Goal: Task Accomplishment & Management: Complete application form

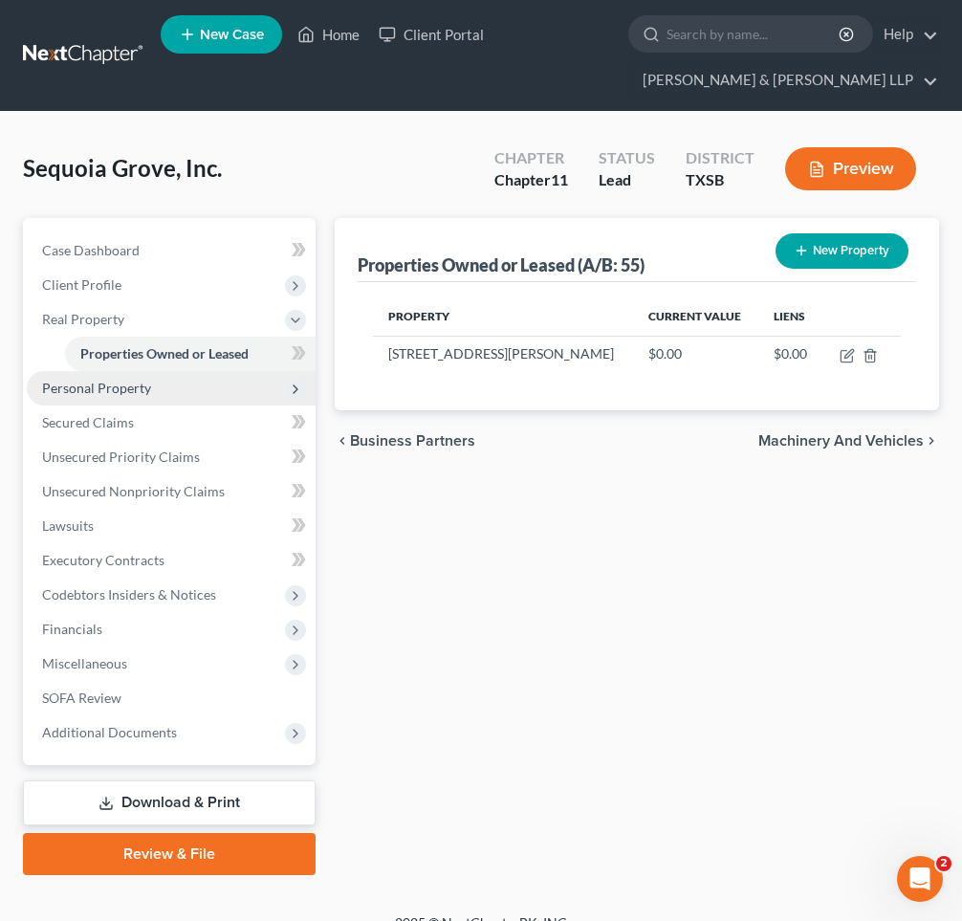
click at [293, 381] on icon at bounding box center [295, 388] width 15 height 15
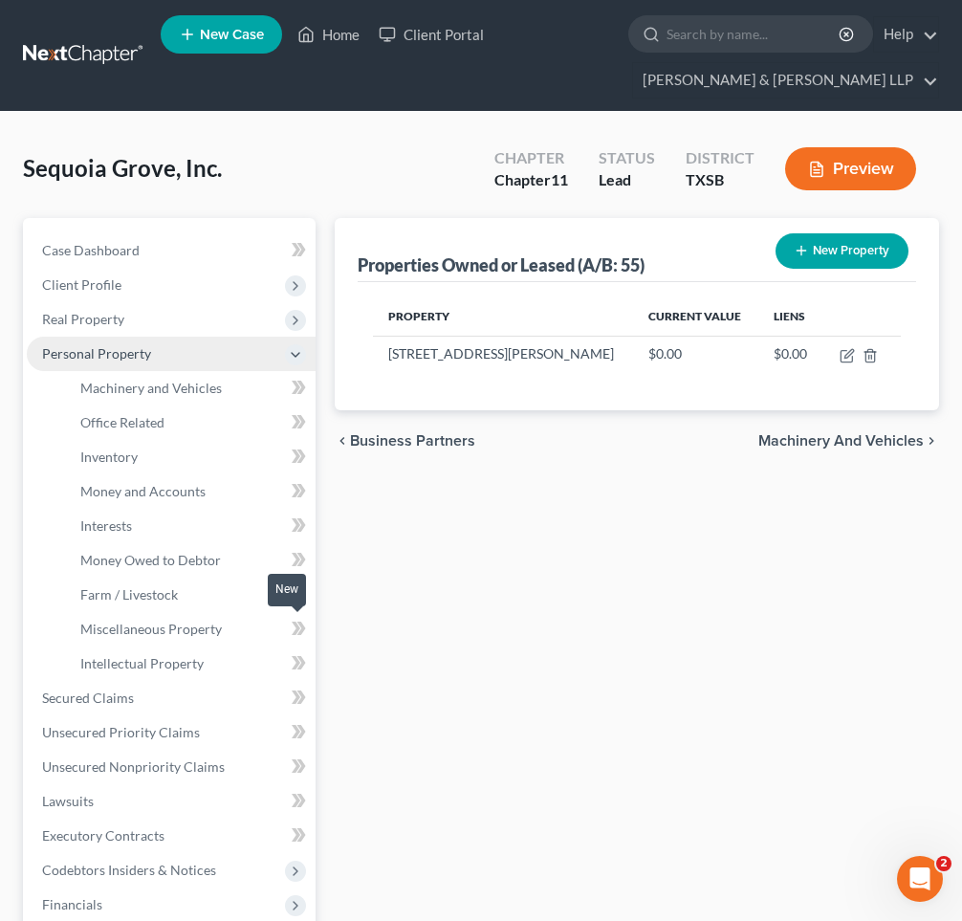
click at [283, 624] on span at bounding box center [298, 631] width 33 height 29
click at [198, 632] on span "Miscellaneous Property" at bounding box center [150, 628] width 141 height 16
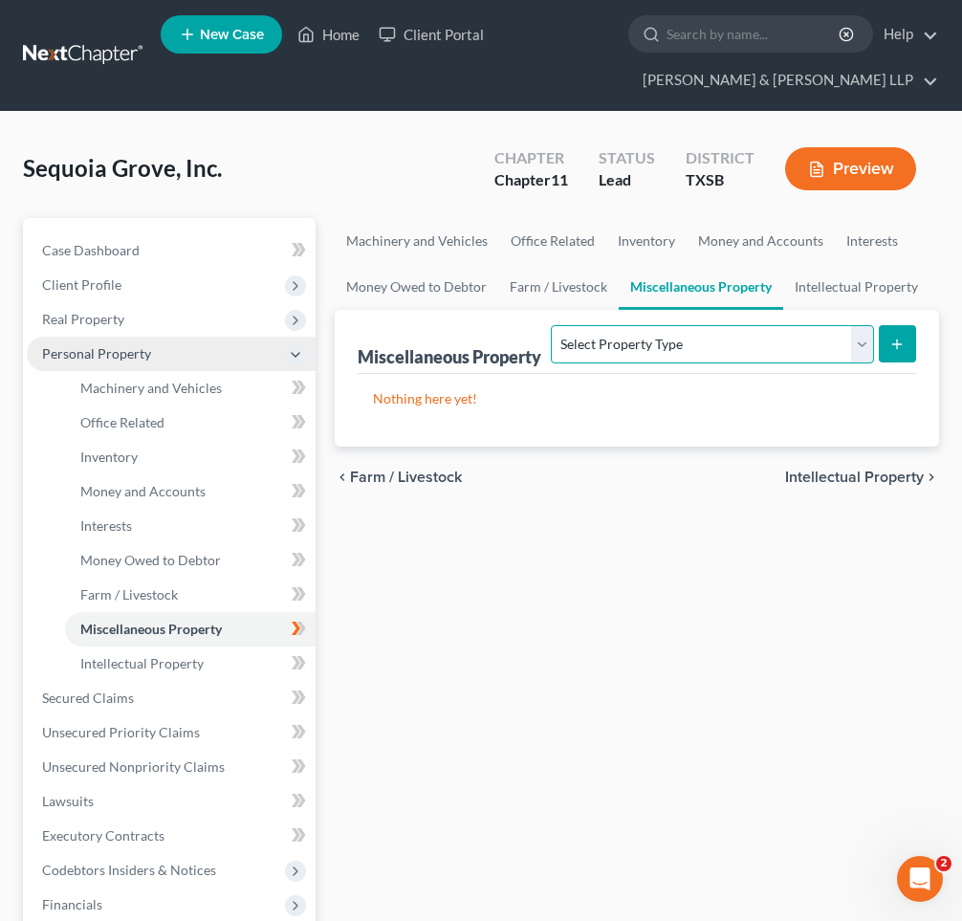
click at [723, 347] on select "Select Property Type Assigned for Creditor Benefit [DATE] (SOFA: 8) Assigned to…" at bounding box center [712, 344] width 322 height 38
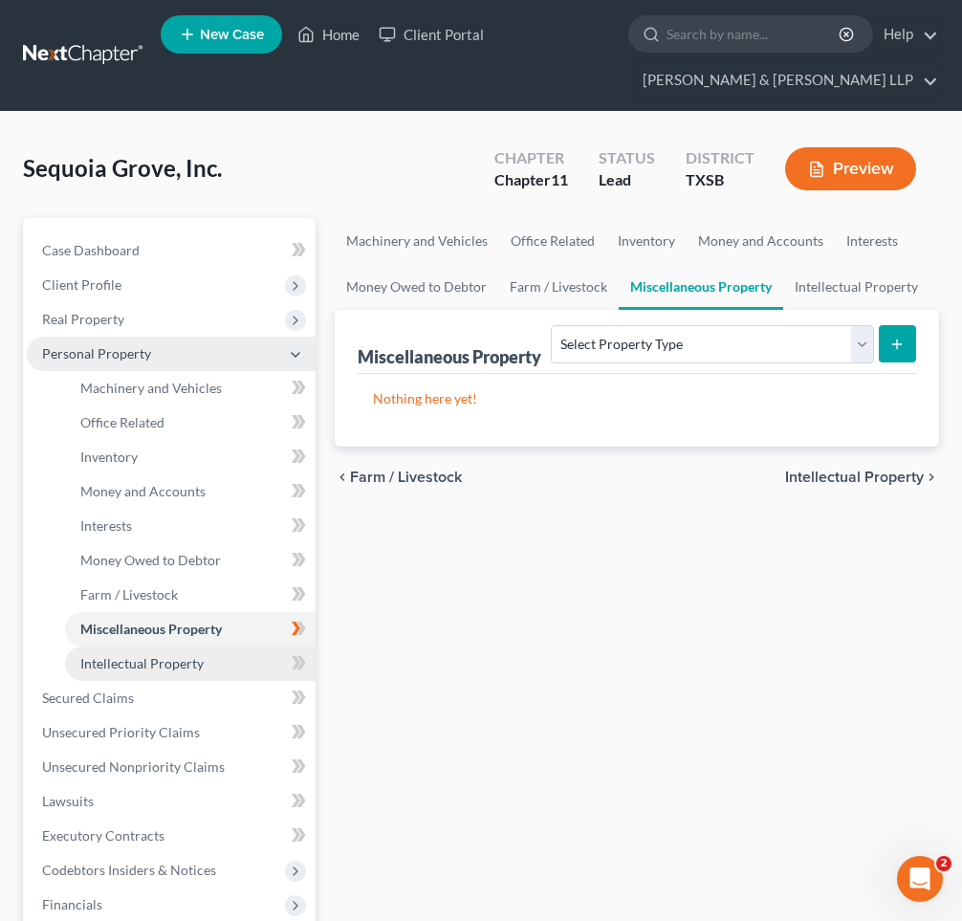
click at [147, 655] on span "Intellectual Property" at bounding box center [141, 663] width 123 height 16
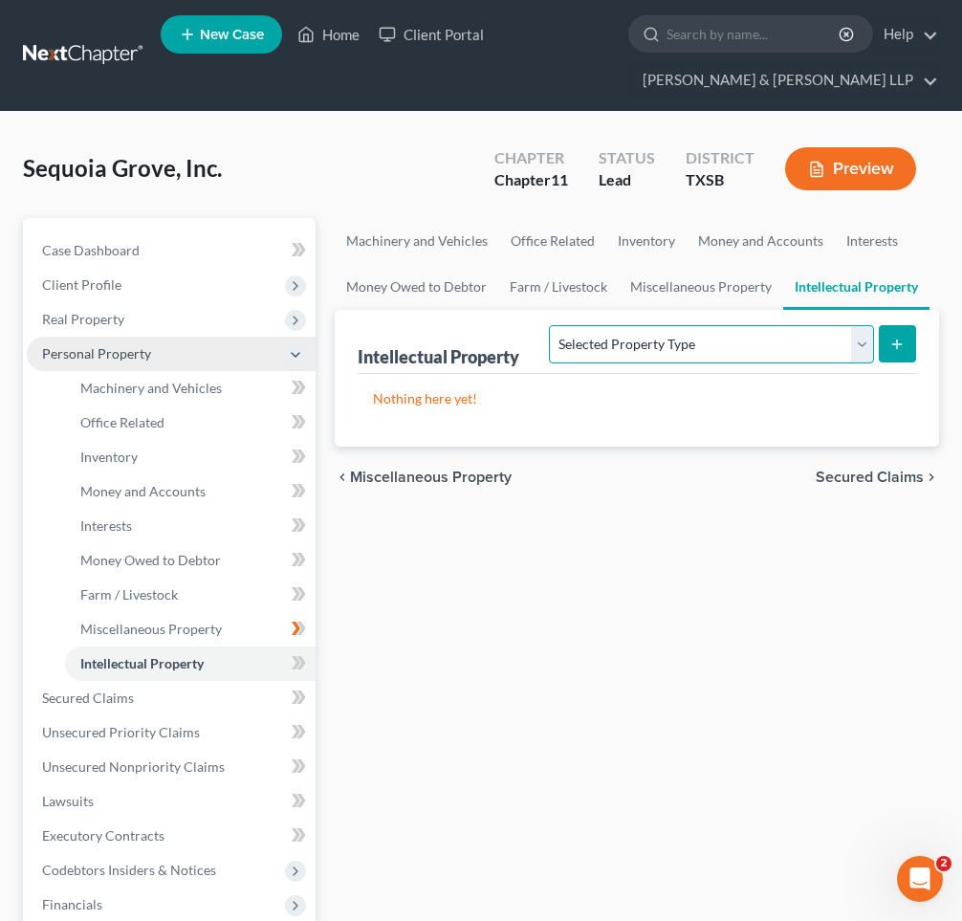
click at [617, 337] on select "Selected Property Type Customer Lists (A/B: 63) Goodwill (A/B: 65) Internet Dom…" at bounding box center [711, 344] width 324 height 38
select select "goodwill"
click at [552, 325] on select "Selected Property Type Customer Lists (A/B: 63) Goodwill (A/B: 65) Internet Dom…" at bounding box center [711, 344] width 324 height 38
click at [896, 349] on icon "submit" at bounding box center [896, 343] width 15 height 15
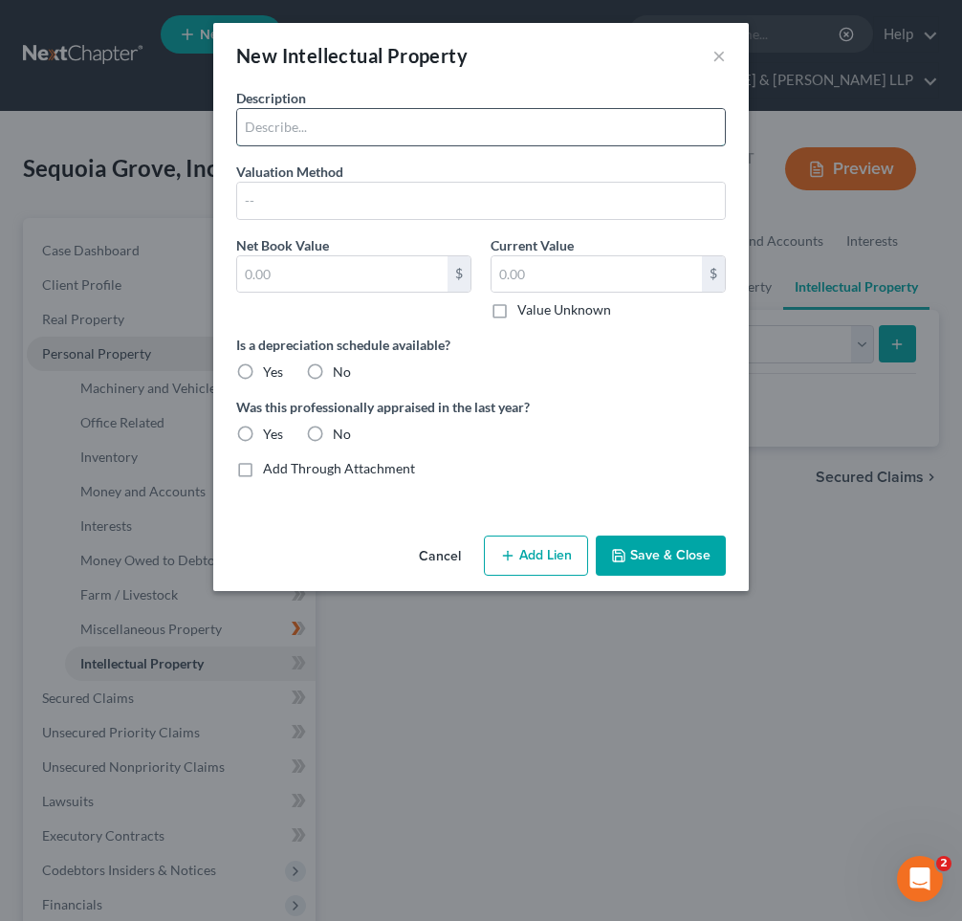
click at [292, 137] on input "text" at bounding box center [481, 127] width 488 height 36
type input "Pool Route Purchase"
click at [409, 272] on input "text" at bounding box center [342, 274] width 210 height 36
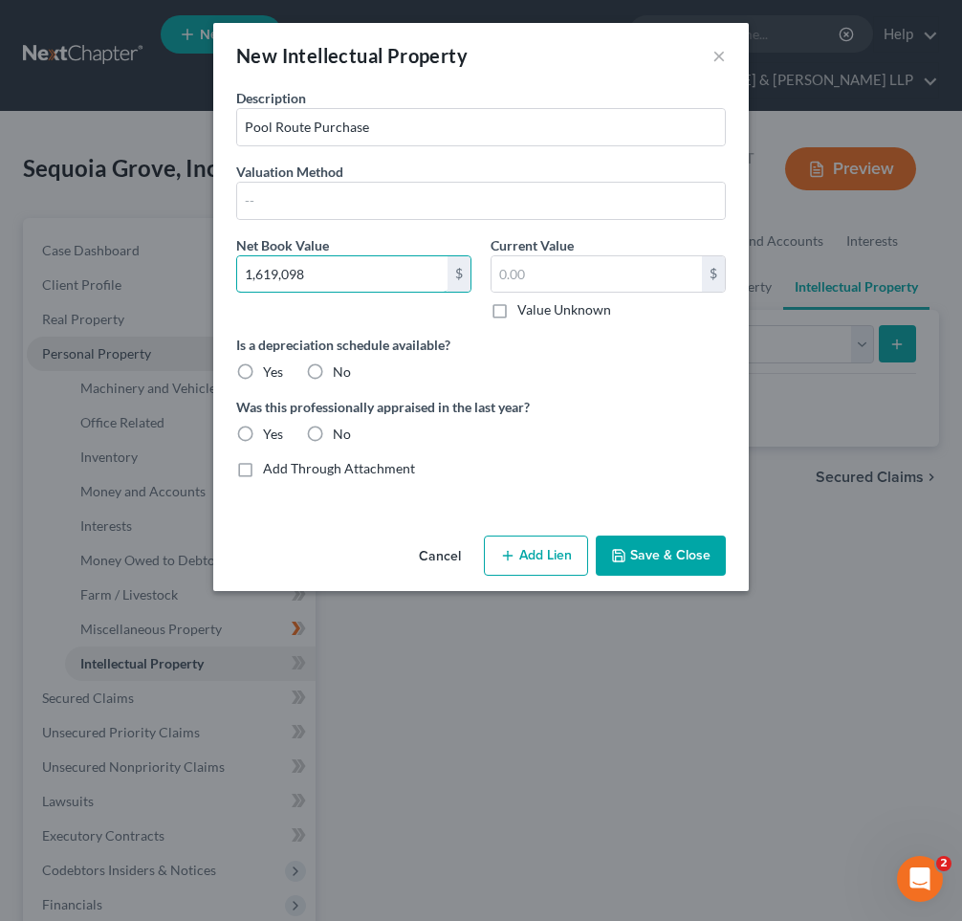
type input "1,619,098"
click at [333, 372] on label "No" at bounding box center [342, 371] width 18 height 19
click at [340, 372] on input "No" at bounding box center [346, 368] width 12 height 12
radio input "true"
click at [333, 437] on label "No" at bounding box center [342, 433] width 18 height 19
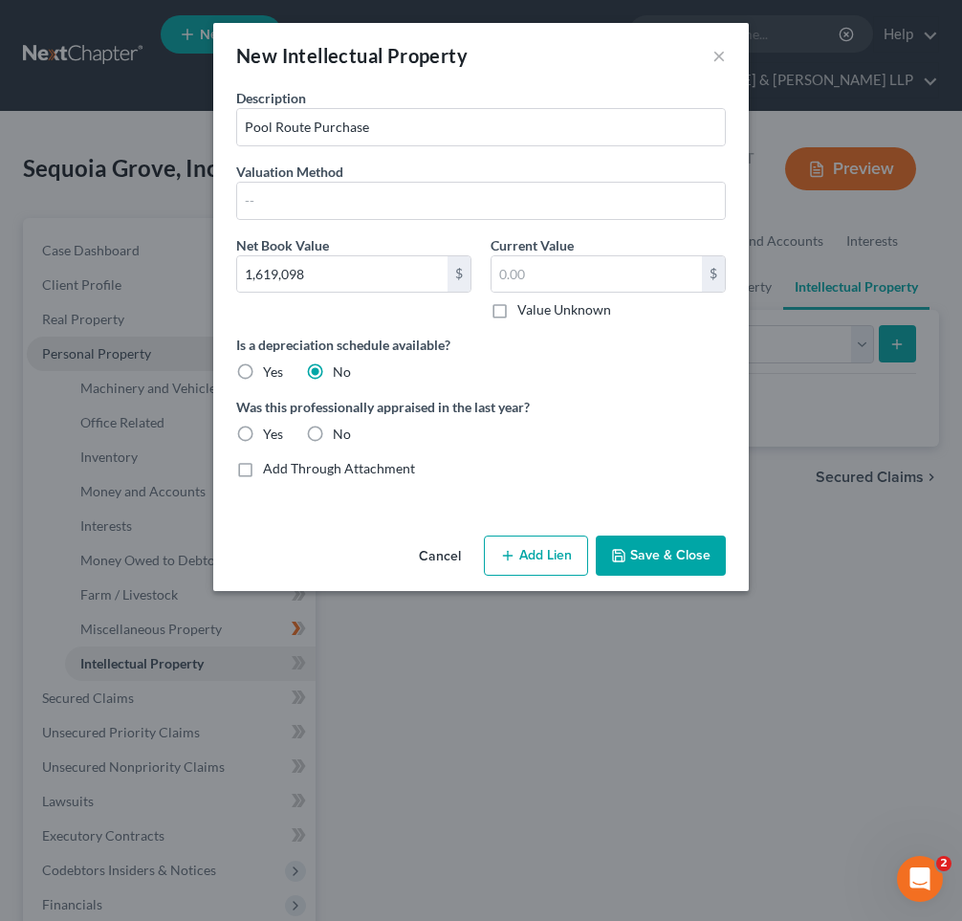
click at [340, 437] on input "No" at bounding box center [346, 430] width 12 height 12
radio input "true"
click at [281, 208] on input "text" at bounding box center [481, 201] width 488 height 36
click at [224, 236] on div "Description Pool Route Purchase Valuation Method Net Book Value 1,619,098 $ Cur…" at bounding box center [480, 308] width 535 height 440
click at [417, 126] on input "Pool Route Purchase" at bounding box center [481, 127] width 488 height 36
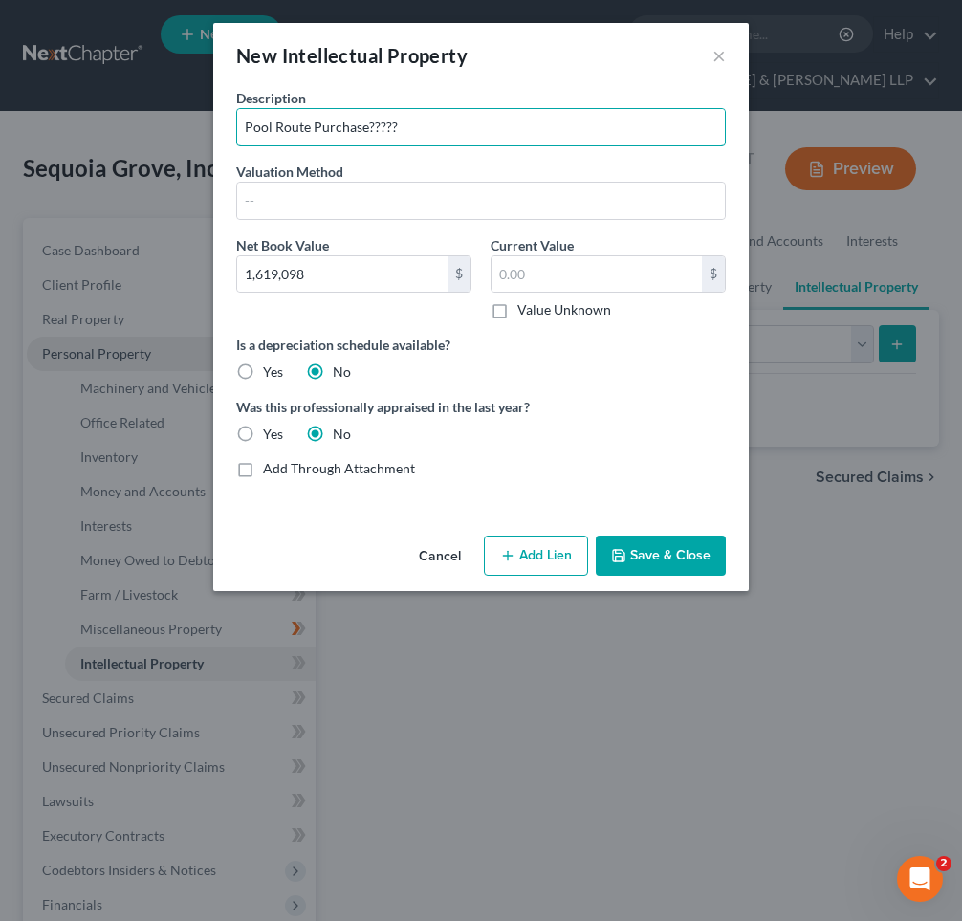
type input "Pool Route Purchase?????"
click at [659, 552] on button "Save & Close" at bounding box center [661, 555] width 130 height 40
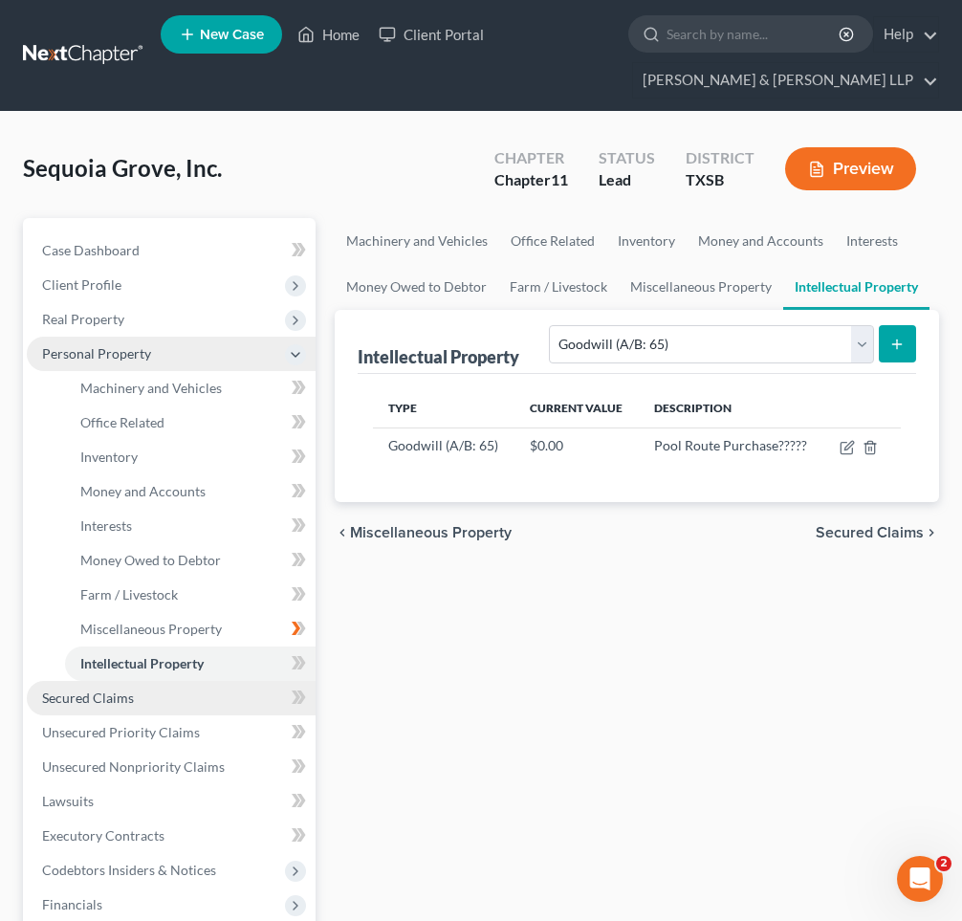
click at [151, 697] on link "Secured Claims" at bounding box center [171, 698] width 289 height 34
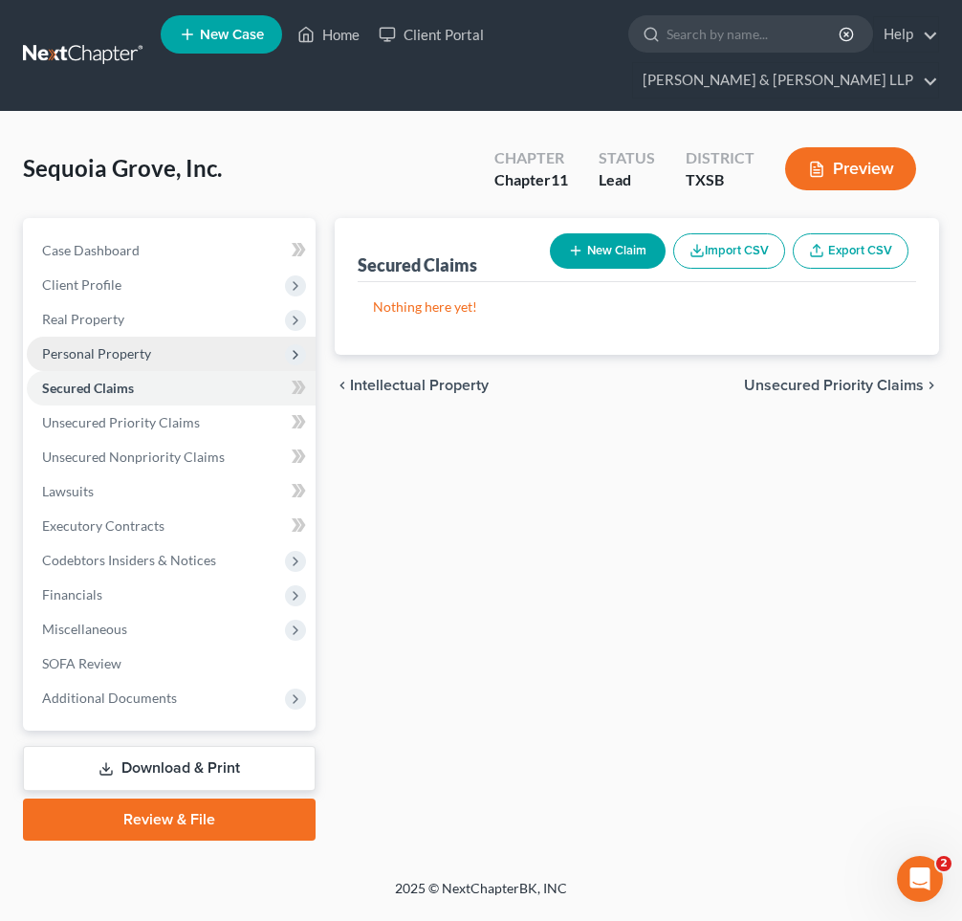
click at [599, 243] on button "New Claim" at bounding box center [608, 250] width 116 height 35
select select "0"
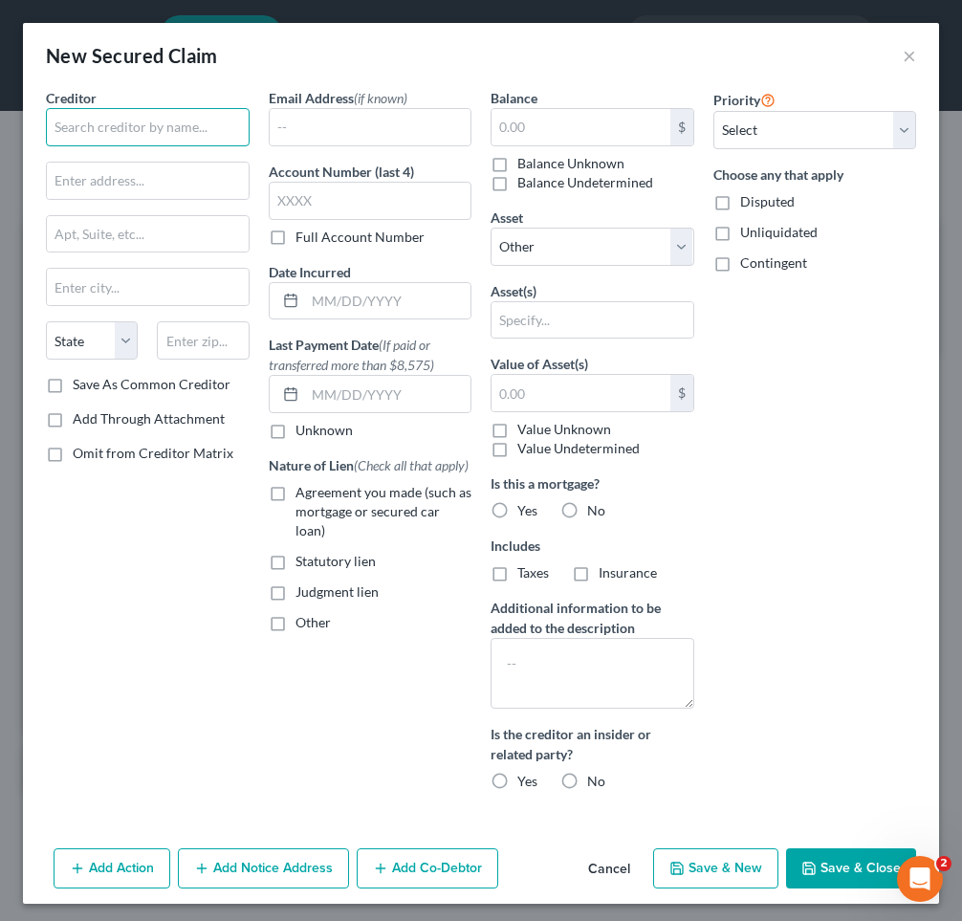
click at [198, 127] on input "text" at bounding box center [148, 127] width 204 height 38
type input "[PERSON_NAME] Fargo Bank N.A."
type input "[STREET_ADDRESS]"
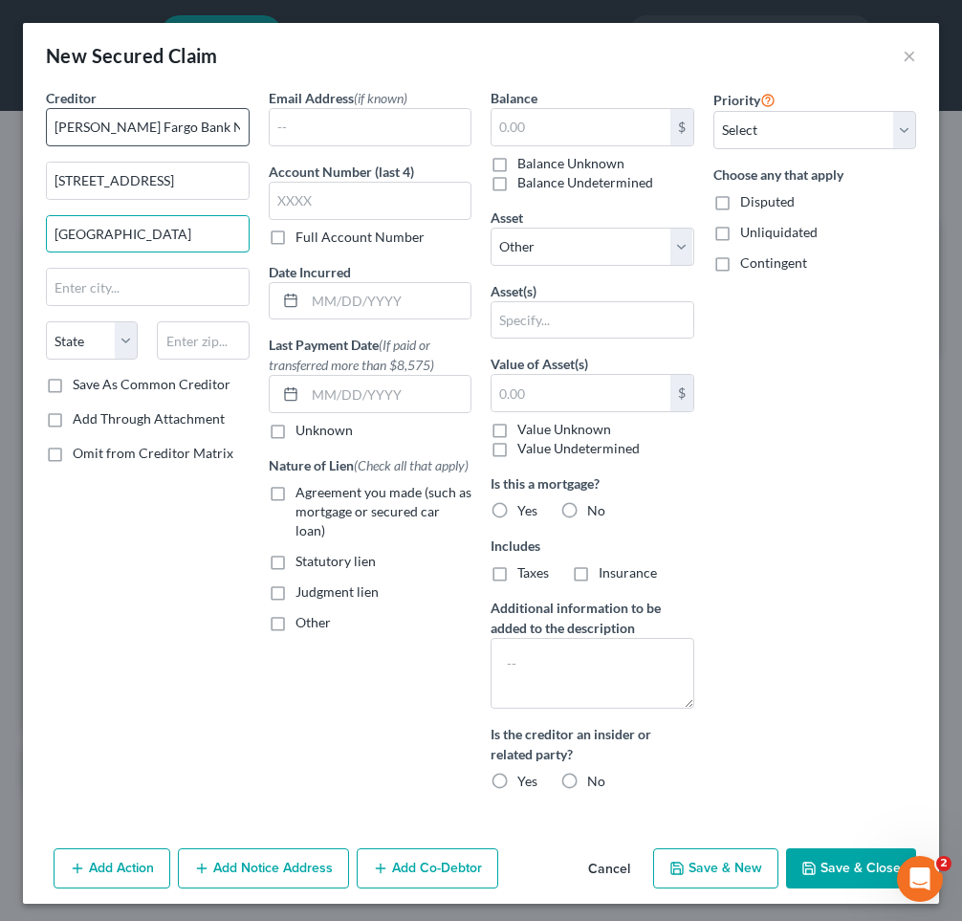
type input "[GEOGRAPHIC_DATA]"
type input "M"
drag, startPoint x: 165, startPoint y: 236, endPoint x: 34, endPoint y: 237, distance: 131.0
click at [34, 237] on div "Creditor * [PERSON_NAME] Fargo Bank N.A. [GEOGRAPHIC_DATA] [GEOGRAPHIC_DATA] [U…" at bounding box center [481, 464] width 916 height 752
click at [60, 288] on input "text" at bounding box center [148, 287] width 202 height 36
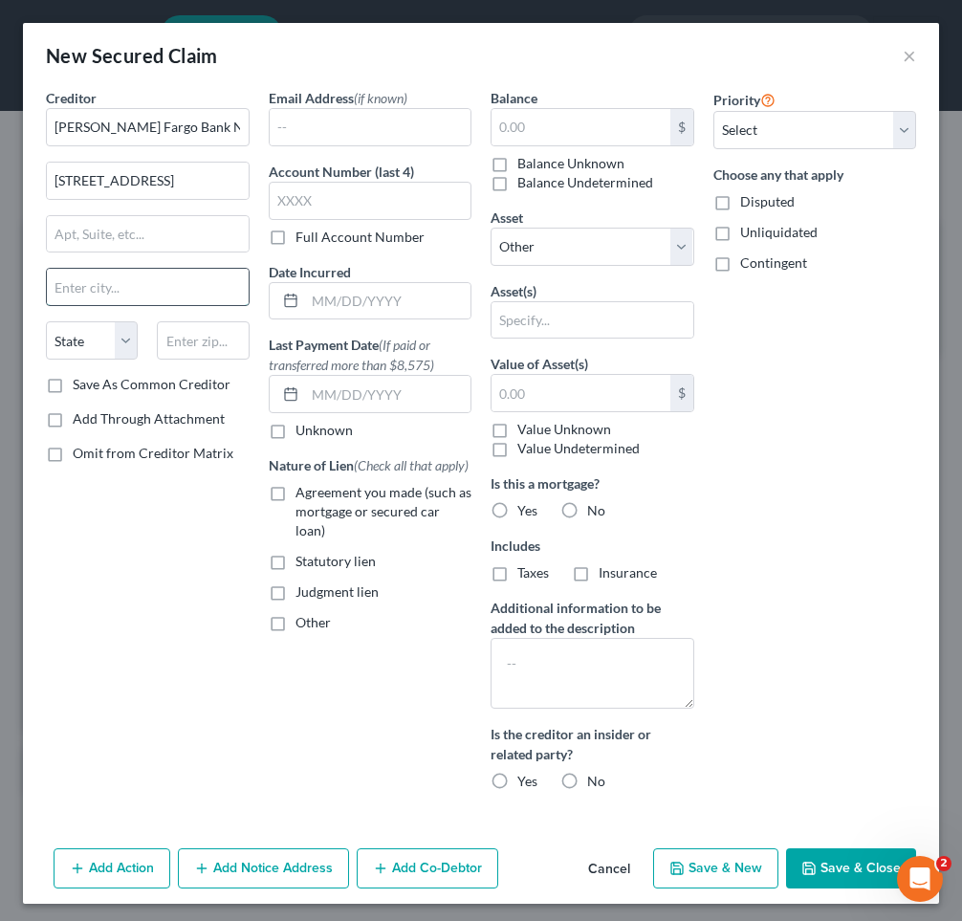
paste input "[GEOGRAPHIC_DATA]"
type input "[GEOGRAPHIC_DATA]"
click at [77, 342] on select "State [US_STATE] AK AR AZ CA CO CT DE DC [GEOGRAPHIC_DATA] [GEOGRAPHIC_DATA] GU…" at bounding box center [92, 340] width 92 height 38
select select "24"
click at [46, 321] on select "State [US_STATE] AK AR AZ CA CO CT DE DC [GEOGRAPHIC_DATA] [GEOGRAPHIC_DATA] GU…" at bounding box center [92, 340] width 92 height 38
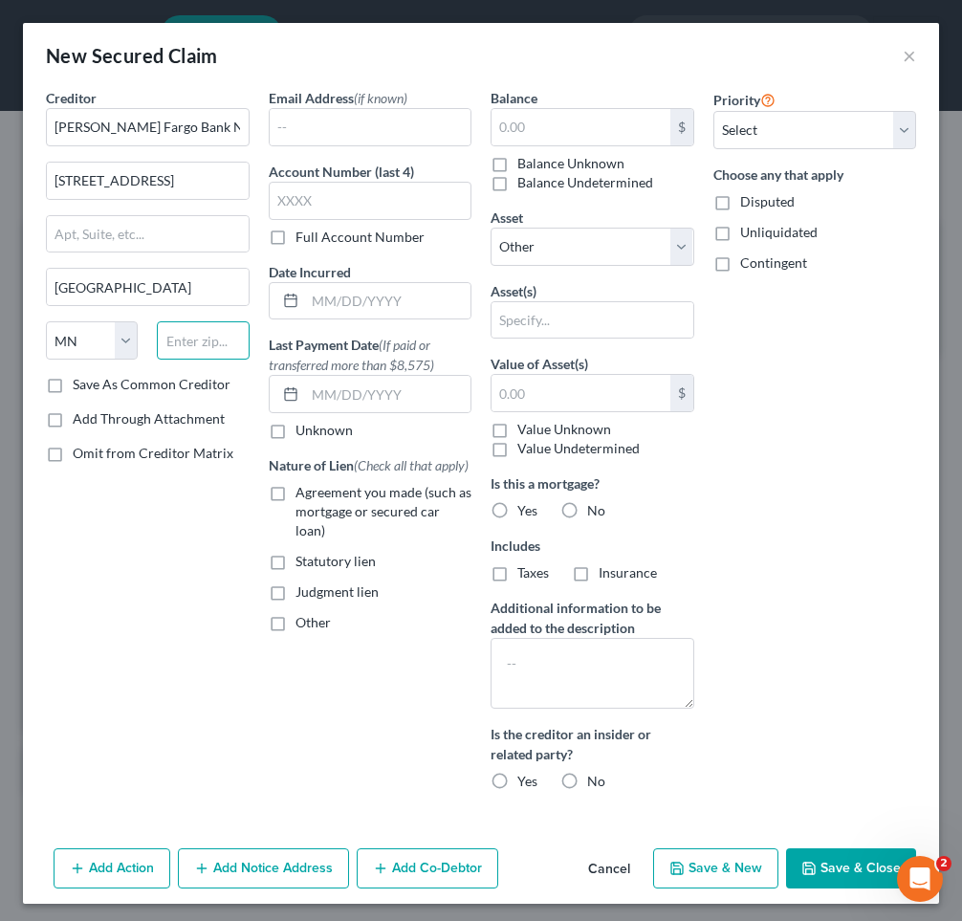
click at [184, 351] on input "text" at bounding box center [203, 340] width 92 height 38
type input "55415"
click at [346, 297] on input "text" at bounding box center [388, 301] width 166 height 36
type input "[DATE]"
click at [344, 199] on input "text" at bounding box center [371, 201] width 204 height 38
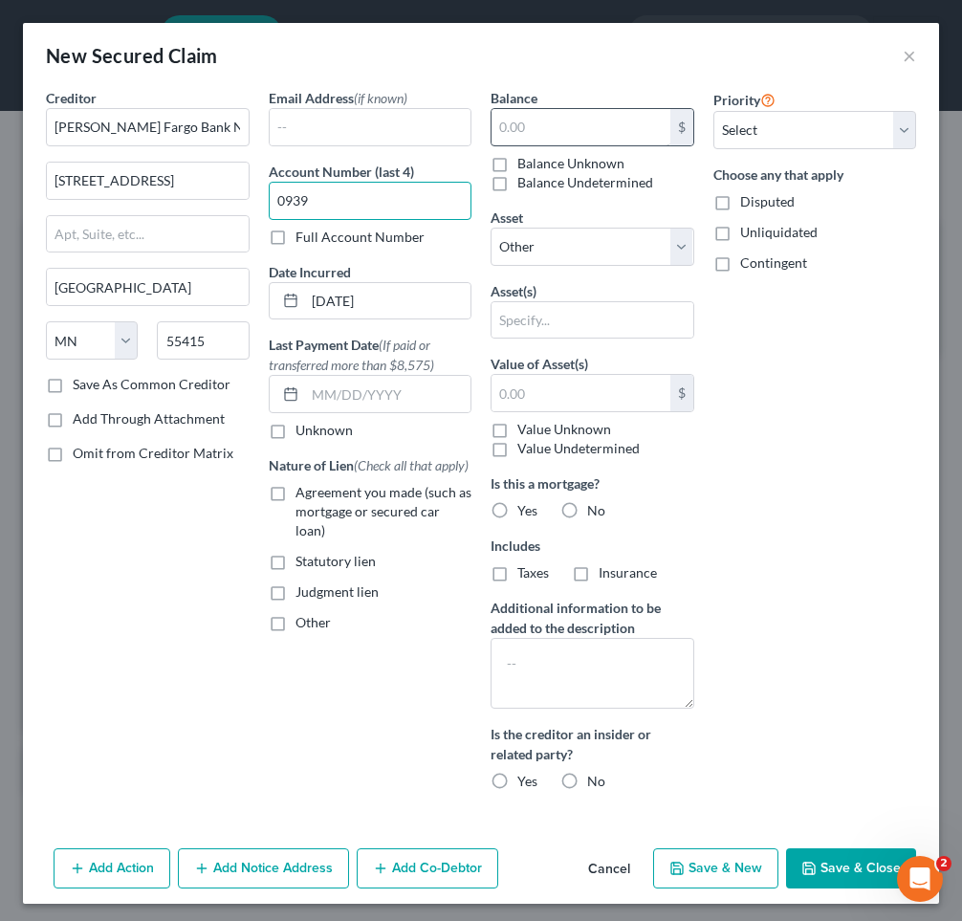
type input "0939"
click at [609, 134] on input "text" at bounding box center [580, 127] width 179 height 36
click at [562, 129] on input "150,175" at bounding box center [580, 127] width 179 height 36
type input "1,501,757"
click at [588, 245] on select "Select Other Multiple Assets [PERSON_NAME] Fargo Bank (Checking Account) - $0.0…" at bounding box center [592, 247] width 204 height 38
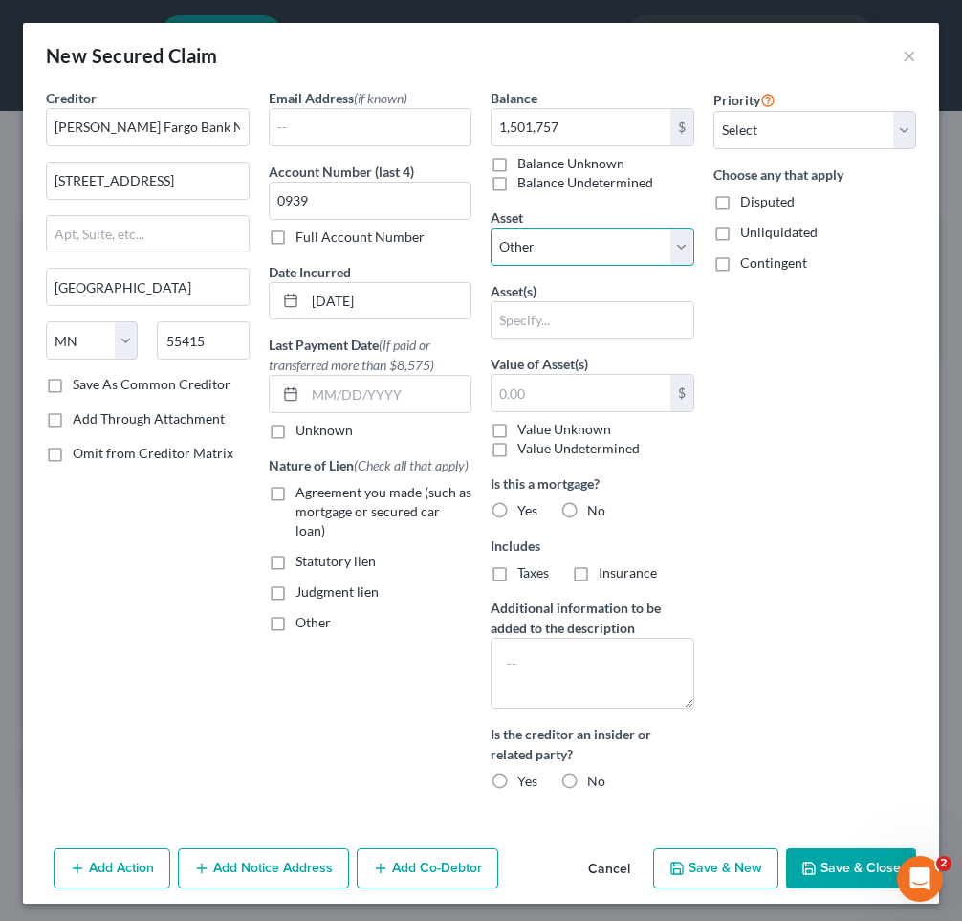
select select "13"
click at [490, 228] on select "Select Other Multiple Assets [PERSON_NAME] Fargo Bank (Checking Account) - $0.0…" at bounding box center [592, 247] width 204 height 38
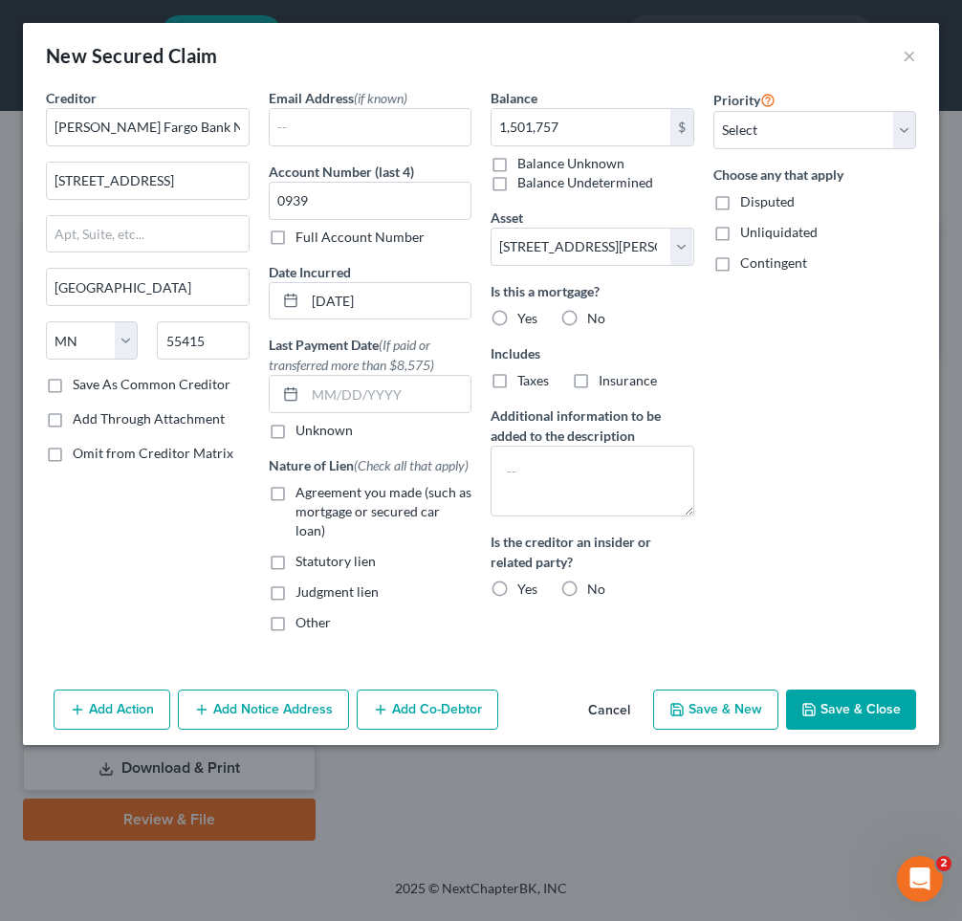
click at [517, 314] on label "Yes" at bounding box center [527, 318] width 20 height 19
click at [525, 314] on input "Yes" at bounding box center [531, 315] width 12 height 12
radio input "true"
click at [295, 489] on label "Agreement you made (such as mortgage or secured car loan)" at bounding box center [383, 511] width 177 height 57
click at [303, 489] on input "Agreement you made (such as mortgage or secured car loan)" at bounding box center [309, 489] width 12 height 12
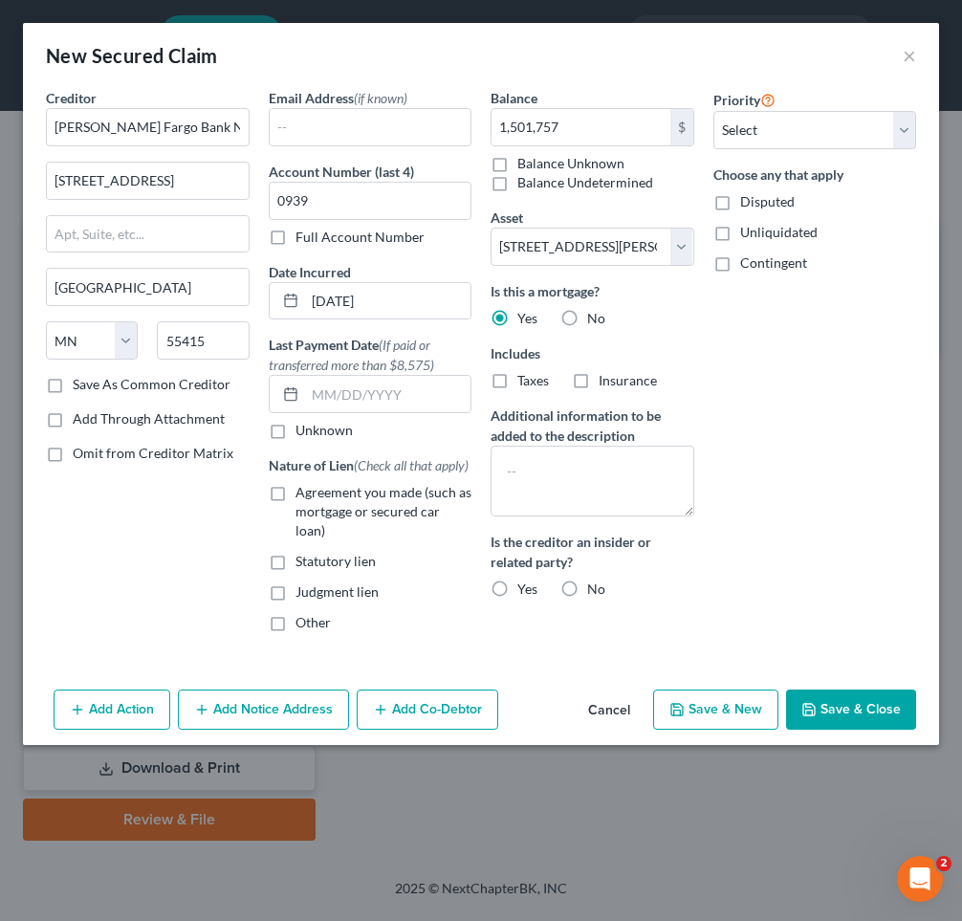
checkbox input "true"
click at [587, 590] on label "No" at bounding box center [596, 588] width 18 height 19
click at [595, 590] on input "No" at bounding box center [601, 585] width 12 height 12
radio input "true"
click at [806, 128] on select "Select 1st 2nd 3rd 4th 5th 6th 7th 8th 9th 10th 11th 12th 13th 14th 15th 16th 1…" at bounding box center [815, 130] width 204 height 38
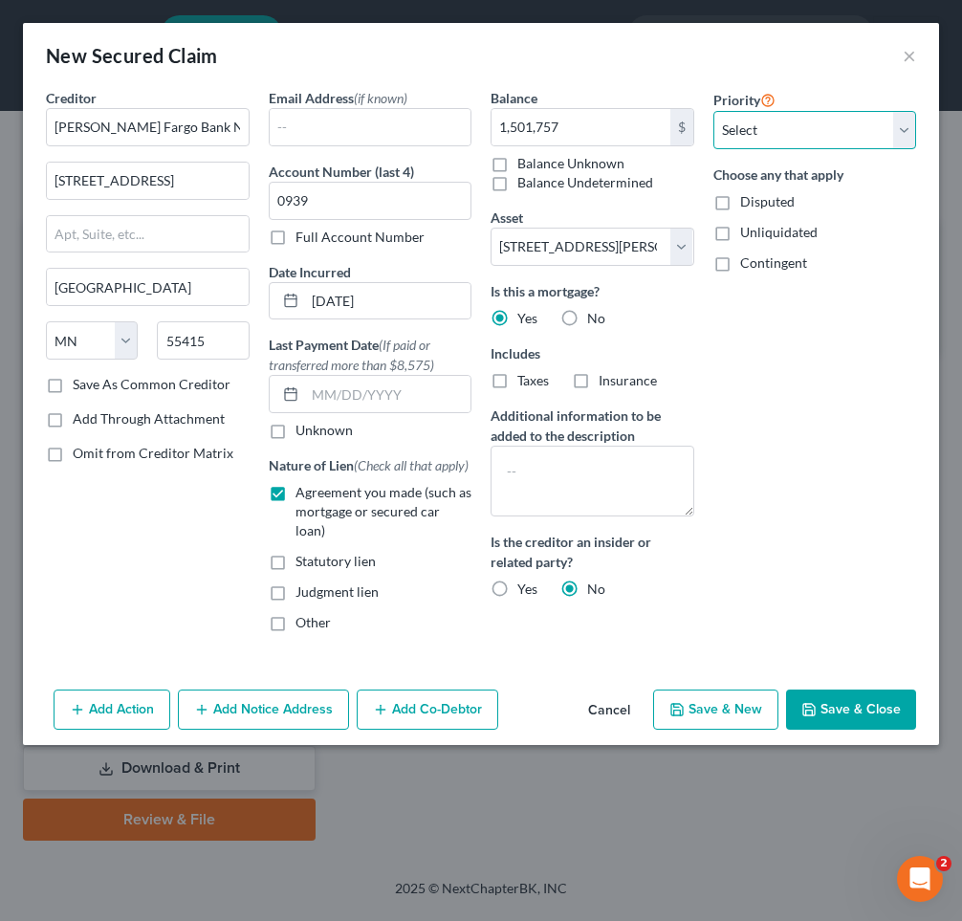
select select "1"
click at [713, 111] on select "Select 1st 2nd 3rd 4th 5th 6th 7th 8th 9th 10th 11th 12th 13th 14th 15th 16th 1…" at bounding box center [815, 130] width 204 height 38
click at [877, 696] on button "Save & Close" at bounding box center [851, 709] width 130 height 40
select select
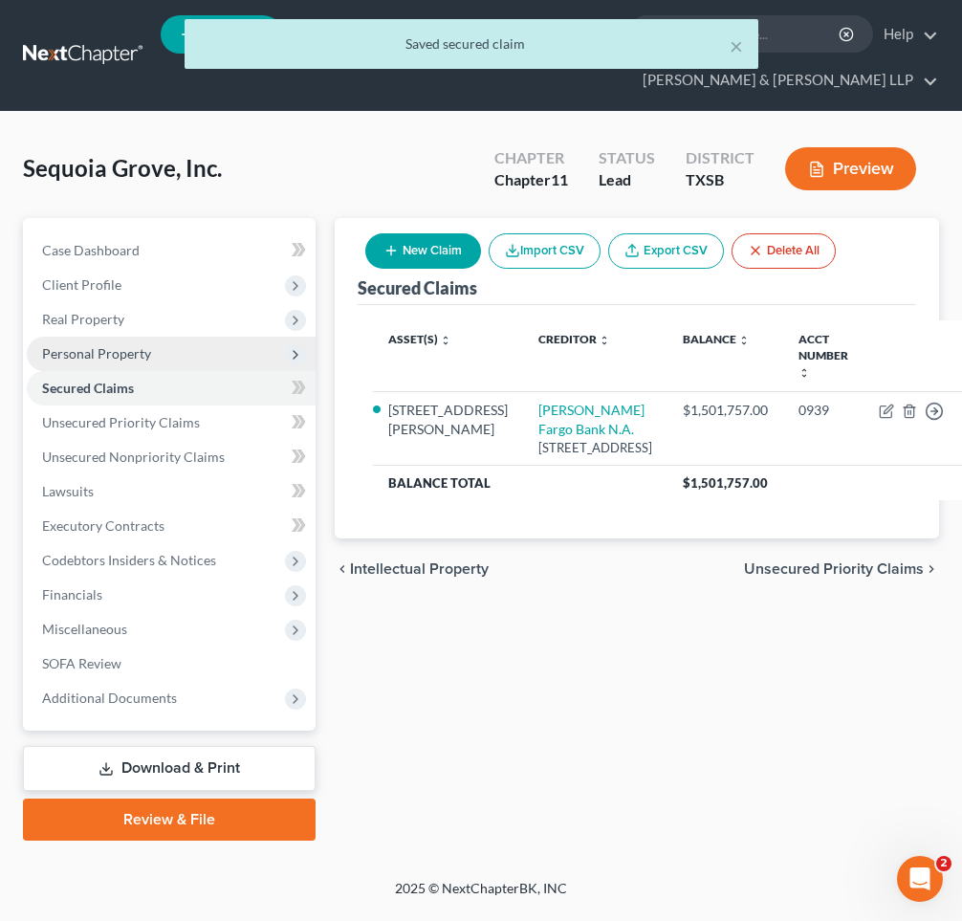
click at [442, 251] on button "New Claim" at bounding box center [423, 250] width 116 height 35
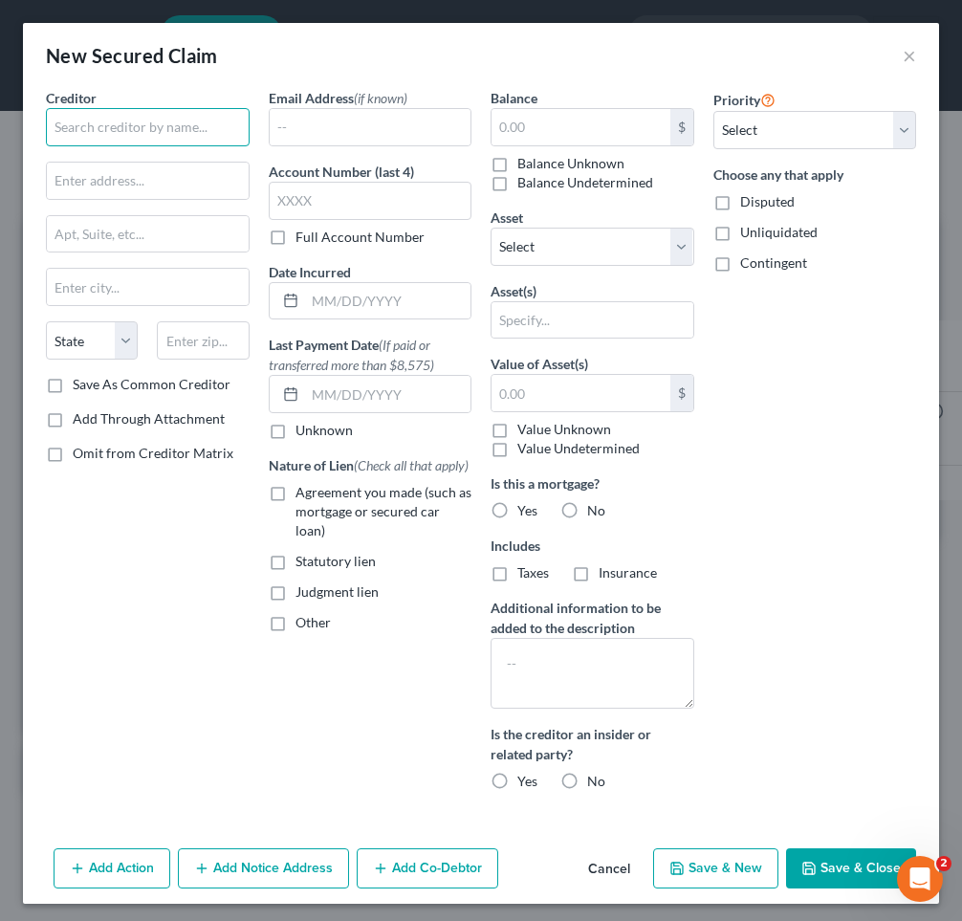
click at [154, 120] on input "text" at bounding box center [148, 127] width 204 height 38
type input "h"
type input "Harris County Tax Assessor"
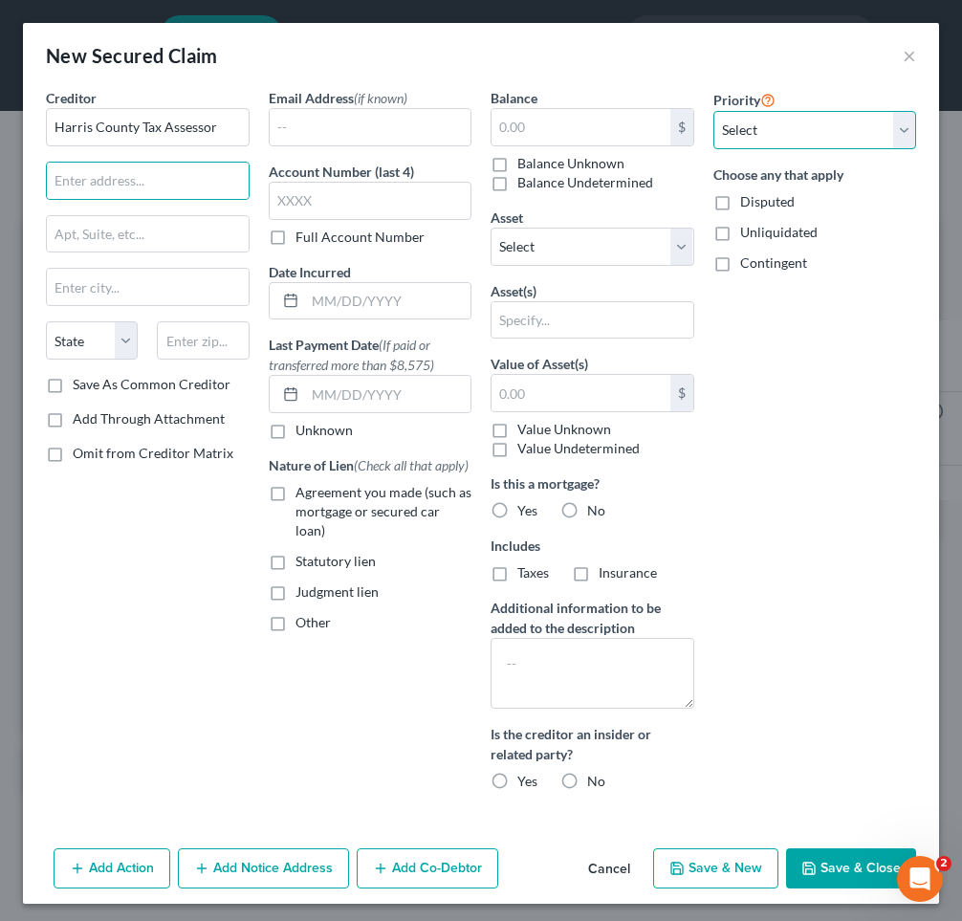
click at [848, 134] on select "Select 1st 2nd 3rd 4th 5th 6th 7th 8th 9th 10th 11th 12th 13th 14th 15th 16th 1…" at bounding box center [815, 130] width 204 height 38
select select "0"
click at [713, 111] on select "Select 1st 2nd 3rd 4th 5th 6th 7th 8th 9th 10th 11th 12th 13th 14th 15th 16th 1…" at bounding box center [815, 130] width 204 height 38
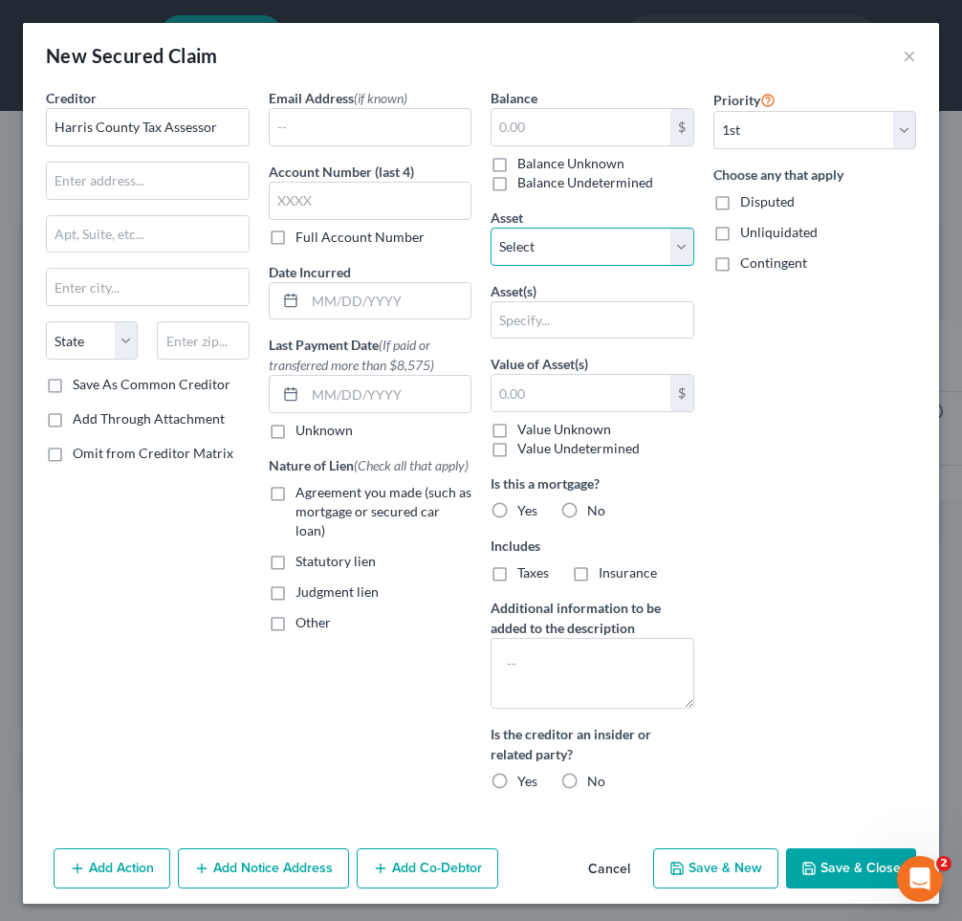
click at [643, 249] on select "Select Other Multiple Assets [PERSON_NAME] Fargo Bank (Checking Account) - $0.0…" at bounding box center [592, 247] width 204 height 38
select select "1"
click at [490, 228] on select "Select Other Multiple Assets [PERSON_NAME] Fargo Bank (Checking Account) - $0.0…" at bounding box center [592, 247] width 204 height 38
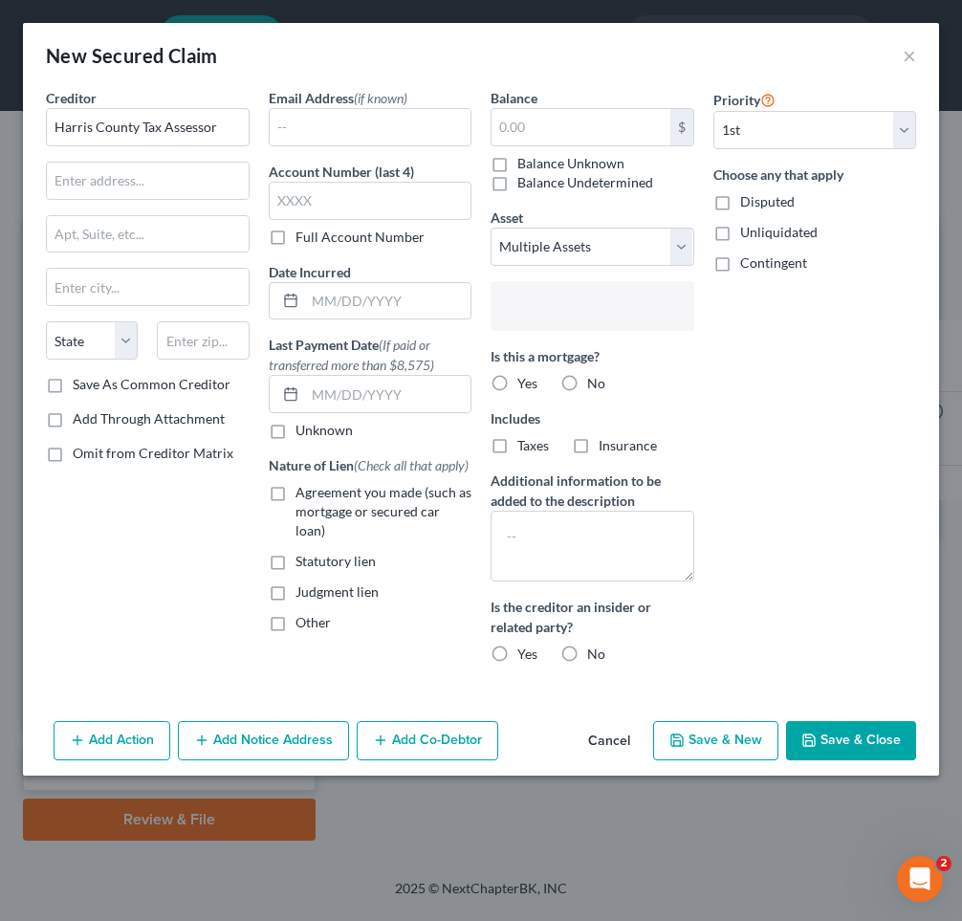
click at [611, 303] on input "text" at bounding box center [590, 307] width 177 height 29
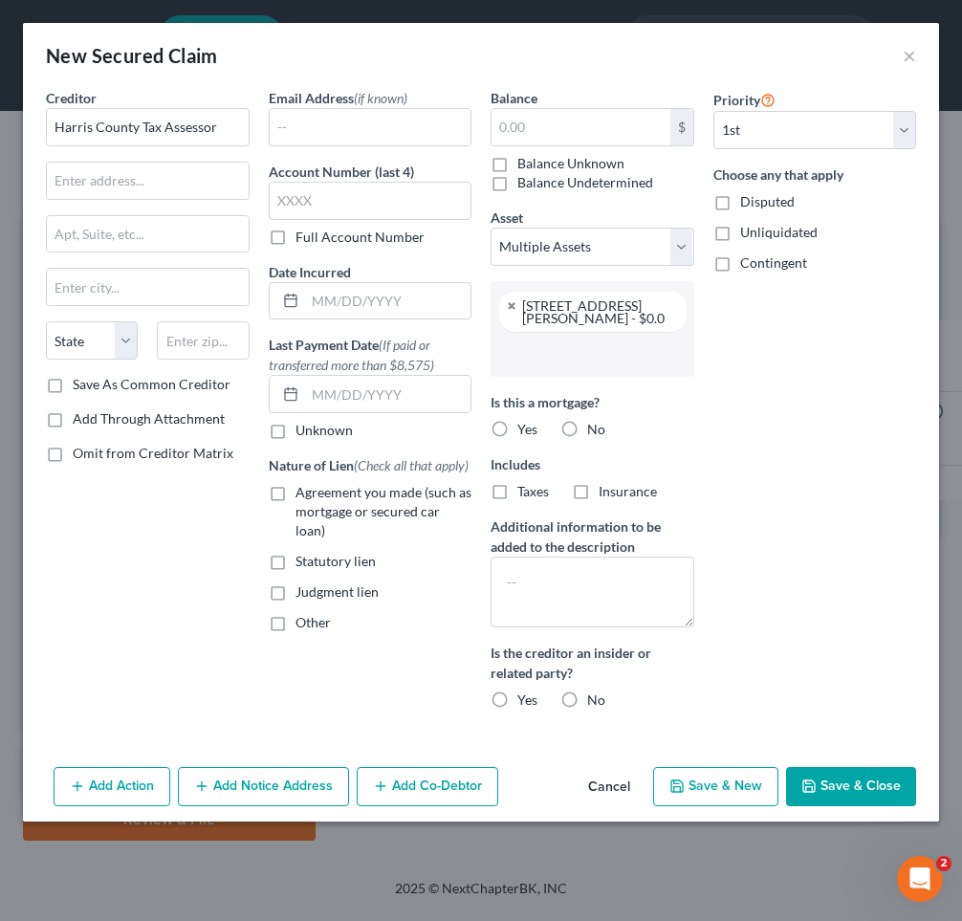
scroll to position [189, 0]
click at [612, 353] on input "text" at bounding box center [590, 353] width 177 height 29
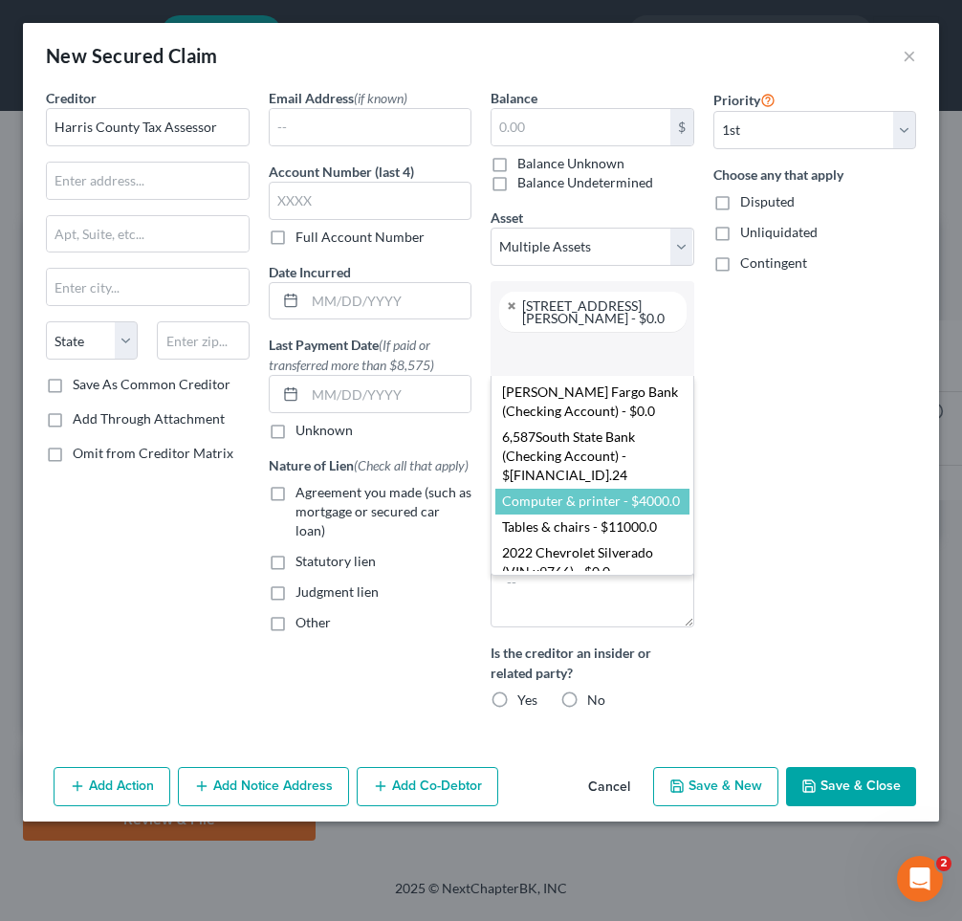
select select "2811111"
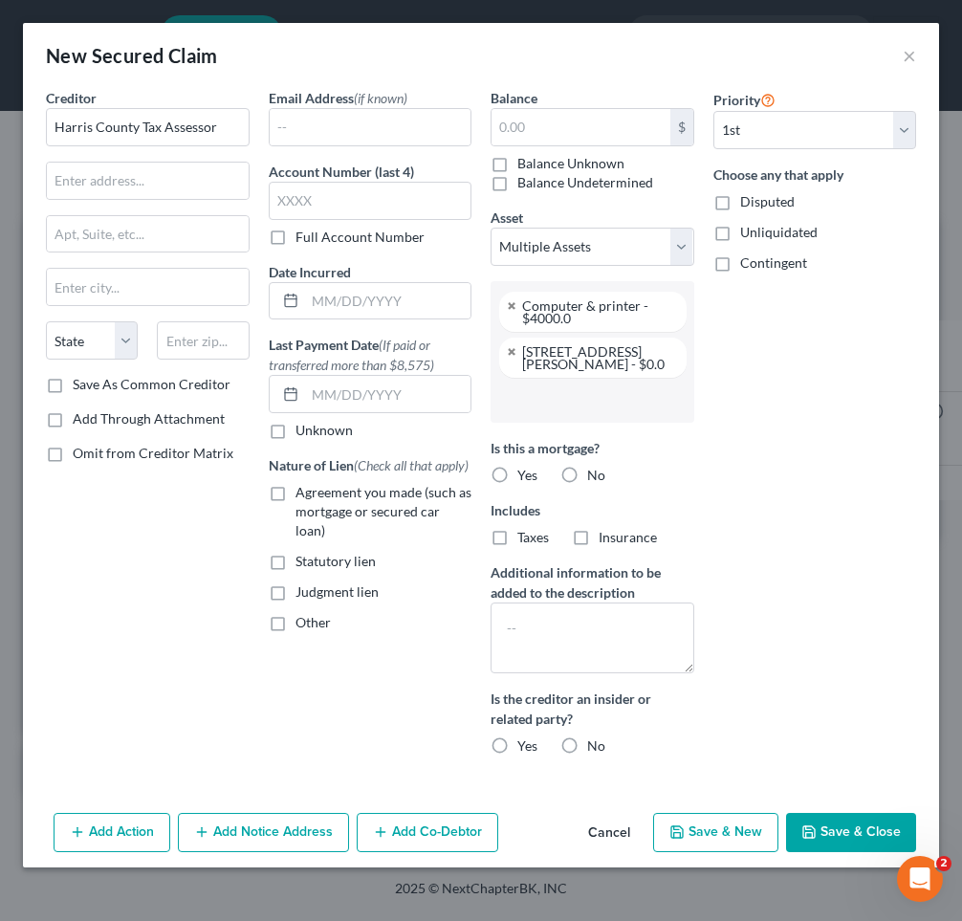
click at [607, 405] on input "text" at bounding box center [590, 399] width 177 height 29
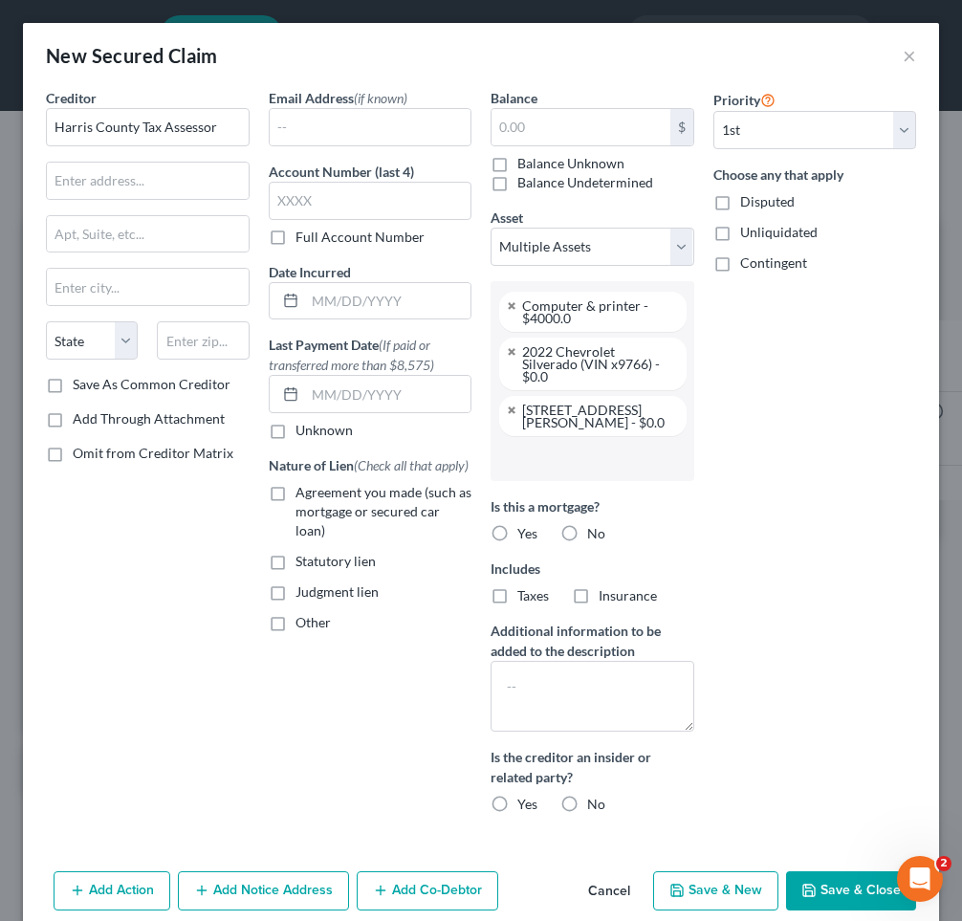
click at [613, 460] on input "text" at bounding box center [590, 458] width 177 height 29
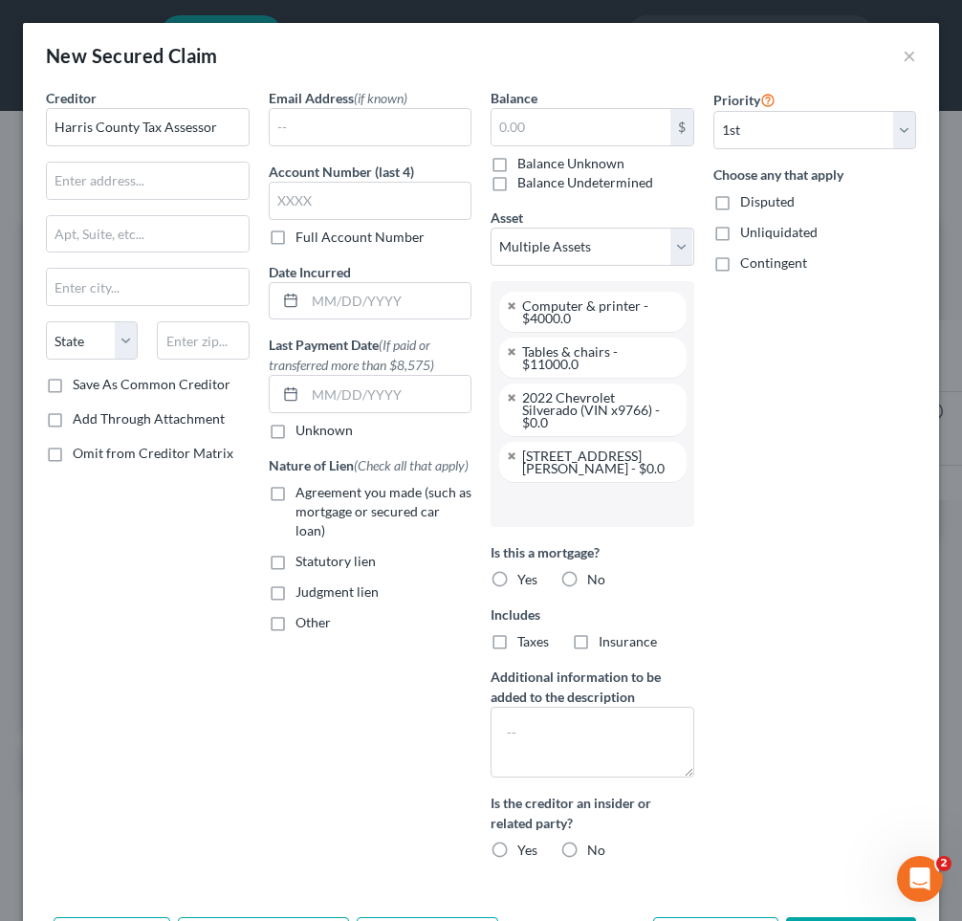
click at [610, 496] on input "text" at bounding box center [590, 503] width 177 height 29
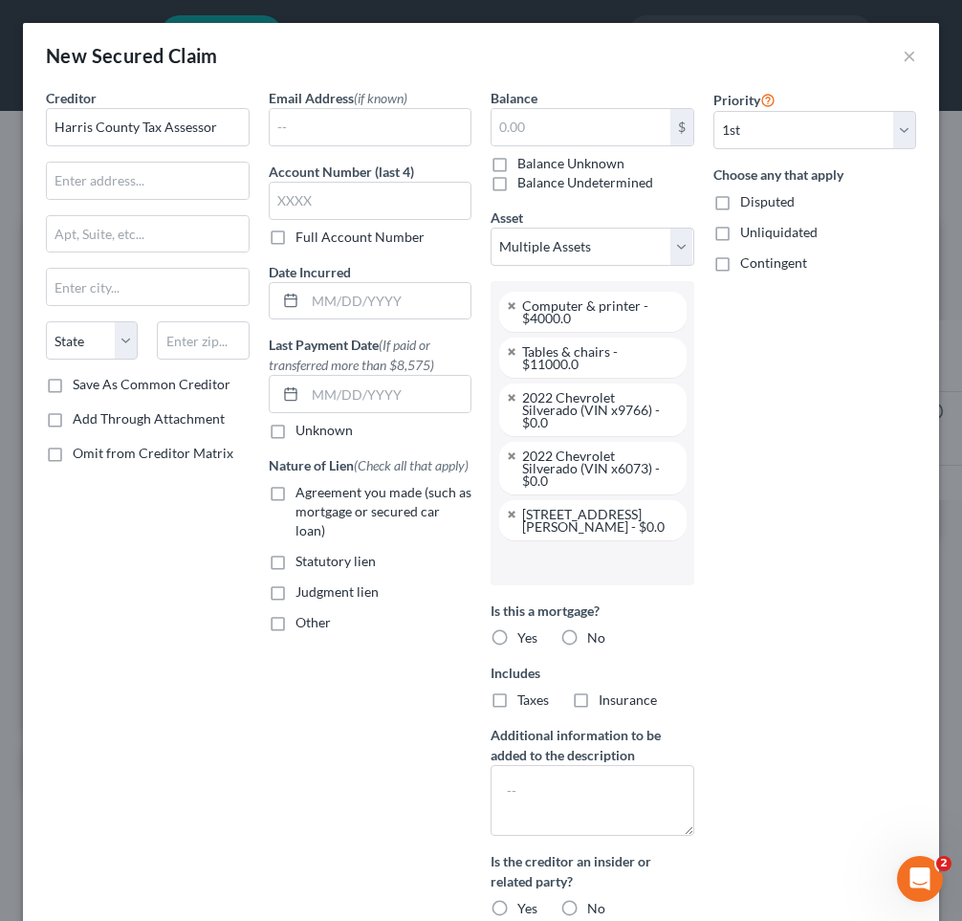
click at [618, 562] on input "text" at bounding box center [590, 562] width 177 height 29
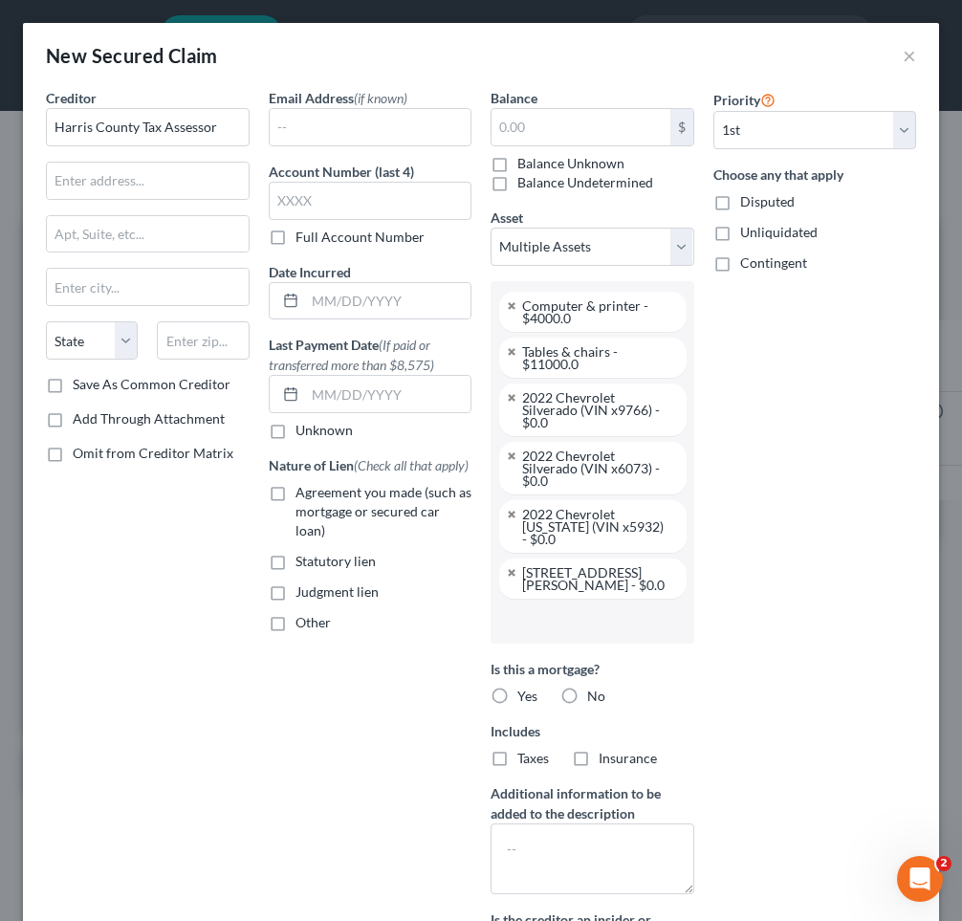
click at [621, 615] on input "text" at bounding box center [590, 620] width 177 height 29
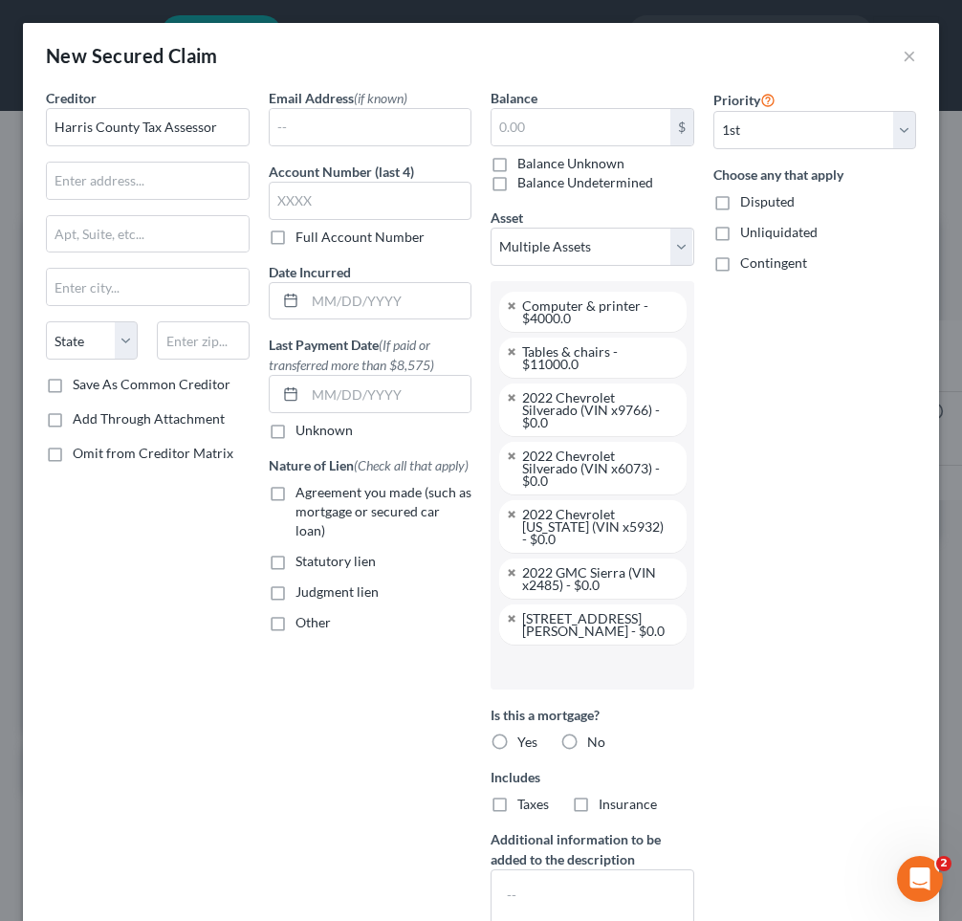
click at [608, 668] on input "text" at bounding box center [590, 666] width 177 height 29
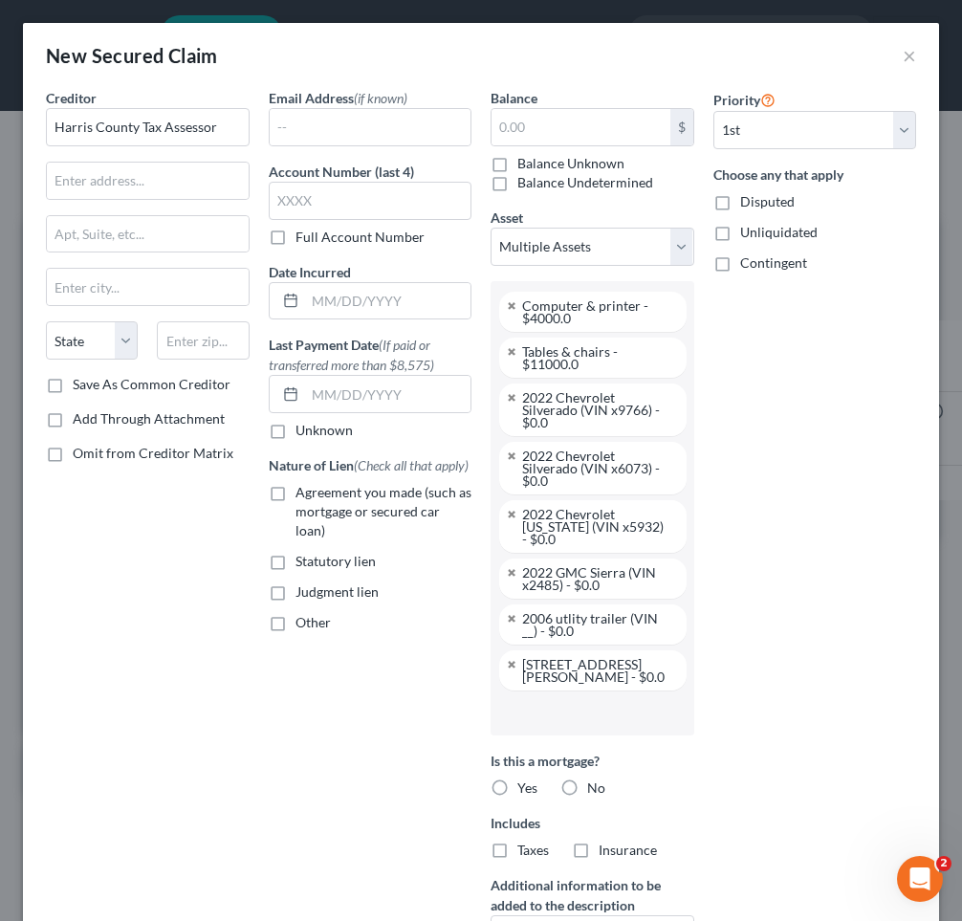
click at [616, 716] on input "text" at bounding box center [590, 712] width 177 height 29
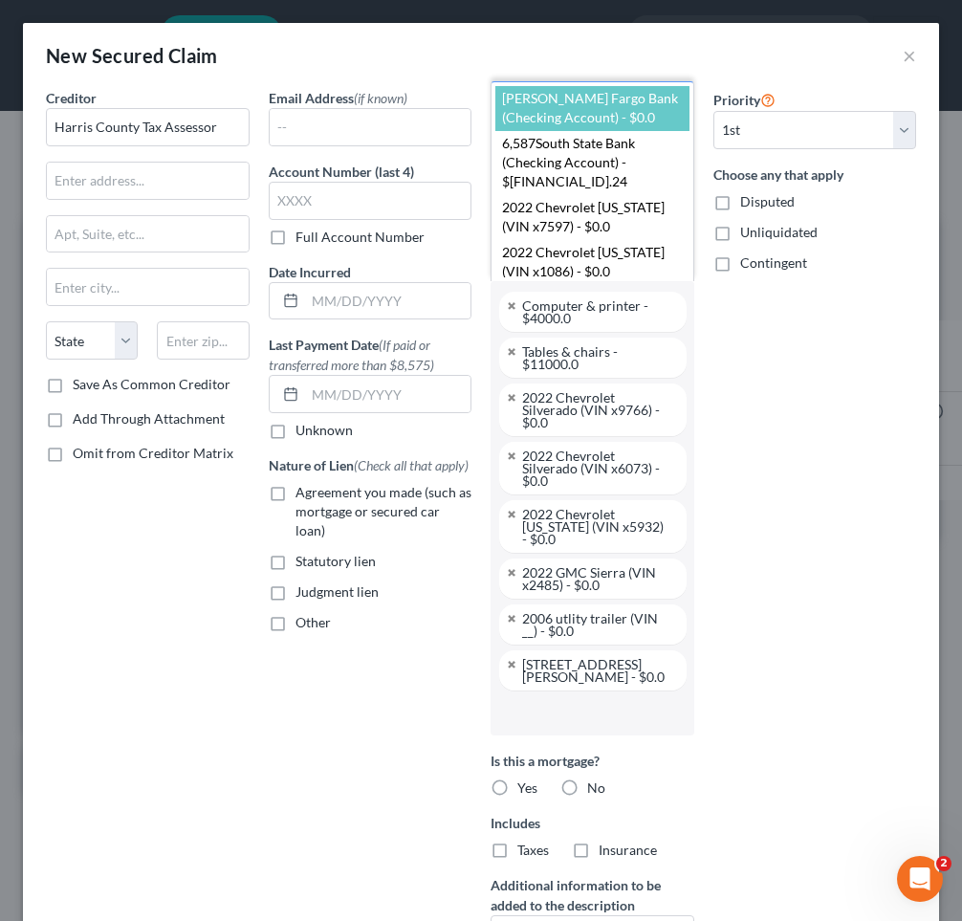
click at [615, 722] on body "Home New Case Client Portal [PERSON_NAME] & [PERSON_NAME] LLP [EMAIL_ADDRESS][D…" at bounding box center [481, 460] width 962 height 921
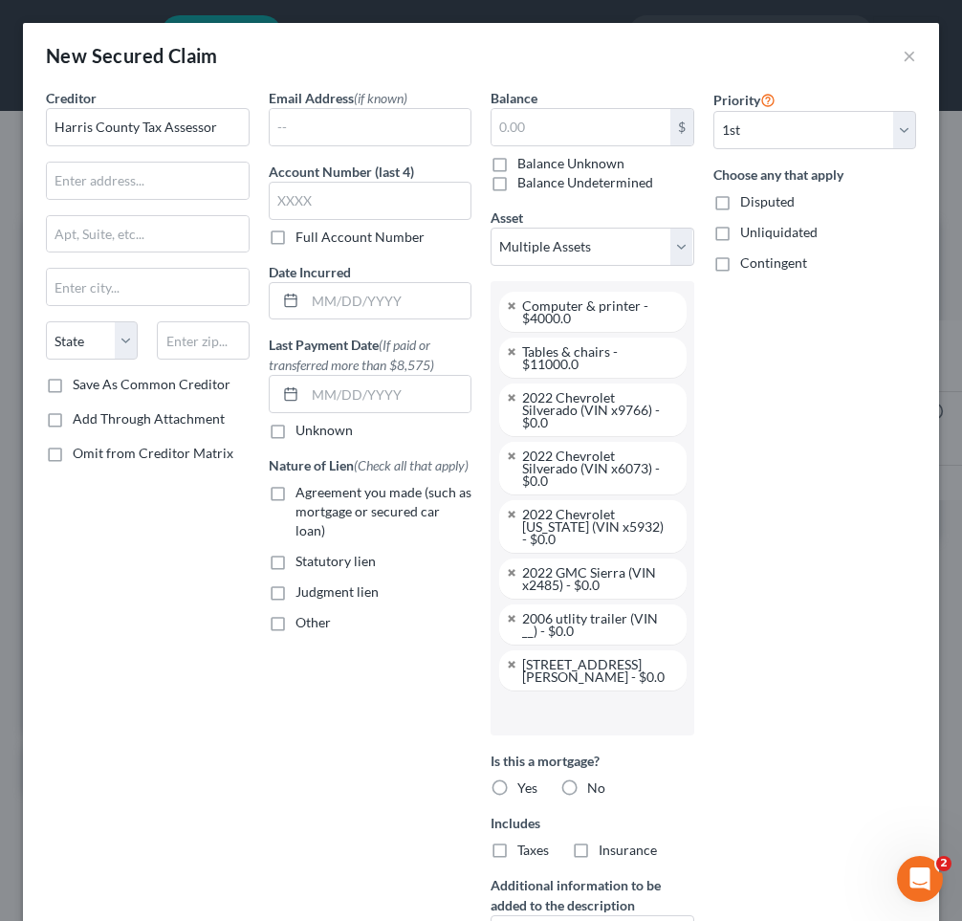
click at [528, 711] on input "text" at bounding box center [590, 712] width 177 height 29
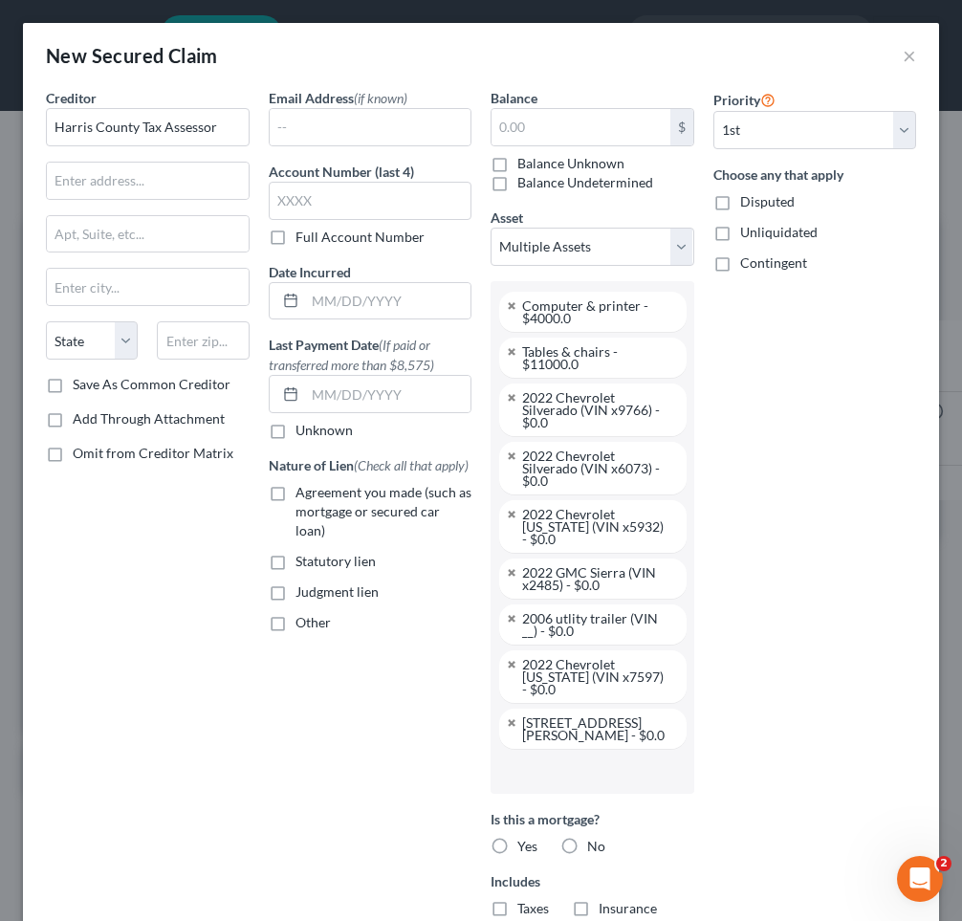
click at [584, 765] on input "text" at bounding box center [590, 770] width 177 height 29
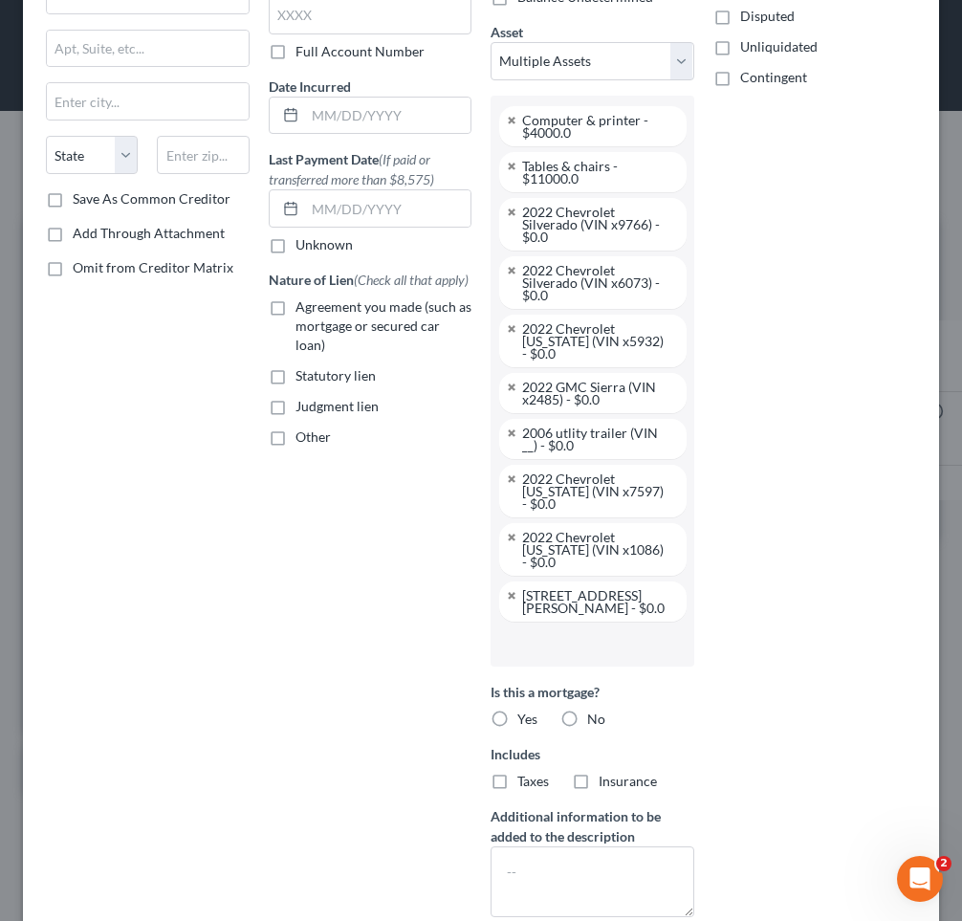
scroll to position [336, 0]
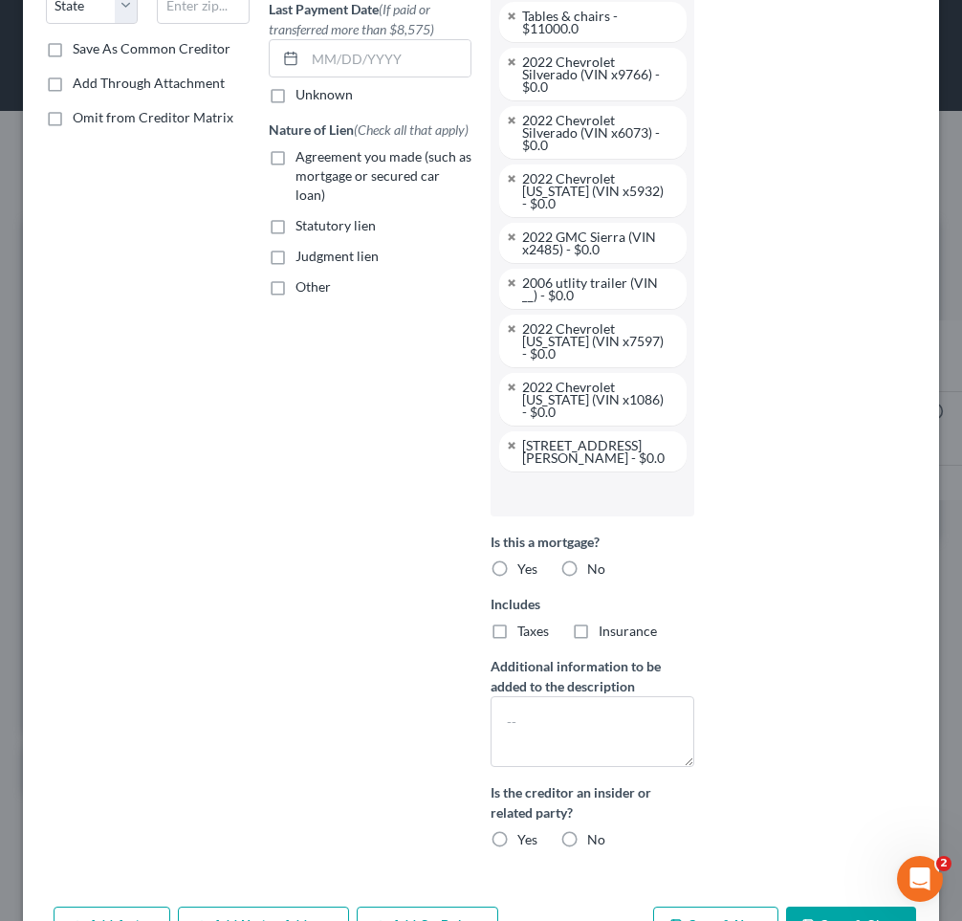
click at [587, 569] on label "No" at bounding box center [596, 568] width 18 height 19
click at [595, 569] on input "No" at bounding box center [601, 565] width 12 height 12
radio input "true"
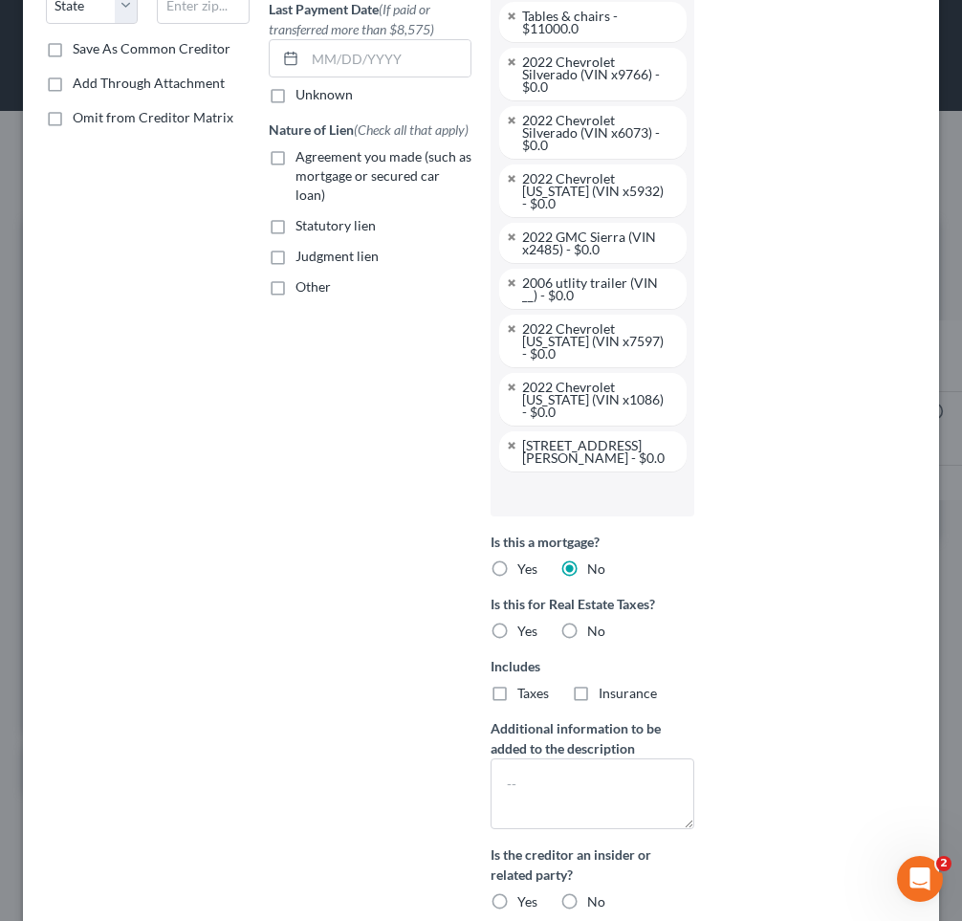
click at [517, 626] on label "Yes" at bounding box center [527, 630] width 20 height 19
click at [525, 626] on input "Yes" at bounding box center [531, 627] width 12 height 12
radio input "true"
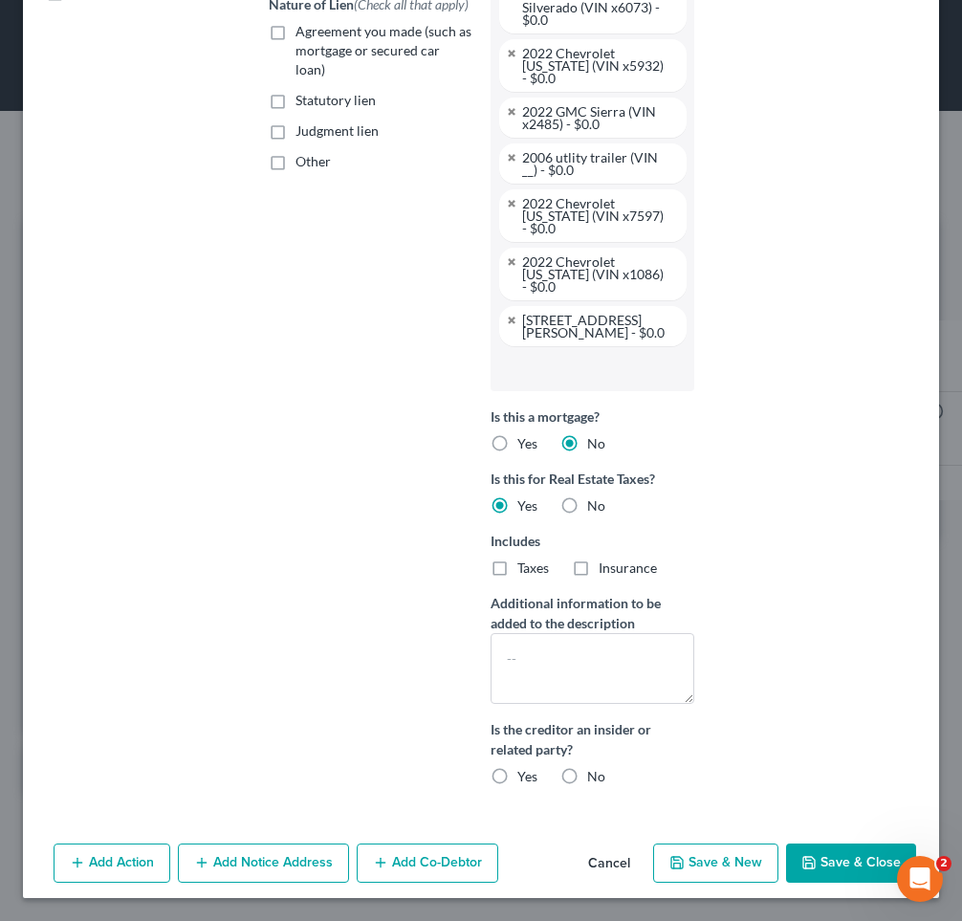
click at [587, 771] on label "No" at bounding box center [596, 776] width 18 height 19
click at [595, 771] on input "No" at bounding box center [601, 773] width 12 height 12
radio input "true"
click at [295, 91] on label "Statutory lien" at bounding box center [335, 100] width 80 height 19
click at [303, 91] on input "Statutory lien" at bounding box center [309, 97] width 12 height 12
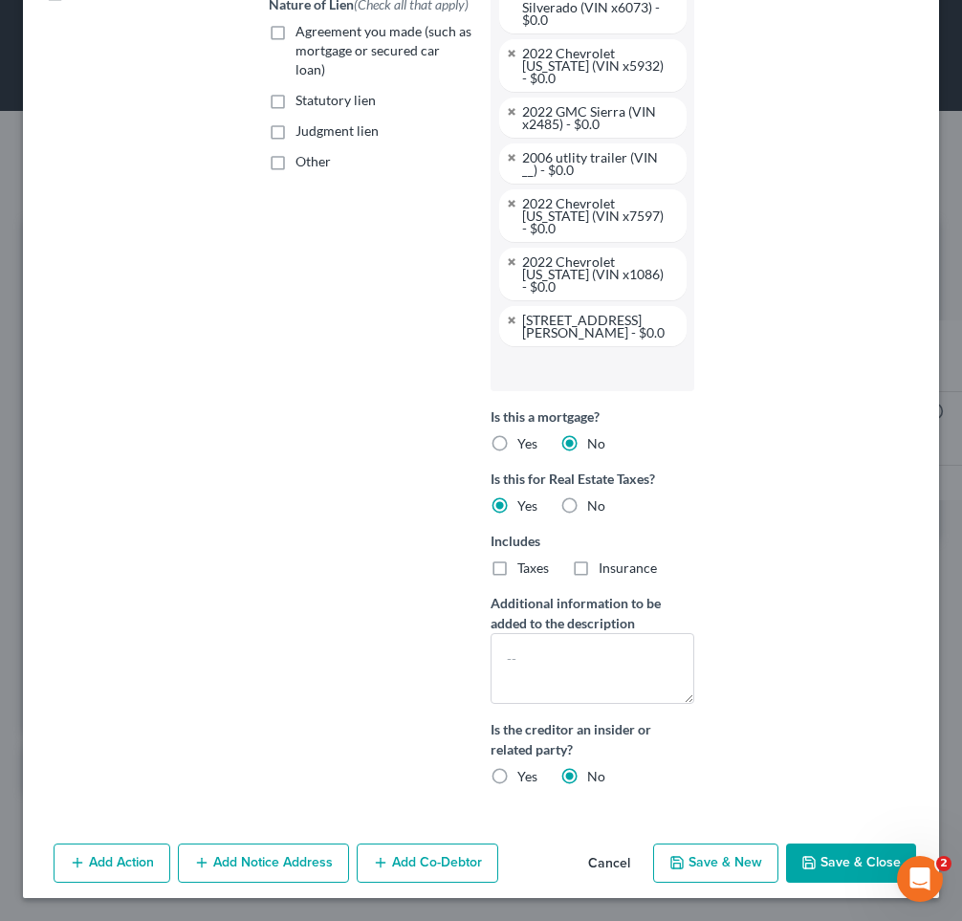
checkbox input "true"
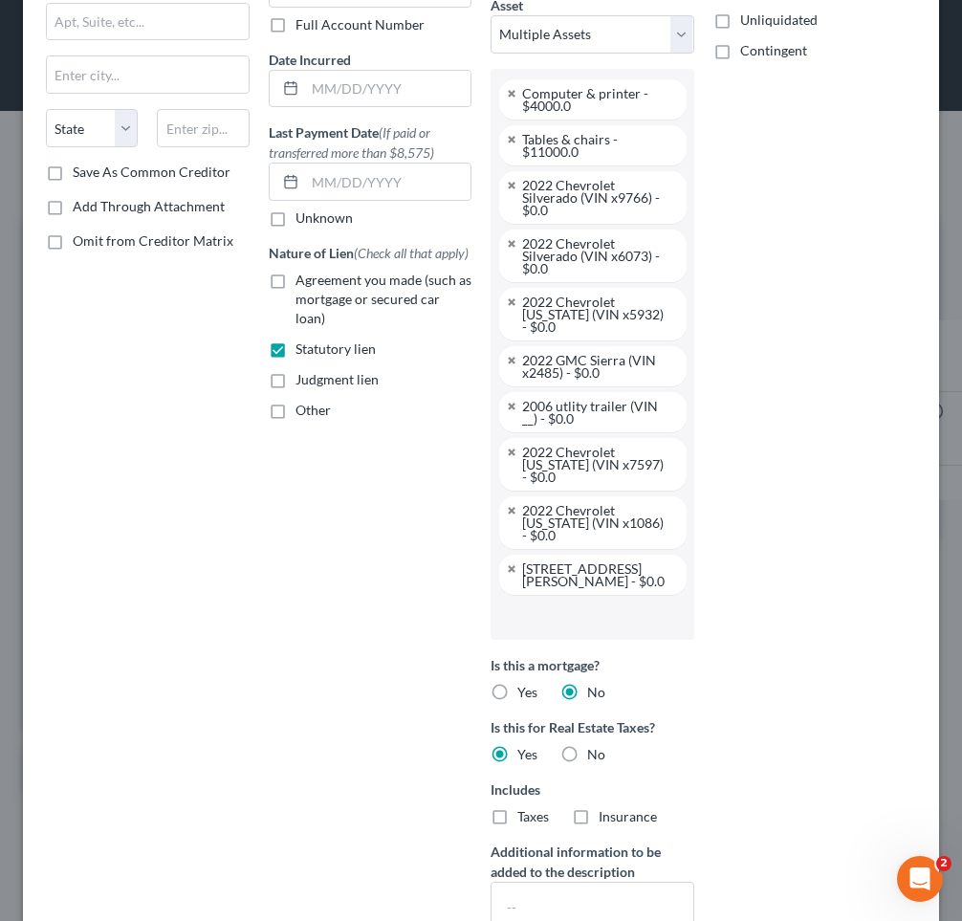
scroll to position [0, 0]
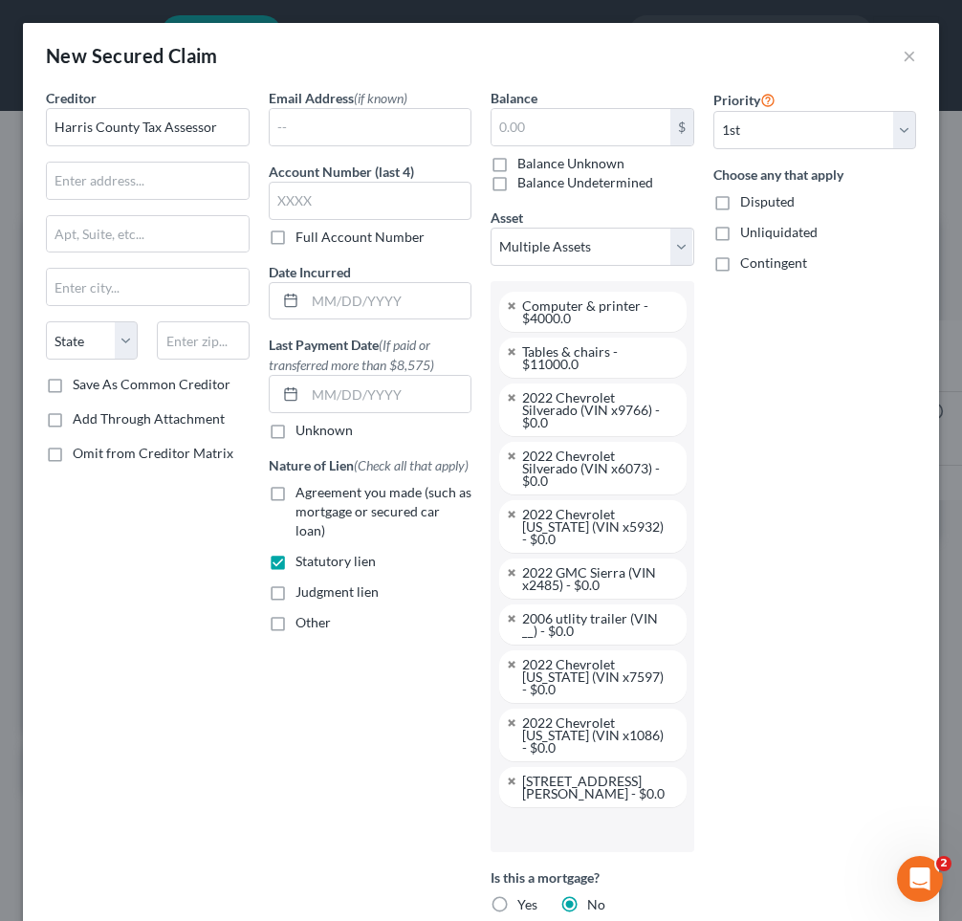
click at [517, 160] on label "Balance Unknown" at bounding box center [570, 163] width 107 height 19
click at [525, 160] on input "Balance Unknown" at bounding box center [531, 160] width 12 height 12
checkbox input "true"
type input "0.00"
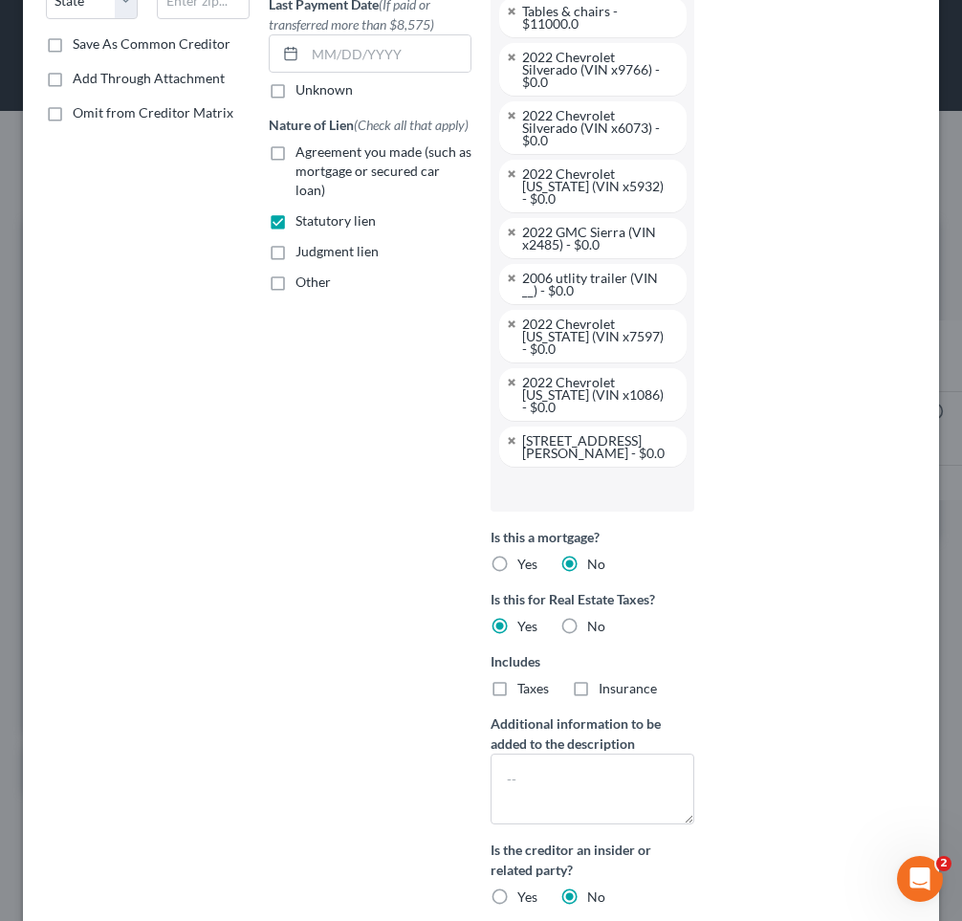
scroll to position [447, 0]
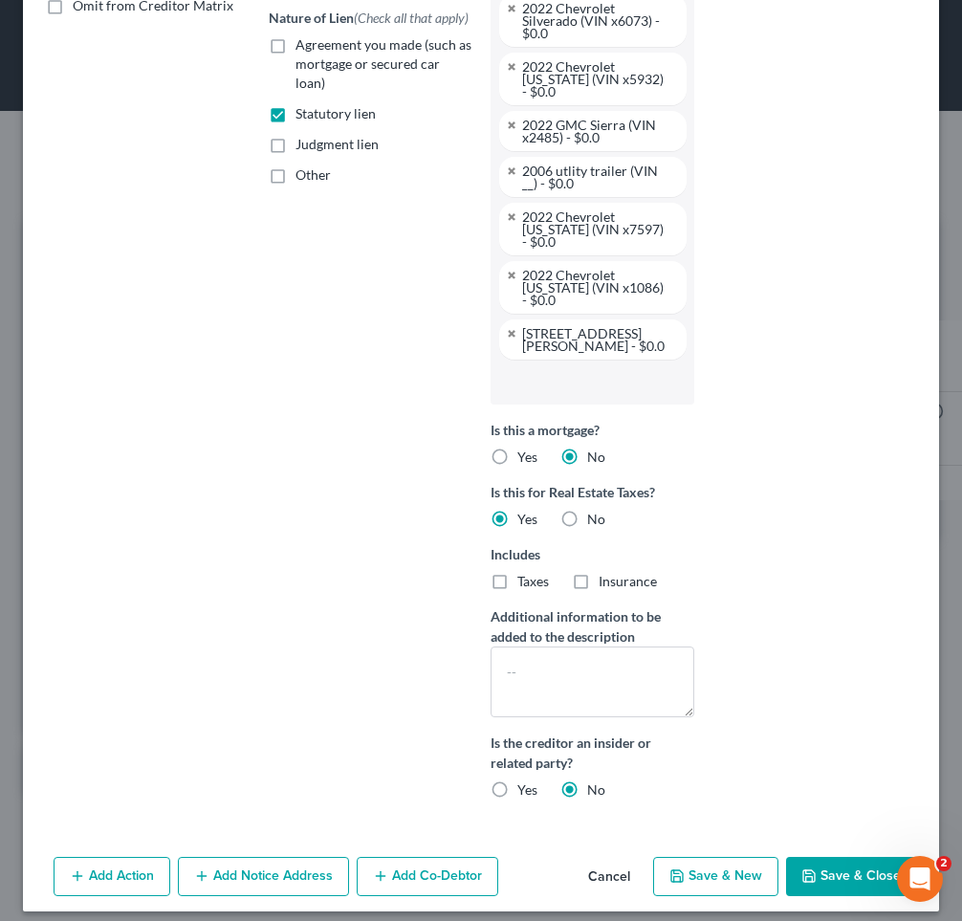
click at [831, 886] on button "Save & Close" at bounding box center [851, 877] width 130 height 40
select select
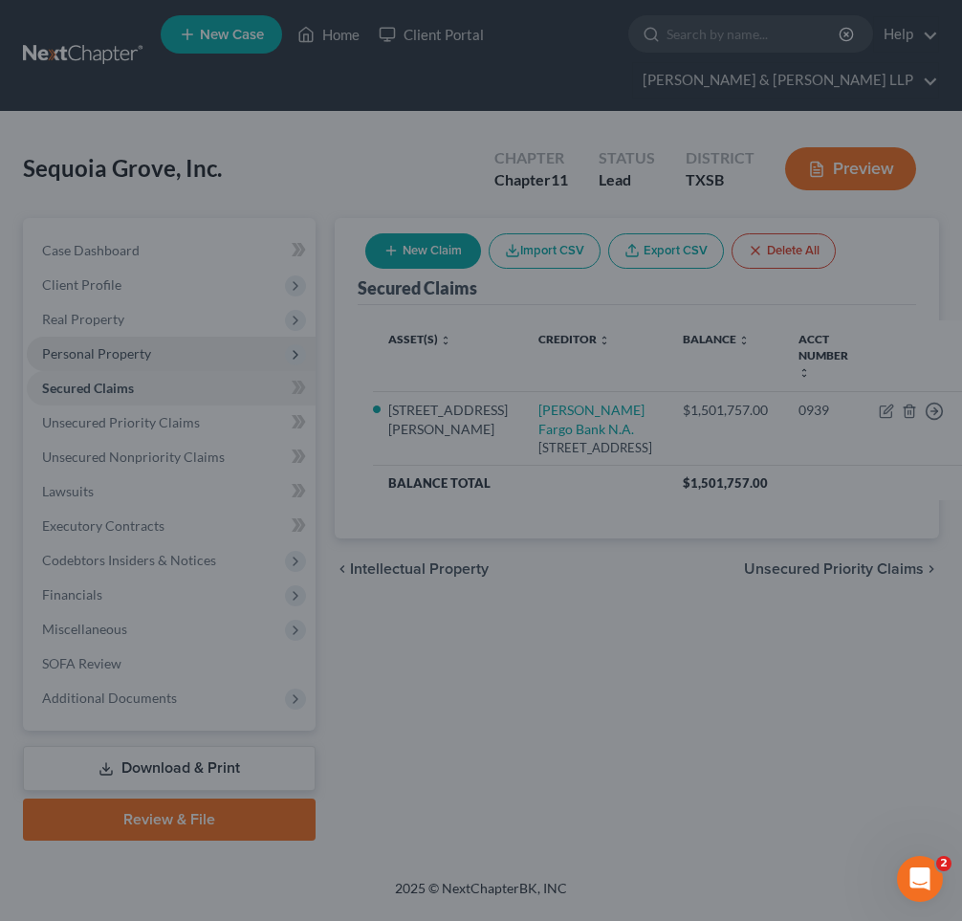
scroll to position [0, 0]
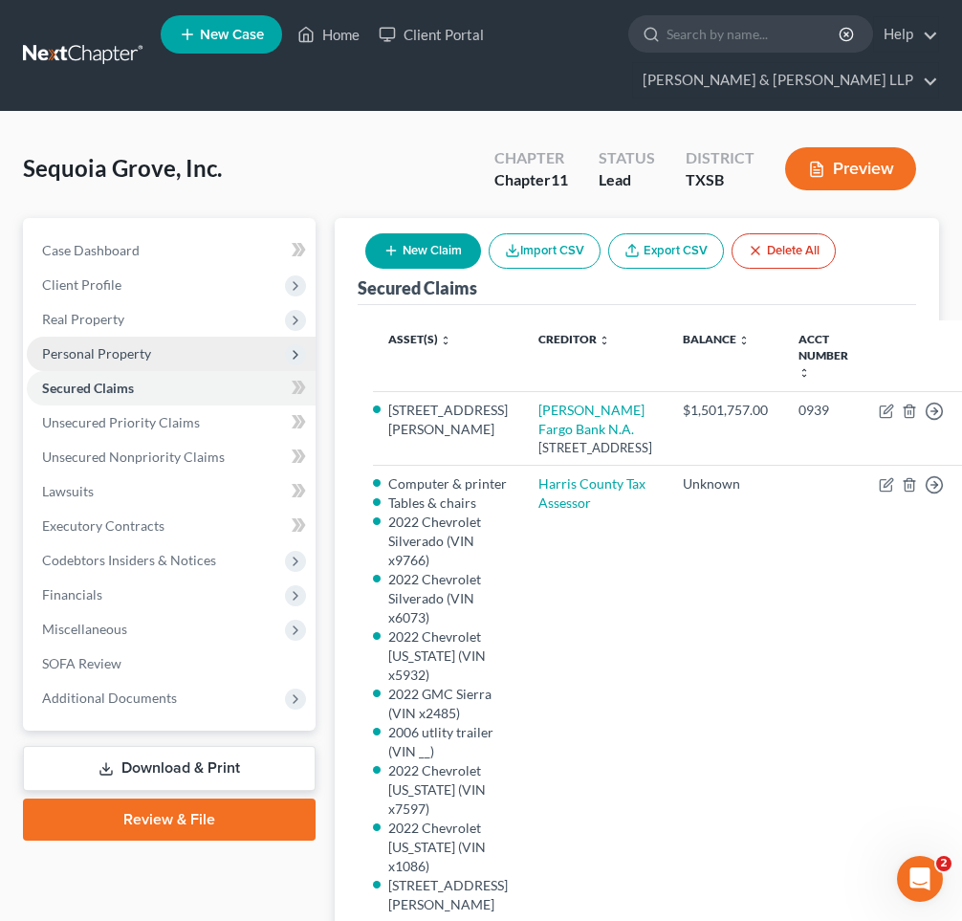
click at [411, 250] on button "New Claim" at bounding box center [423, 250] width 116 height 35
select select "0"
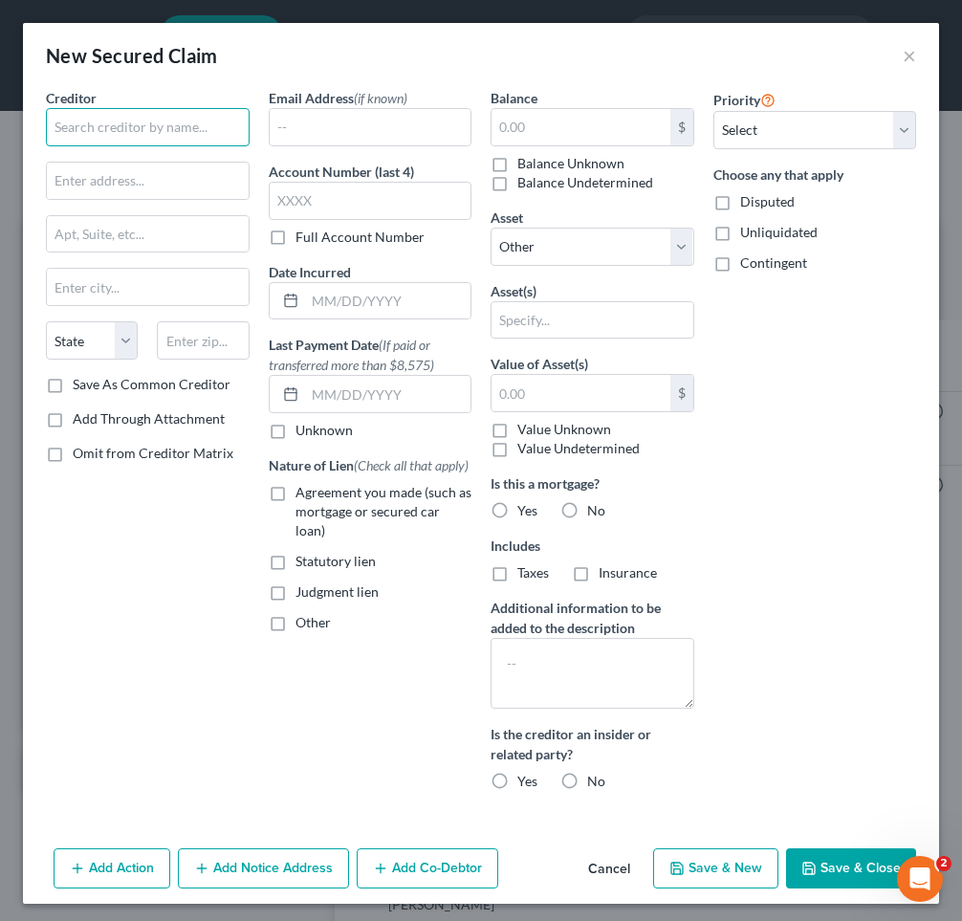
click at [189, 131] on input "text" at bounding box center [148, 127] width 204 height 38
type input "GM Finaancial"
type input "PO Box 83593"
type input "[GEOGRAPHIC_DATA]"
select select "45"
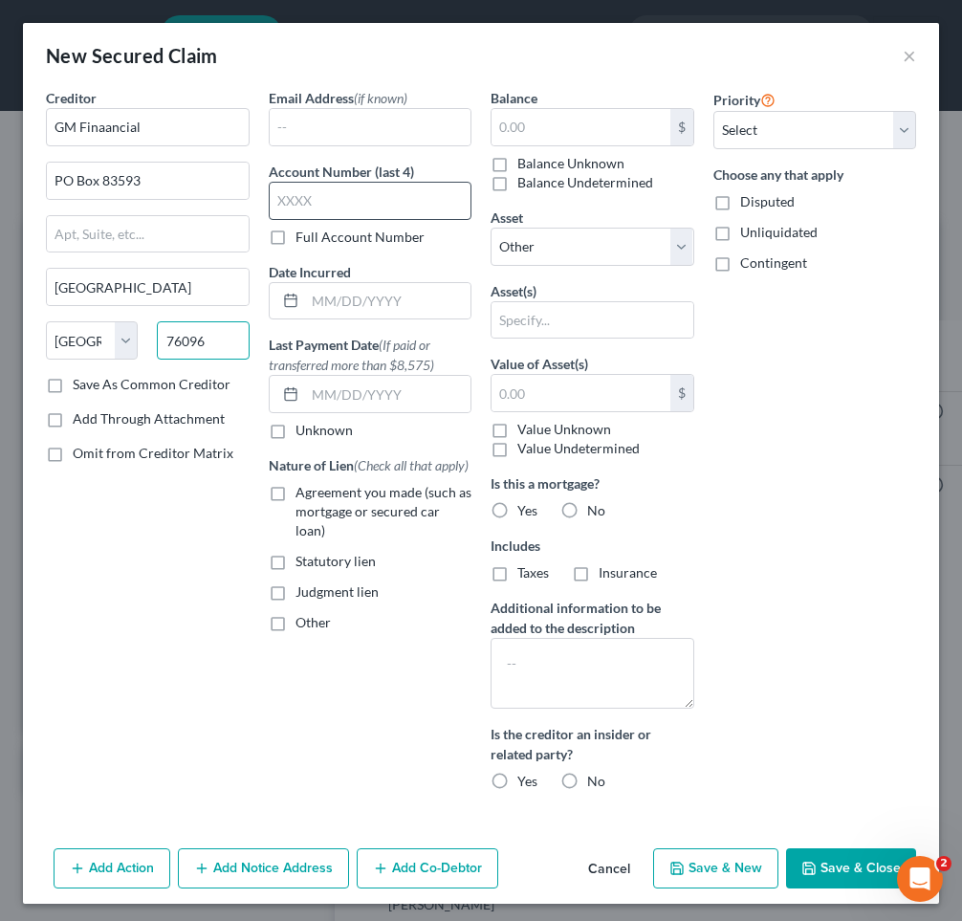
type input "76096"
click at [347, 204] on input "text" at bounding box center [371, 201] width 204 height 38
type input "0408"
click at [324, 297] on input "text" at bounding box center [388, 301] width 166 height 36
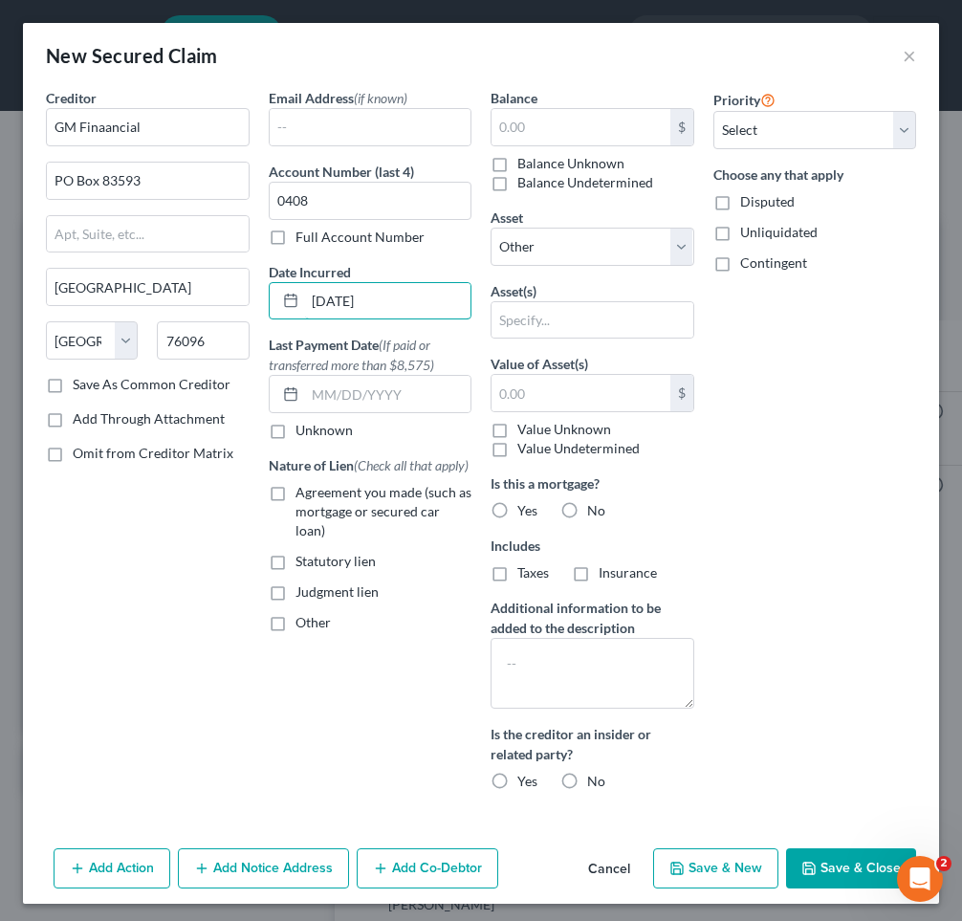
type input "[DATE]"
click at [513, 124] on input "text" at bounding box center [580, 127] width 179 height 36
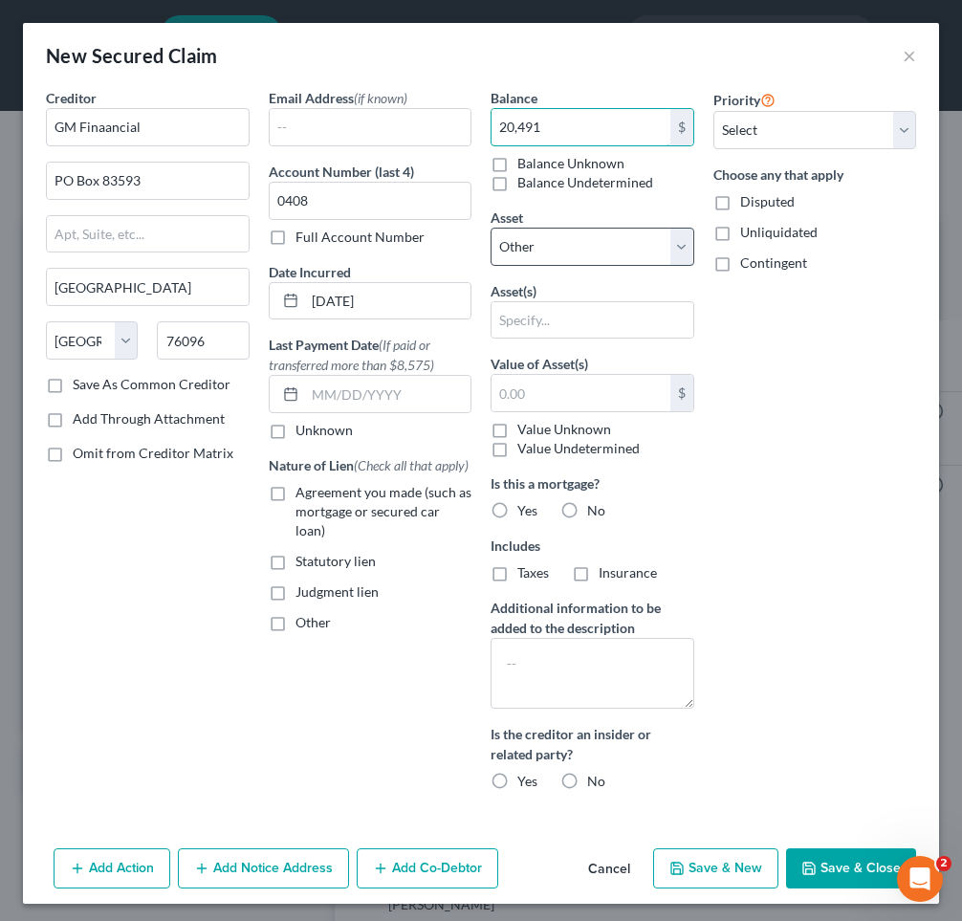
type input "20,491"
click at [513, 232] on select "Select Other Multiple Assets [PERSON_NAME] Fargo Bank (Checking Account) - $0.0…" at bounding box center [592, 247] width 204 height 38
select select "12"
click at [490, 228] on select "Select Other Multiple Assets [PERSON_NAME] Fargo Bank (Checking Account) - $0.0…" at bounding box center [592, 247] width 204 height 38
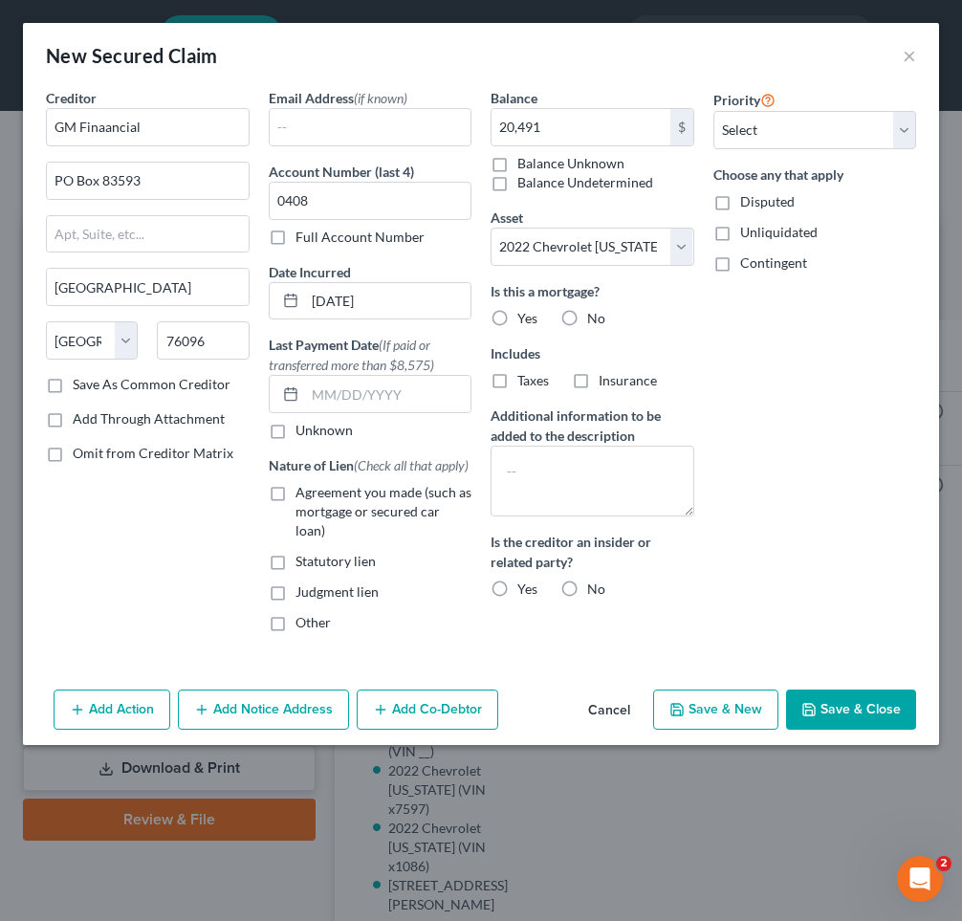
click at [587, 313] on label "No" at bounding box center [596, 318] width 18 height 19
click at [595, 313] on input "No" at bounding box center [601, 315] width 12 height 12
radio input "true"
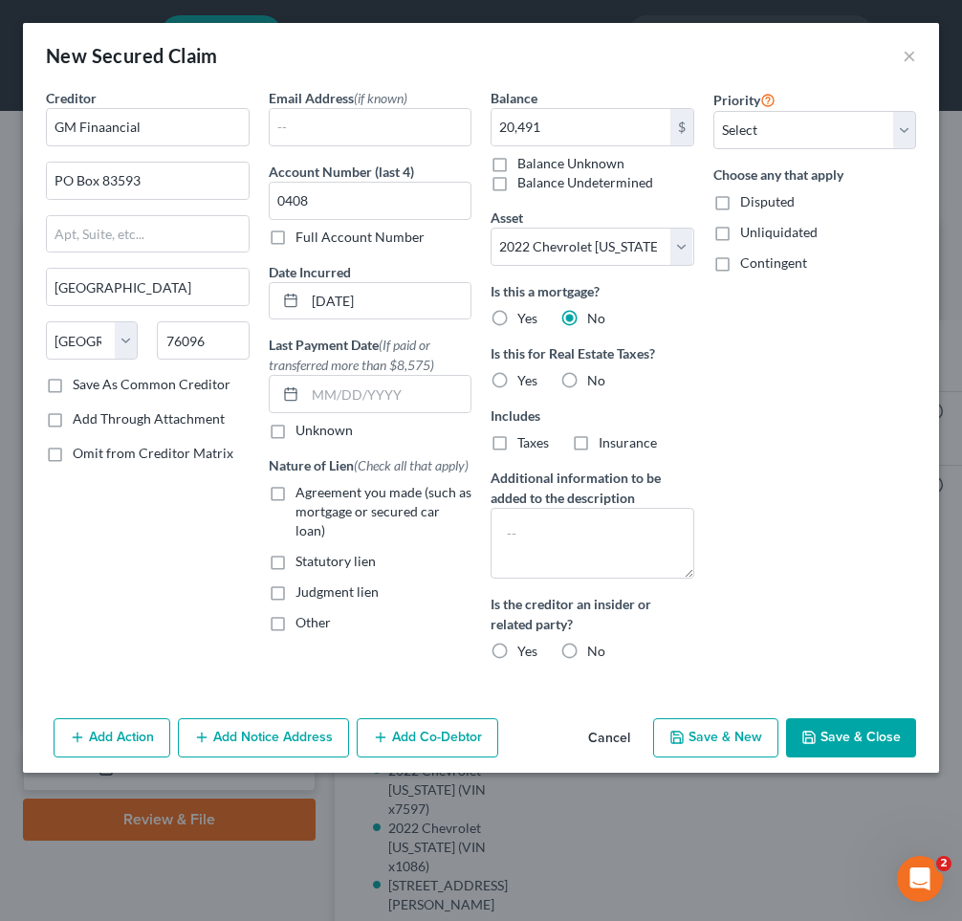
click at [587, 375] on label "No" at bounding box center [596, 380] width 18 height 19
click at [595, 375] on input "No" at bounding box center [601, 377] width 12 height 12
radio input "true"
click at [587, 649] on label "No" at bounding box center [596, 650] width 18 height 19
click at [595, 649] on input "No" at bounding box center [601, 647] width 12 height 12
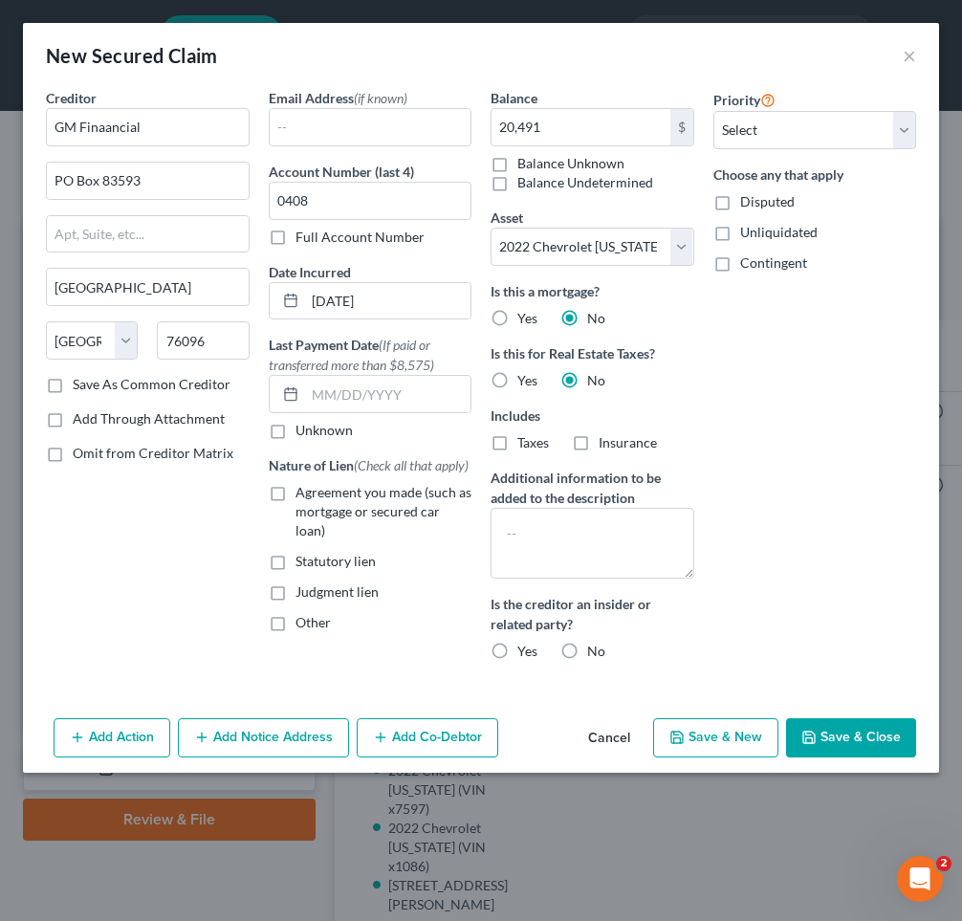
radio input "true"
click at [295, 495] on label "Agreement you made (such as mortgage or secured car loan)" at bounding box center [383, 511] width 177 height 57
click at [303, 495] on input "Agreement you made (such as mortgage or secured car loan)" at bounding box center [309, 489] width 12 height 12
checkbox input "true"
click at [772, 116] on select "Select 1st 2nd 3rd 4th 5th 6th 7th 8th 9th 10th 11th 12th 13th 14th 15th 16th 1…" at bounding box center [815, 130] width 204 height 38
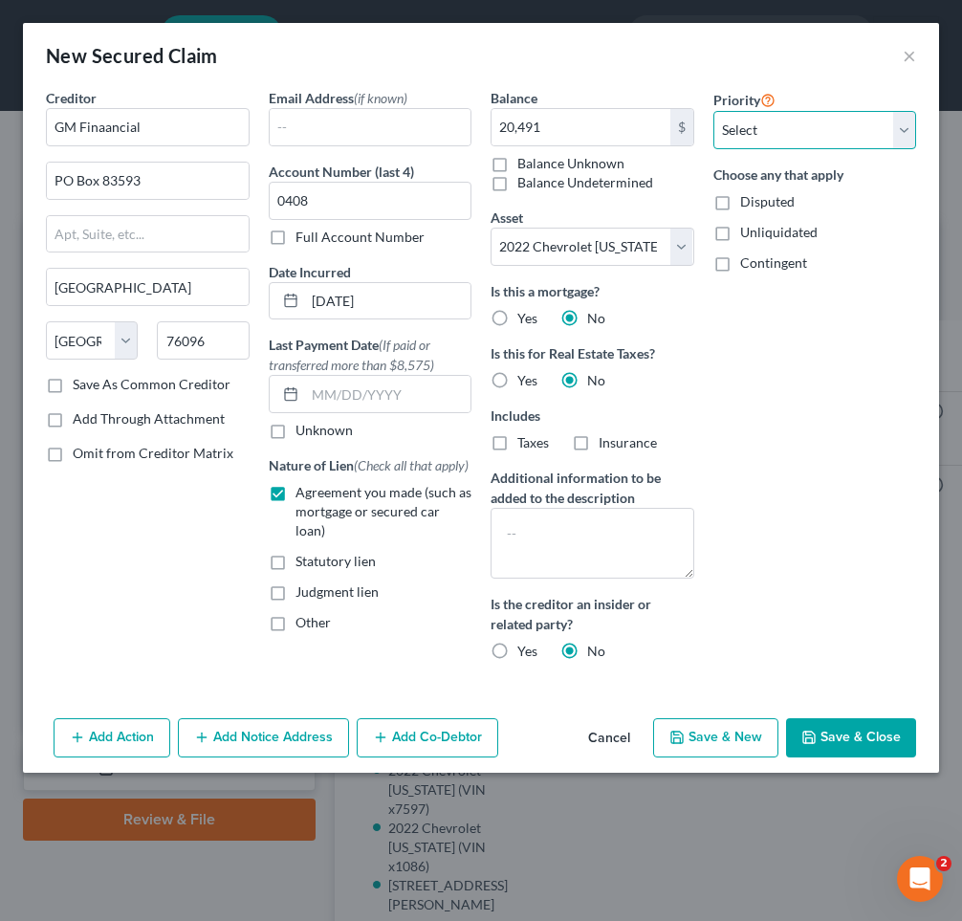
select select "1"
click at [713, 111] on select "Select 1st 2nd 3rd 4th 5th 6th 7th 8th 9th 10th 11th 12th 13th 14th 15th 16th 1…" at bounding box center [815, 130] width 204 height 38
click at [832, 746] on button "Save & Close" at bounding box center [851, 738] width 130 height 40
select select
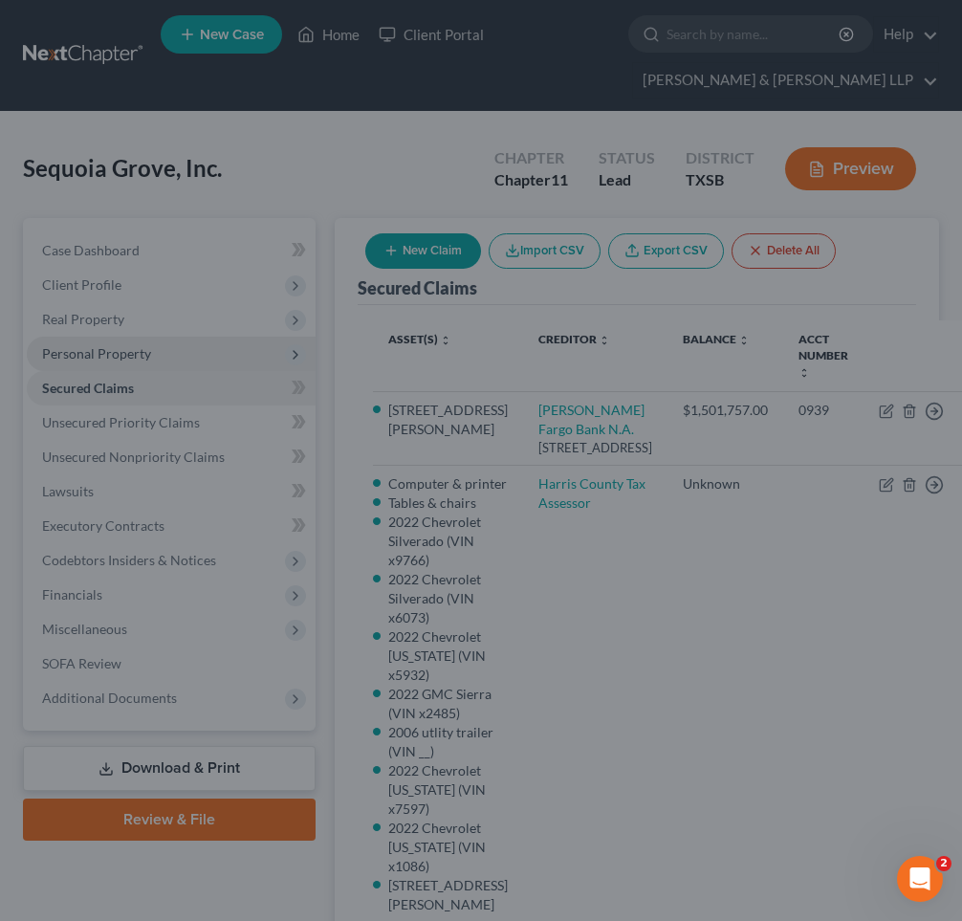
type input "20,491.00"
select select "12"
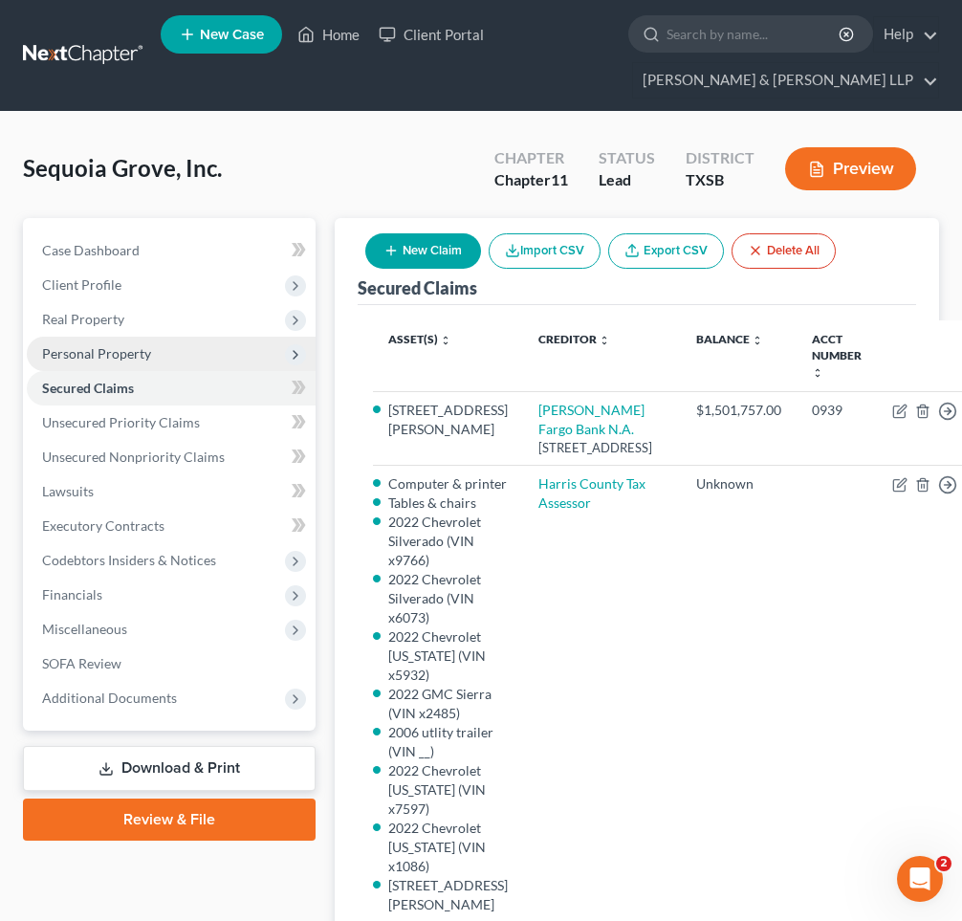
click at [427, 253] on button "New Claim" at bounding box center [423, 250] width 116 height 35
select select "0"
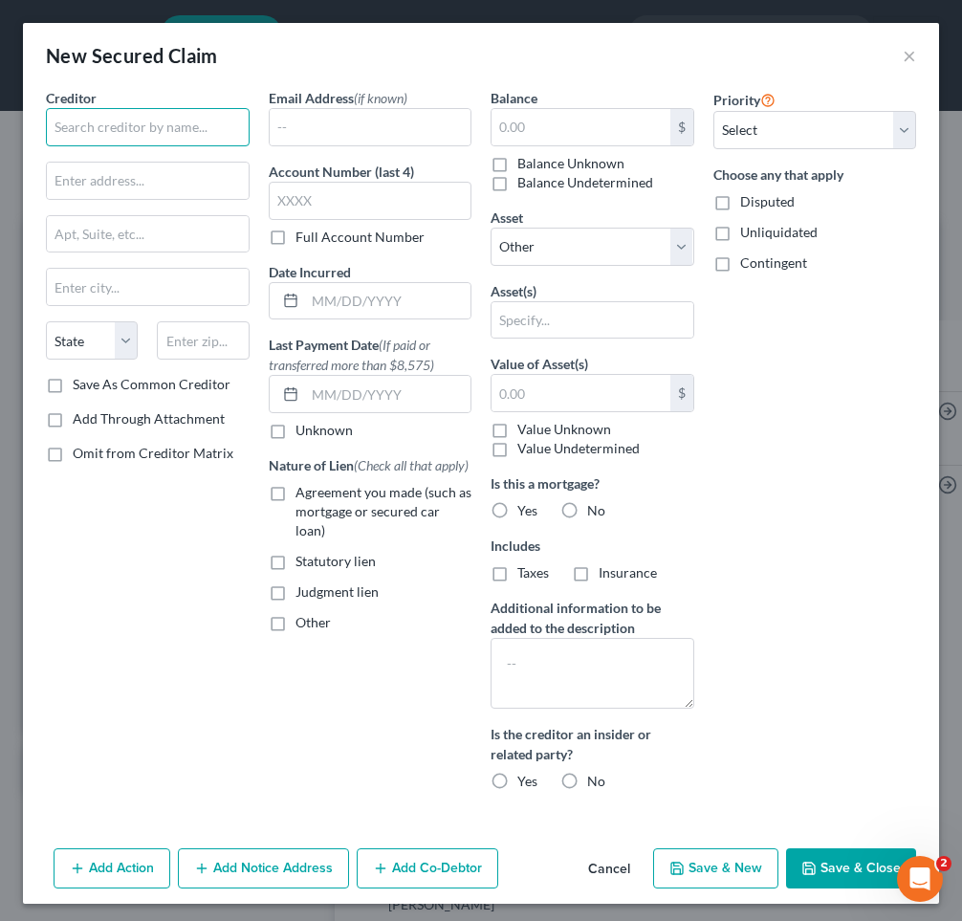
click at [172, 133] on input "text" at bounding box center [148, 127] width 204 height 38
type input "GM Financial"
type input "PO Box 183593"
type input "[GEOGRAPHIC_DATA]"
select select "45"
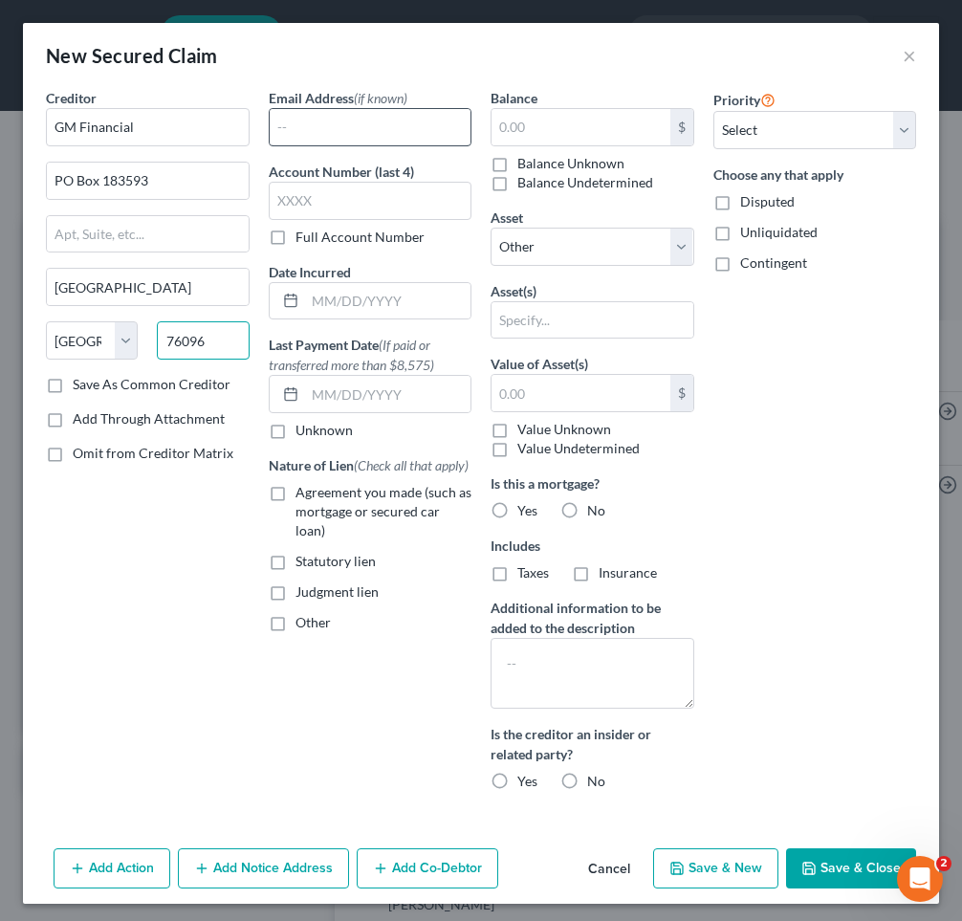
type input "76096"
click at [318, 124] on input "text" at bounding box center [371, 127] width 202 height 36
click at [307, 200] on input "text" at bounding box center [371, 201] width 204 height 38
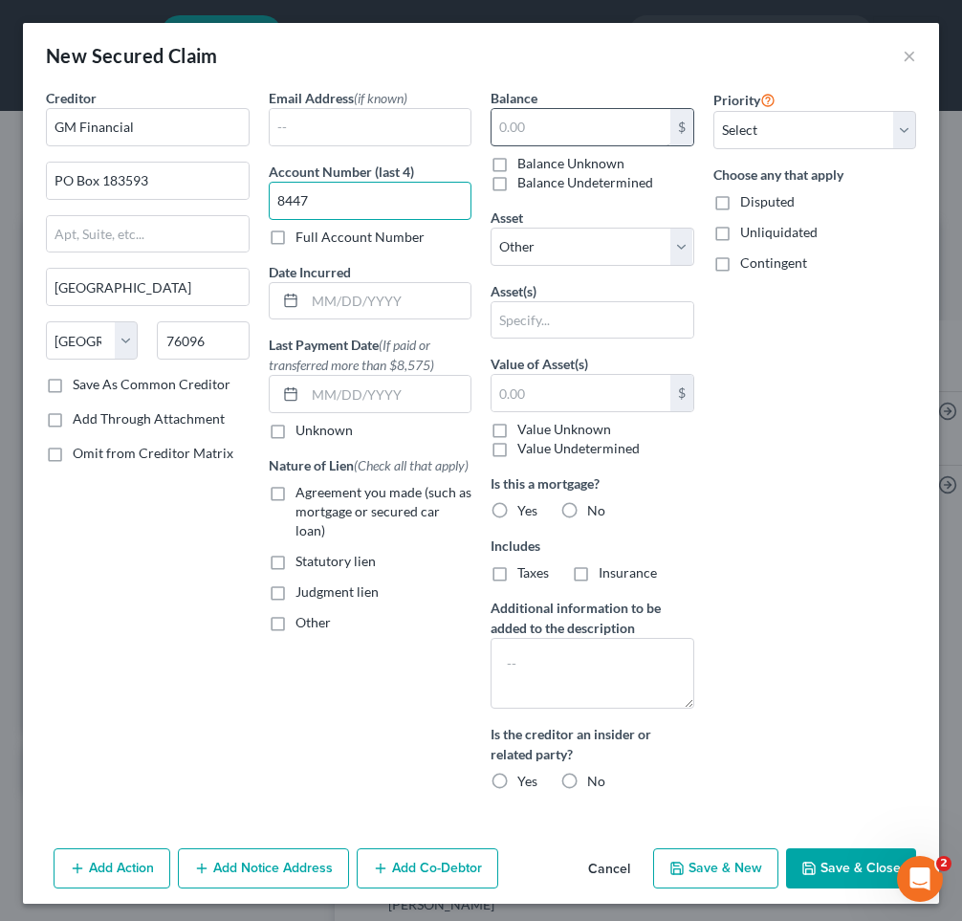
type input "8447"
click at [545, 125] on input "text" at bounding box center [580, 127] width 179 height 36
type input "24,980"
click at [579, 250] on select "Select Other Multiple Assets [PERSON_NAME] Fargo Bank (Checking Account) - $0.0…" at bounding box center [592, 247] width 204 height 38
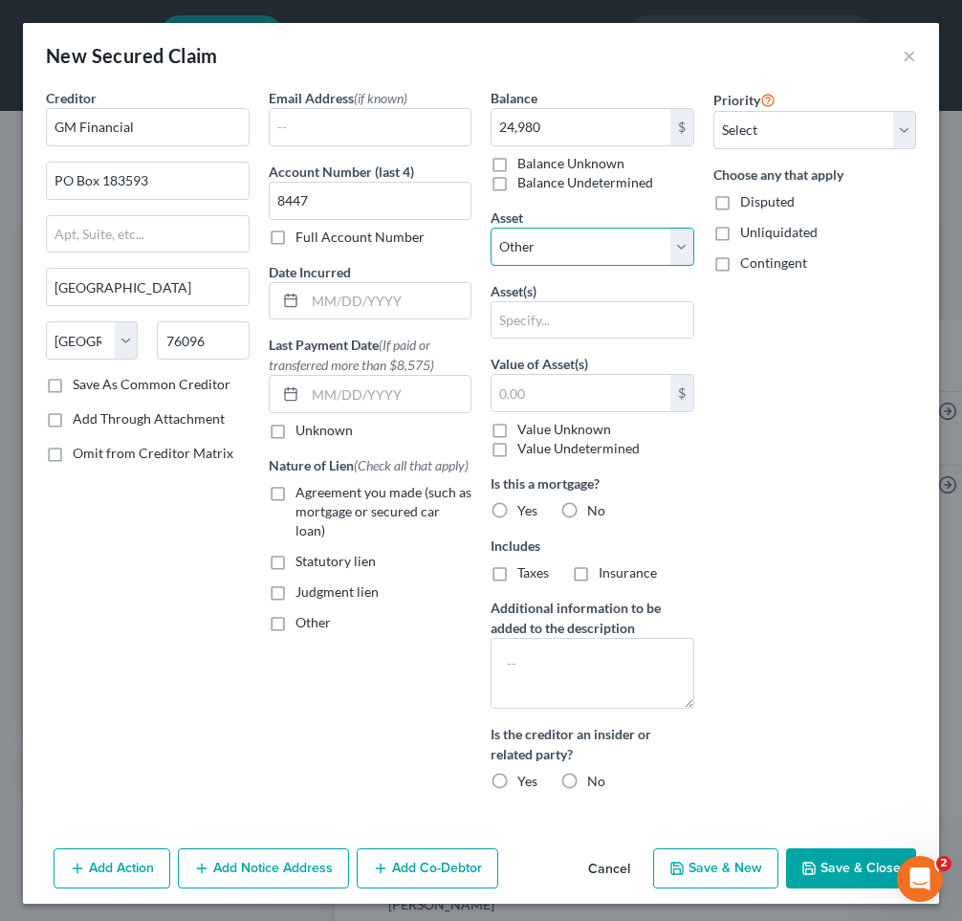
select select "7"
click at [490, 228] on select "Select Other Multiple Assets [PERSON_NAME] Fargo Bank (Checking Account) - $0.0…" at bounding box center [592, 247] width 204 height 38
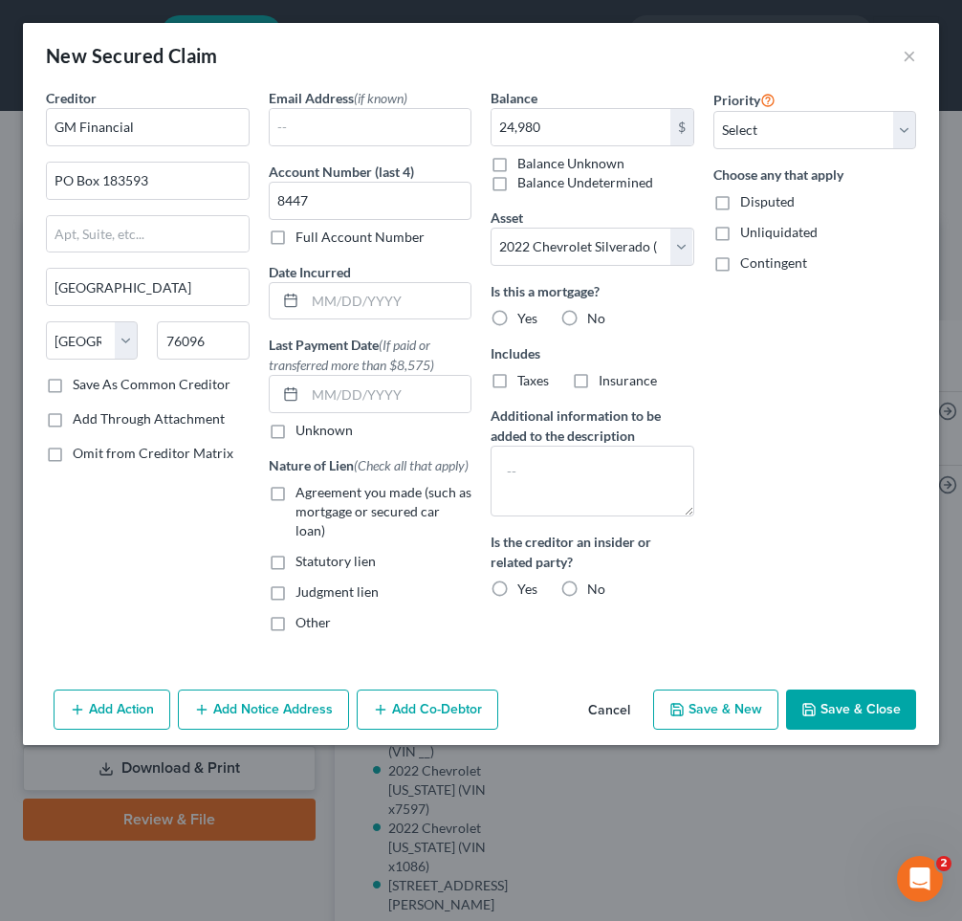
click at [587, 317] on label "No" at bounding box center [596, 318] width 18 height 19
click at [595, 317] on input "No" at bounding box center [601, 315] width 12 height 12
radio input "true"
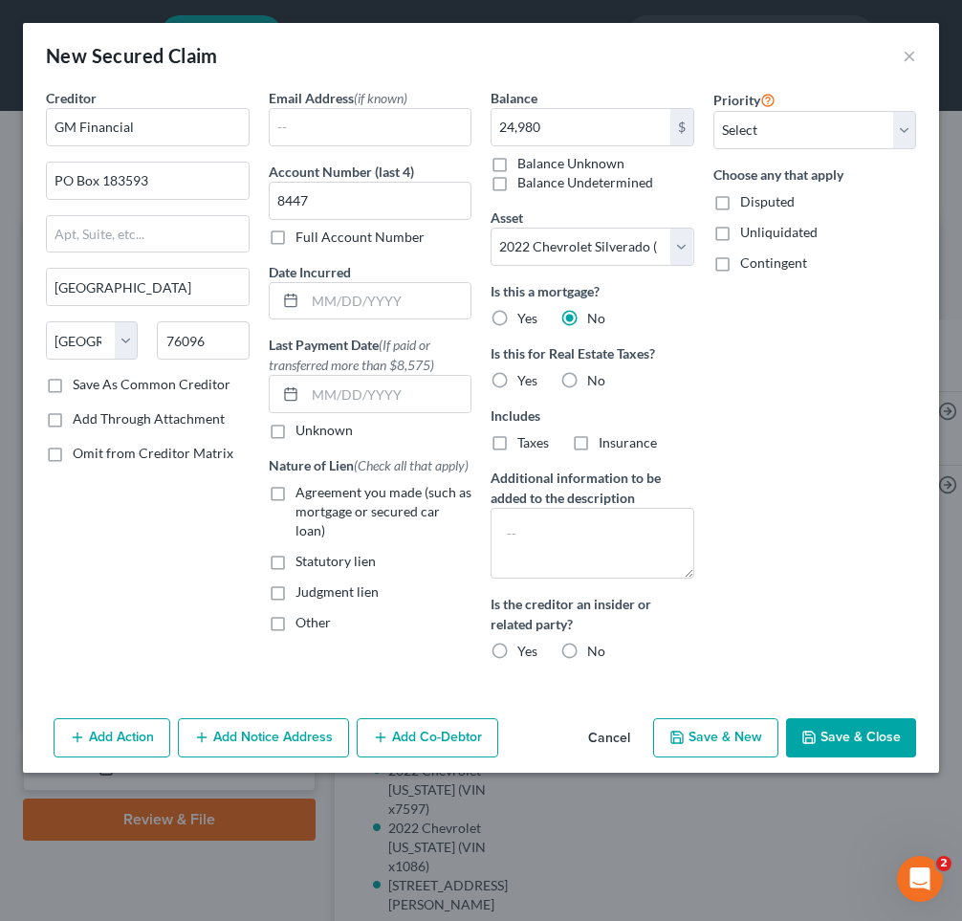
click at [587, 377] on label "No" at bounding box center [596, 380] width 18 height 19
click at [595, 377] on input "No" at bounding box center [601, 377] width 12 height 12
radio input "true"
click at [587, 648] on label "No" at bounding box center [596, 650] width 18 height 19
click at [595, 648] on input "No" at bounding box center [601, 647] width 12 height 12
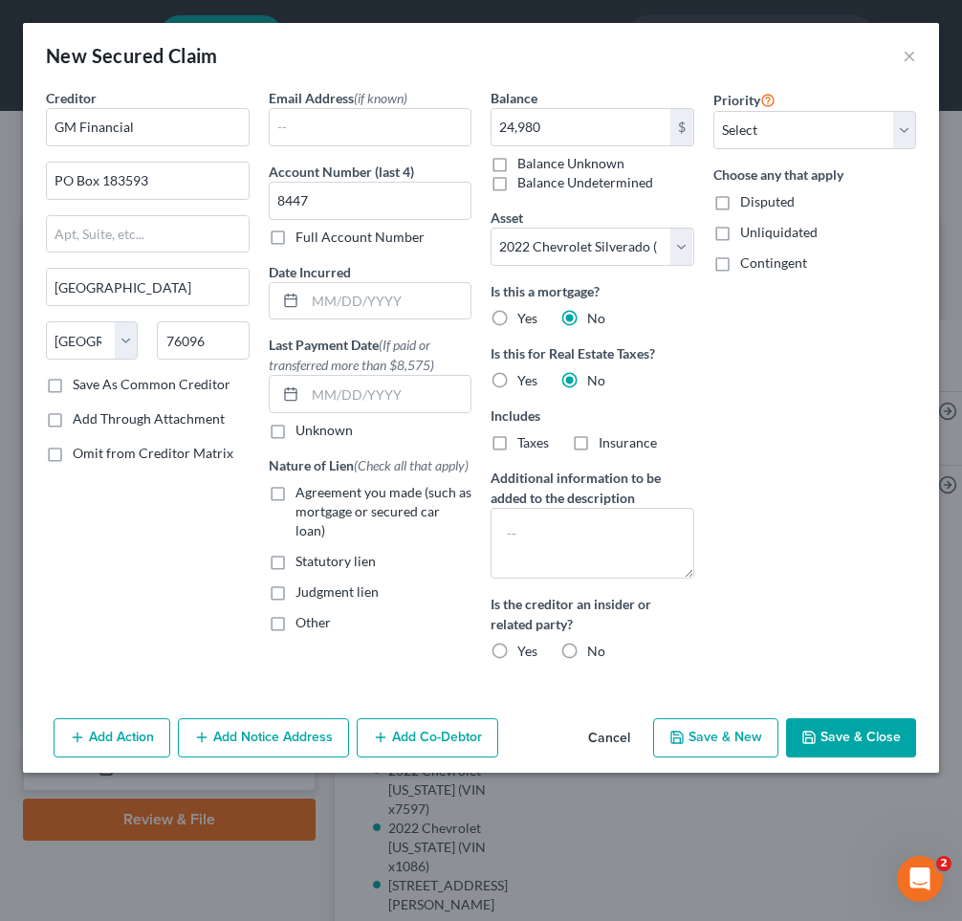
radio input "true"
click at [295, 494] on label "Agreement you made (such as mortgage or secured car loan)" at bounding box center [383, 511] width 177 height 57
click at [303, 494] on input "Agreement you made (such as mortgage or secured car loan)" at bounding box center [309, 489] width 12 height 12
checkbox input "true"
click at [782, 132] on select "Select 1st 2nd 3rd 4th 5th 6th 7th 8th 9th 10th 11th 12th 13th 14th 15th 16th 1…" at bounding box center [815, 130] width 204 height 38
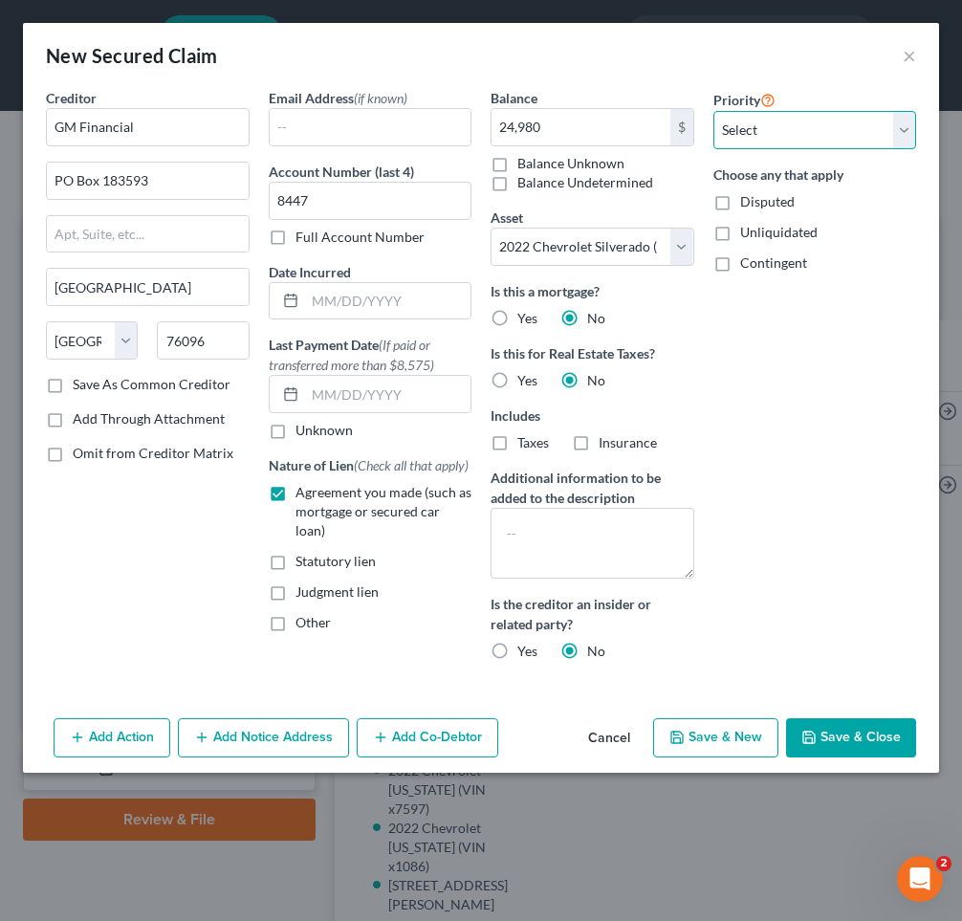
select select "1"
click at [713, 111] on select "Select 1st 2nd 3rd 4th 5th 6th 7th 8th 9th 10th 11th 12th 13th 14th 15th 16th 1…" at bounding box center [815, 130] width 204 height 38
click at [852, 734] on button "Save & Close" at bounding box center [851, 738] width 130 height 40
select select
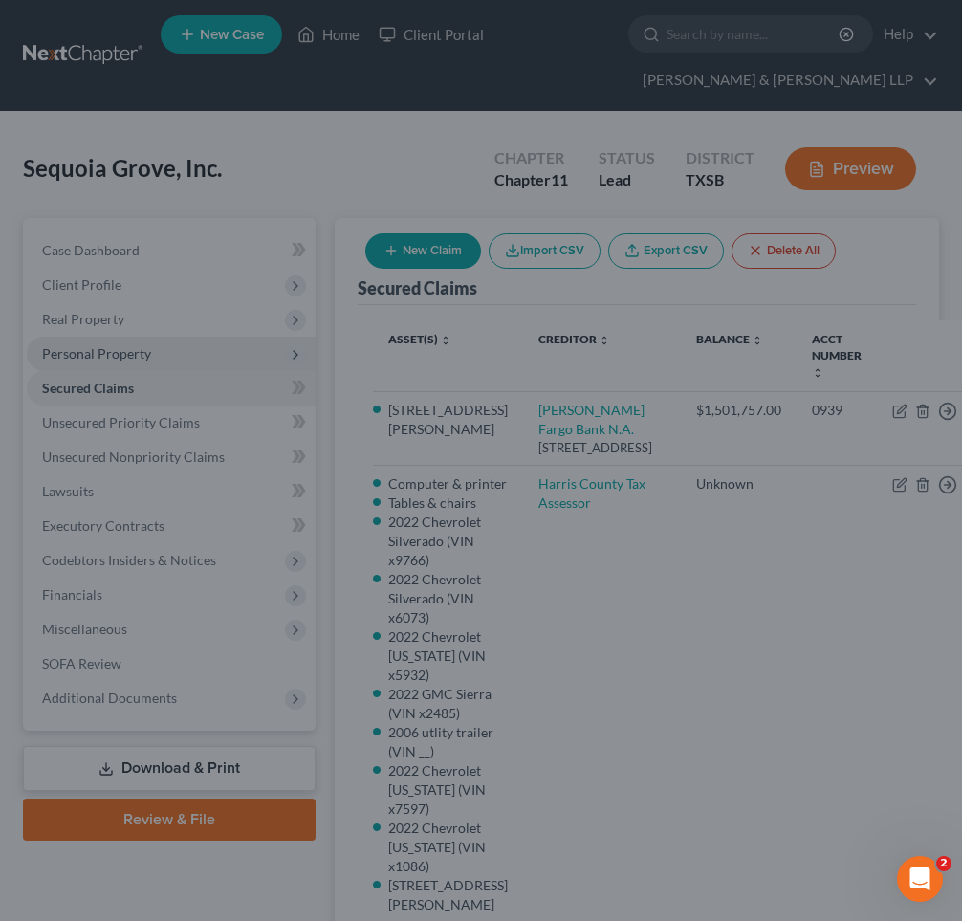
type input "24,980.00"
select select "7"
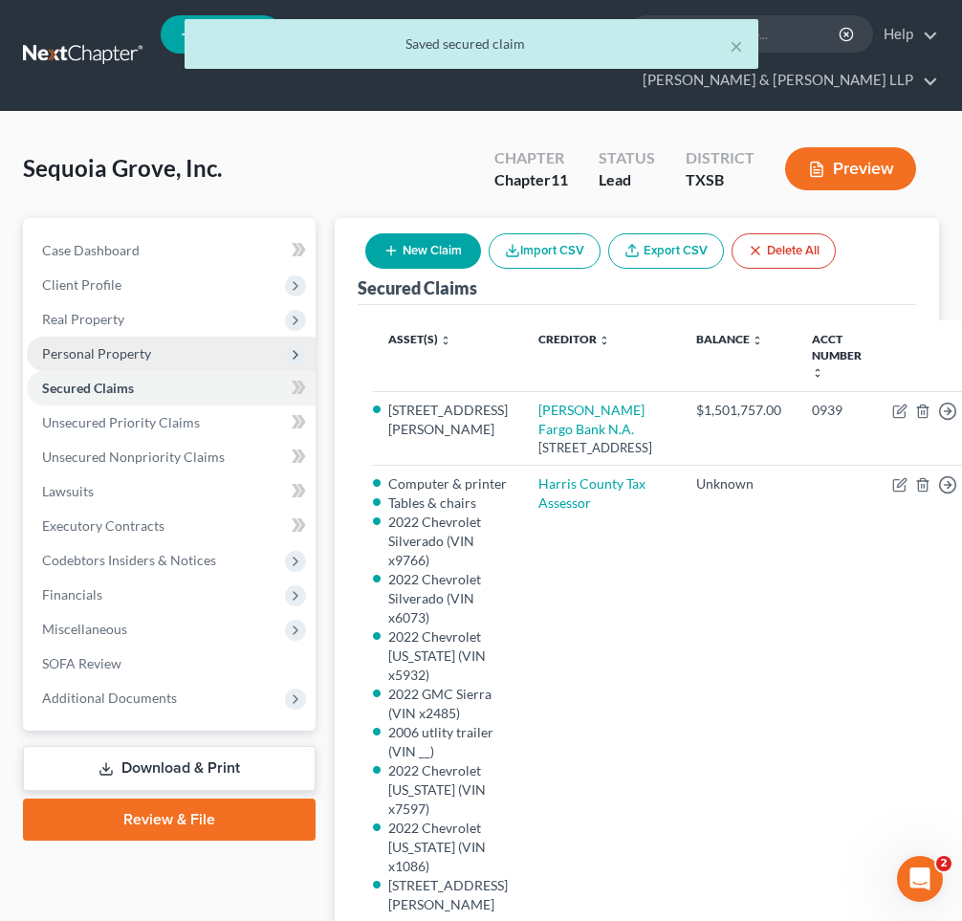
click at [415, 248] on button "New Claim" at bounding box center [423, 250] width 116 height 35
select select "0"
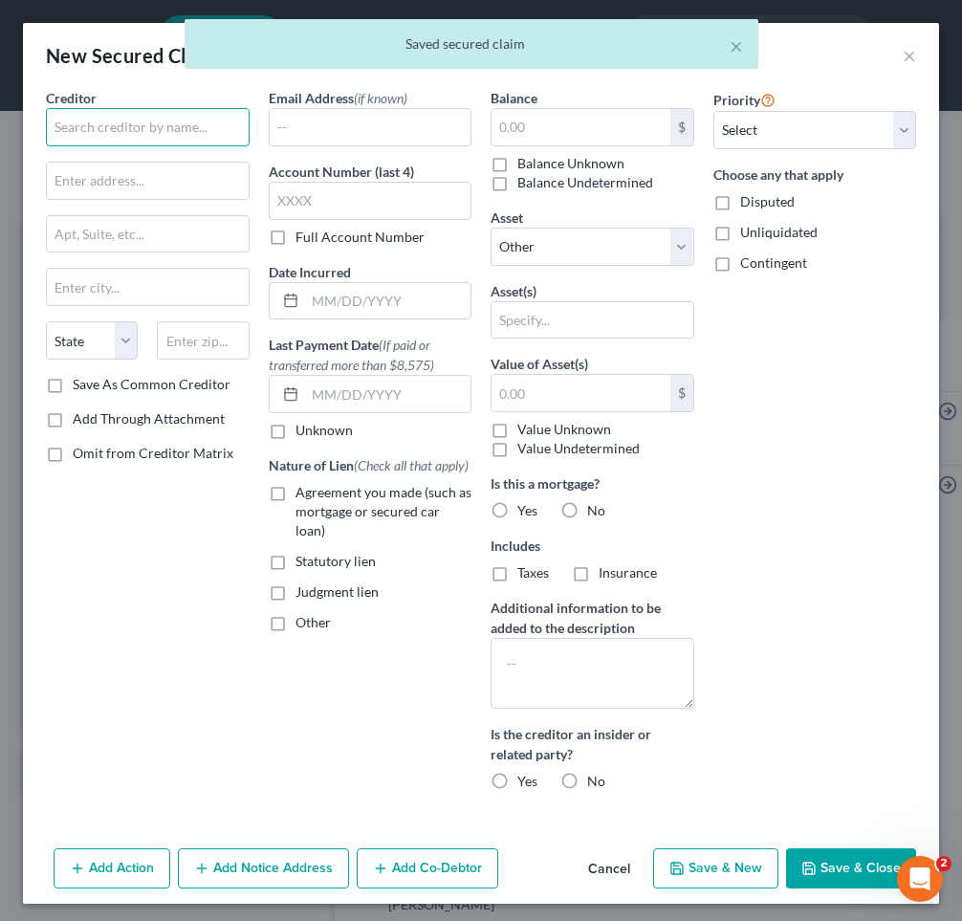
click at [83, 129] on input "text" at bounding box center [148, 127] width 204 height 38
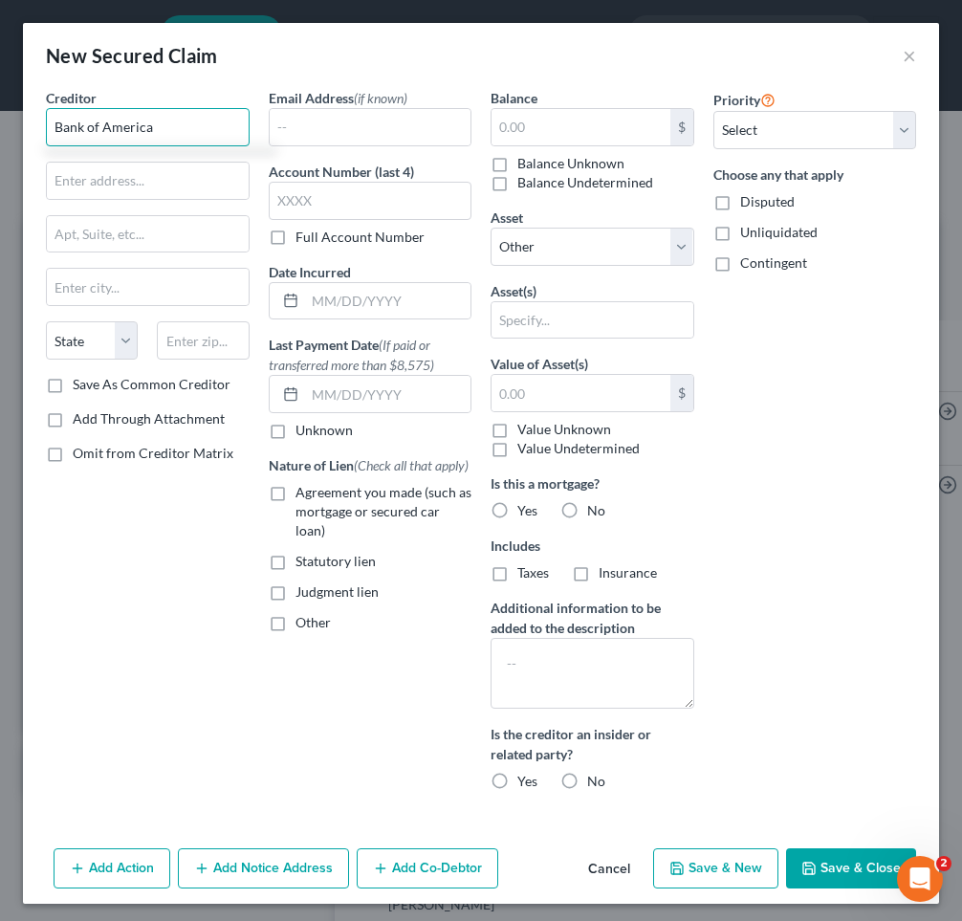
type input "Bank of America"
type input "PO Box 45224"
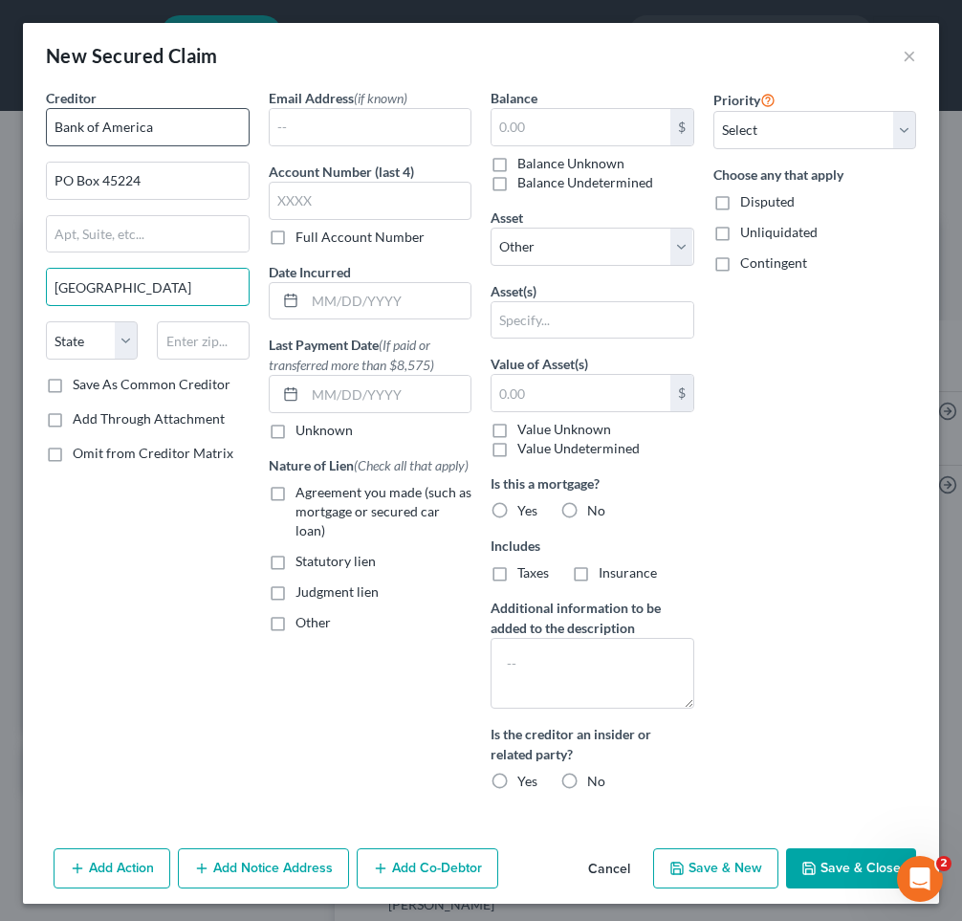
type input "[GEOGRAPHIC_DATA]"
select select "9"
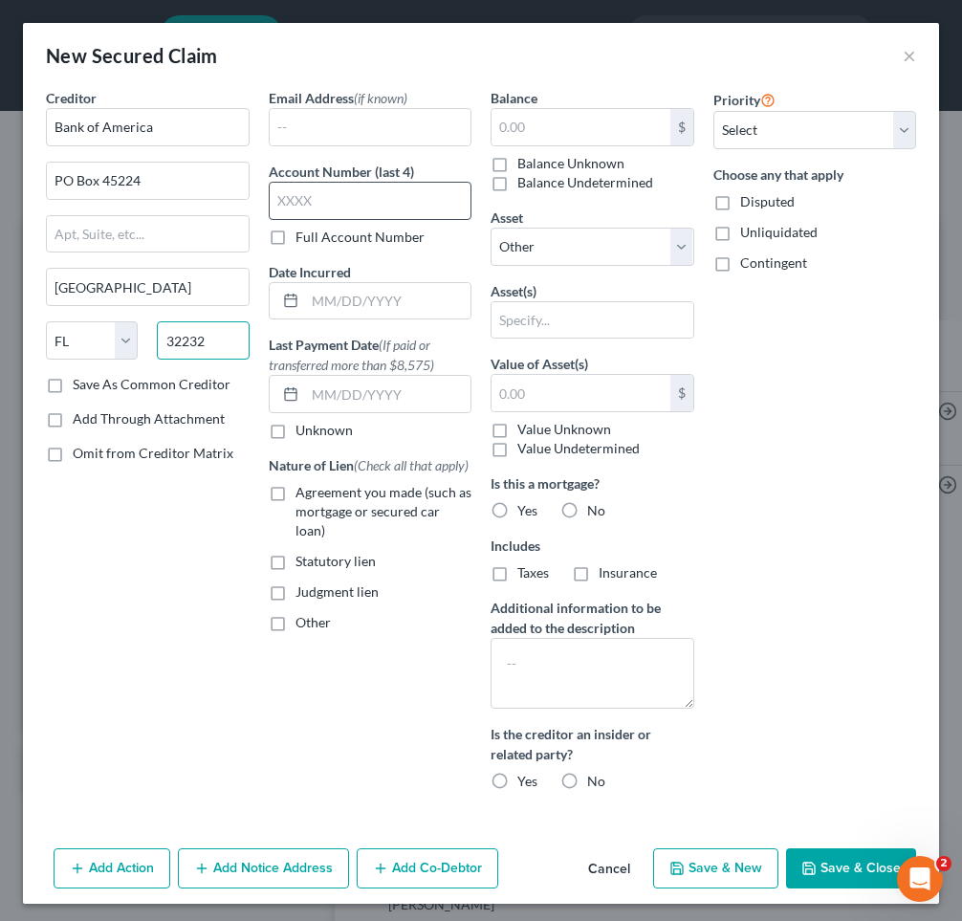
type input "32232"
click at [301, 196] on input "text" at bounding box center [371, 201] width 204 height 38
type input "5932"
click at [327, 301] on input "text" at bounding box center [388, 301] width 166 height 36
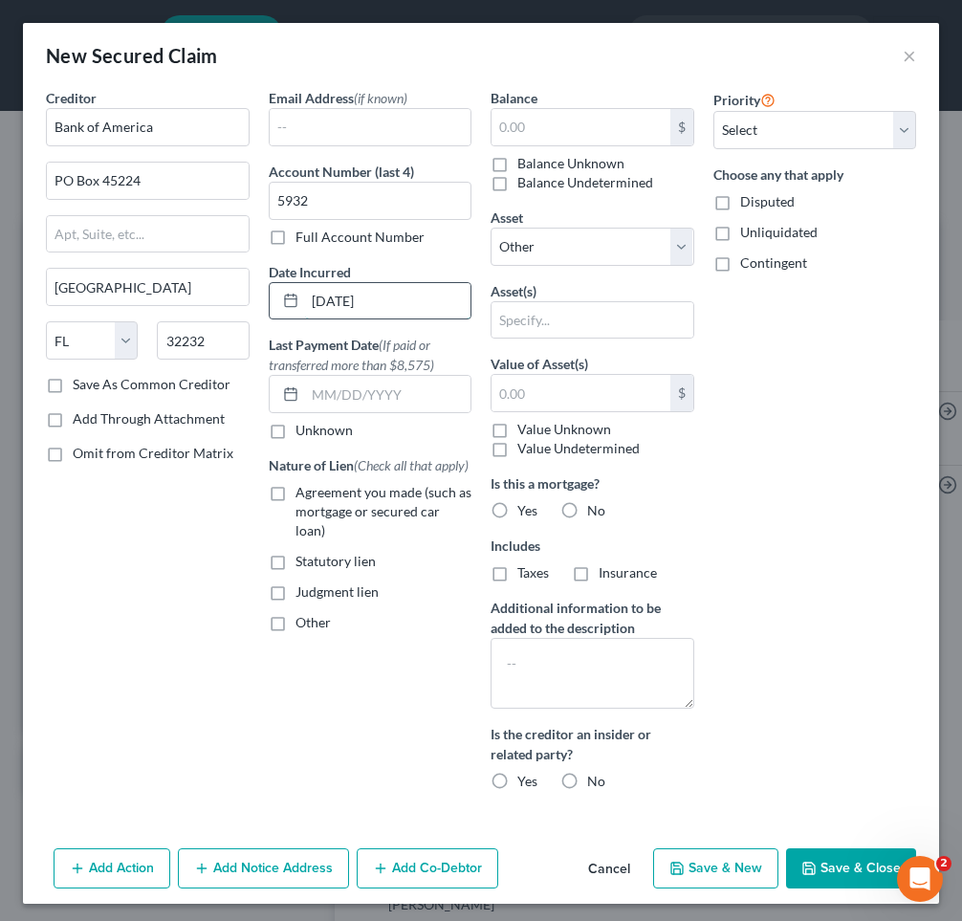
click at [308, 299] on input "[DATE]" at bounding box center [388, 301] width 166 height 36
type input "[DATE]"
click at [573, 125] on input "text" at bounding box center [580, 127] width 179 height 36
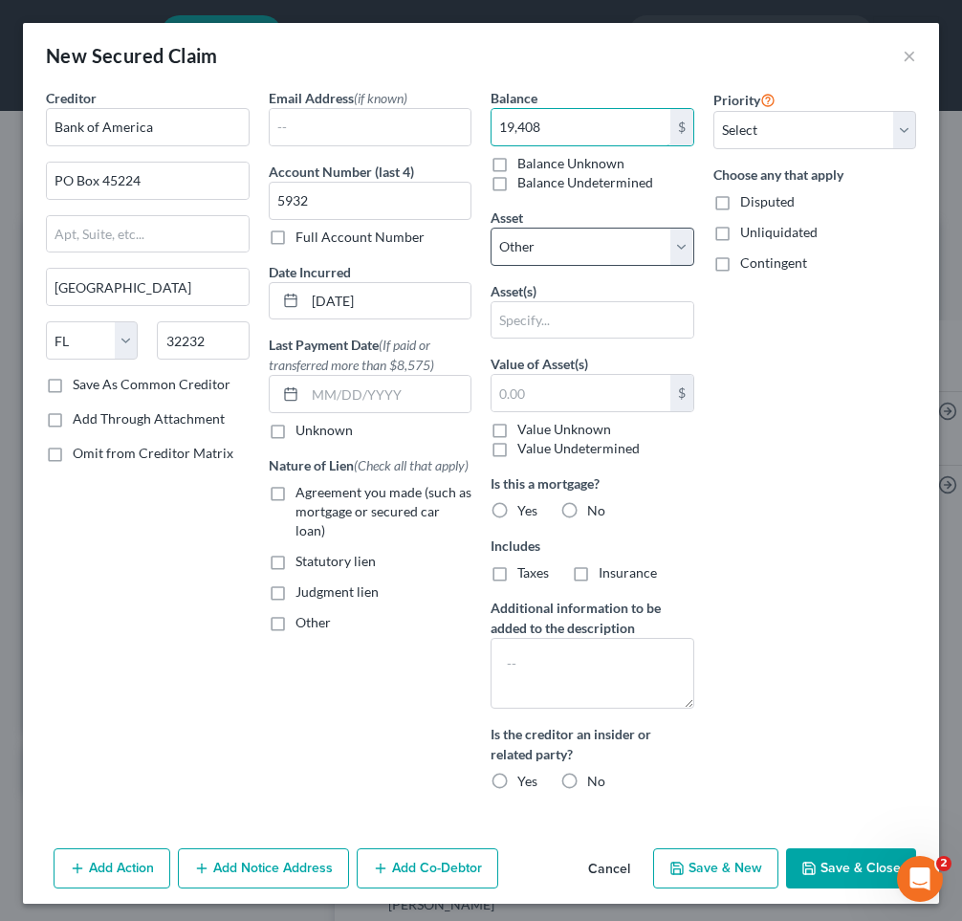
type input "19,408"
click at [570, 249] on select "Select Other Multiple Assets [PERSON_NAME] Fargo Bank (Checking Account) - $0.0…" at bounding box center [592, 247] width 204 height 38
select select "8"
click at [490, 228] on select "Select Other Multiple Assets [PERSON_NAME] Fargo Bank (Checking Account) - $0.0…" at bounding box center [592, 247] width 204 height 38
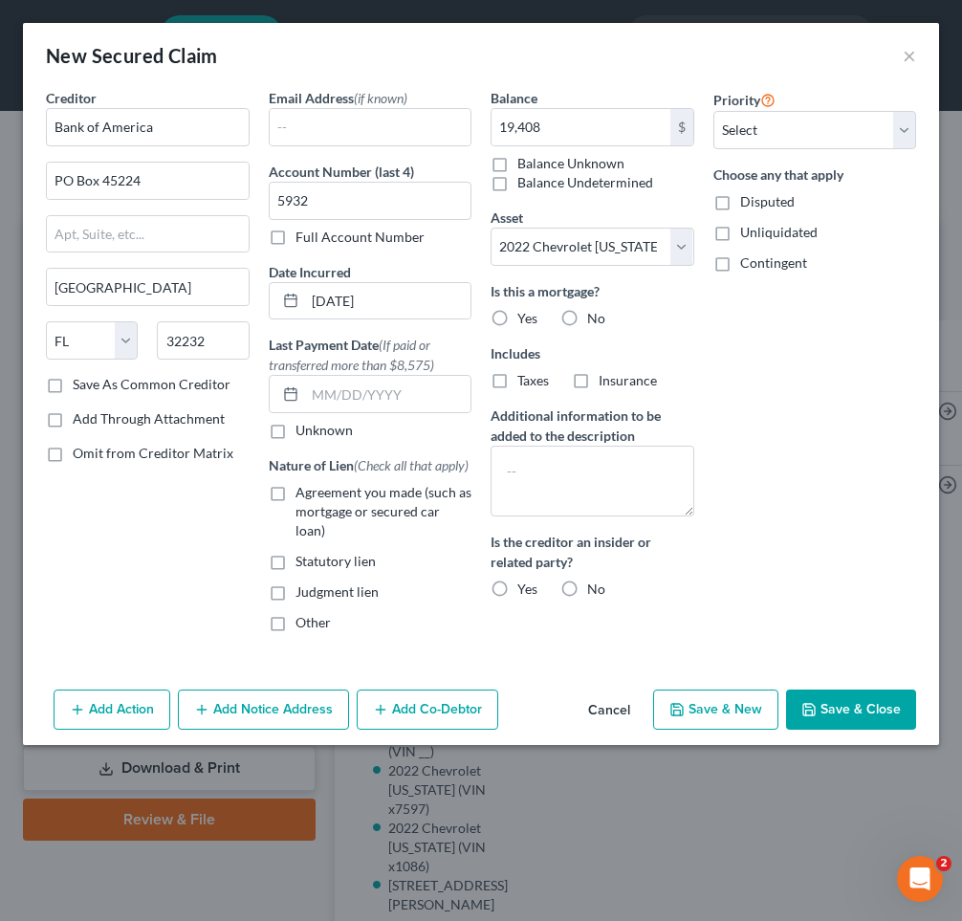
click at [587, 319] on label "No" at bounding box center [596, 318] width 18 height 19
click at [595, 319] on input "No" at bounding box center [601, 315] width 12 height 12
radio input "true"
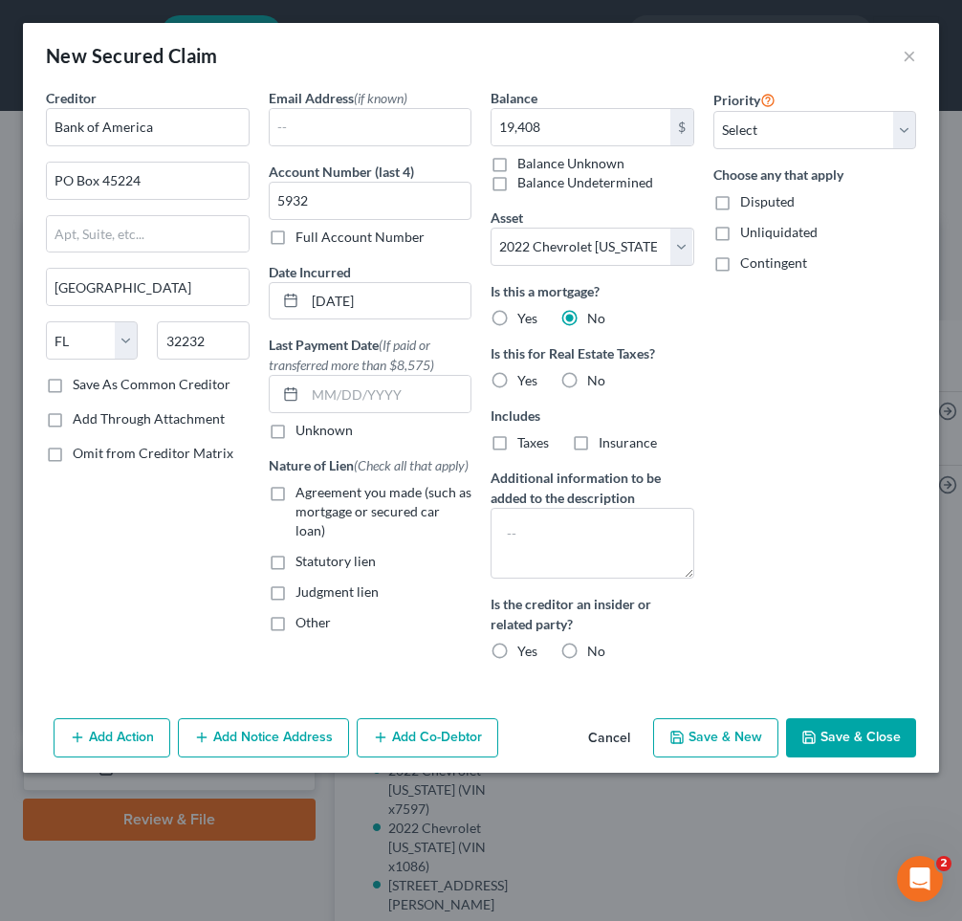
click at [587, 377] on label "No" at bounding box center [596, 380] width 18 height 19
click at [595, 377] on input "No" at bounding box center [601, 377] width 12 height 12
radio input "true"
click at [587, 646] on label "No" at bounding box center [596, 650] width 18 height 19
click at [595, 646] on input "No" at bounding box center [601, 647] width 12 height 12
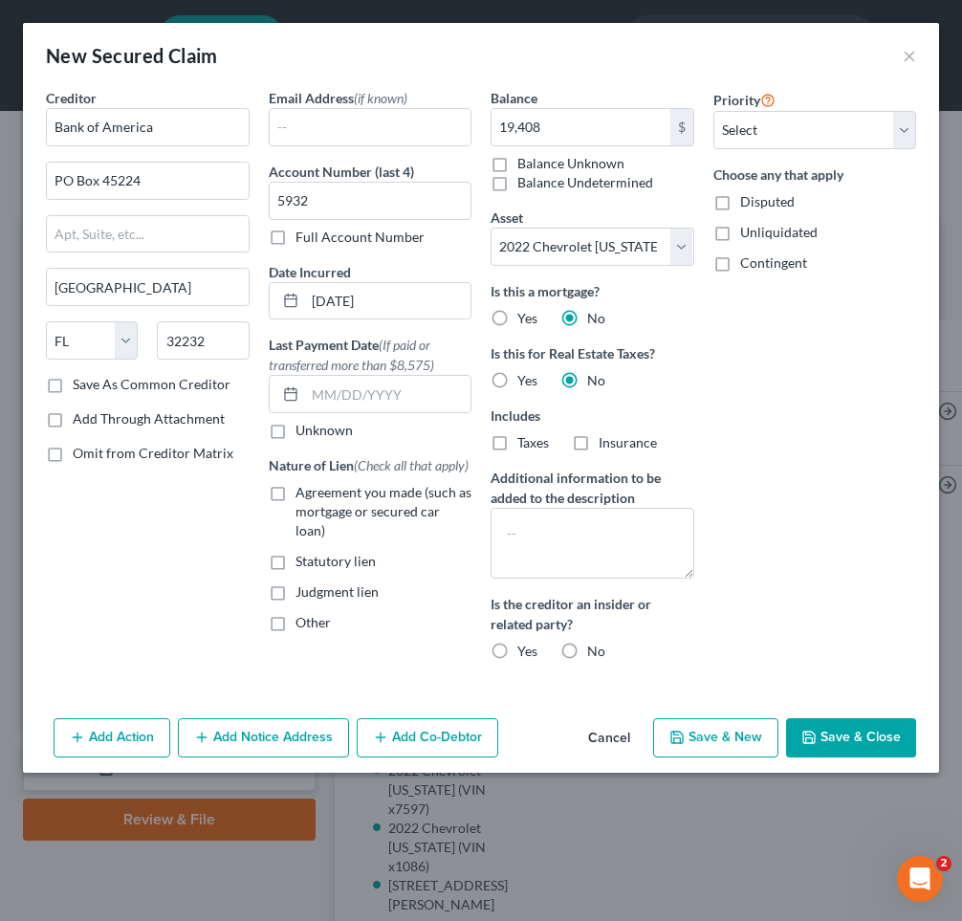
radio input "true"
click at [295, 487] on label "Agreement you made (such as mortgage or secured car loan)" at bounding box center [383, 511] width 177 height 57
click at [303, 487] on input "Agreement you made (such as mortgage or secured car loan)" at bounding box center [309, 489] width 12 height 12
checkbox input "true"
click at [762, 121] on select "Select 1st 2nd 3rd 4th 5th 6th 7th 8th 9th 10th 11th 12th 13th 14th 15th 16th 1…" at bounding box center [815, 130] width 204 height 38
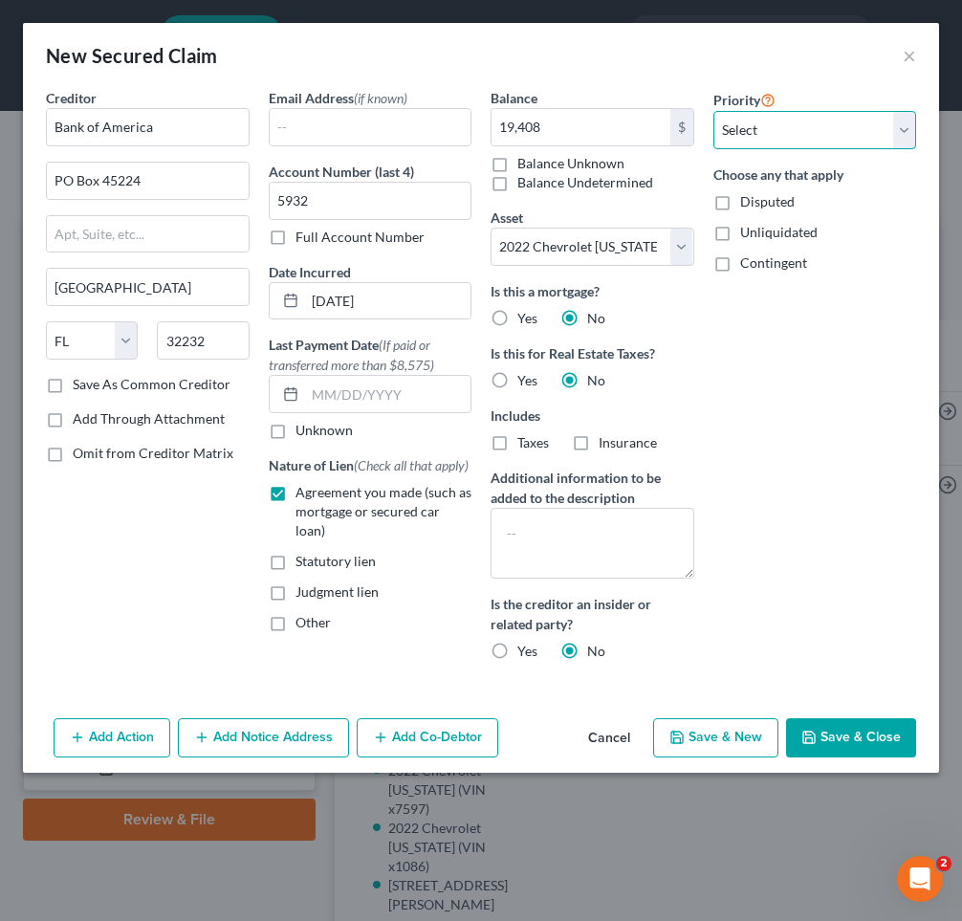
select select "1"
click at [713, 111] on select "Select 1st 2nd 3rd 4th 5th 6th 7th 8th 9th 10th 11th 12th 13th 14th 15th 16th 1…" at bounding box center [815, 130] width 204 height 38
click at [863, 739] on button "Save & Close" at bounding box center [851, 738] width 130 height 40
select select
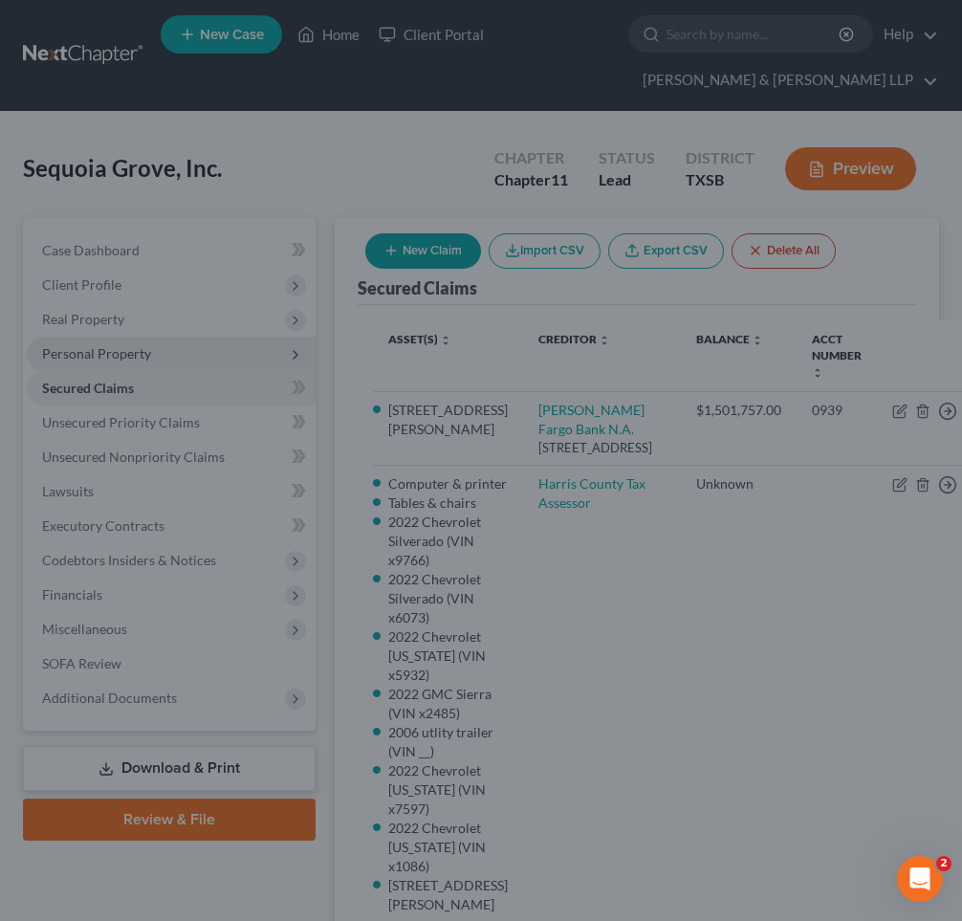
type input "19,408.00"
select select "8"
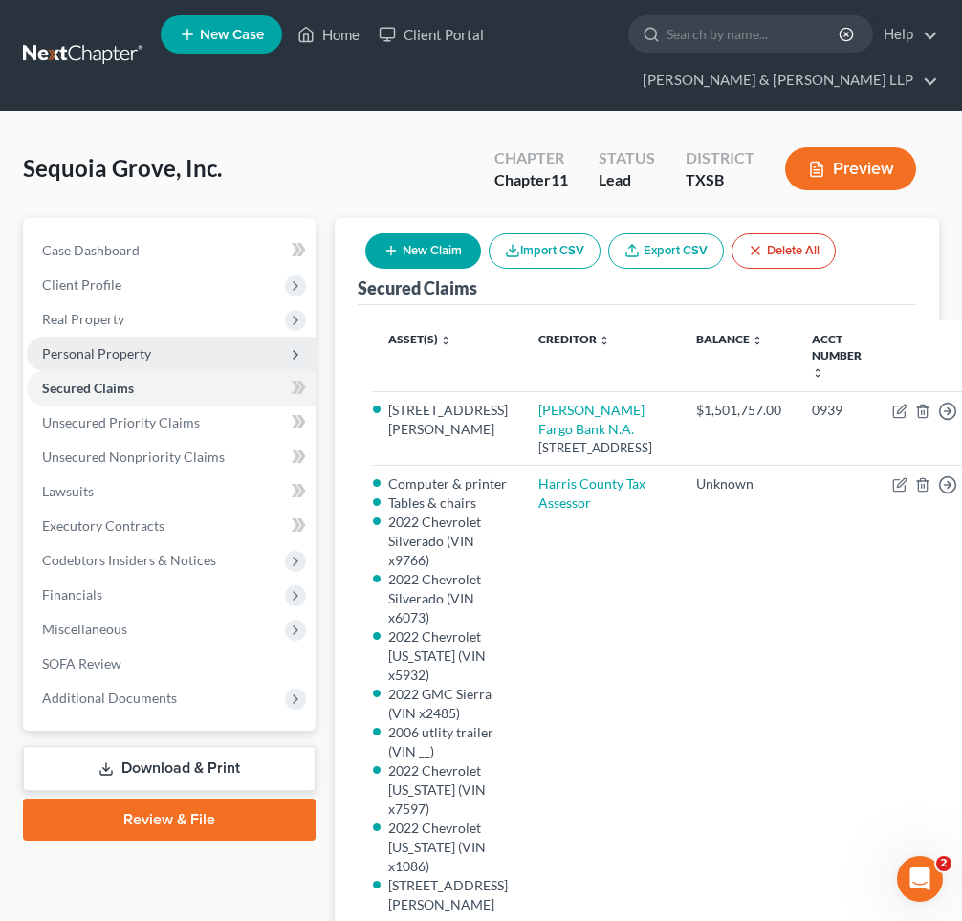
click at [407, 257] on button "New Claim" at bounding box center [423, 250] width 116 height 35
select select "0"
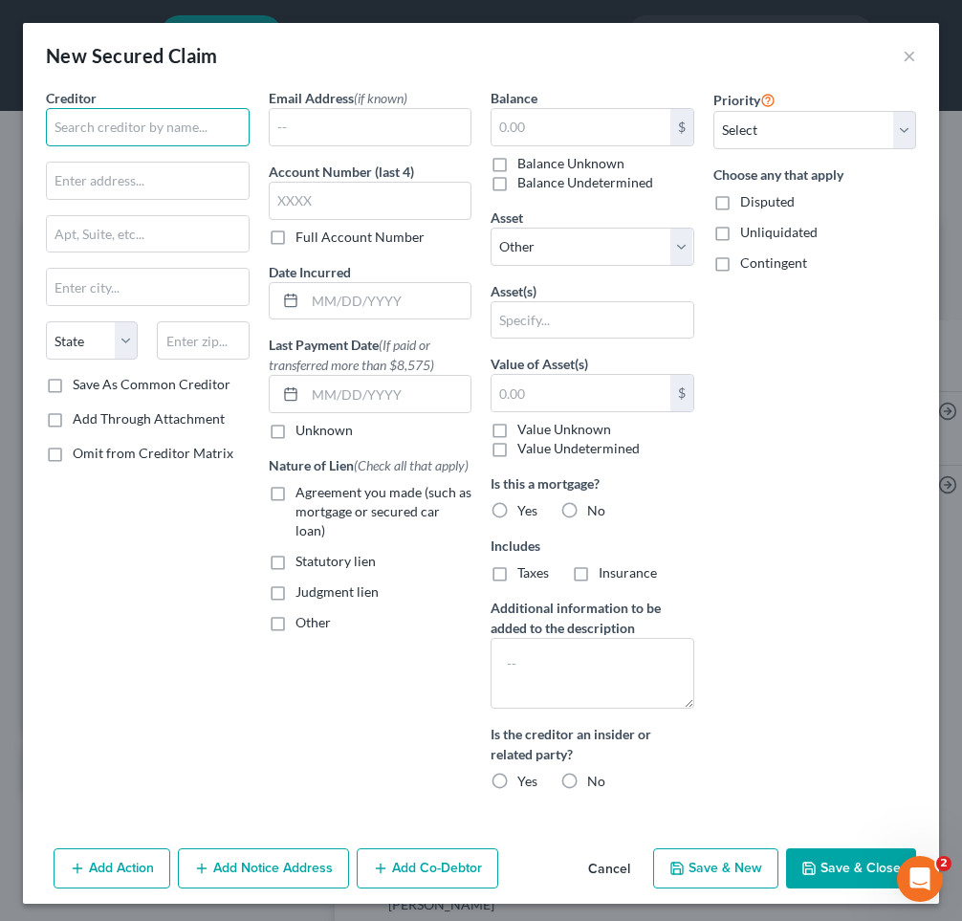
click at [152, 124] on input "text" at bounding box center [148, 127] width 204 height 38
type input "TD Auto Finance"
type input "PO Box 100295"
type input "Columbia"
select select "42"
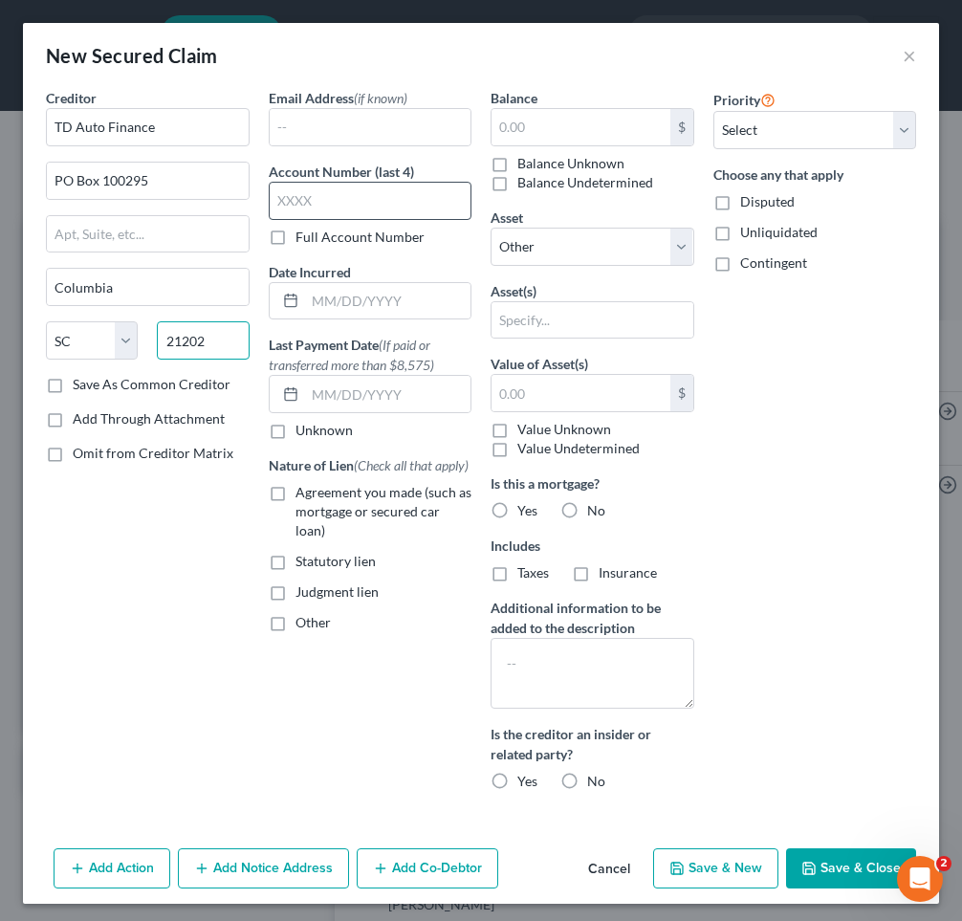
type input "21202"
type input "[GEOGRAPHIC_DATA]"
select select "21"
click at [299, 195] on input "text" at bounding box center [371, 201] width 204 height 38
type input "5441"
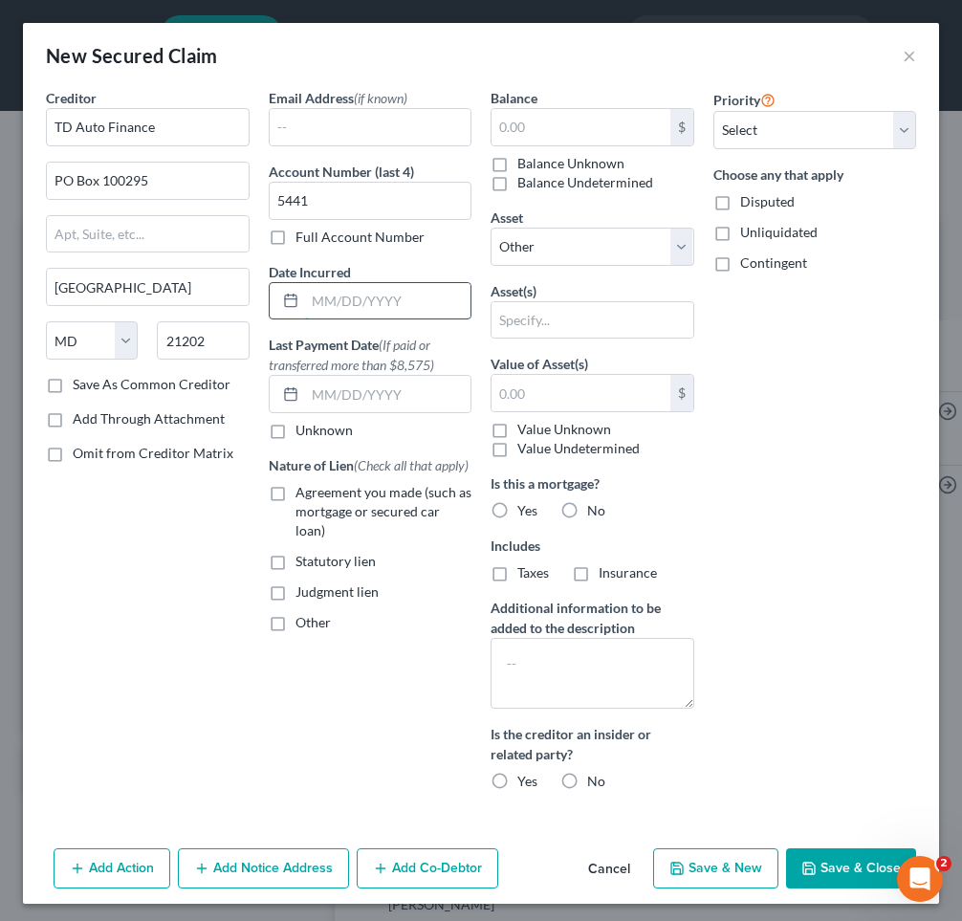
click at [312, 295] on input "text" at bounding box center [388, 301] width 166 height 36
type input "[DATE]"
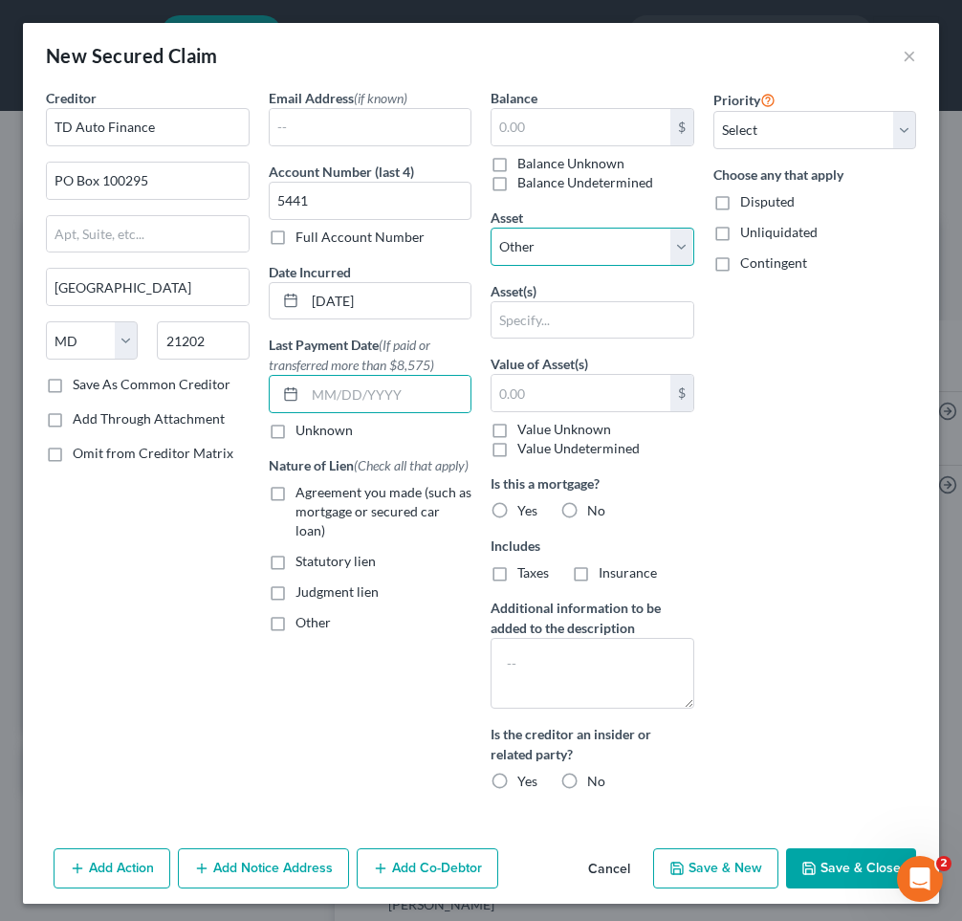
click at [545, 247] on select "Select Other Multiple Assets [PERSON_NAME] Fargo Bank (Checking Account) - $0.0…" at bounding box center [592, 247] width 204 height 38
select select "6"
click at [490, 228] on select "Select Other Multiple Assets [PERSON_NAME] Fargo Bank (Checking Account) - $0.0…" at bounding box center [592, 247] width 204 height 38
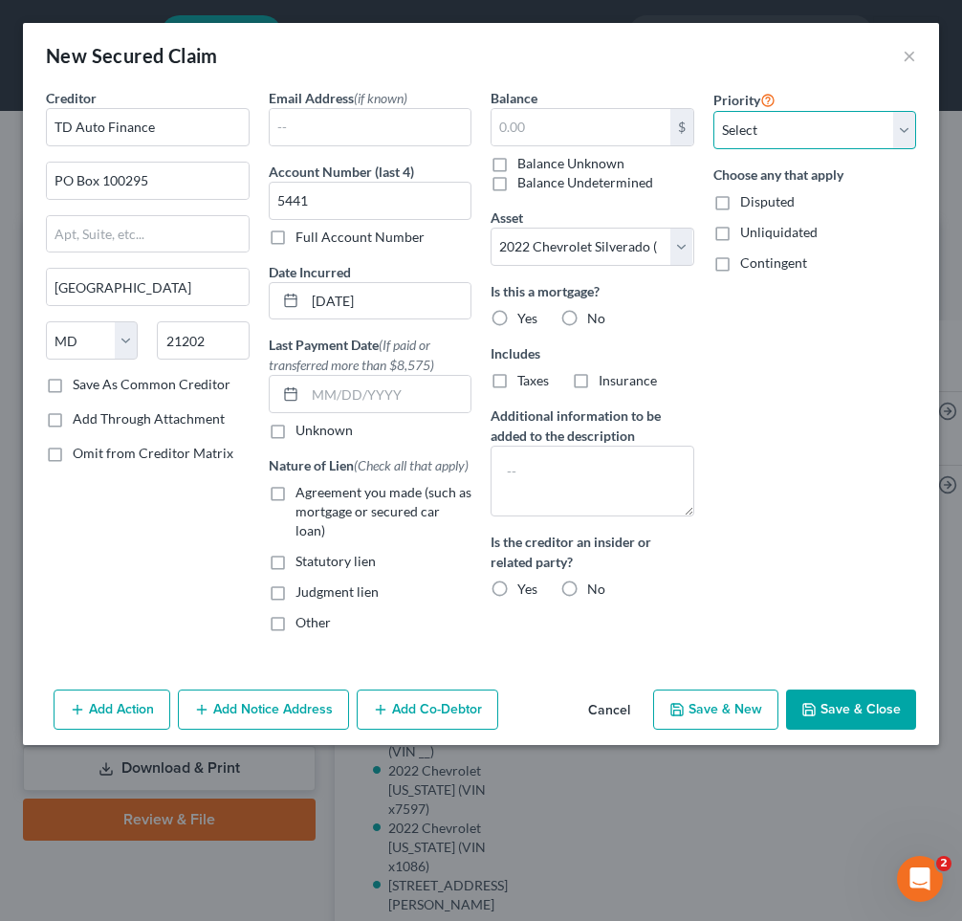
click at [764, 138] on select "Select 1st 2nd 3rd 4th 5th 6th 7th 8th 9th 10th 11th 12th 13th 14th 15th 16th 1…" at bounding box center [815, 130] width 204 height 38
select select "1"
click at [713, 111] on select "Select 1st 2nd 3rd 4th 5th 6th 7th 8th 9th 10th 11th 12th 13th 14th 15th 16th 1…" at bounding box center [815, 130] width 204 height 38
click at [570, 130] on input "text" at bounding box center [580, 127] width 179 height 36
type input "25,240"
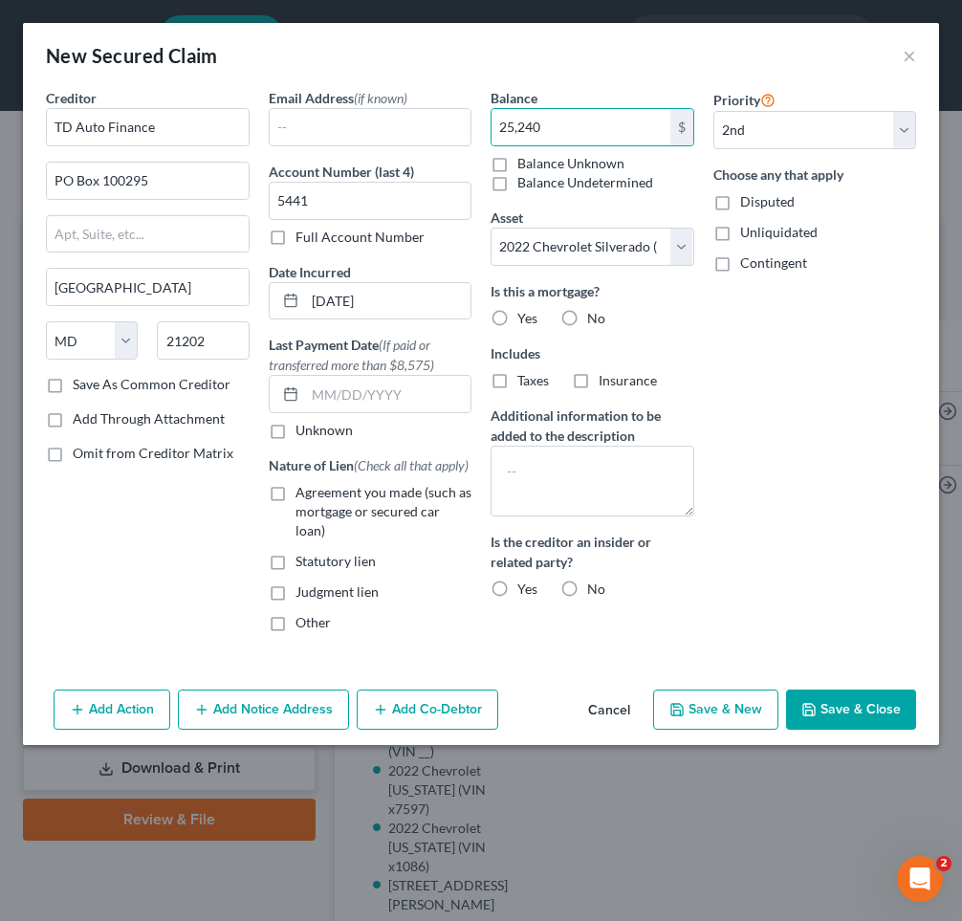
click at [587, 313] on label "No" at bounding box center [596, 318] width 18 height 19
click at [595, 313] on input "No" at bounding box center [601, 315] width 12 height 12
radio input "true"
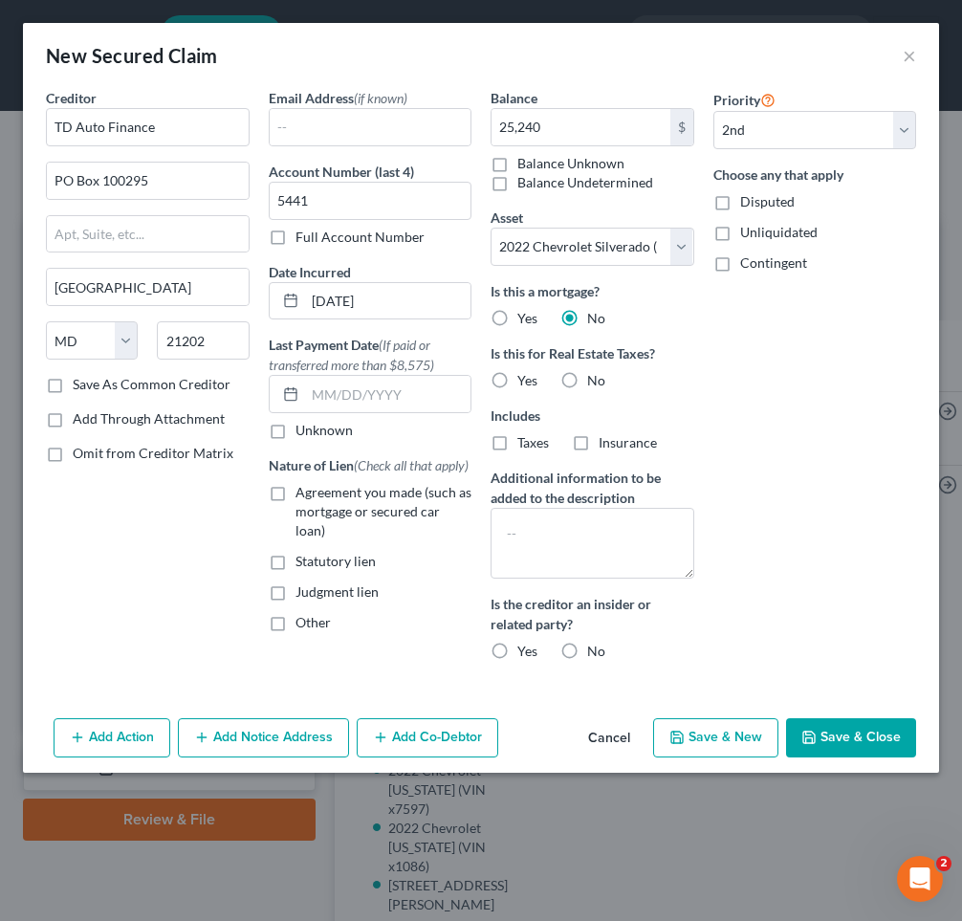
click at [587, 375] on label "No" at bounding box center [596, 380] width 18 height 19
click at [595, 375] on input "No" at bounding box center [601, 377] width 12 height 12
radio input "true"
click at [587, 653] on label "No" at bounding box center [596, 650] width 18 height 19
click at [595, 653] on input "No" at bounding box center [601, 647] width 12 height 12
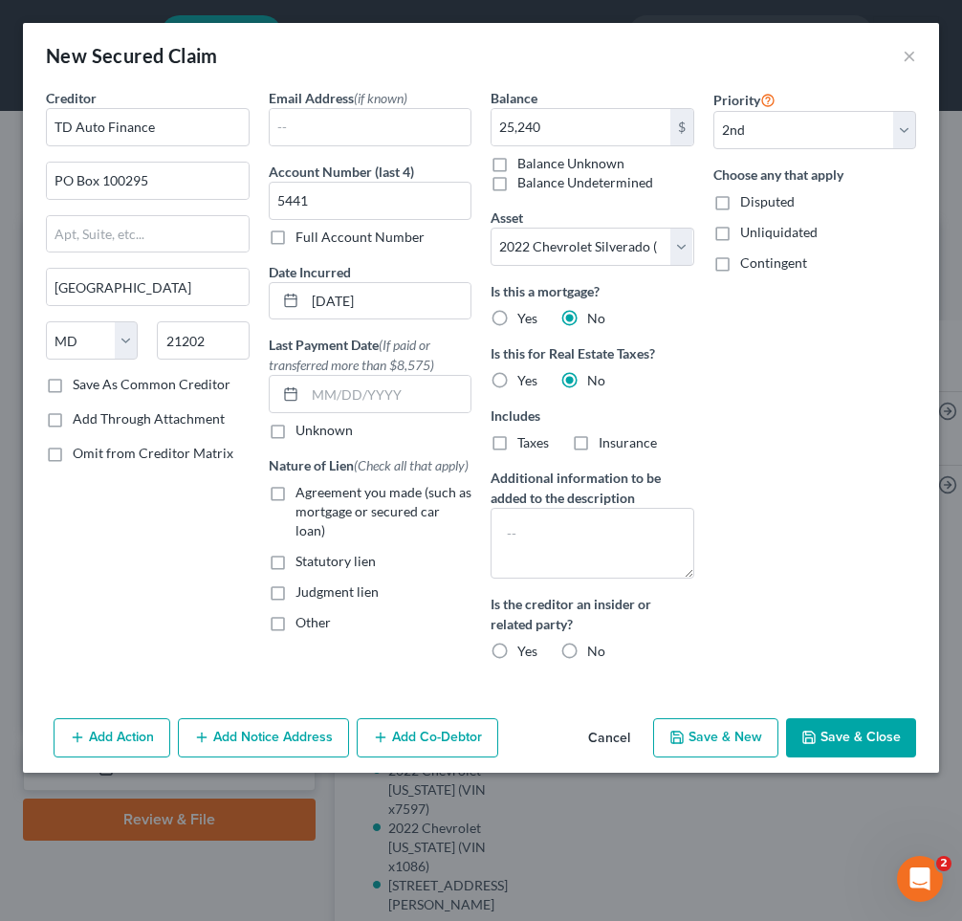
radio input "true"
click at [295, 492] on label "Agreement you made (such as mortgage or secured car loan)" at bounding box center [383, 511] width 177 height 57
click at [303, 492] on input "Agreement you made (such as mortgage or secured car loan)" at bounding box center [309, 489] width 12 height 12
checkbox input "true"
click at [877, 727] on button "Save & Close" at bounding box center [851, 738] width 130 height 40
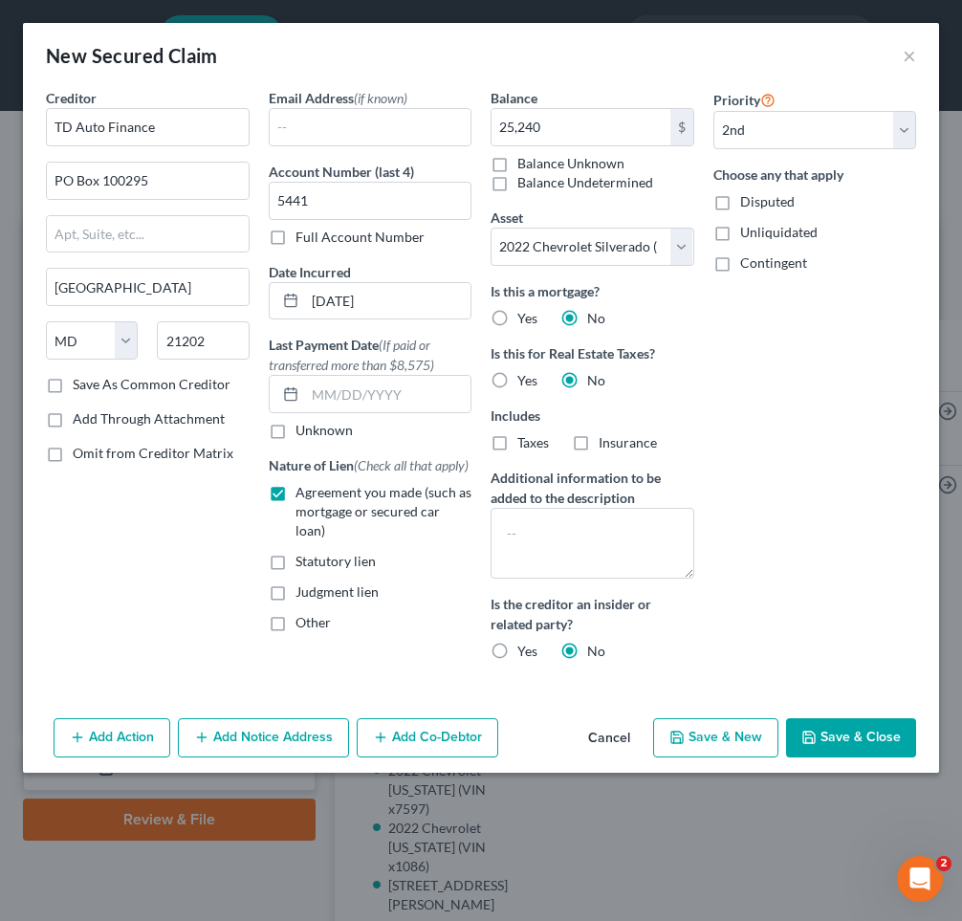
select select
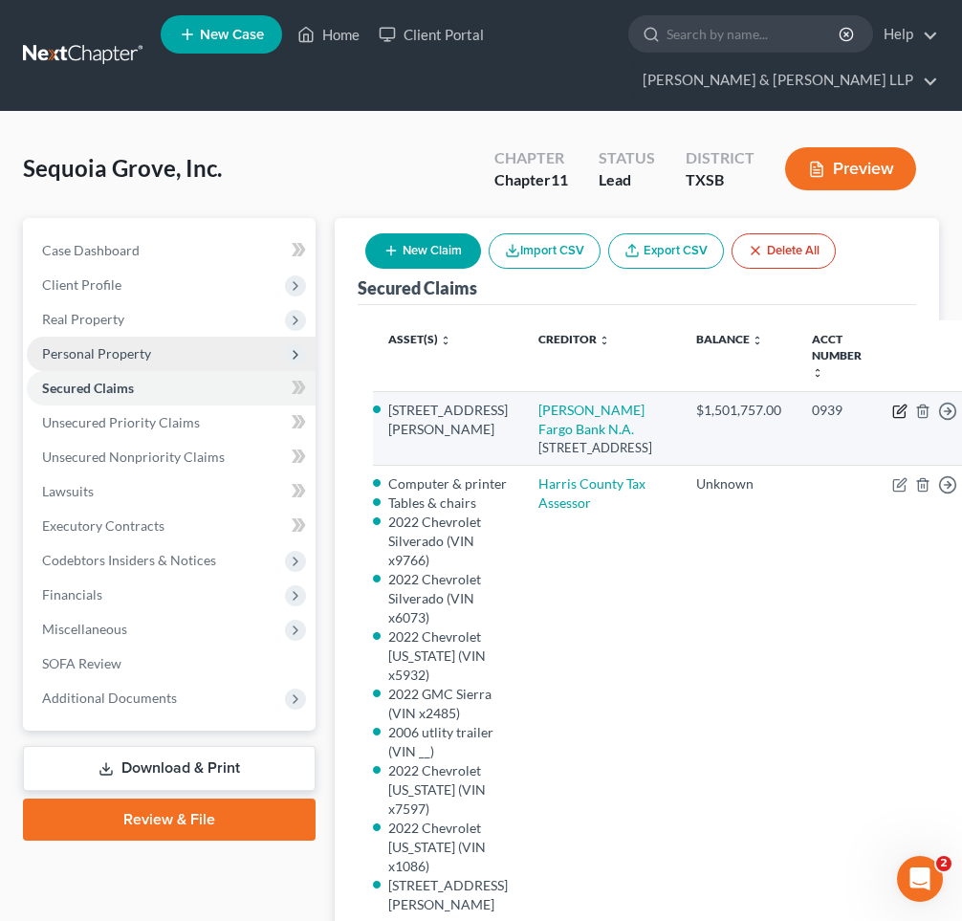
click at [897, 410] on icon "button" at bounding box center [901, 408] width 9 height 9
select select "24"
select select "13"
select select "1"
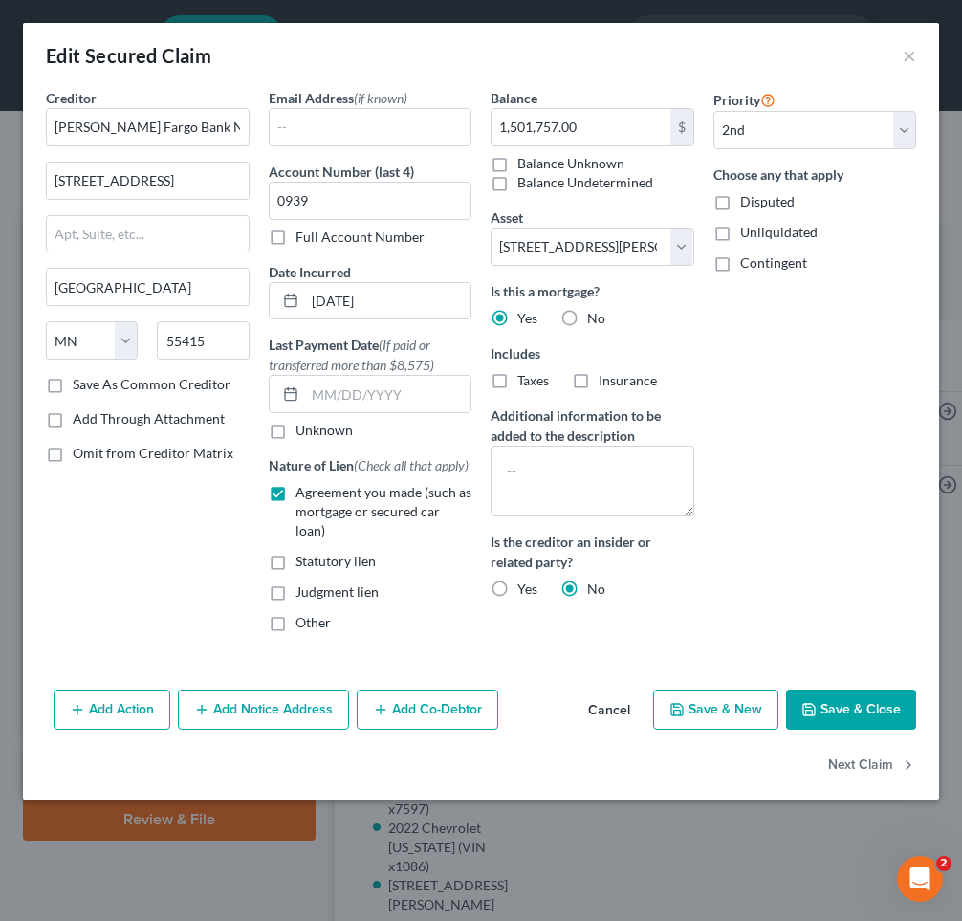
click at [433, 689] on button "Add Co-Debtor" at bounding box center [427, 709] width 141 height 40
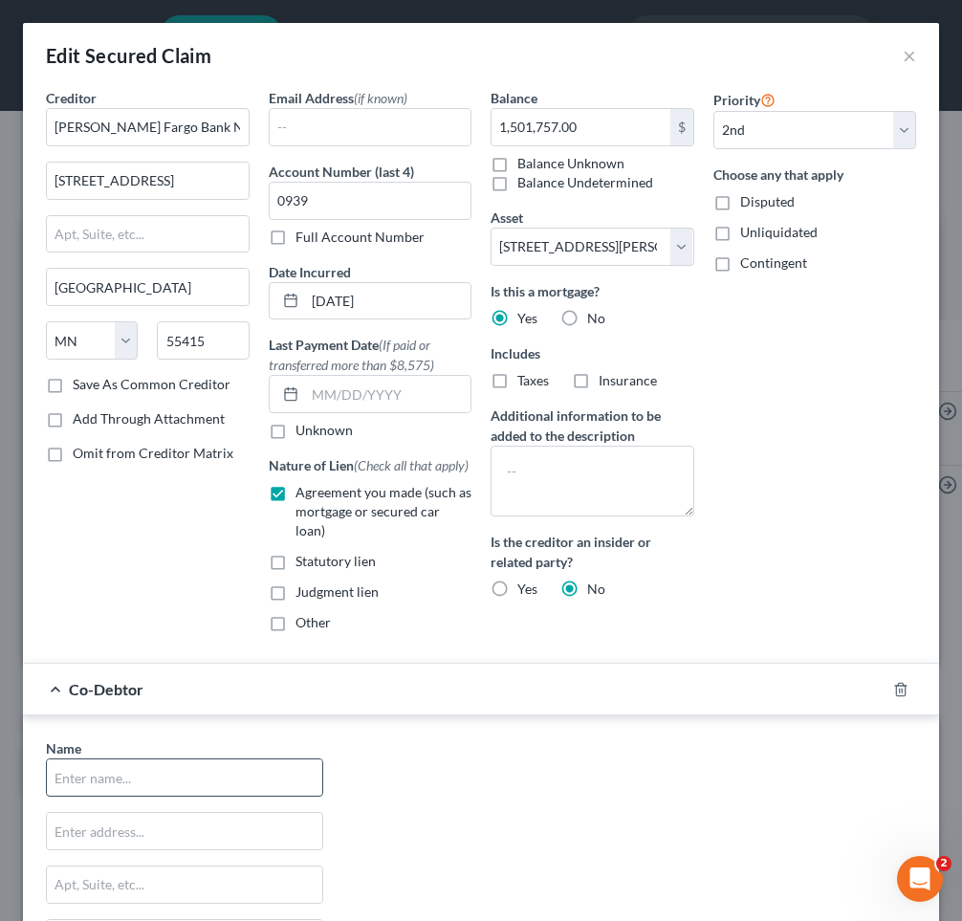
click at [165, 765] on input "text" at bounding box center [184, 777] width 275 height 36
type input "[PERSON_NAME]"
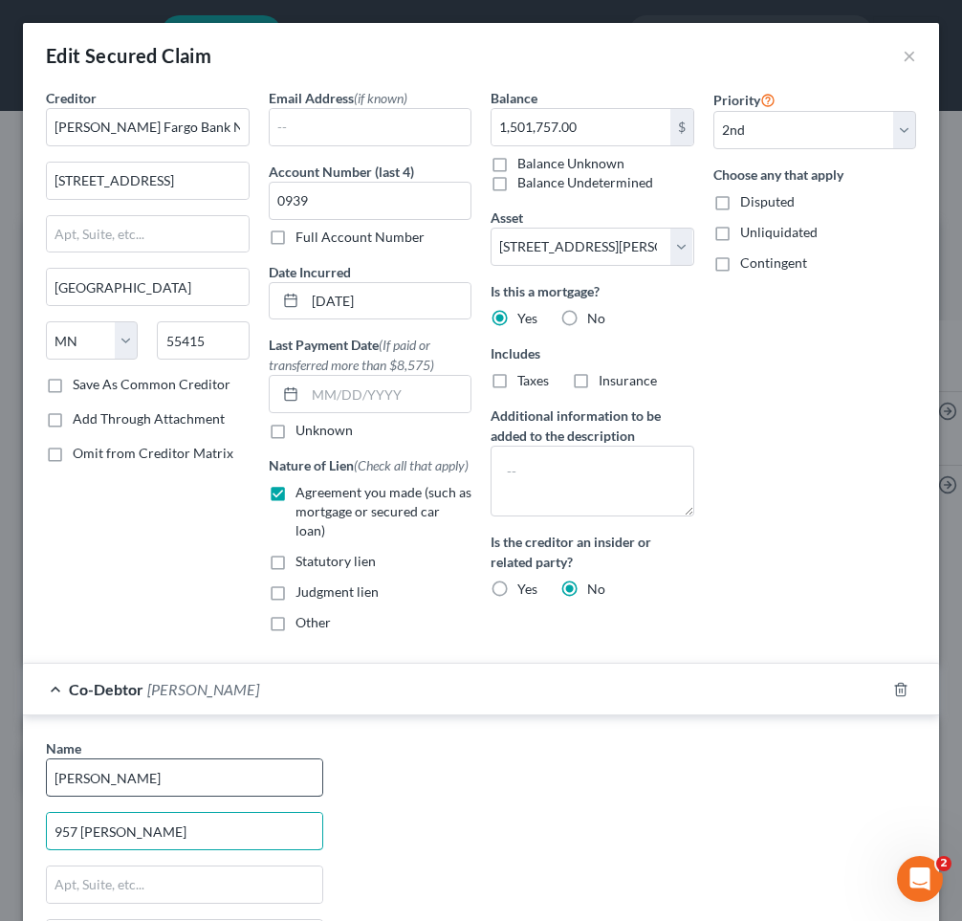
type input "[GEOGRAPHIC_DATA]"
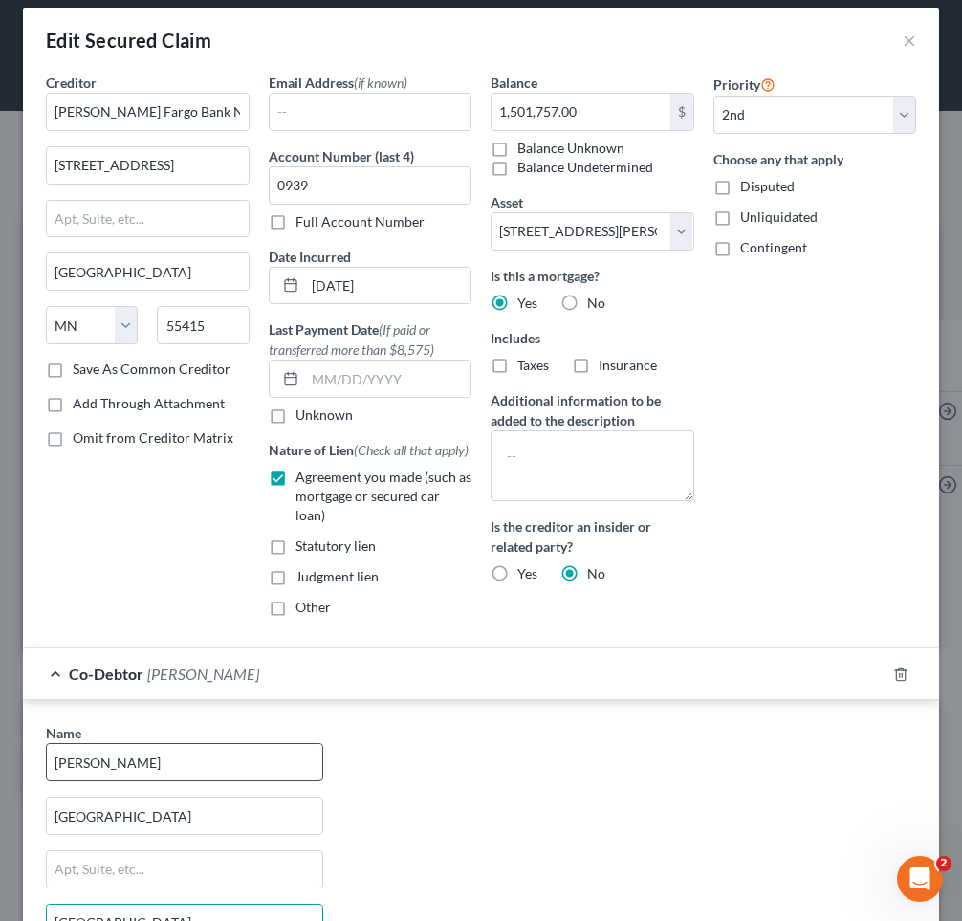
type input "[GEOGRAPHIC_DATA]"
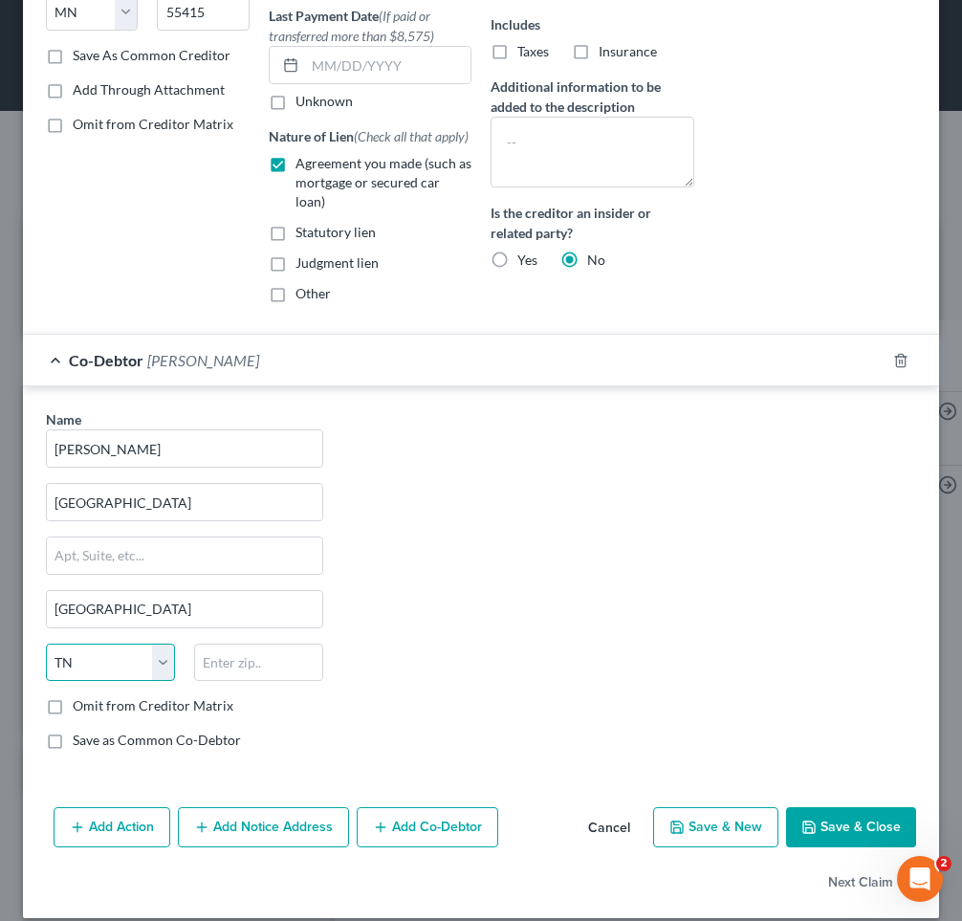
select select "45"
type input "77008"
click at [830, 807] on button "Save & Close" at bounding box center [851, 827] width 130 height 40
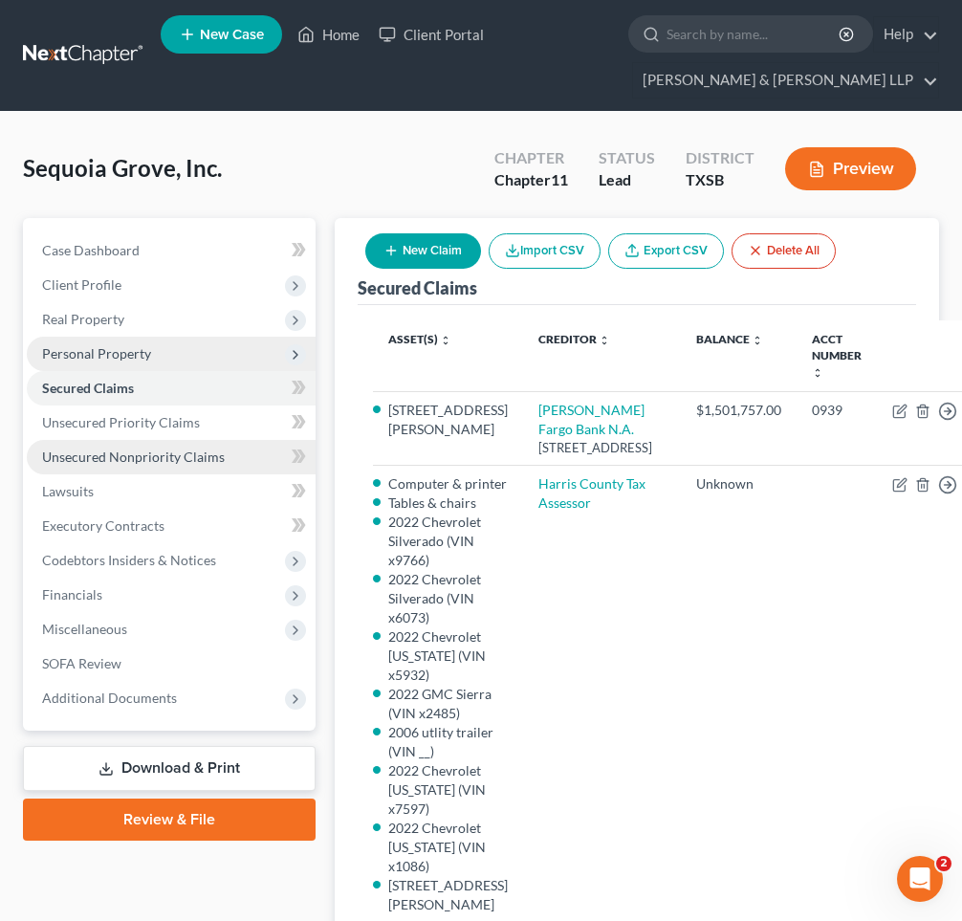
click at [188, 453] on span "Unsecured Nonpriority Claims" at bounding box center [133, 456] width 183 height 16
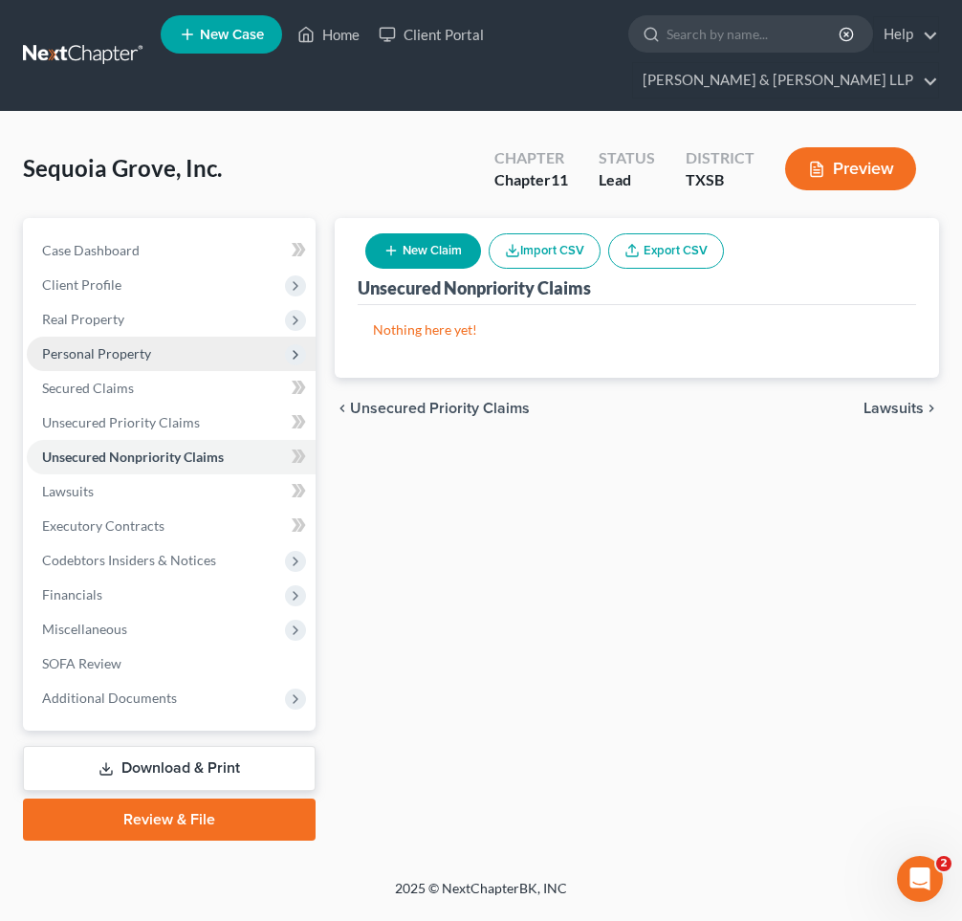
click at [416, 255] on button "New Claim" at bounding box center [423, 250] width 116 height 35
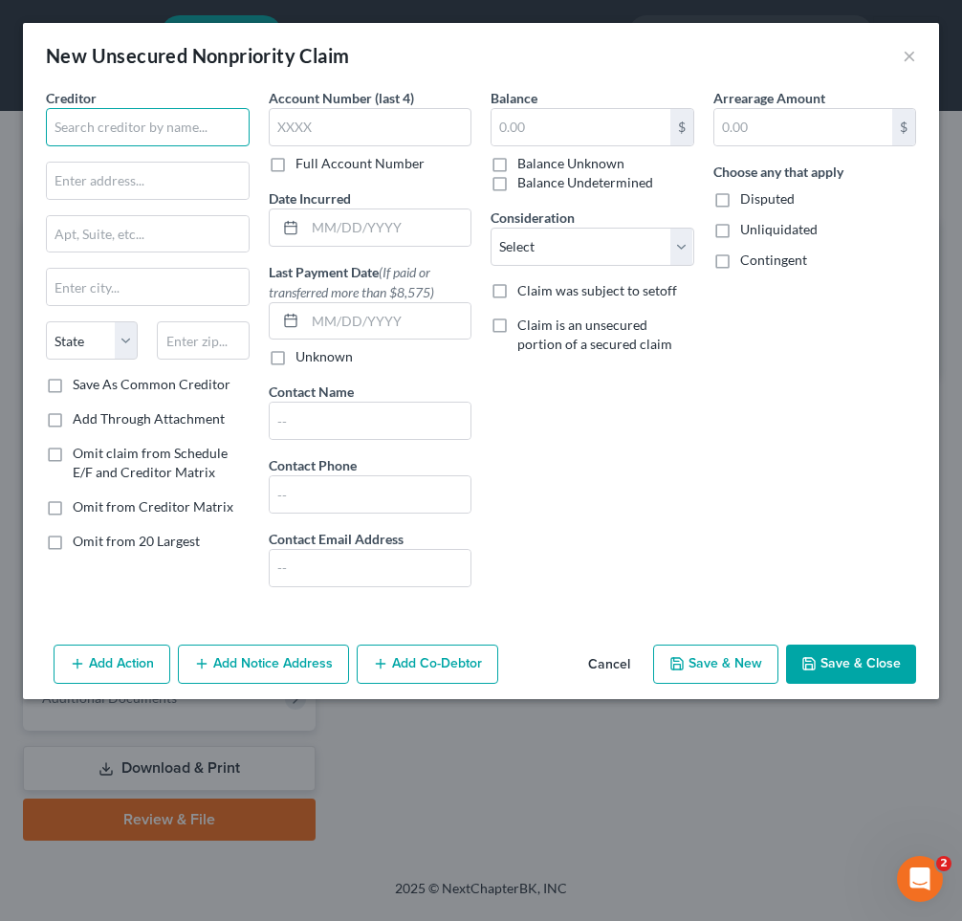
click at [197, 120] on input "text" at bounding box center [148, 127] width 204 height 38
type input "American Express"
type input "PO Box 6031"
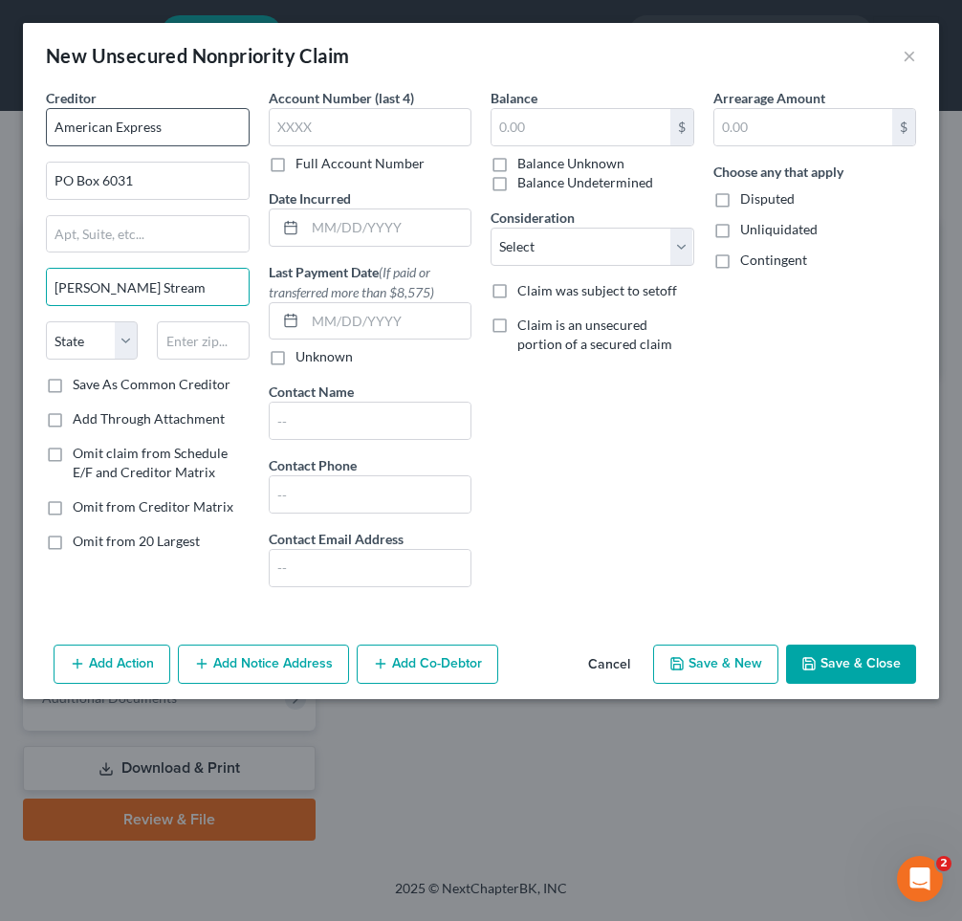
type input "[PERSON_NAME] Stream"
select select "14"
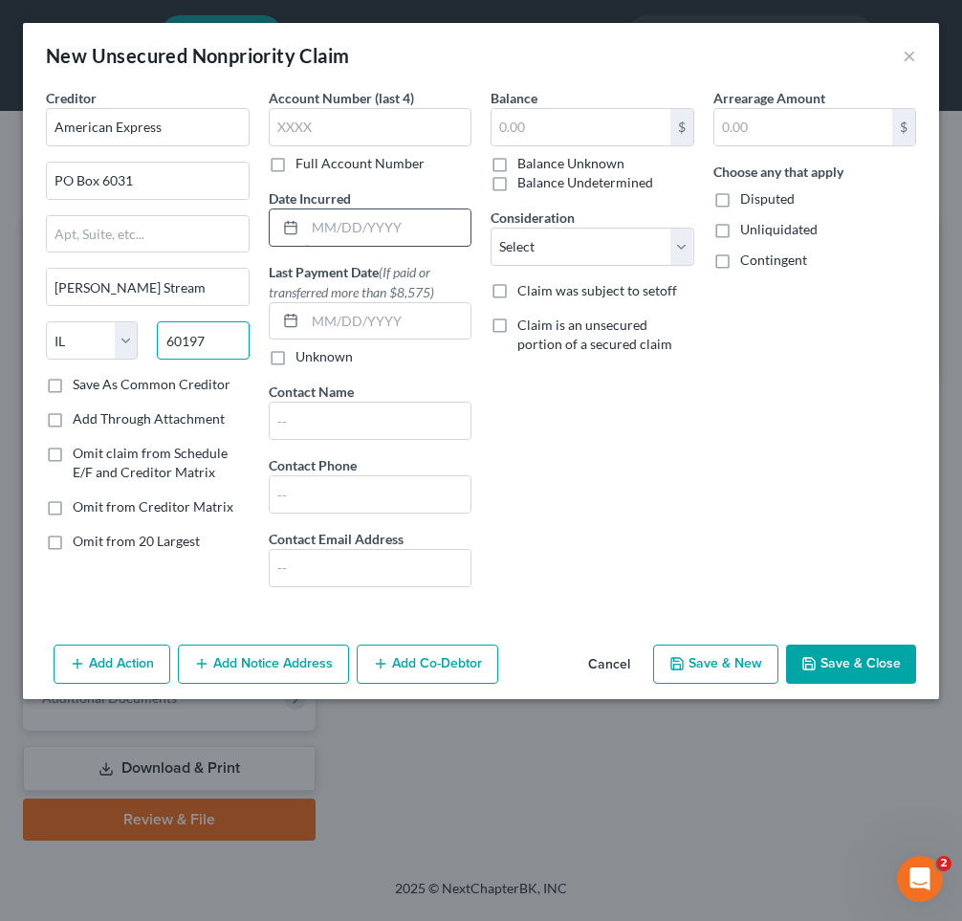
type input "60197"
click at [350, 230] on input "text" at bounding box center [388, 227] width 166 height 36
type input "[DATE]"
click at [332, 131] on input "text" at bounding box center [371, 127] width 204 height 38
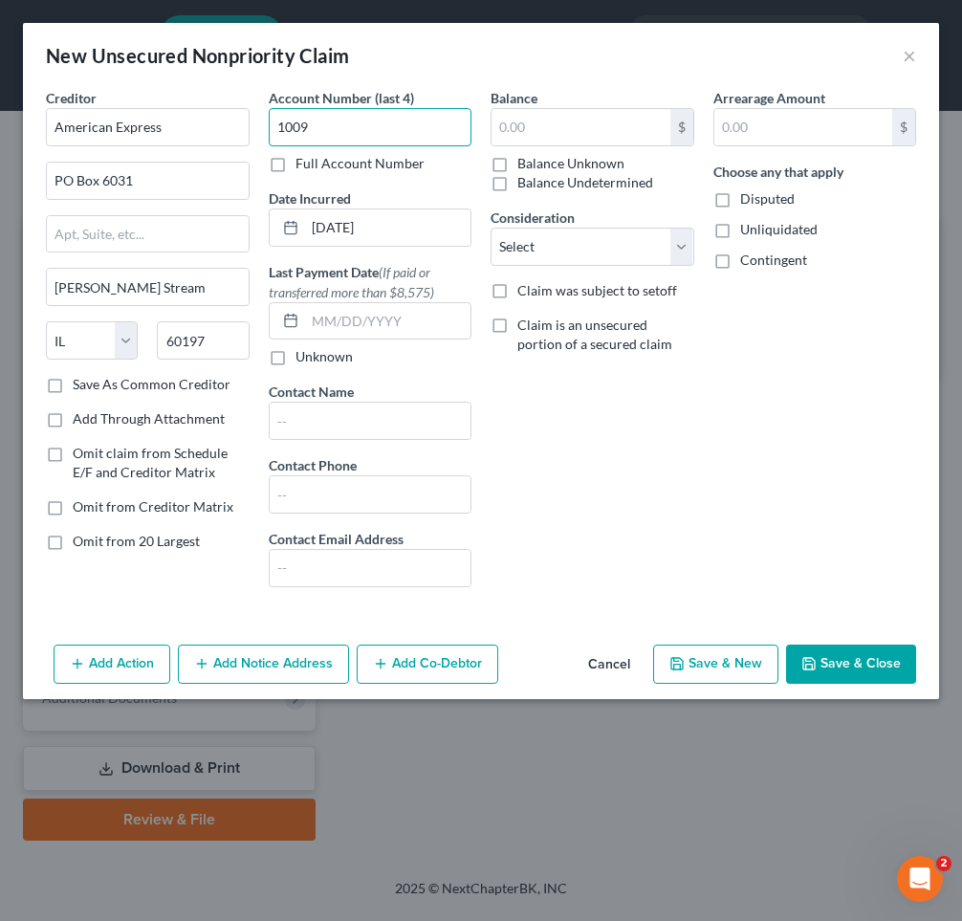
type input "1009"
click at [552, 121] on input "text" at bounding box center [580, 127] width 179 height 36
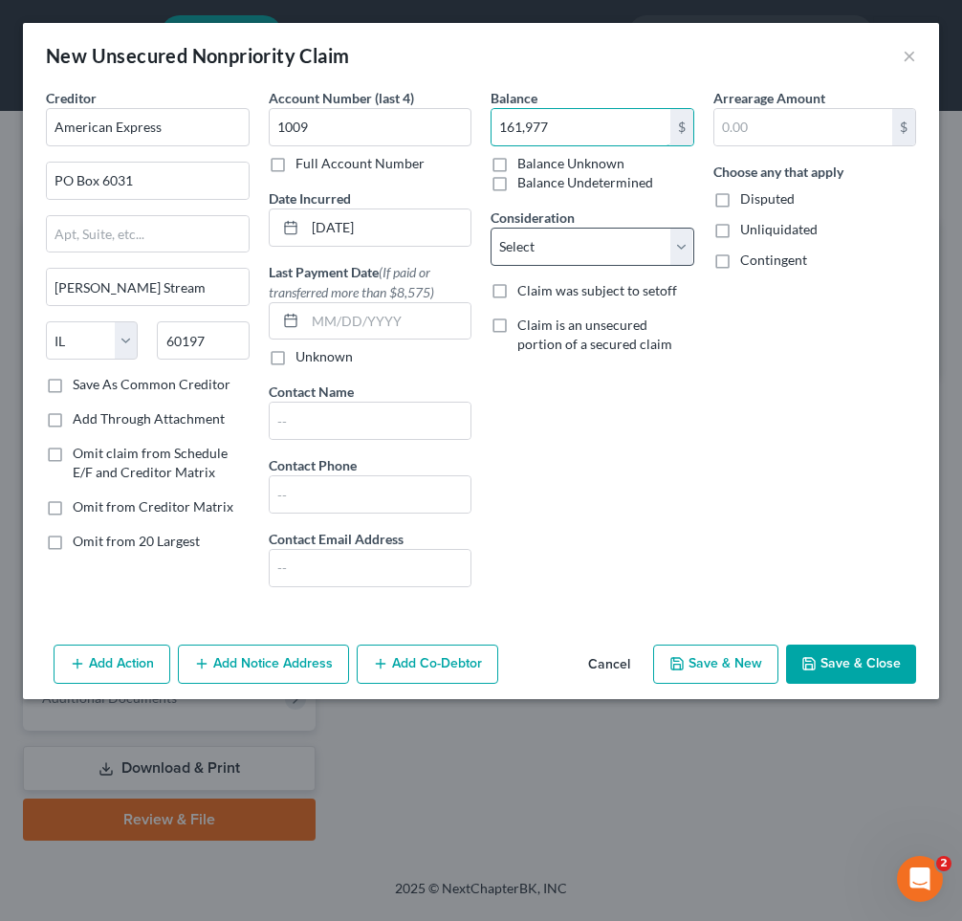
type input "161,977"
click at [592, 250] on select "Select Cable / Satellite Services Collection Agency Credit Card Debt Debt Couns…" at bounding box center [592, 247] width 204 height 38
select select "2"
click at [490, 228] on select "Select Cable / Satellite Services Collection Agency Credit Card Debt Debt Couns…" at bounding box center [592, 247] width 204 height 38
click at [855, 664] on button "Save & Close" at bounding box center [851, 664] width 130 height 40
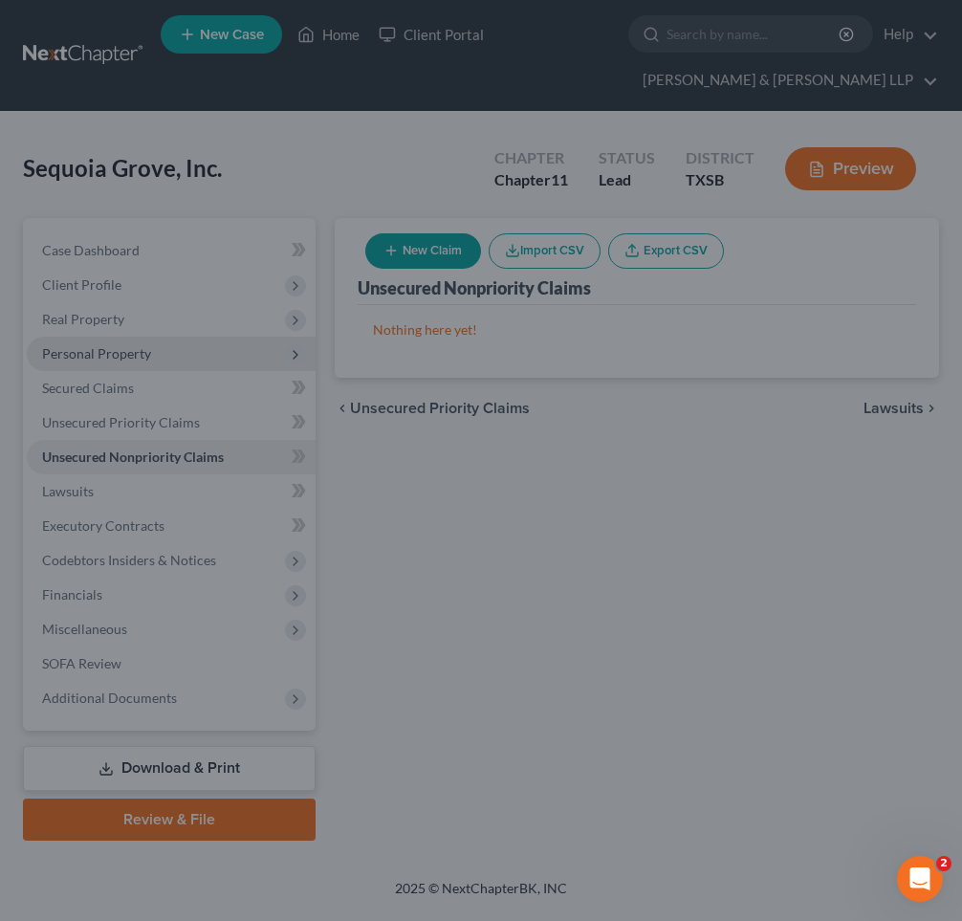
type input "161,977.00"
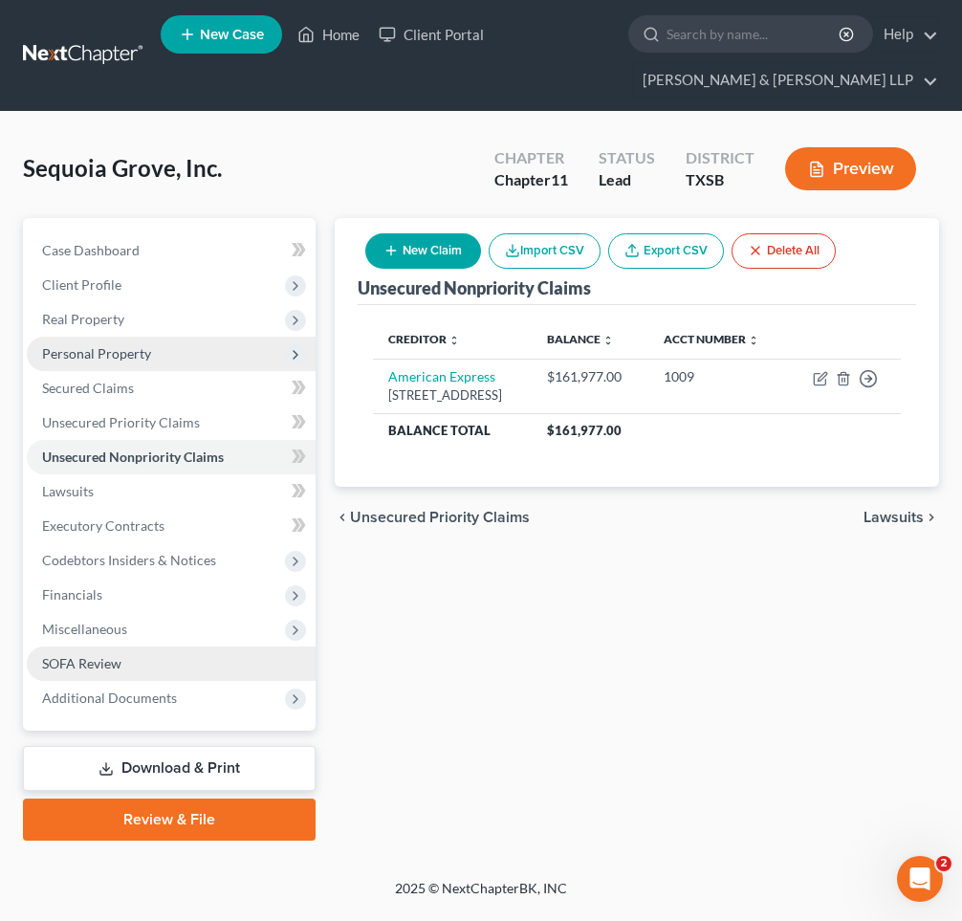
click at [117, 662] on span "SOFA Review" at bounding box center [81, 663] width 79 height 16
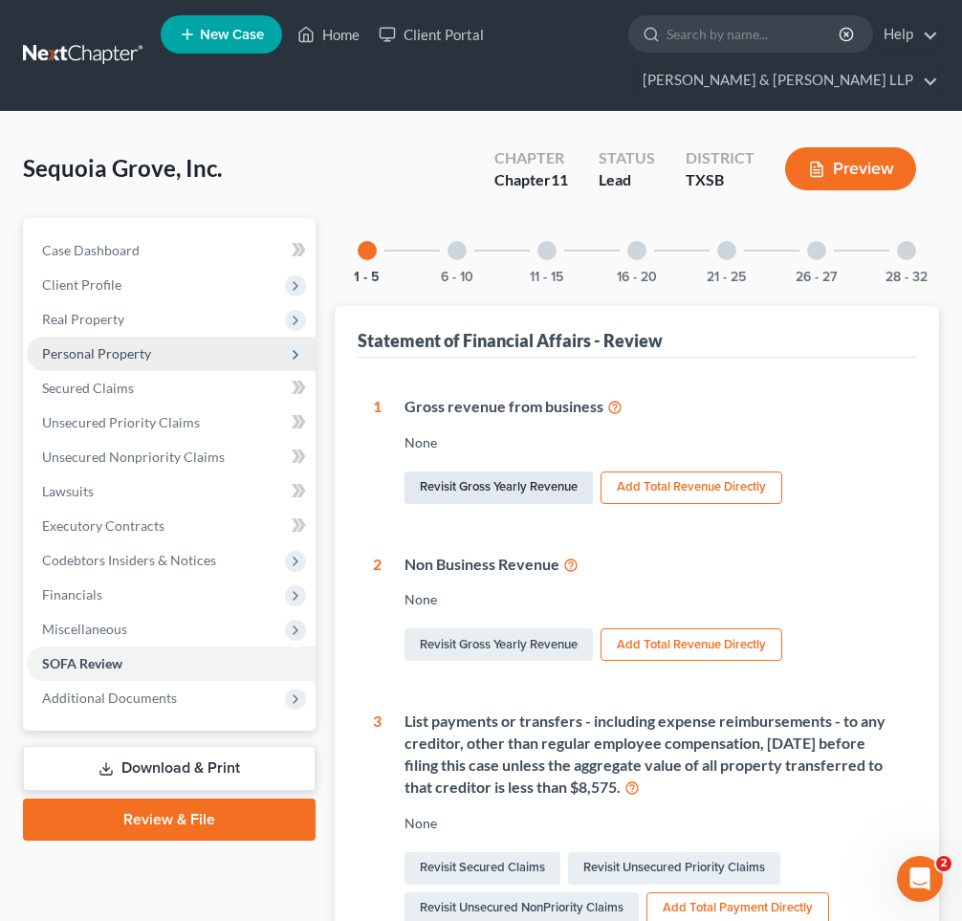
click at [490, 492] on link "Revisit Gross Yearly Revenue" at bounding box center [498, 487] width 188 height 33
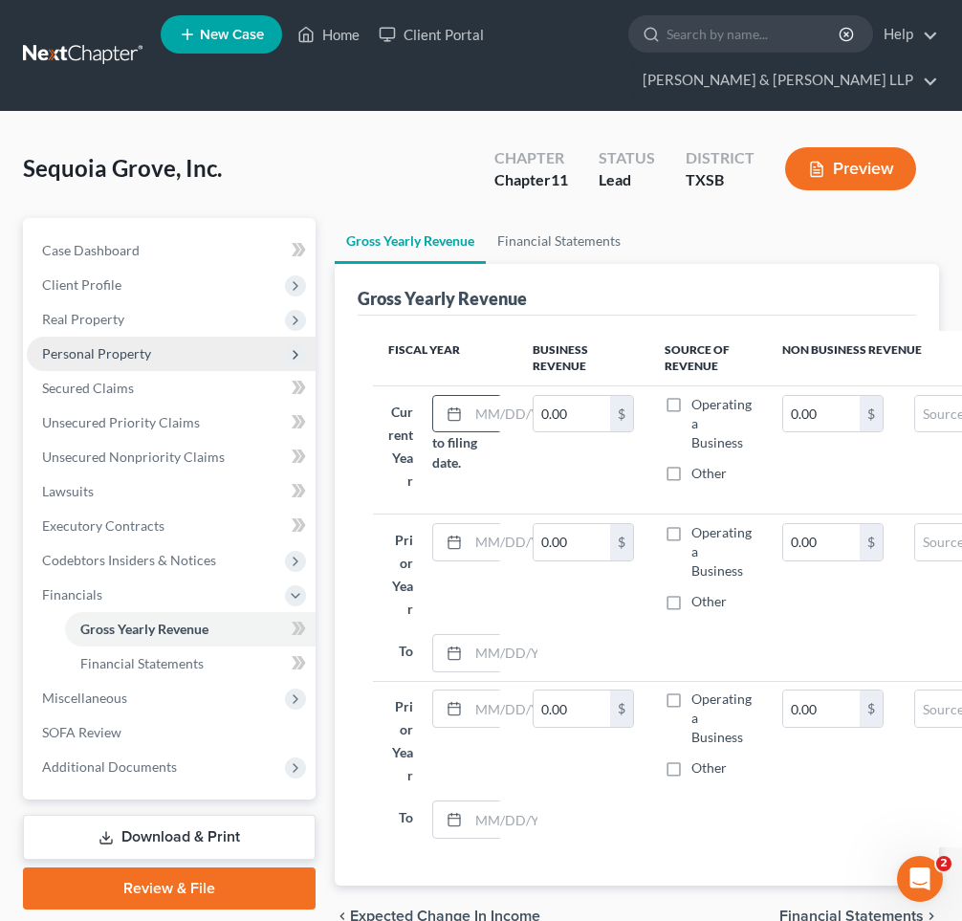
click at [464, 412] on div at bounding box center [450, 414] width 35 height 36
click at [483, 415] on input "text" at bounding box center [506, 414] width 76 height 36
type input "[DATE]"
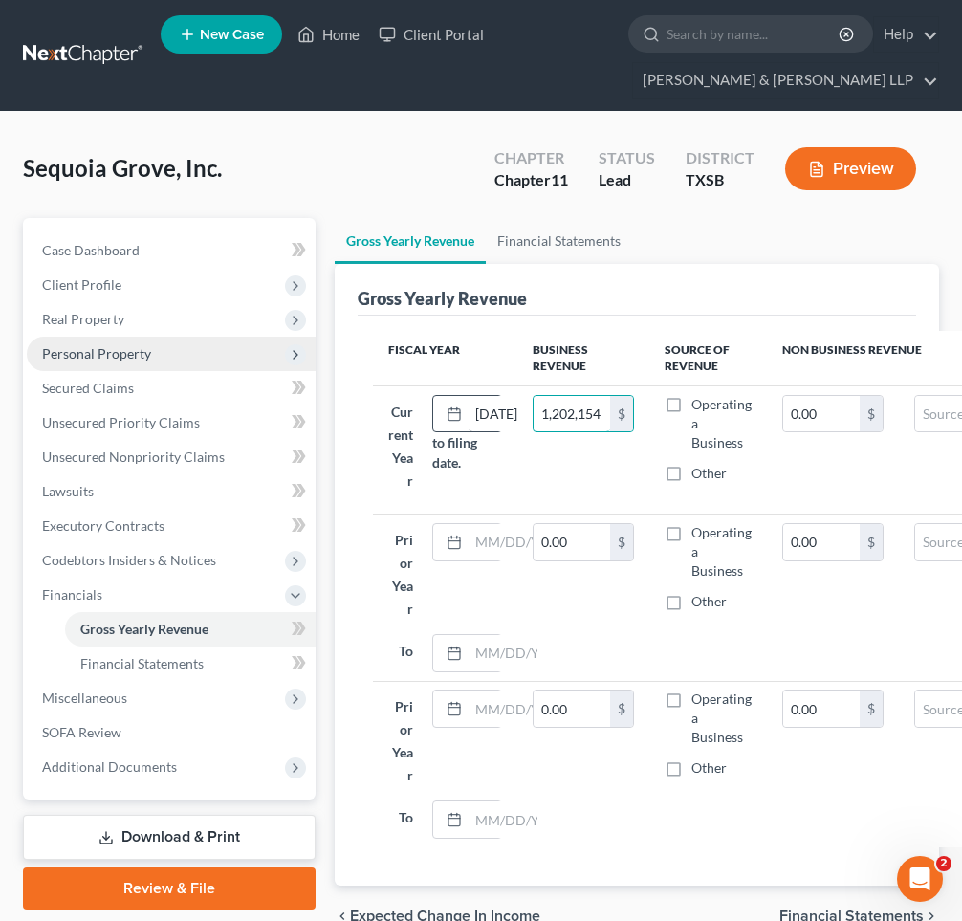
type input "1,202,154"
click at [691, 405] on label "Operating a Business" at bounding box center [721, 423] width 60 height 57
click at [699, 405] on input "Operating a Business" at bounding box center [705, 401] width 12 height 12
checkbox input "true"
click at [691, 557] on label "Operating a Business" at bounding box center [721, 551] width 60 height 57
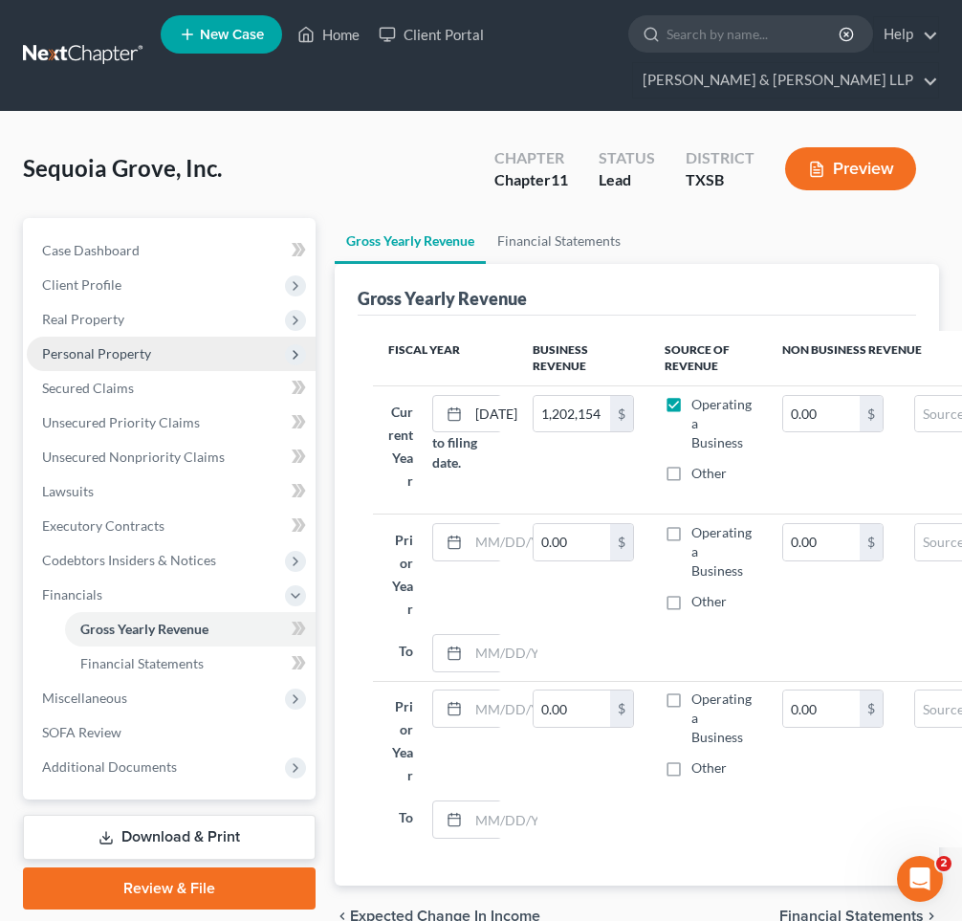
click at [699, 535] on input "Operating a Business" at bounding box center [705, 529] width 12 height 12
checkbox input "true"
click at [691, 723] on label "Operating a Business" at bounding box center [721, 717] width 60 height 57
click at [699, 702] on input "Operating a Business" at bounding box center [705, 695] width 12 height 12
checkbox input "true"
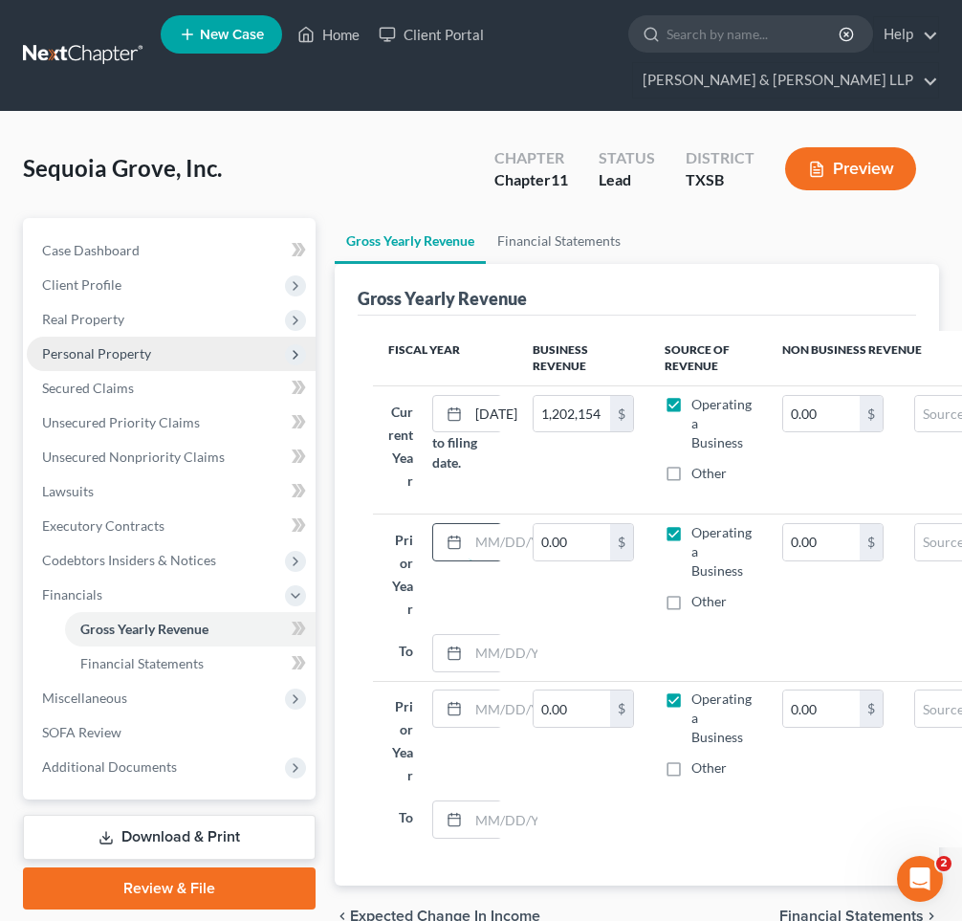
click at [486, 560] on input "text" at bounding box center [506, 542] width 76 height 36
type input "[DATE]"
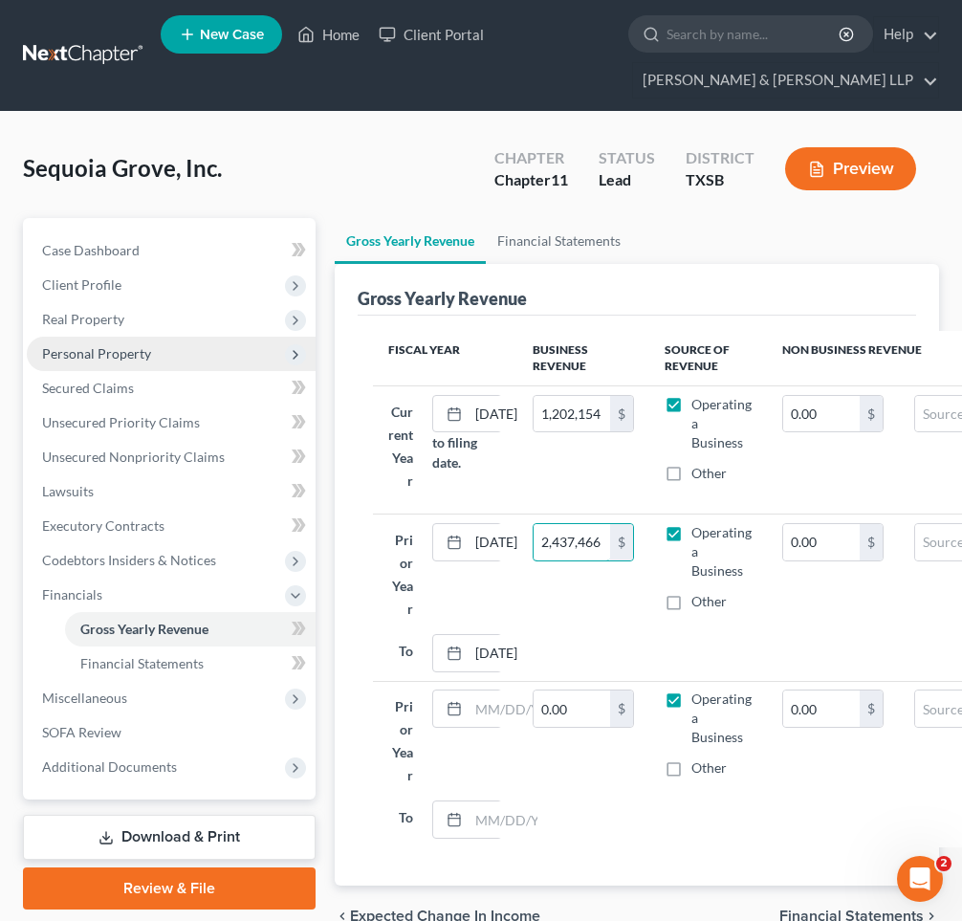
type input "2,437,466"
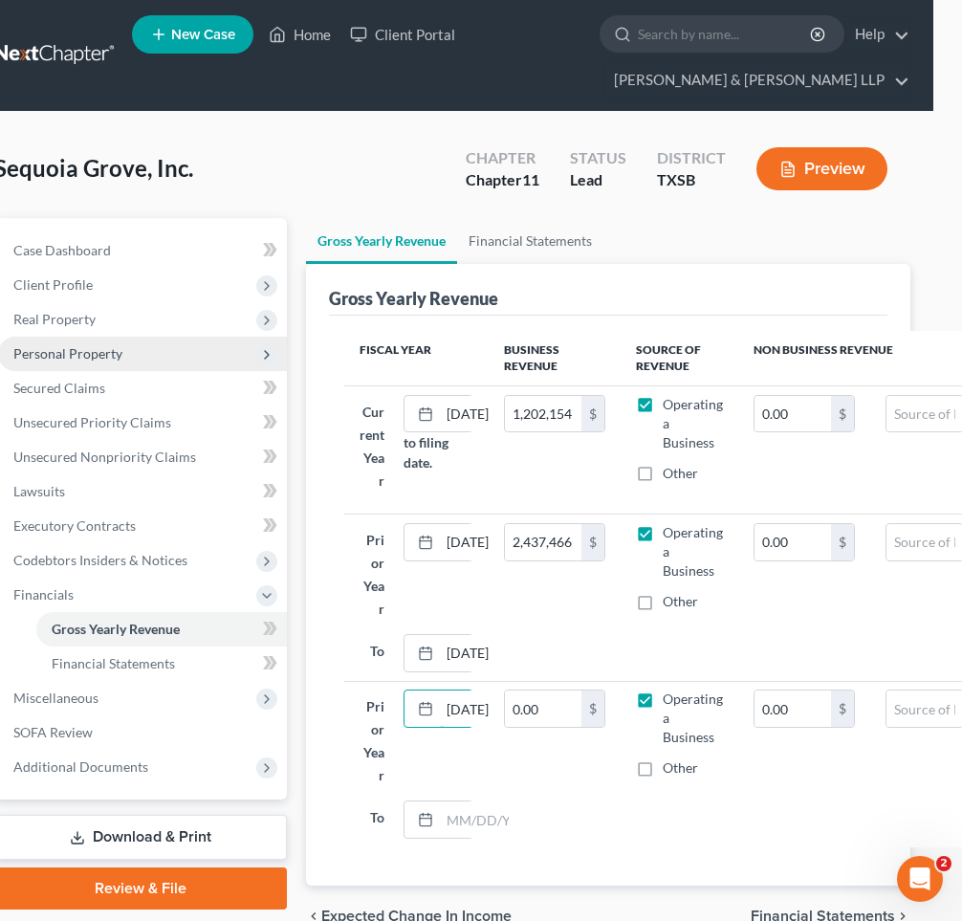
scroll to position [0, 10]
type input "[DATE]"
type input "4,098,141"
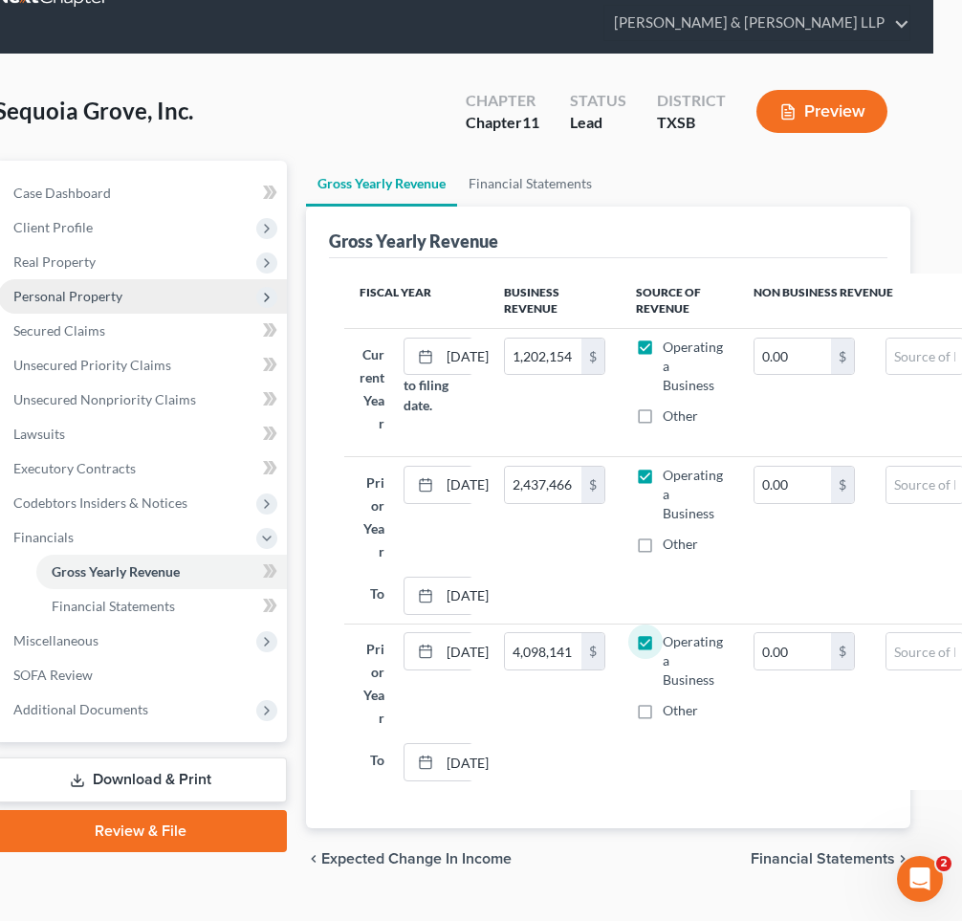
scroll to position [120, 29]
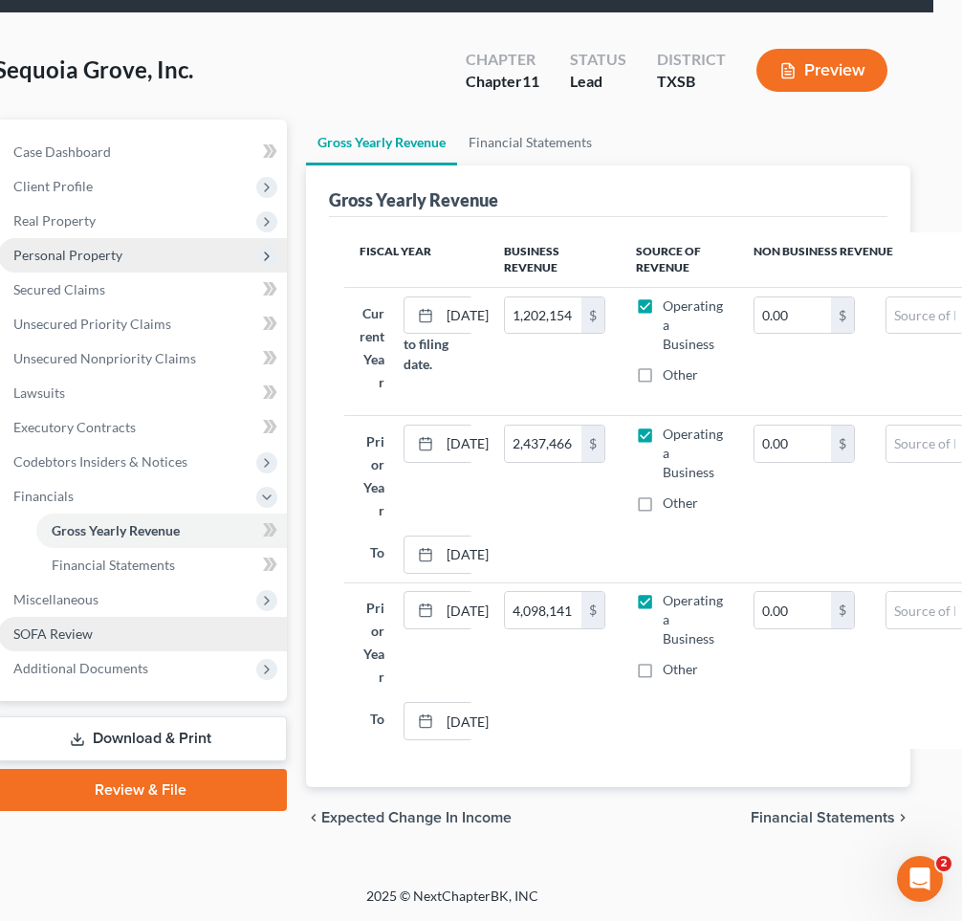
click at [74, 625] on span "SOFA Review" at bounding box center [52, 633] width 79 height 16
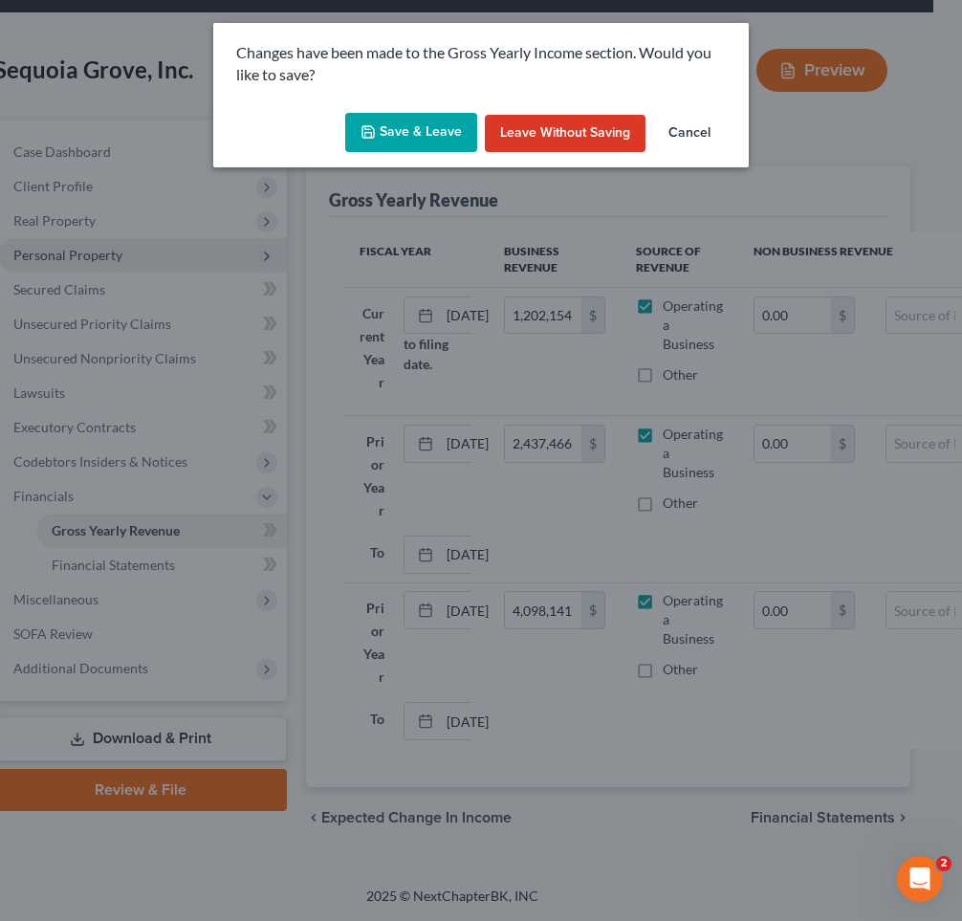
click at [409, 134] on button "Save & Leave" at bounding box center [411, 133] width 132 height 40
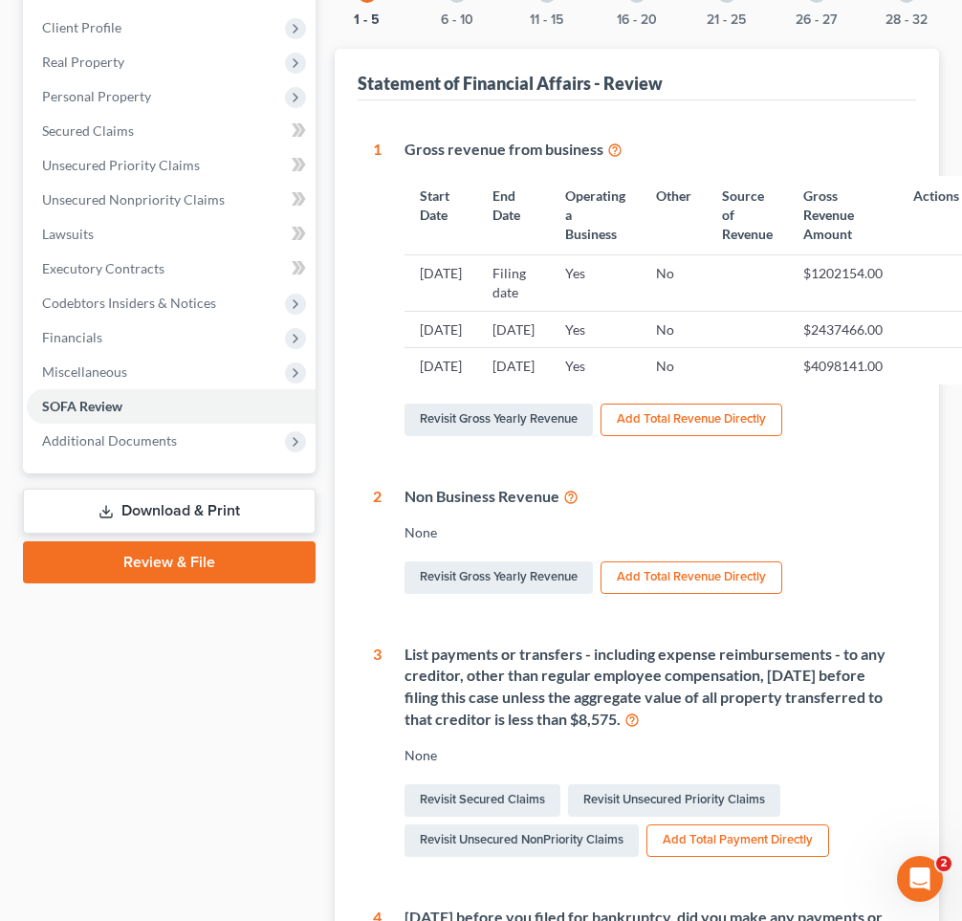
scroll to position [303, 0]
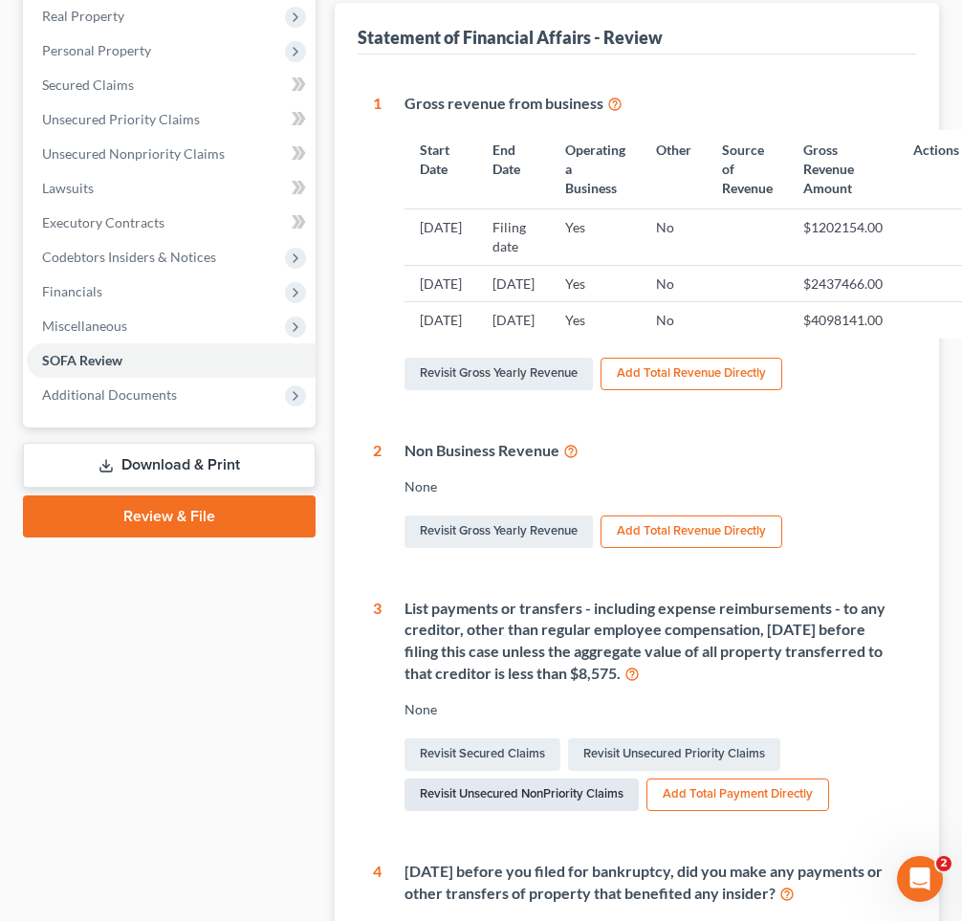
click at [559, 778] on link "Revisit Unsecured NonPriority Claims" at bounding box center [521, 794] width 234 height 33
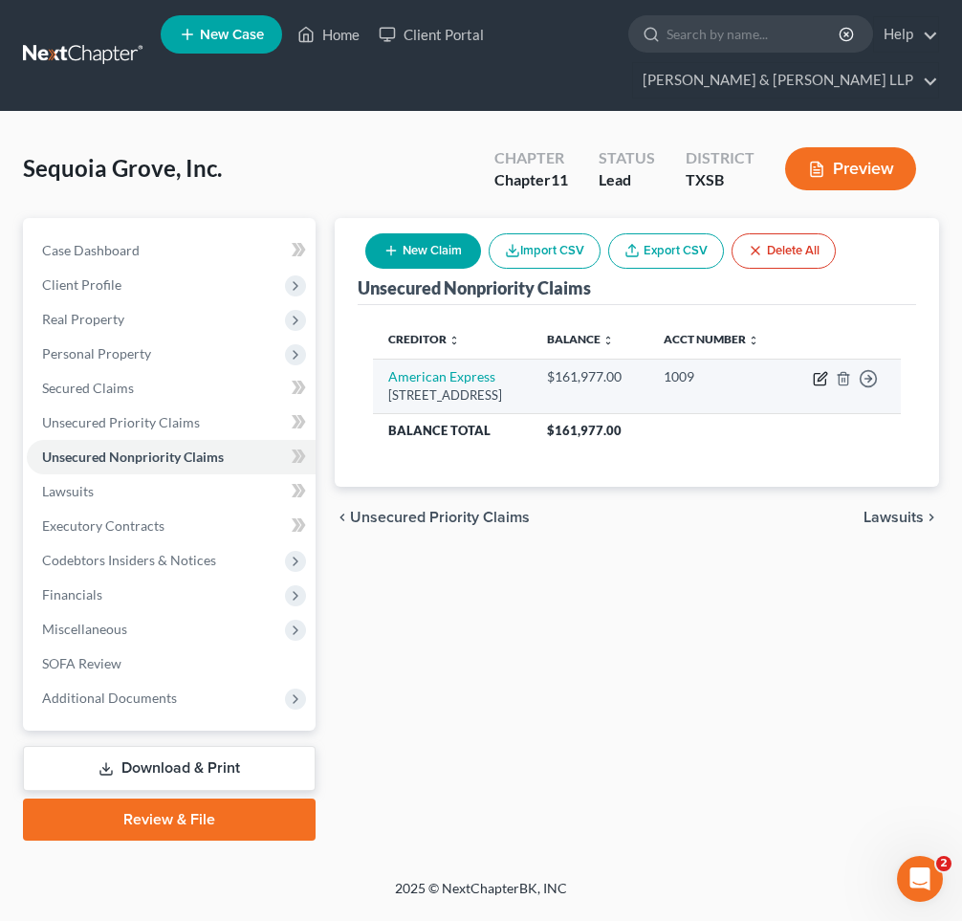
click at [818, 380] on icon "button" at bounding box center [821, 376] width 9 height 9
select select "14"
select select "2"
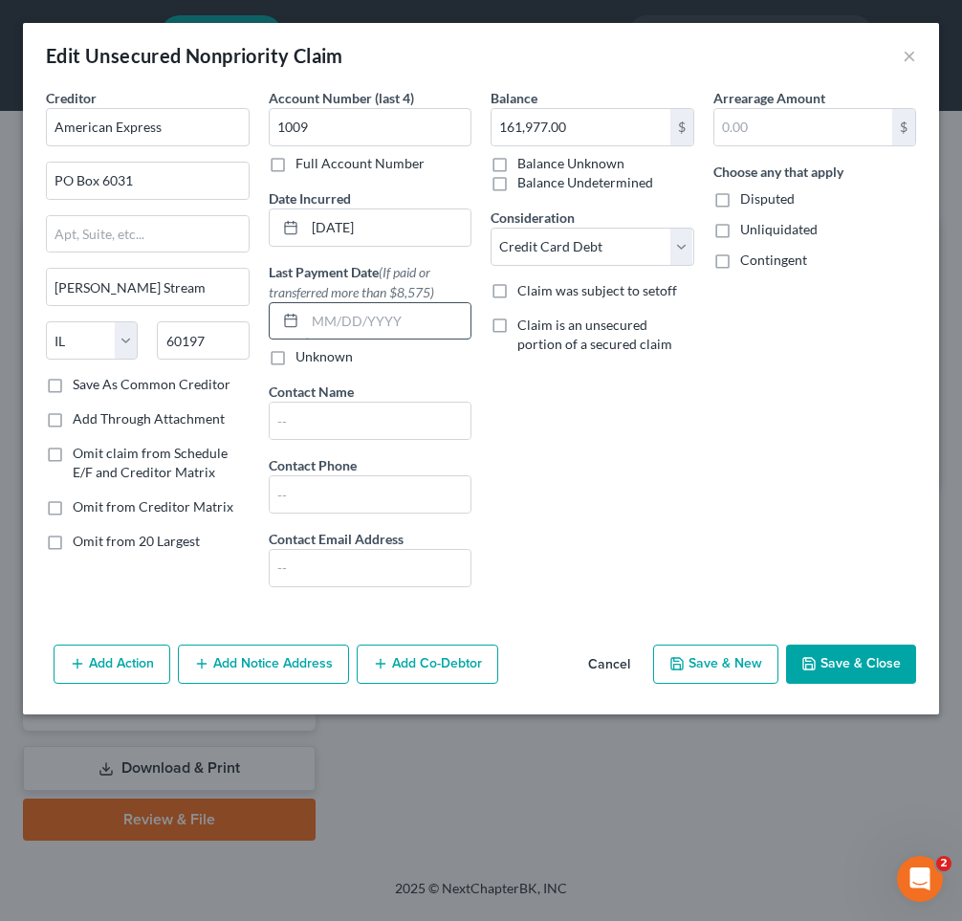
click at [316, 319] on input "text" at bounding box center [388, 321] width 166 height 36
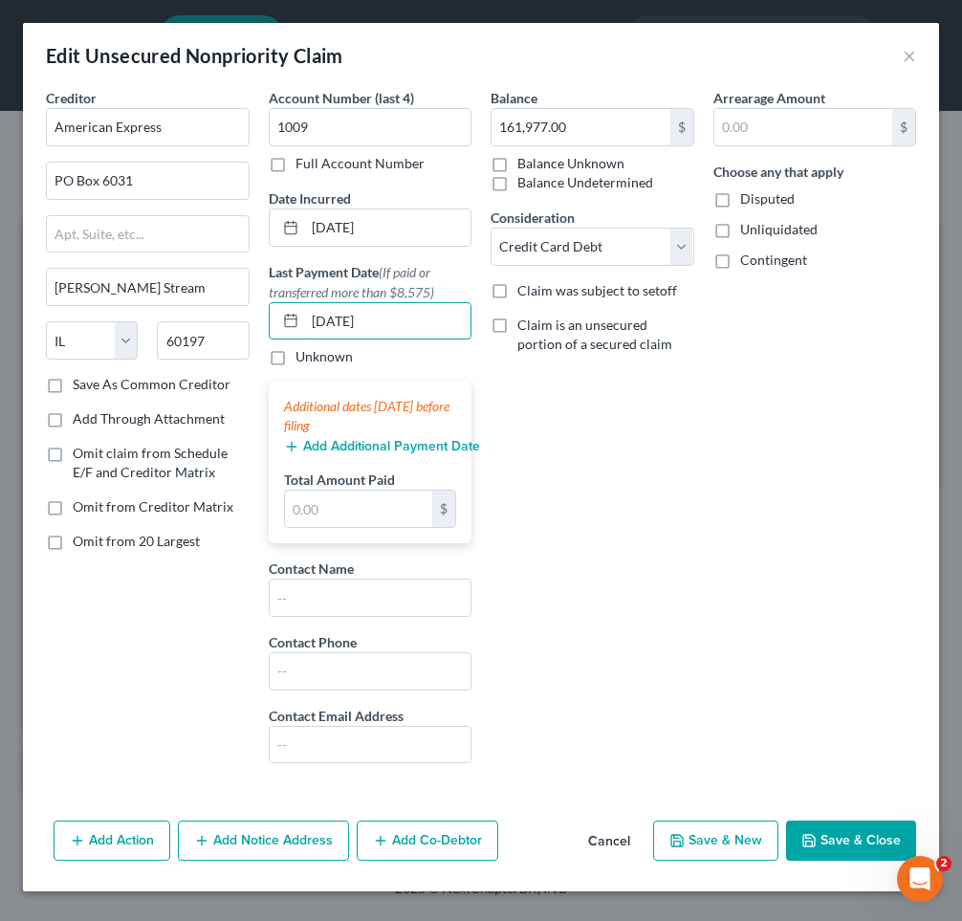
type input "[DATE]"
click at [293, 450] on icon "button" at bounding box center [291, 446] width 15 height 15
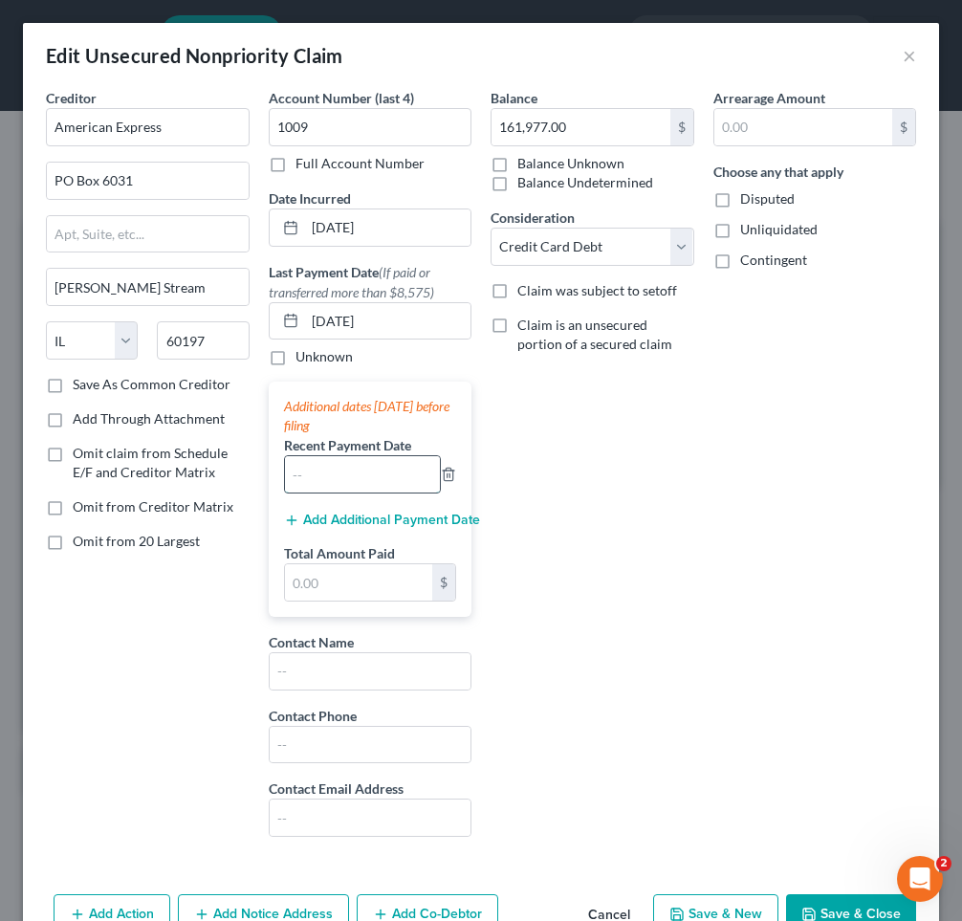
click at [303, 474] on input "text" at bounding box center [363, 474] width 156 height 36
type input "[DATE]"
click at [291, 520] on line "button" at bounding box center [291, 520] width 9 height 0
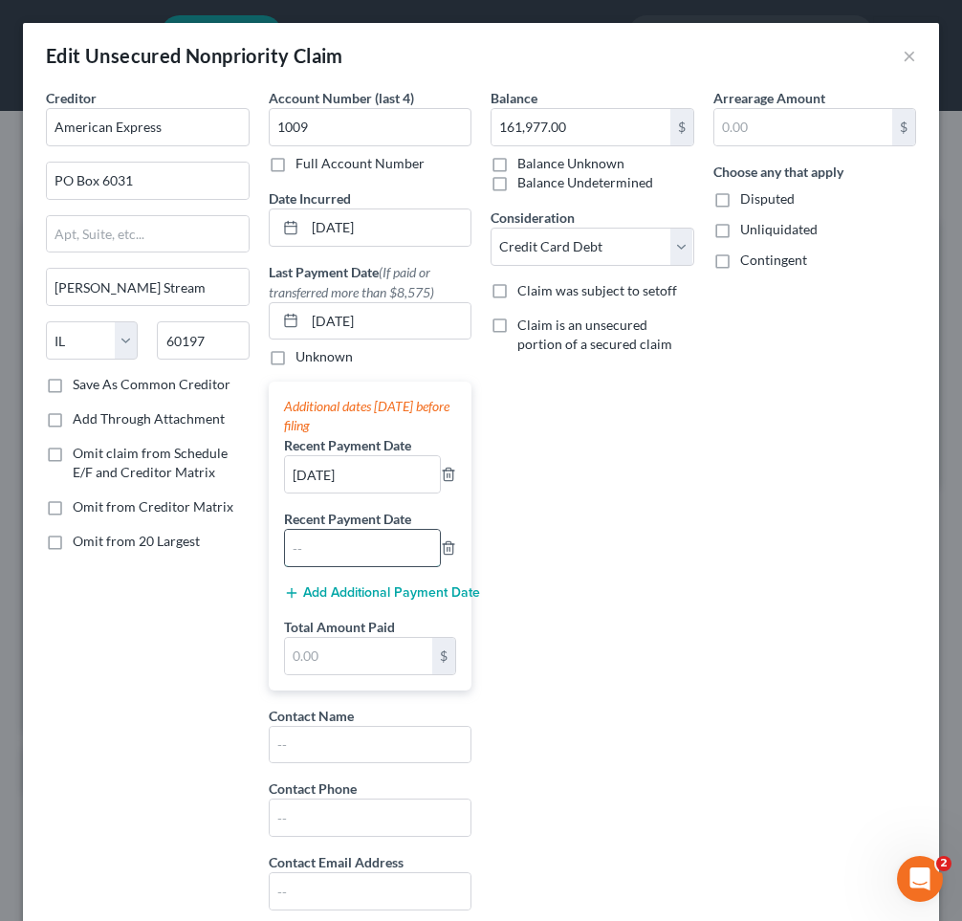
click at [306, 551] on input "text" at bounding box center [363, 548] width 156 height 36
type input "[DATE]"
click at [292, 595] on line "button" at bounding box center [292, 593] width 0 height 9
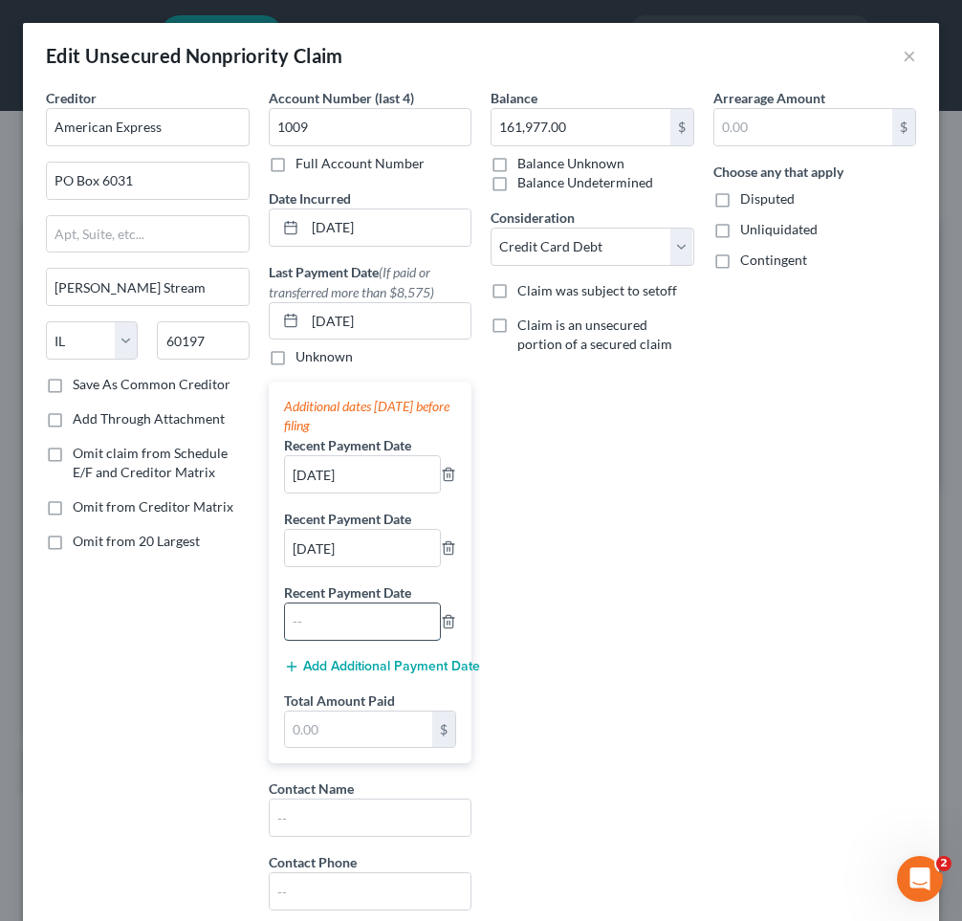
click at [315, 621] on input "text" at bounding box center [363, 621] width 156 height 36
type input "[DATE]"
click at [374, 471] on input "[DATE]" at bounding box center [363, 474] width 156 height 36
type input "[DATE]"
click at [370, 545] on input "[DATE]" at bounding box center [363, 548] width 156 height 36
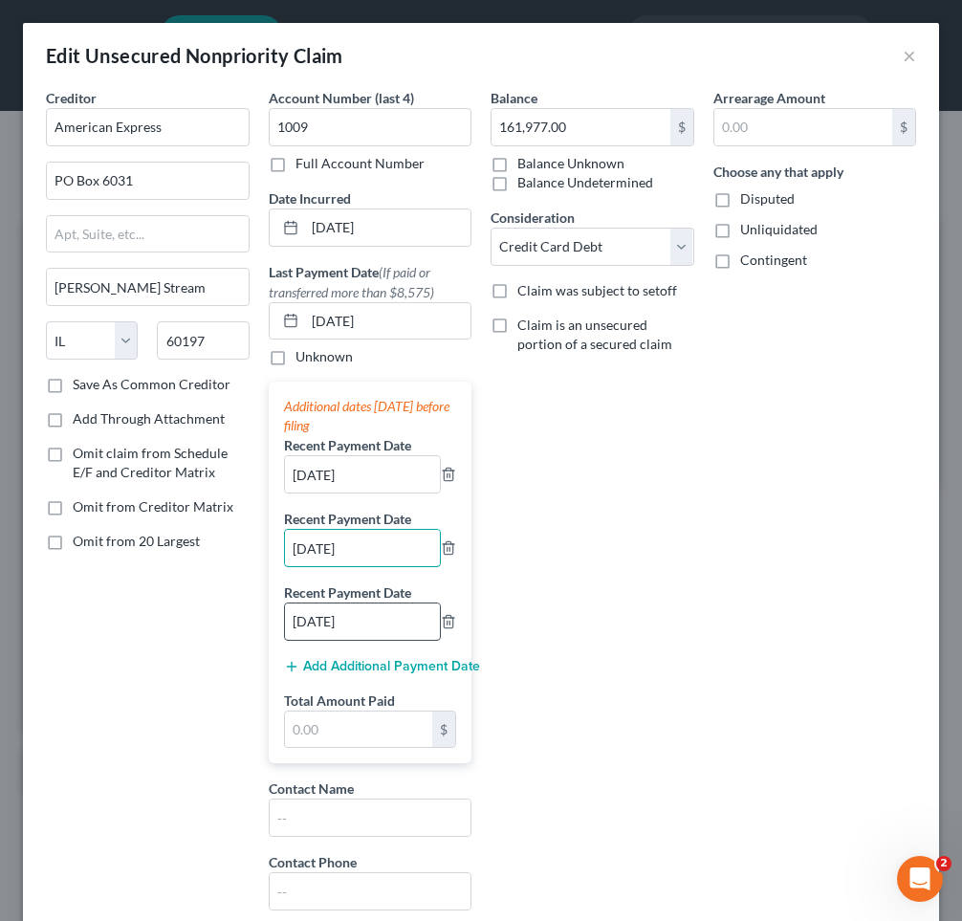
type input "[DATE]"
click at [372, 622] on input "[DATE]" at bounding box center [363, 621] width 156 height 36
type input "[DATE]"
click at [292, 668] on line "button" at bounding box center [292, 666] width 0 height 9
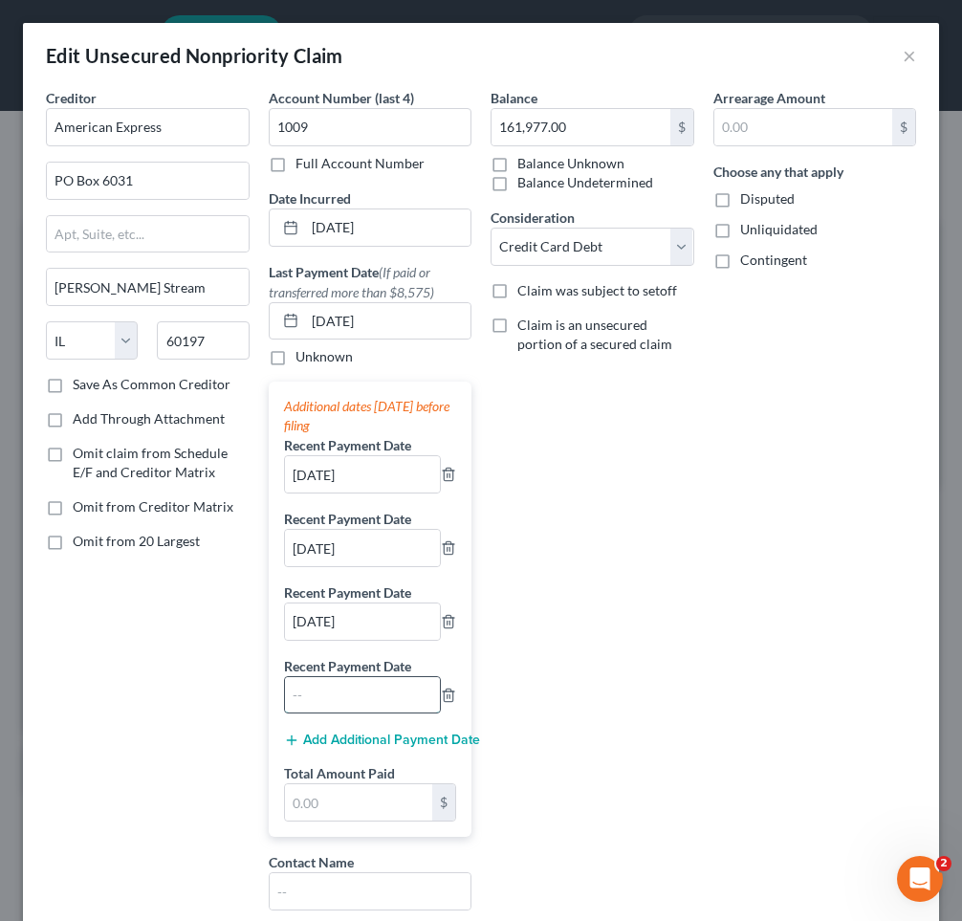
click at [320, 695] on input "text" at bounding box center [363, 695] width 156 height 36
type input "[DATE]"
click at [311, 739] on button "Add Additional Payment Date" at bounding box center [370, 739] width 173 height 15
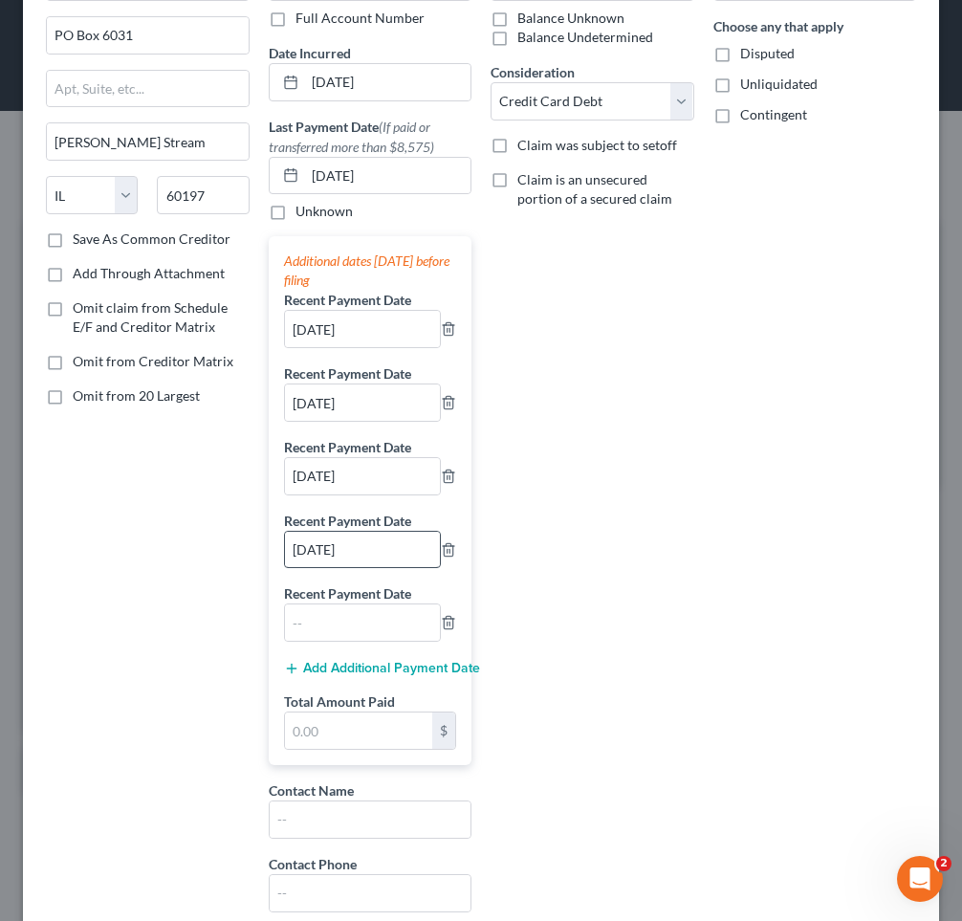
scroll to position [156, 0]
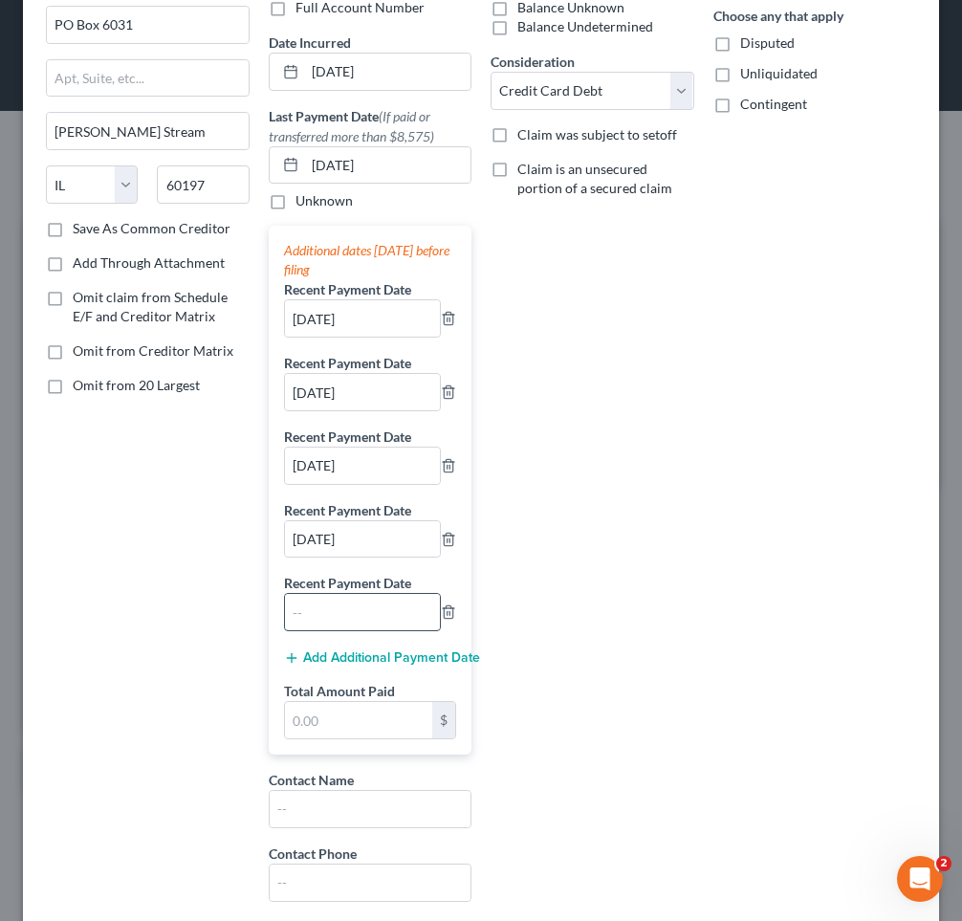
click at [314, 601] on input "text" at bounding box center [363, 612] width 156 height 36
type input "[DATE]"
click at [296, 659] on icon "button" at bounding box center [291, 657] width 15 height 15
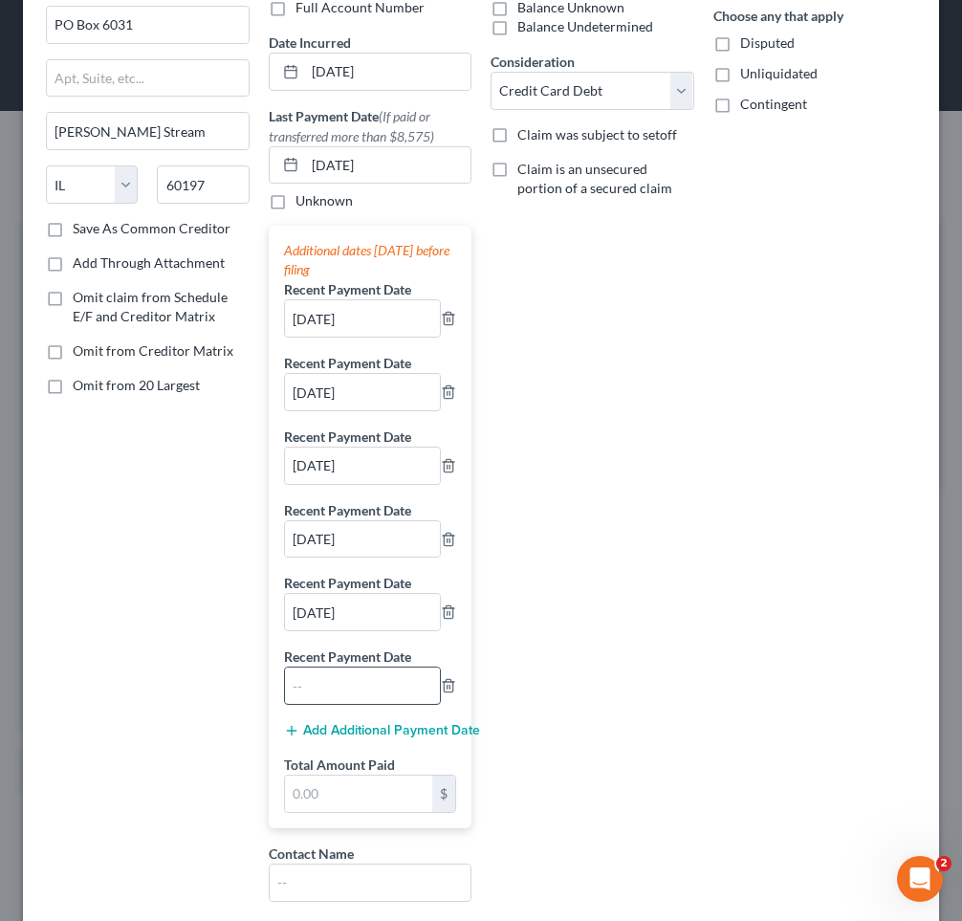
click at [315, 684] on input "text" at bounding box center [363, 685] width 156 height 36
type input "[DATE]"
click at [335, 797] on input "text" at bounding box center [359, 793] width 148 height 36
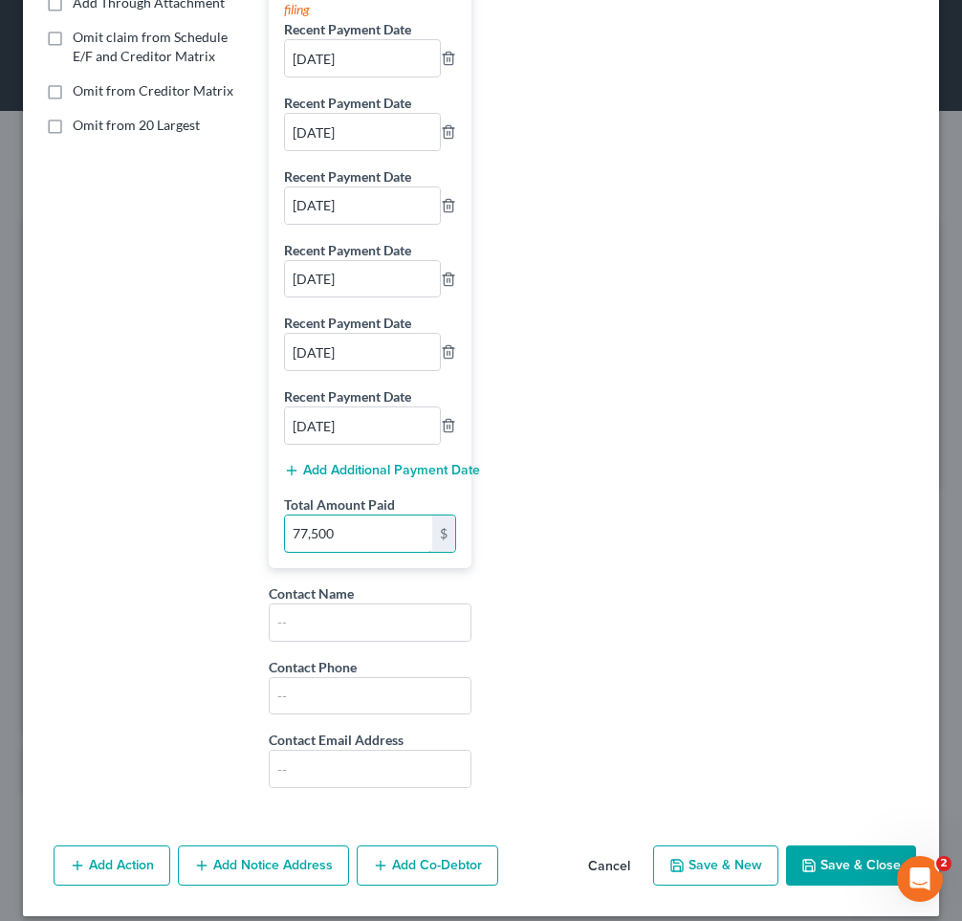
scroll to position [434, 0]
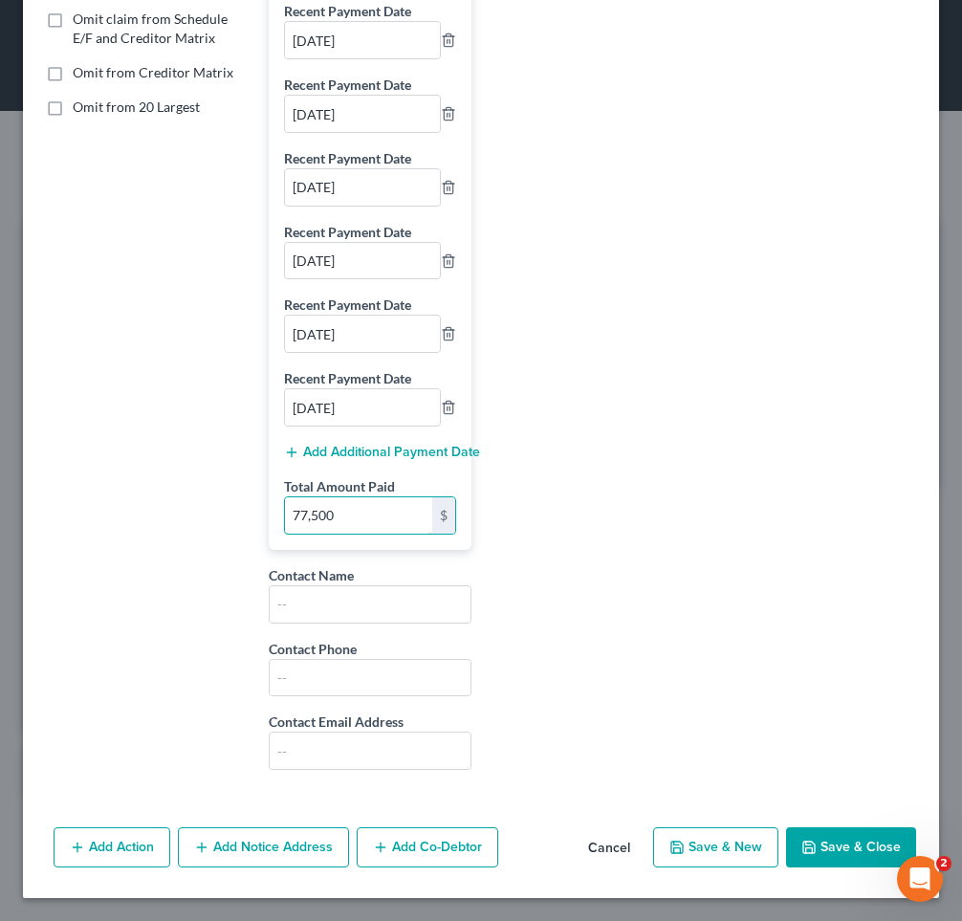
type input "77,500"
click at [815, 842] on icon "button" at bounding box center [808, 846] width 15 height 15
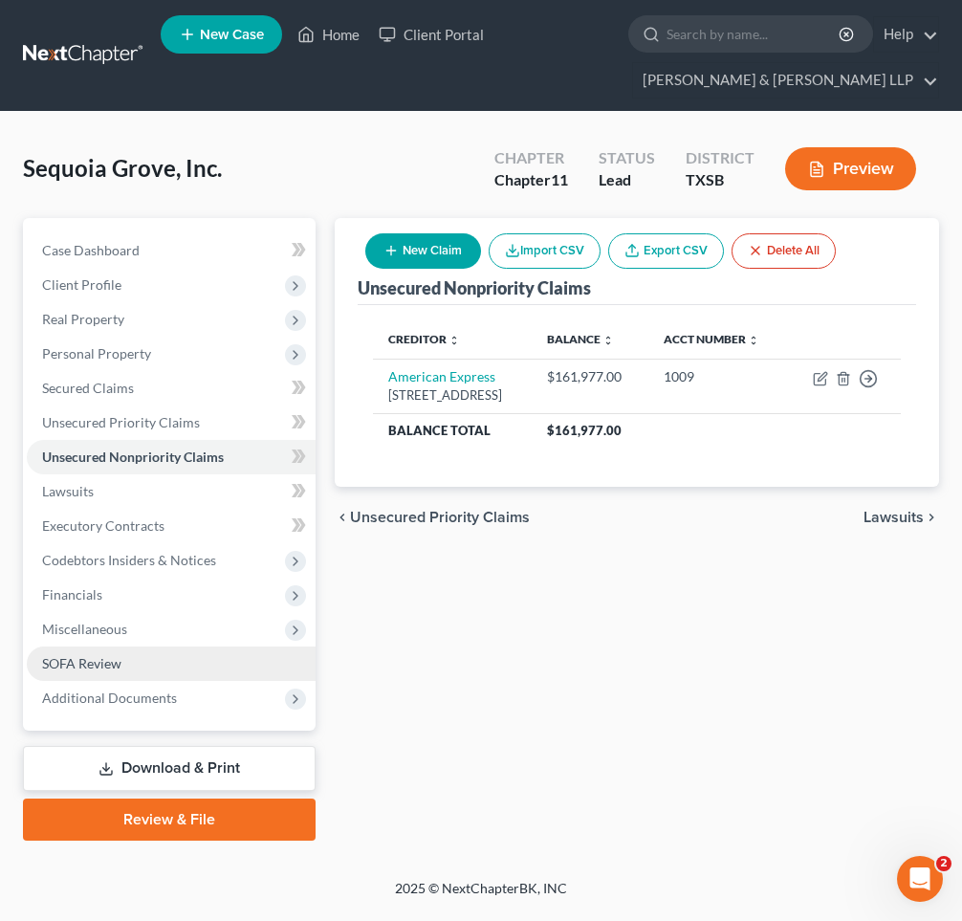
click at [108, 660] on span "SOFA Review" at bounding box center [81, 663] width 79 height 16
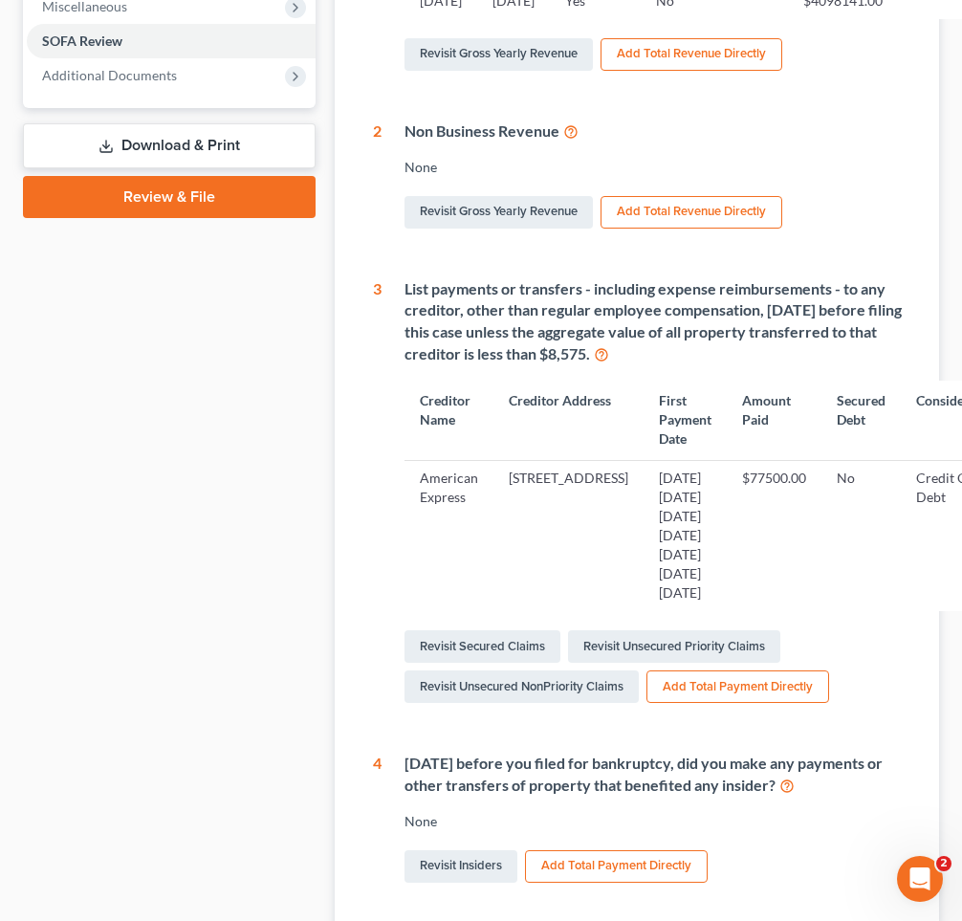
scroll to position [780, 0]
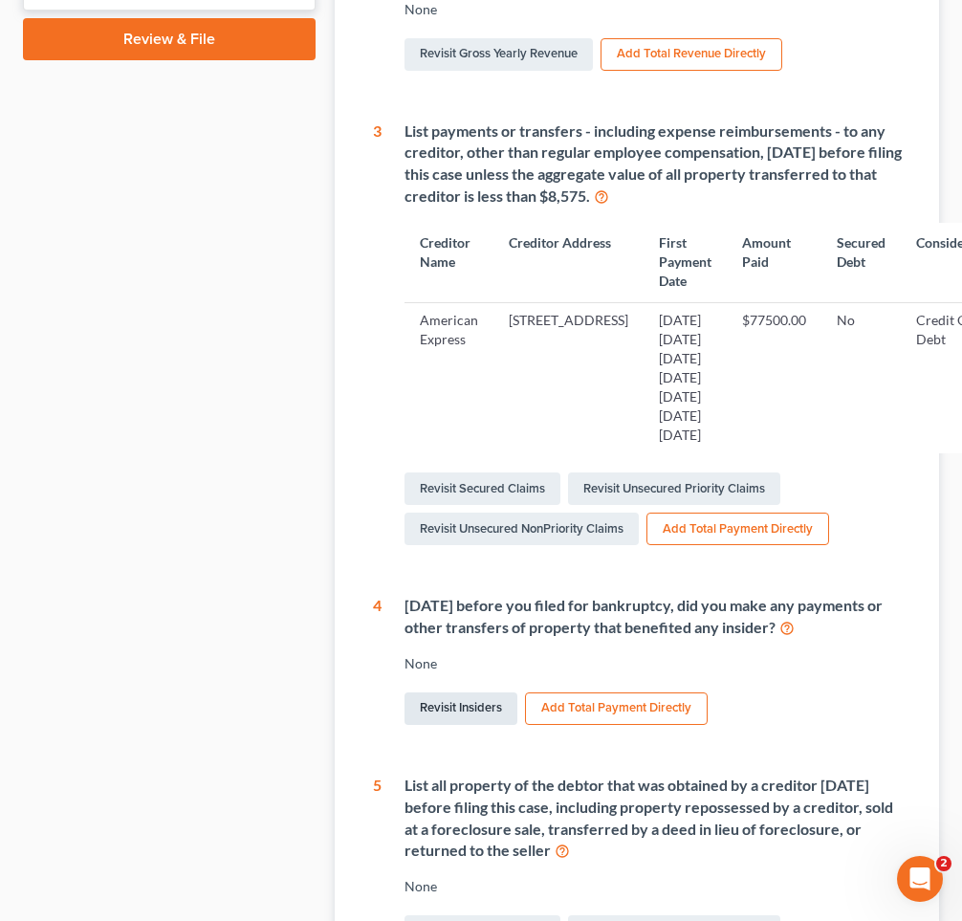
click at [468, 692] on link "Revisit Insiders" at bounding box center [460, 708] width 113 height 33
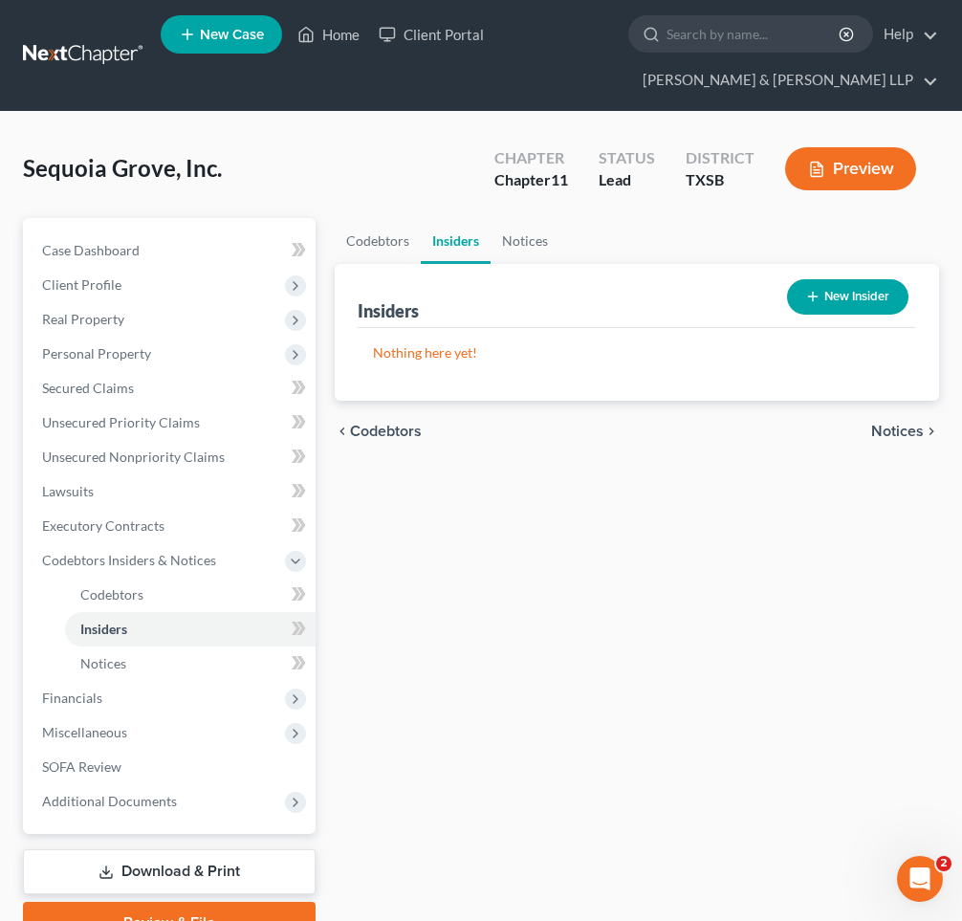
click at [827, 293] on button "New Insider" at bounding box center [847, 296] width 121 height 35
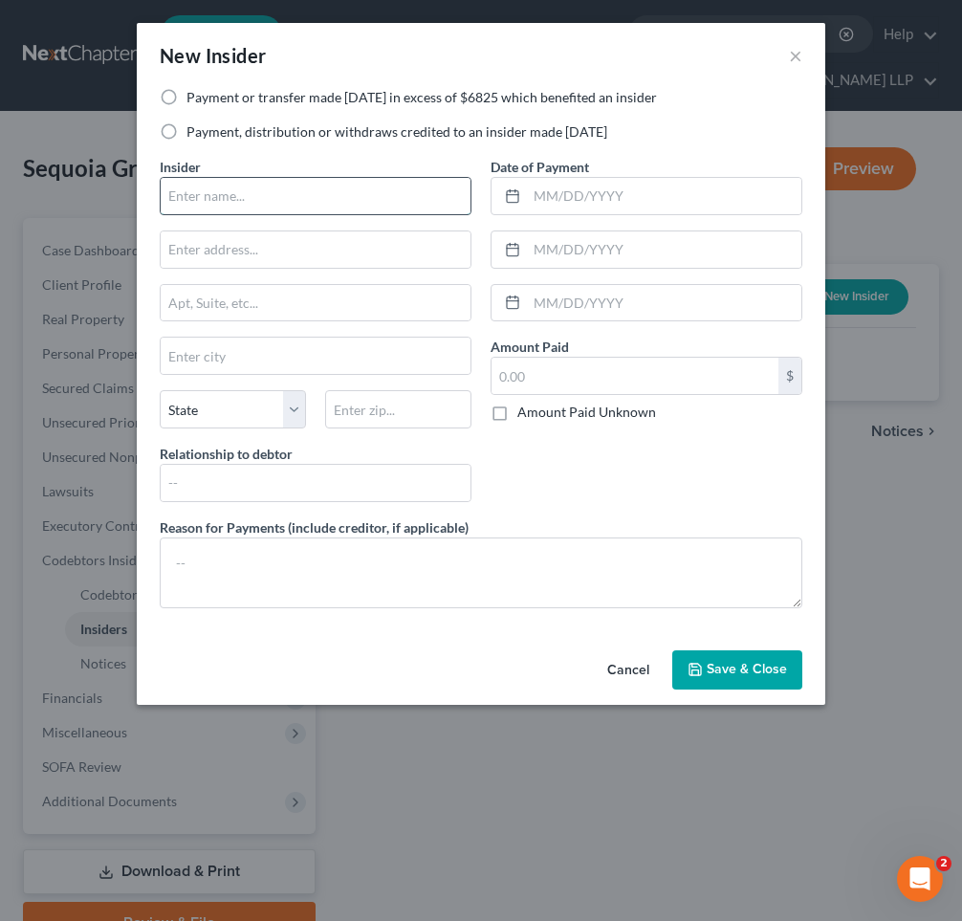
click at [258, 191] on input "text" at bounding box center [316, 196] width 310 height 36
click at [186, 95] on label "Payment or transfer made [DATE] in excess of $6825 which benefited an insider" at bounding box center [421, 97] width 470 height 19
click at [194, 95] on input "Payment or transfer made [DATE] in excess of $6825 which benefited an insider" at bounding box center [200, 94] width 12 height 12
radio input "true"
click at [207, 193] on input "text" at bounding box center [316, 196] width 310 height 36
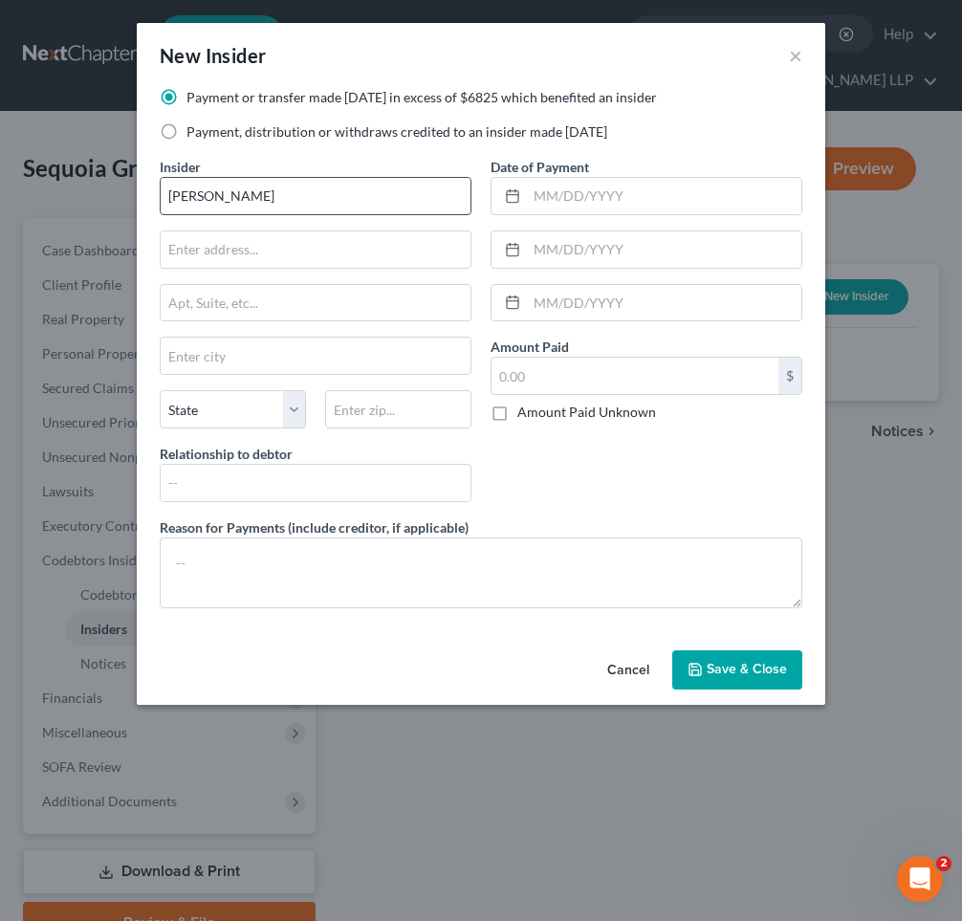
type input "[PERSON_NAME]"
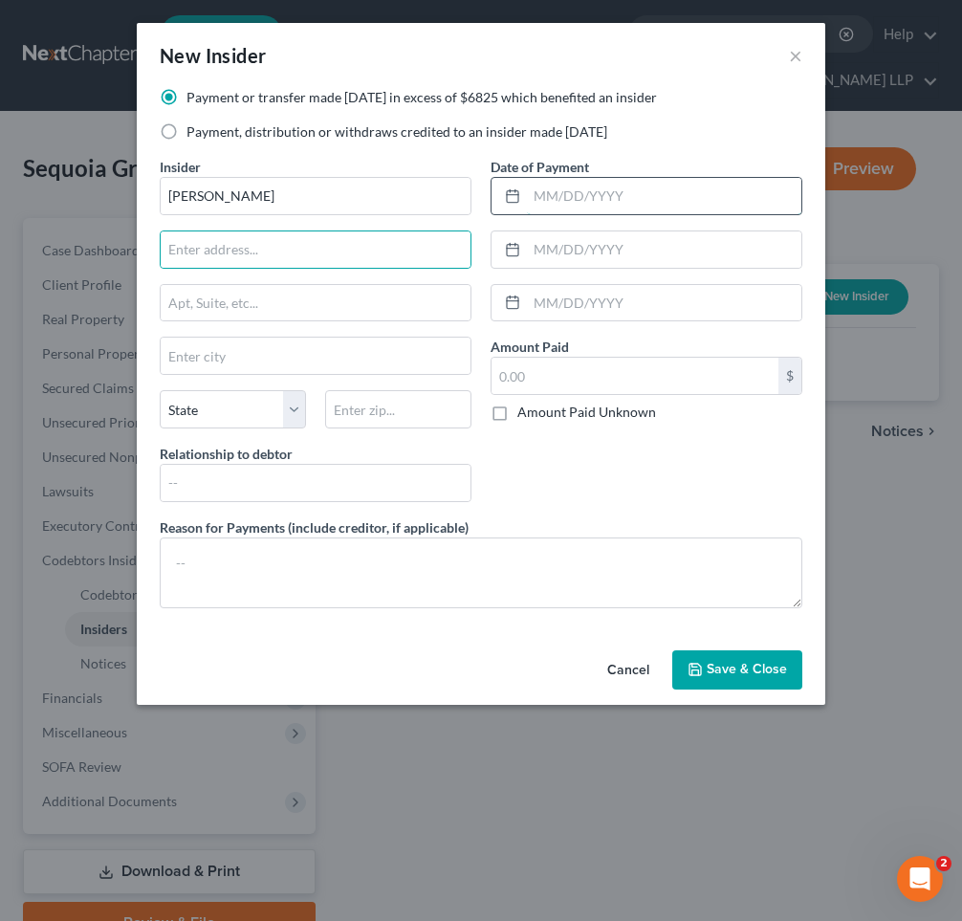
click at [549, 194] on input "text" at bounding box center [664, 196] width 274 height 36
type input "[DATE]"
click at [271, 243] on input "text" at bounding box center [316, 249] width 310 height 36
type input "[GEOGRAPHIC_DATA]"
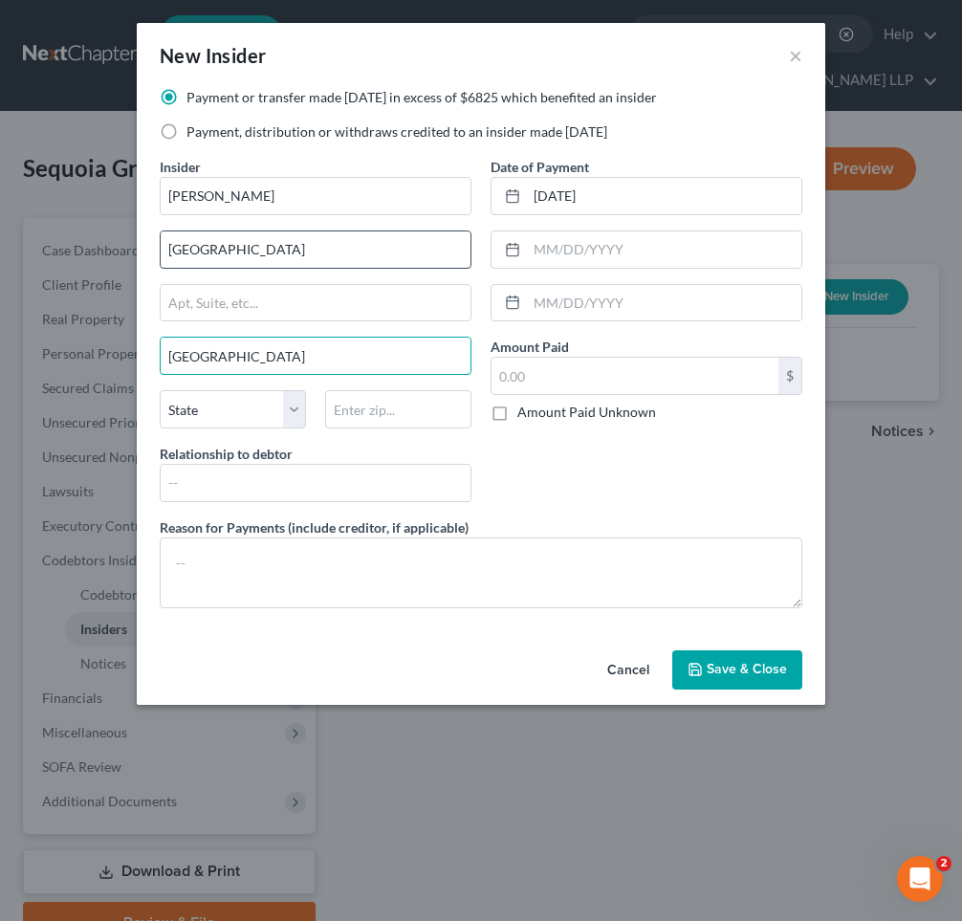
type input "[GEOGRAPHIC_DATA]"
select select "45"
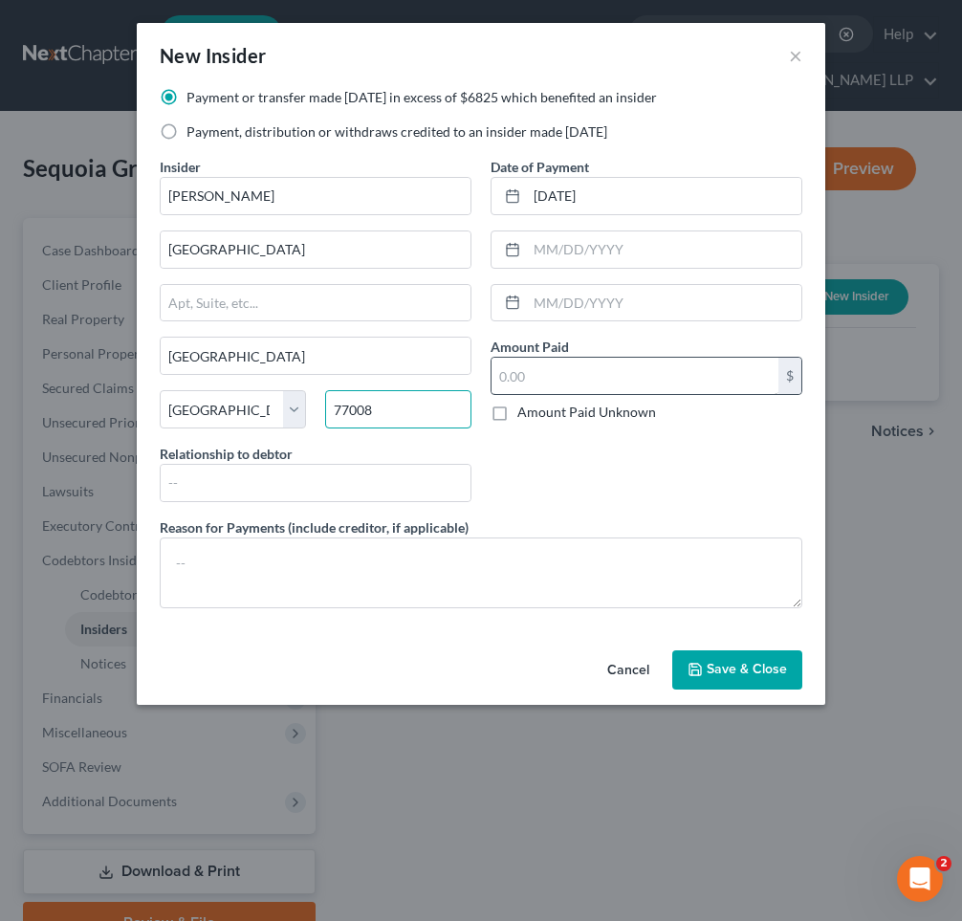
type input "77008"
click at [534, 382] on input "text" at bounding box center [634, 376] width 287 height 36
type input "15,000"
click at [723, 663] on span "Save & Close" at bounding box center [746, 670] width 80 height 16
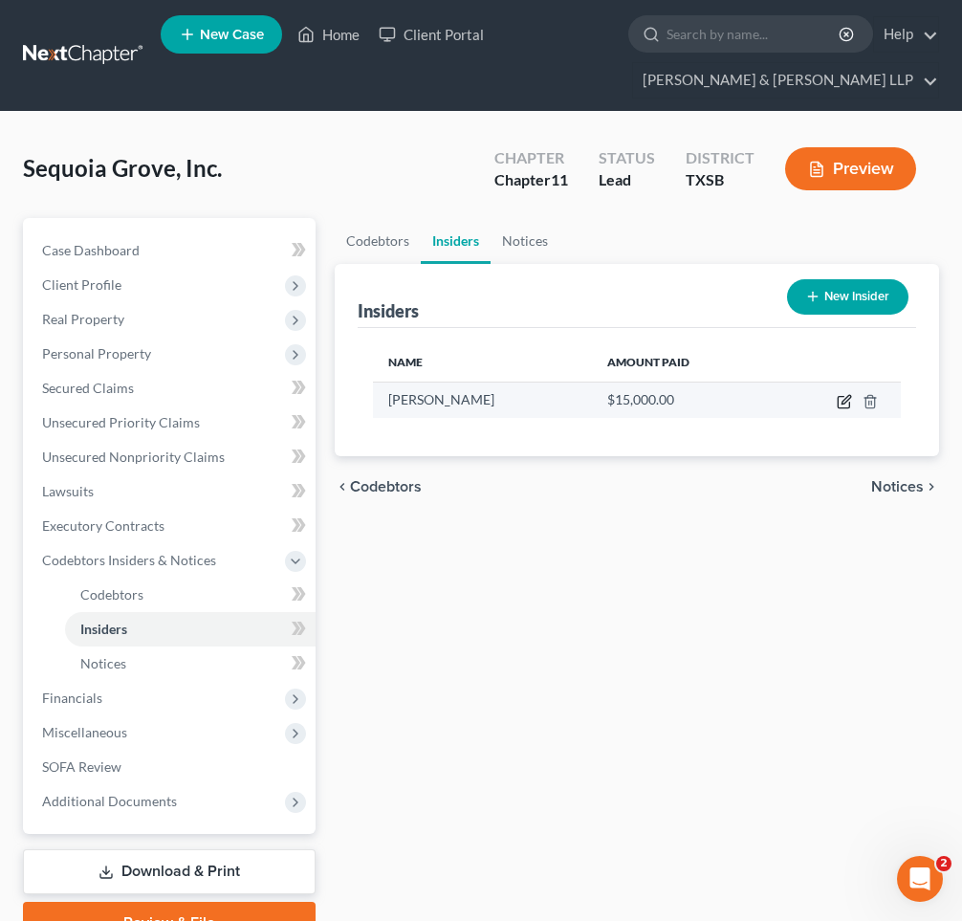
click at [843, 401] on icon "button" at bounding box center [843, 401] width 15 height 15
select select "45"
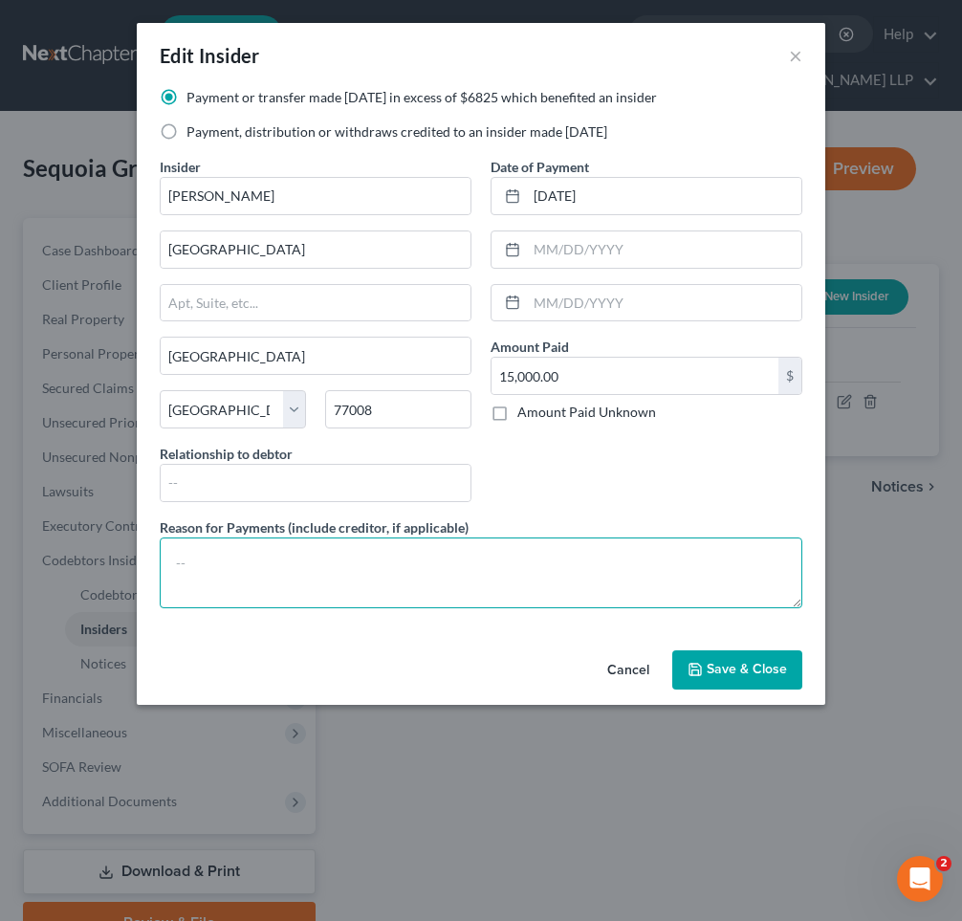
click at [315, 558] on textarea at bounding box center [481, 572] width 642 height 71
type textarea "Repayment of shareholder loan"
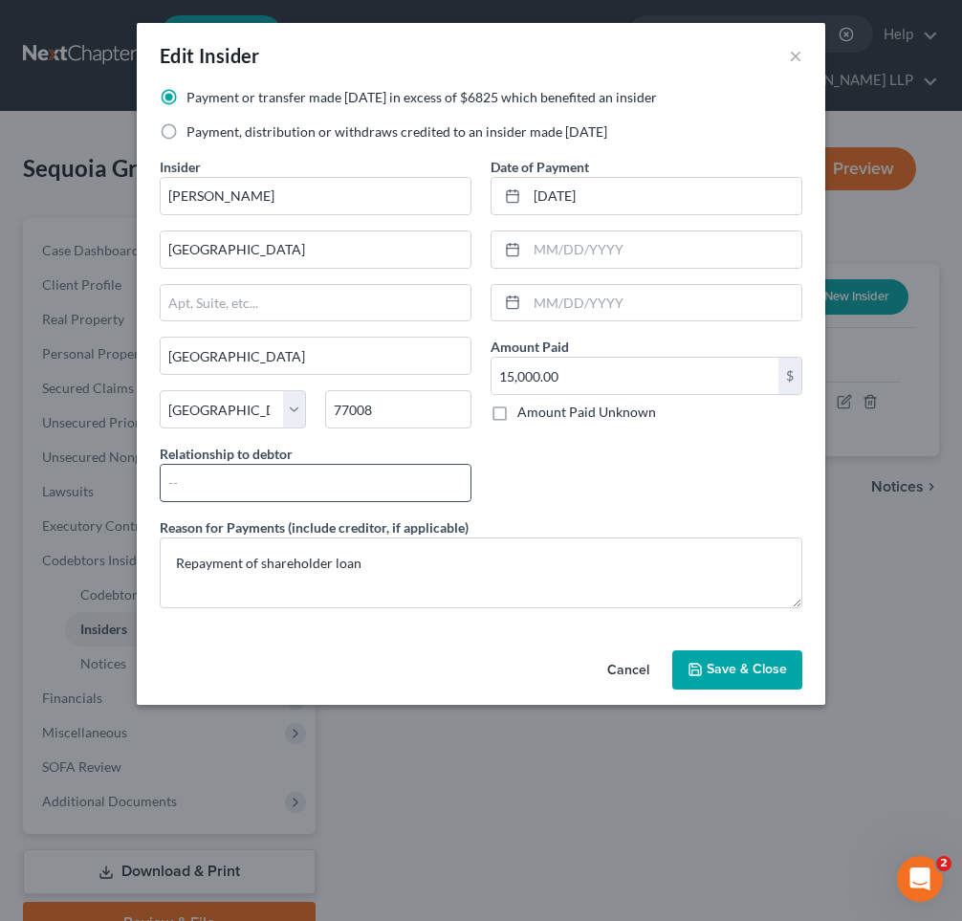
click at [204, 483] on input "text" at bounding box center [316, 483] width 310 height 36
type input "Managing Member"
click at [776, 665] on span "Save & Close" at bounding box center [746, 670] width 80 height 16
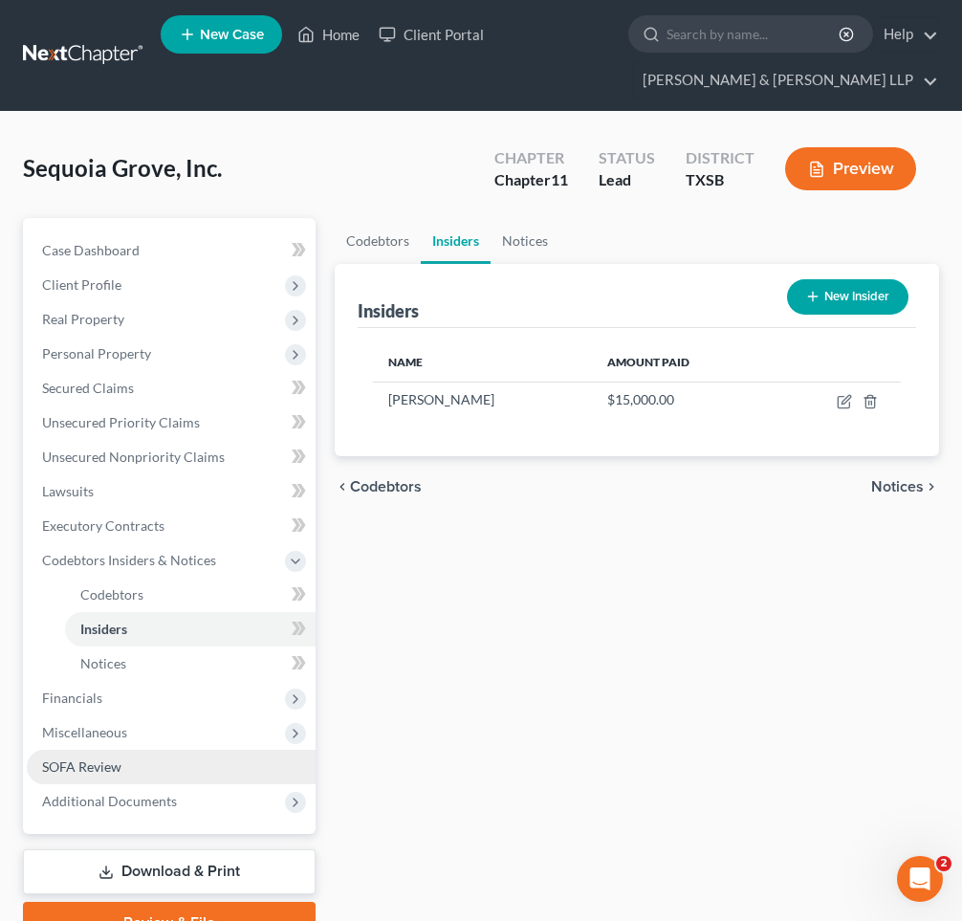
click at [114, 770] on span "SOFA Review" at bounding box center [81, 766] width 79 height 16
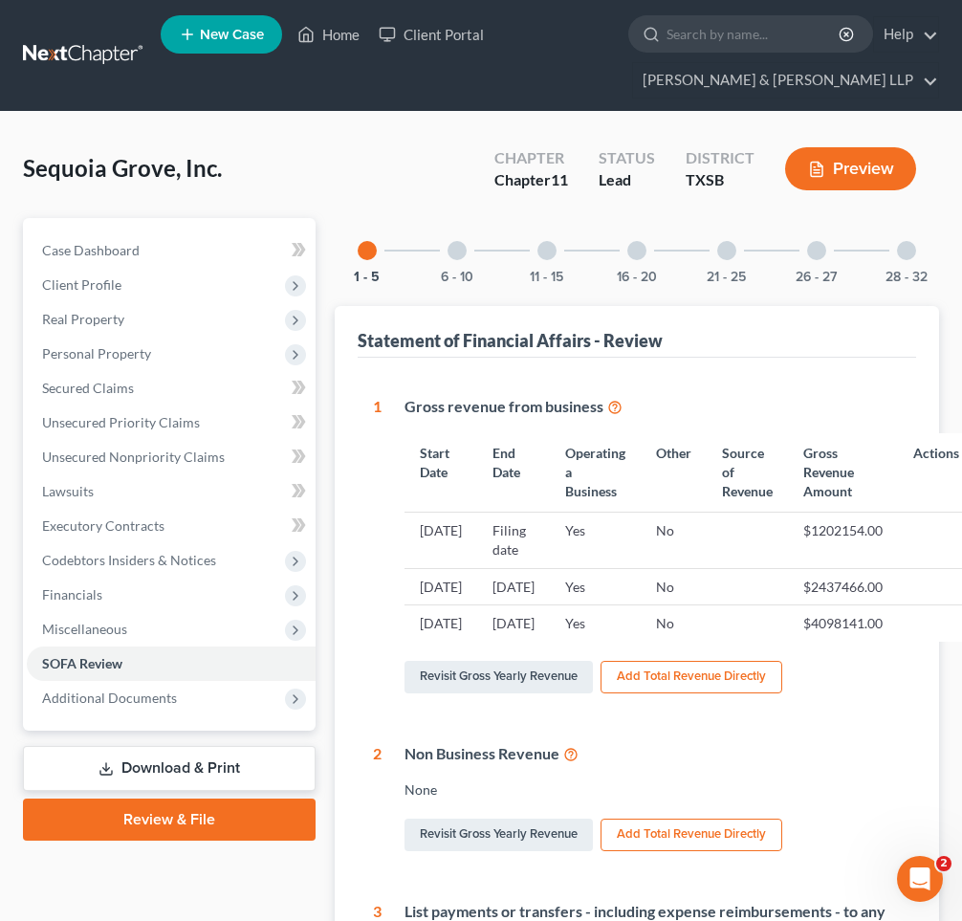
click at [543, 250] on div at bounding box center [546, 250] width 19 height 19
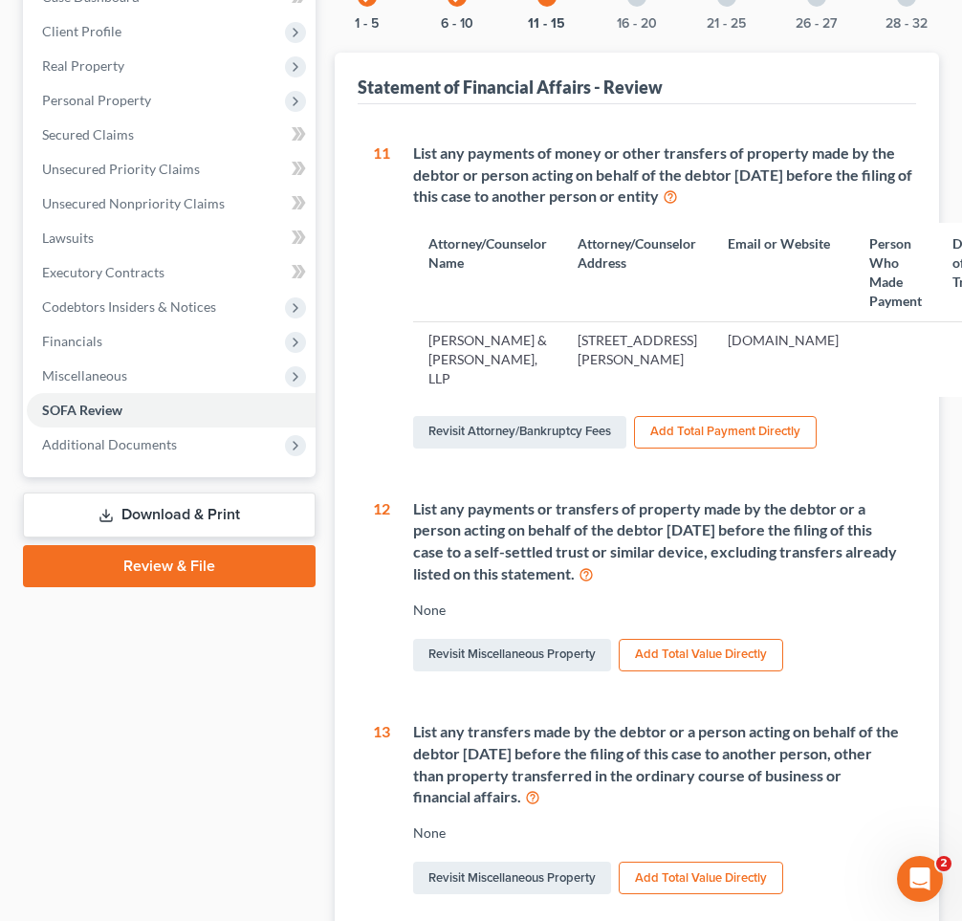
scroll to position [246, 0]
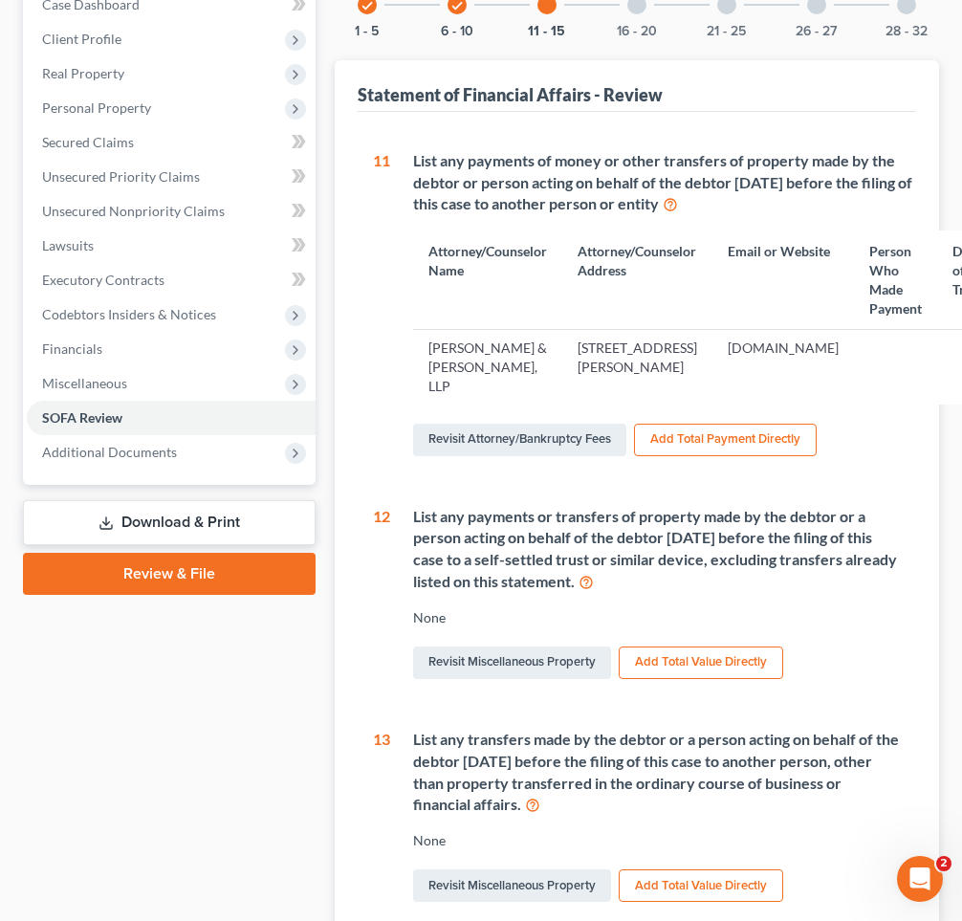
click at [639, 15] on div "16 - 20" at bounding box center [636, 4] width 65 height 65
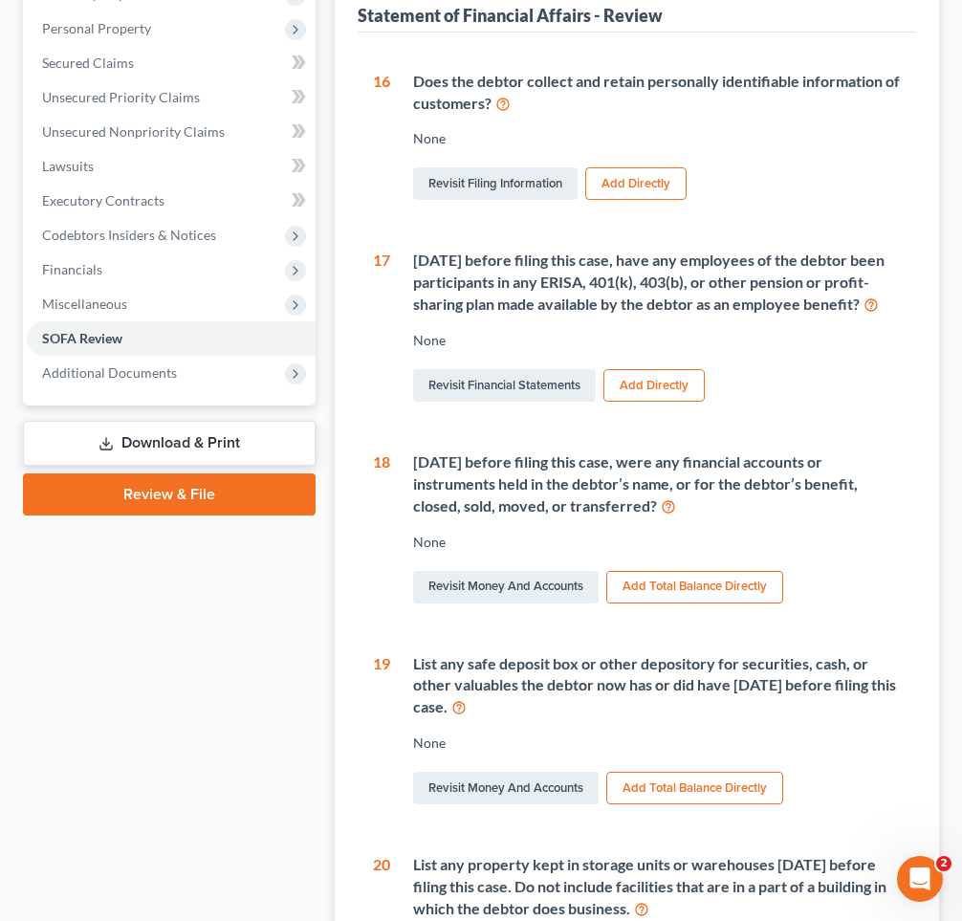
scroll to position [326, 0]
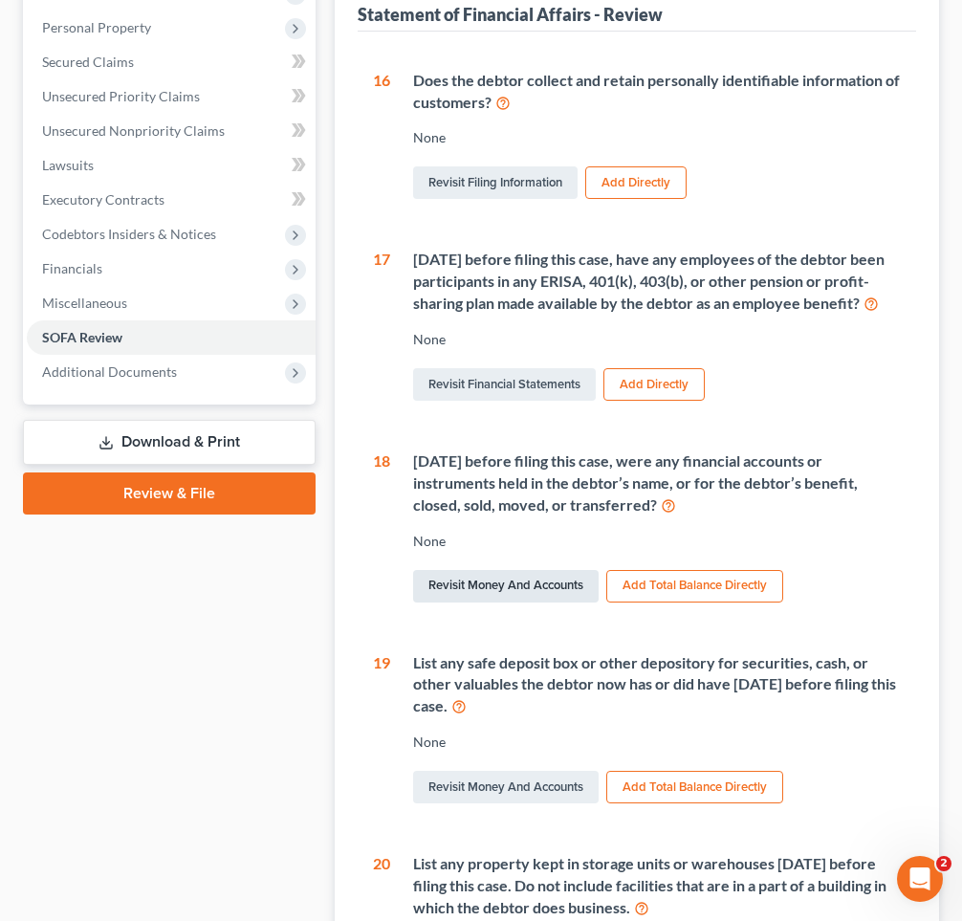
click at [548, 602] on link "Revisit Money and Accounts" at bounding box center [505, 586] width 185 height 33
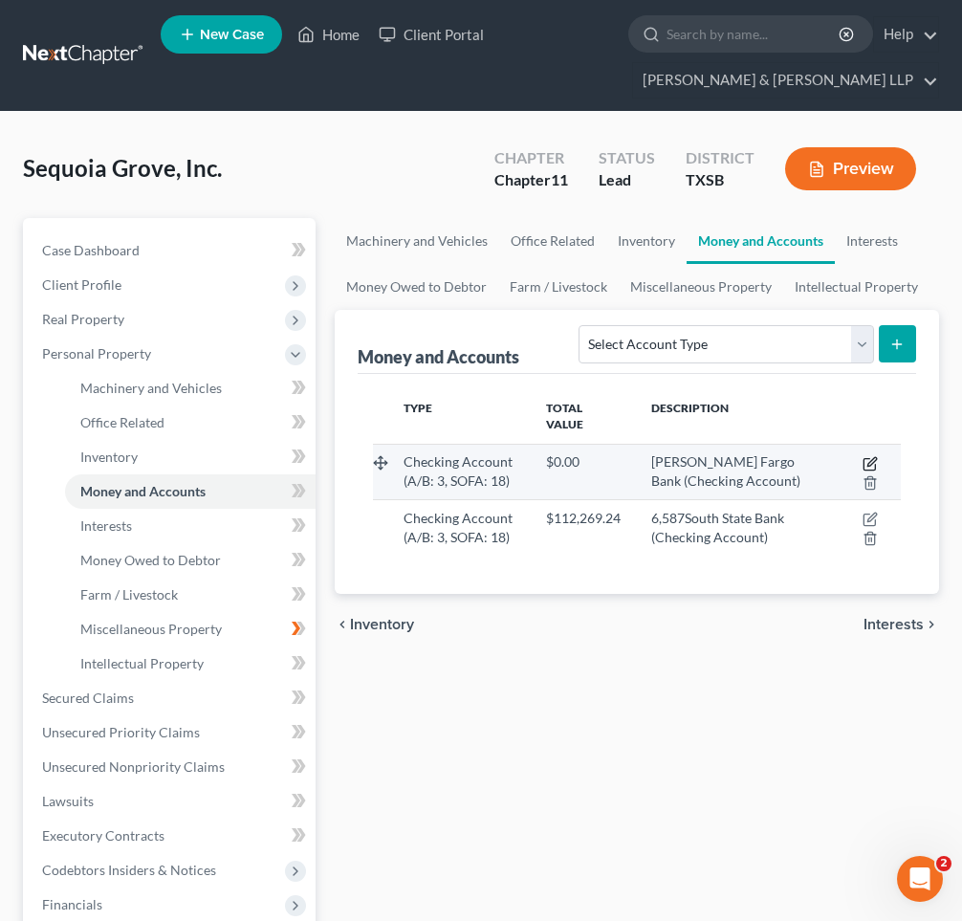
click at [869, 456] on icon "button" at bounding box center [869, 463] width 15 height 15
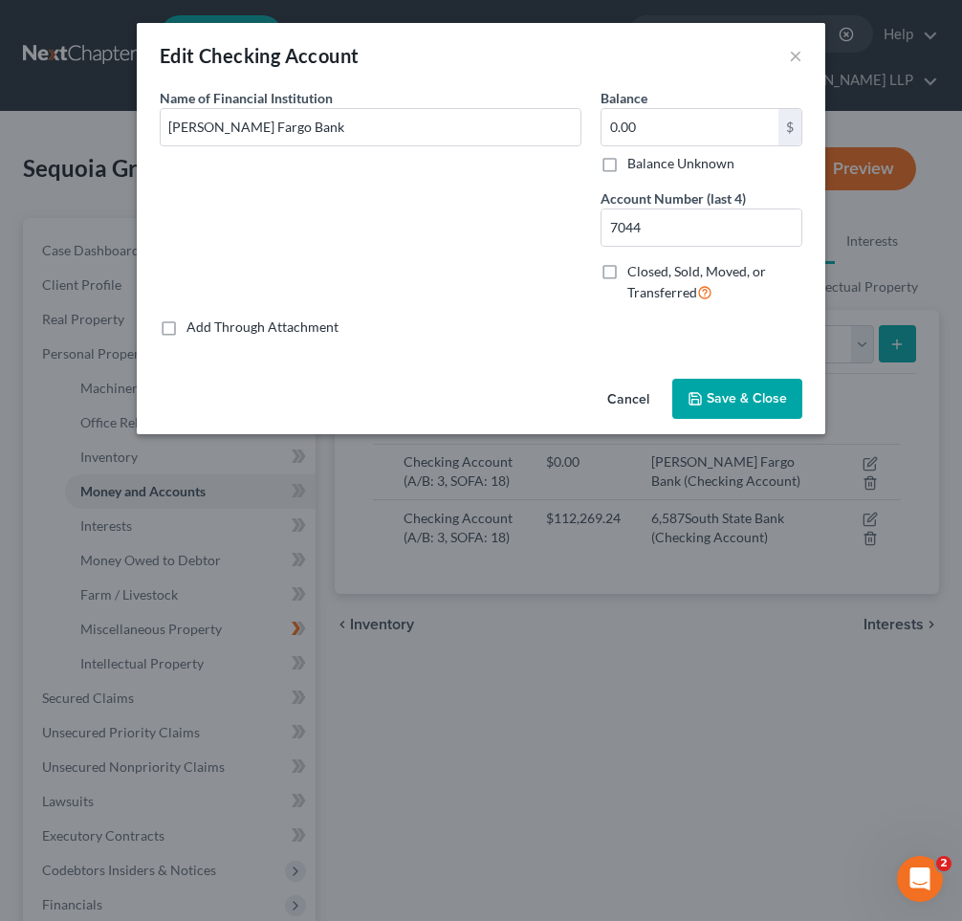
click at [627, 274] on label "Closed, Sold, Moved, or Transferred" at bounding box center [714, 282] width 175 height 41
click at [635, 274] on input "Closed, Sold, Moved, or Transferred" at bounding box center [641, 268] width 12 height 12
checkbox input "true"
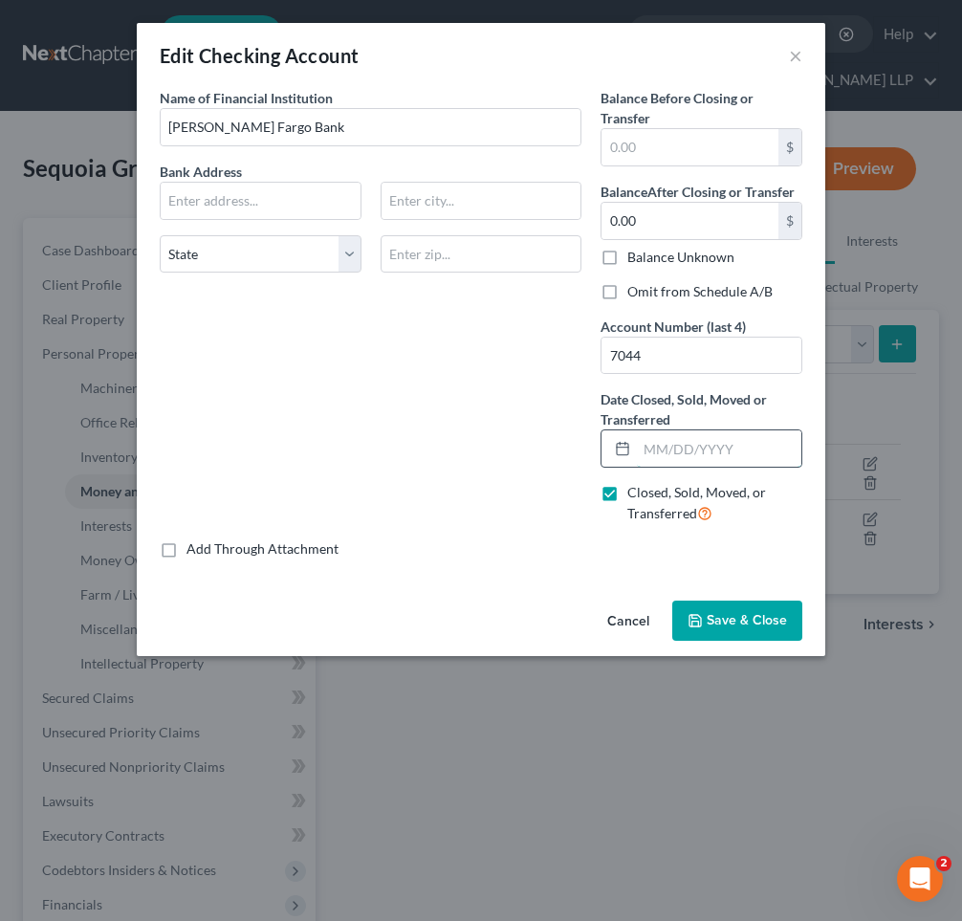
click at [658, 451] on input "text" at bounding box center [719, 448] width 164 height 36
type input "[DATE]"
click at [642, 151] on input "text" at bounding box center [689, 147] width 177 height 36
click at [630, 152] on input "0" at bounding box center [689, 147] width 177 height 36
type input "0.00"
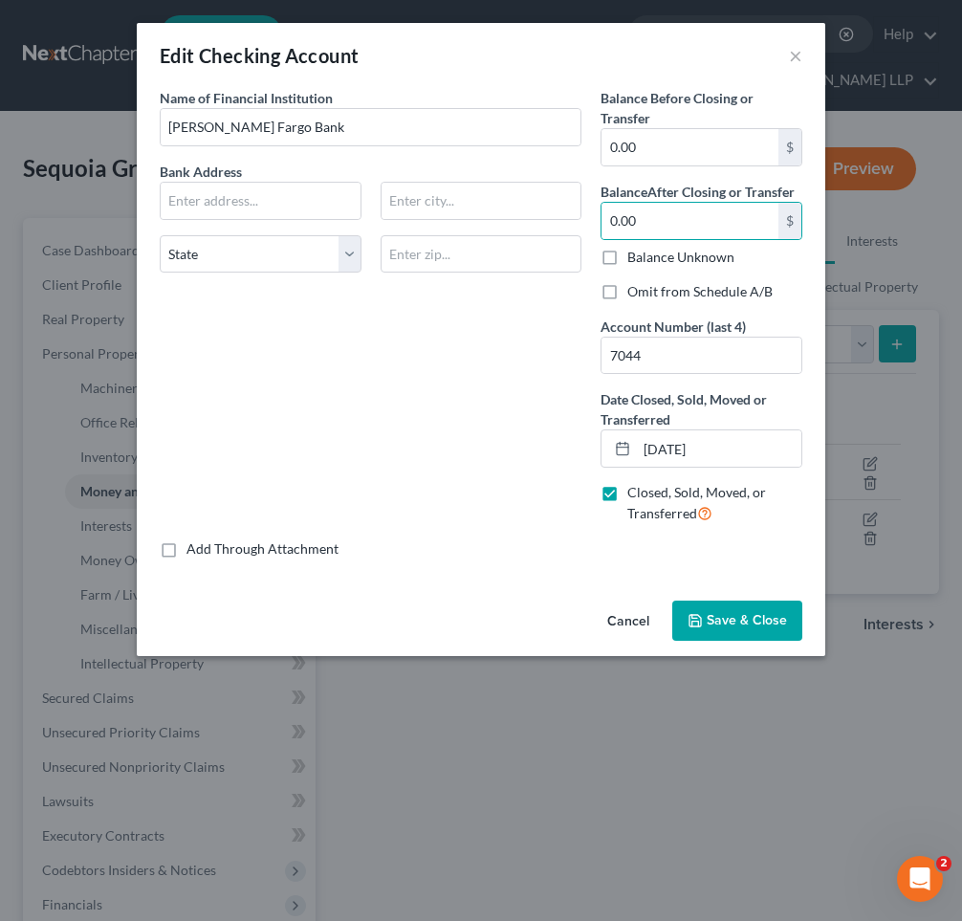
click at [728, 615] on span "Save & Close" at bounding box center [746, 620] width 80 height 16
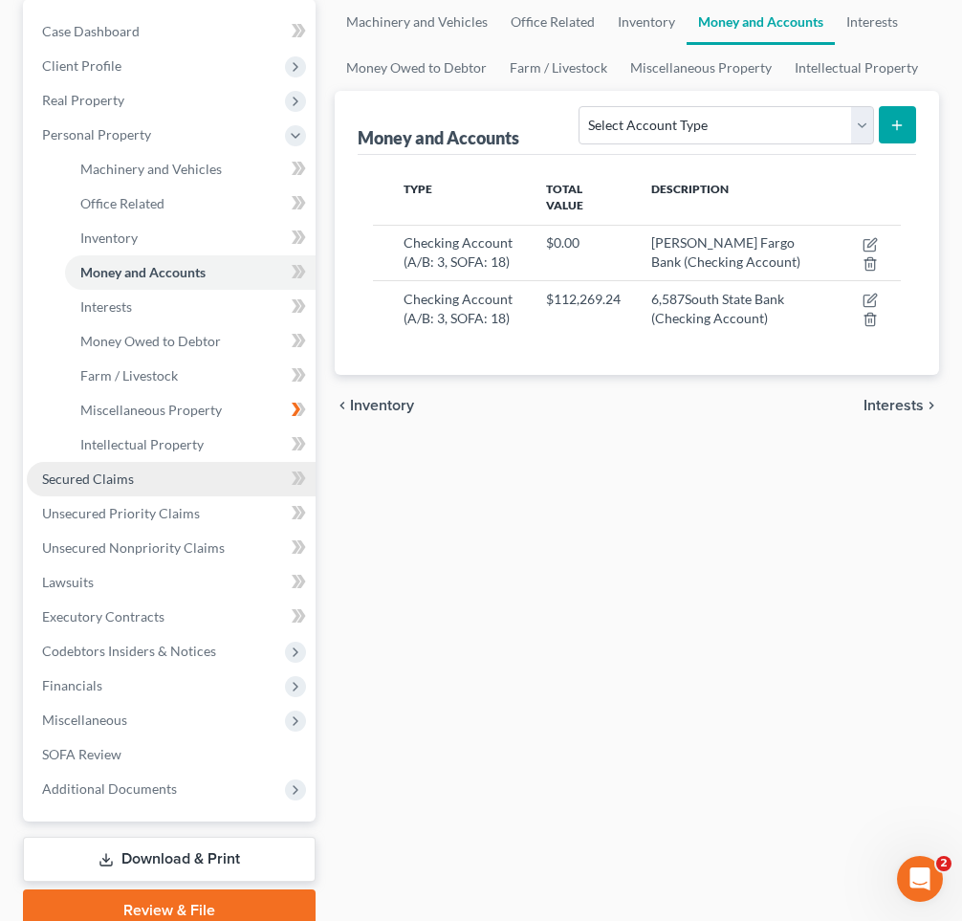
scroll to position [300, 0]
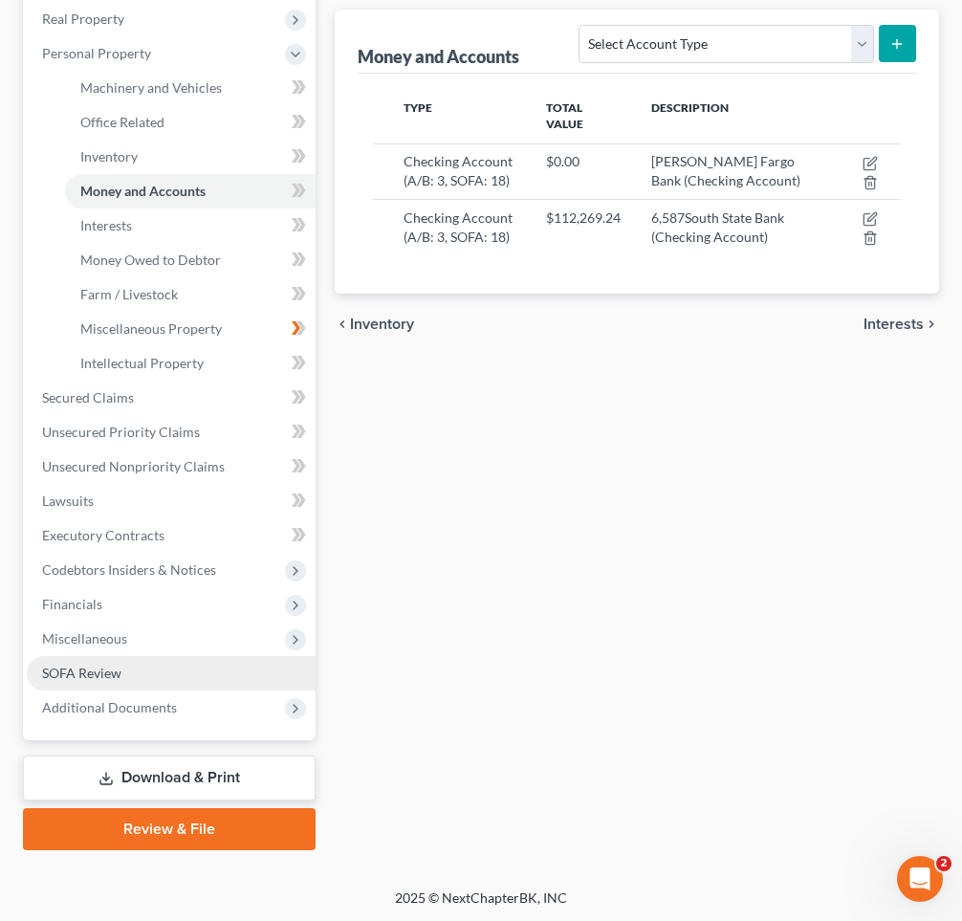
click at [116, 671] on span "SOFA Review" at bounding box center [81, 672] width 79 height 16
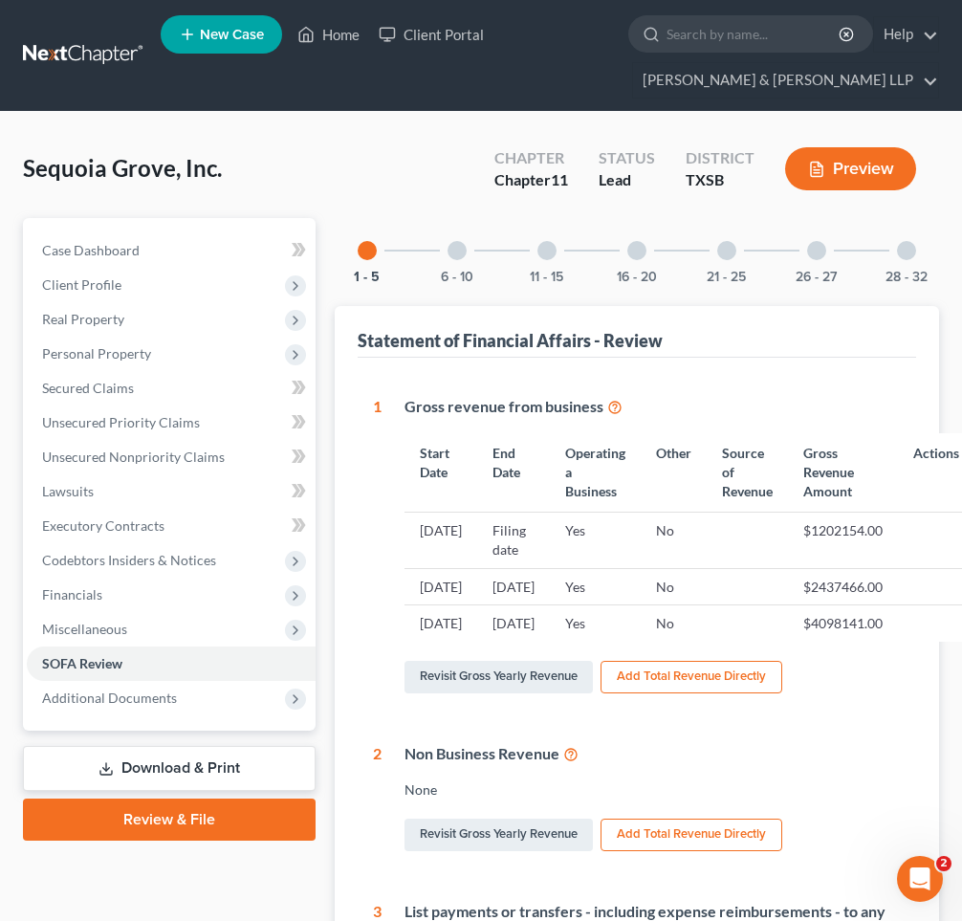
click at [727, 244] on div at bounding box center [726, 250] width 19 height 19
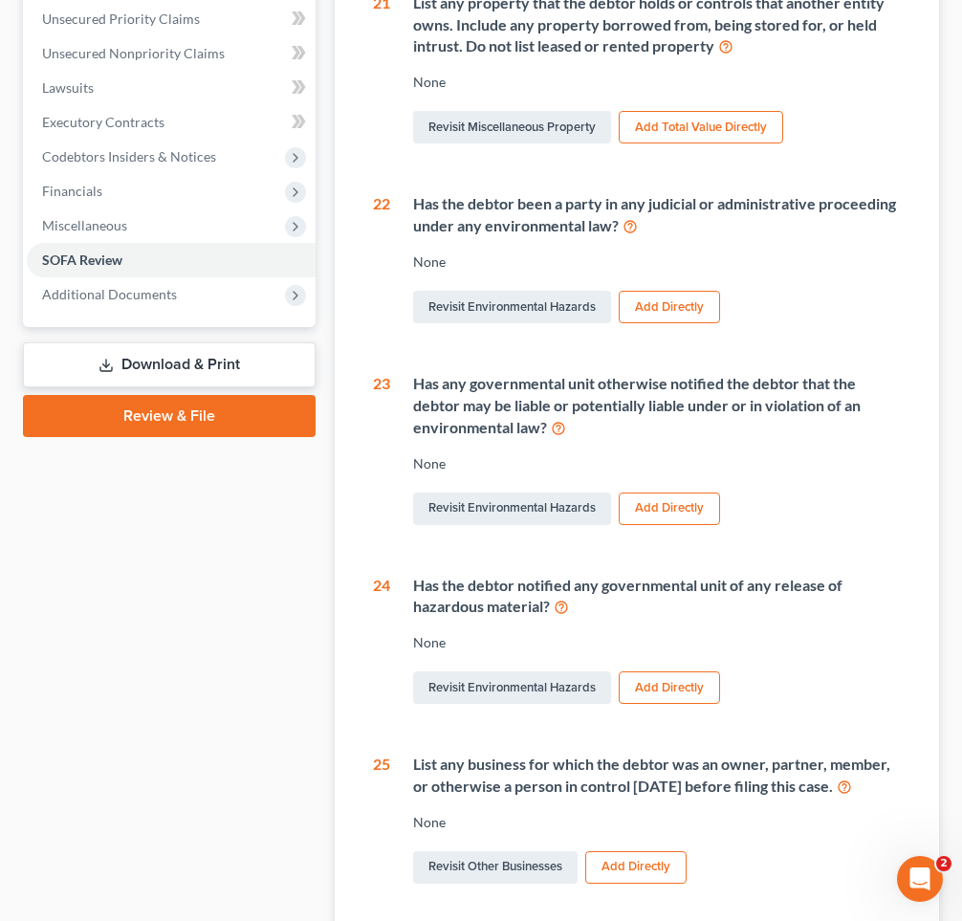
scroll to position [572, 0]
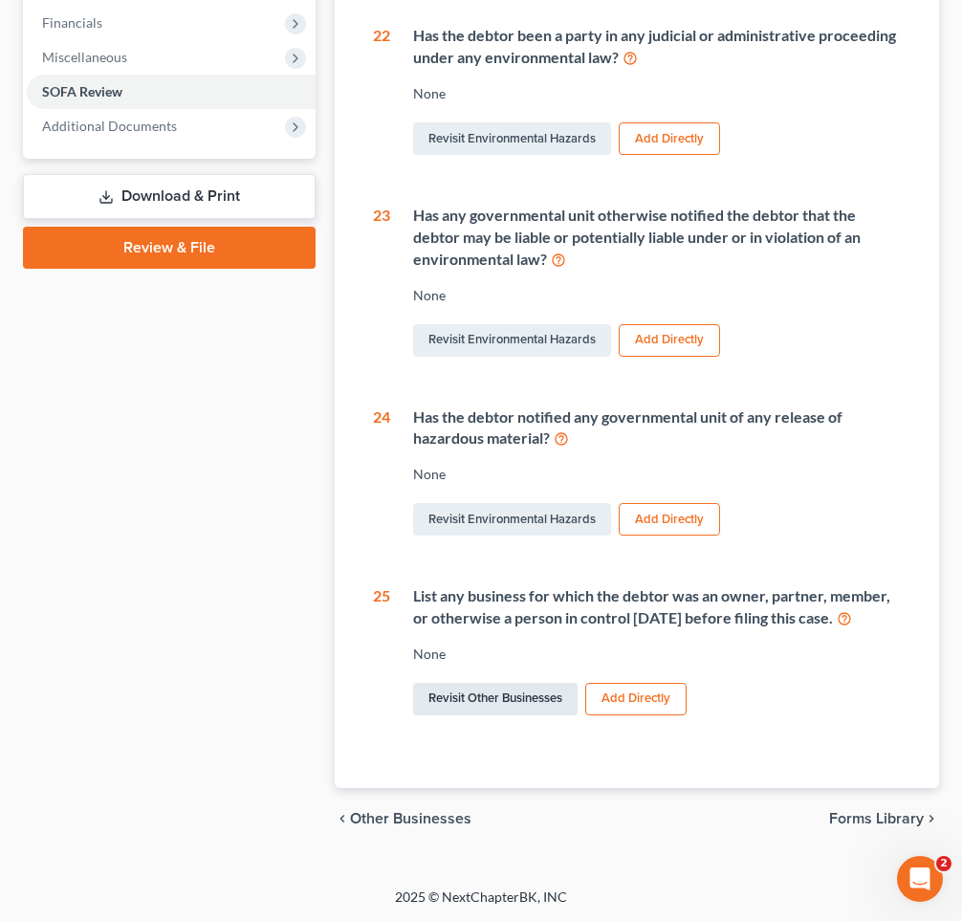
click at [505, 689] on link "Revisit Other Businesses" at bounding box center [495, 699] width 164 height 33
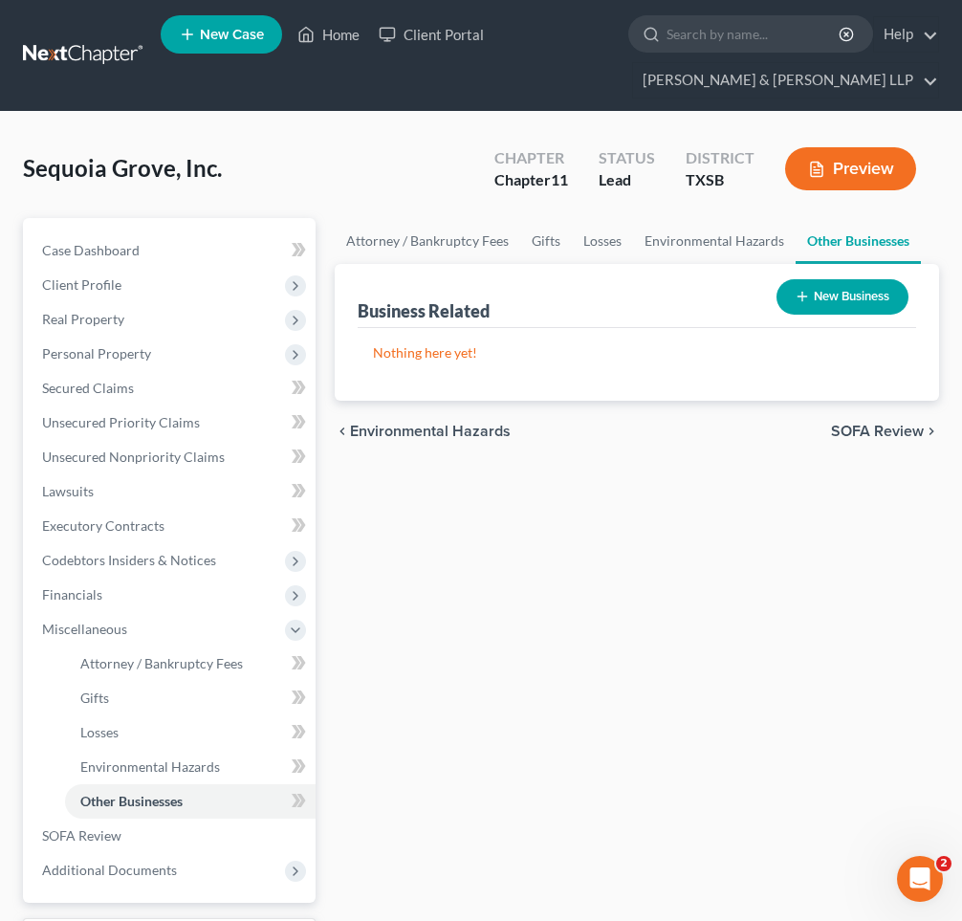
click at [825, 295] on button "New Business" at bounding box center [842, 296] width 132 height 35
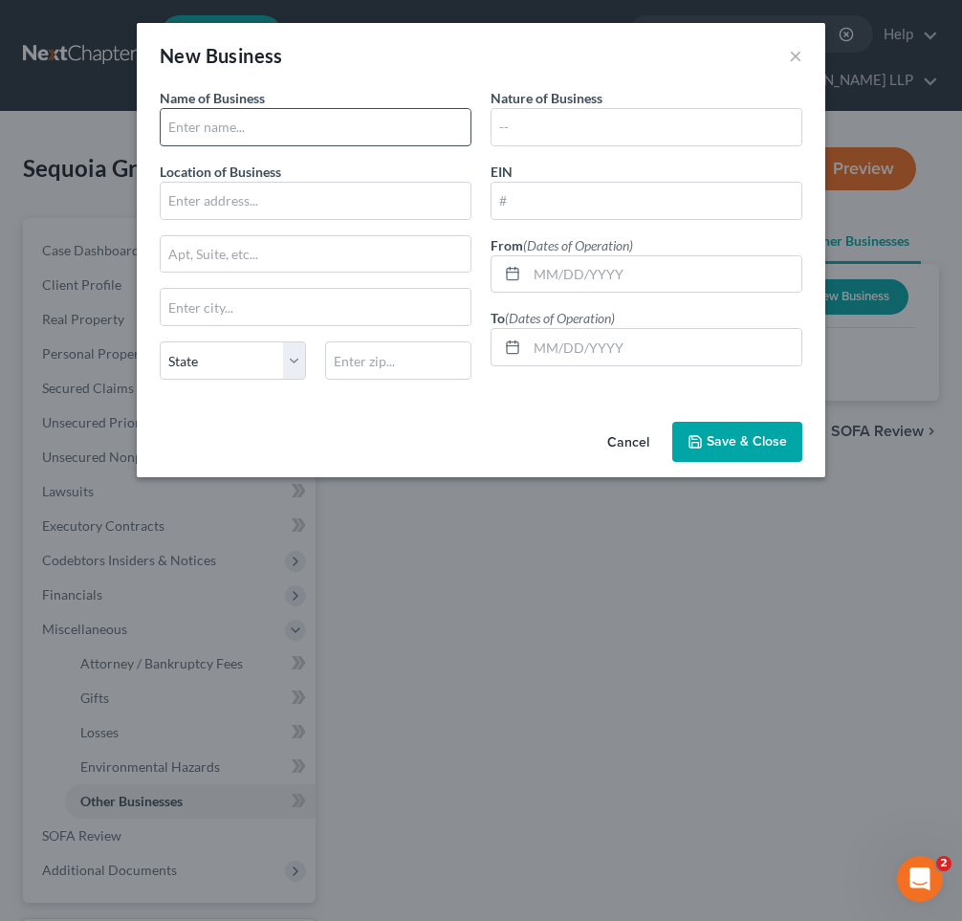
click at [240, 141] on input "text" at bounding box center [316, 127] width 310 height 36
type input "Pershing Point LLC"
type input "[GEOGRAPHIC_DATA]"
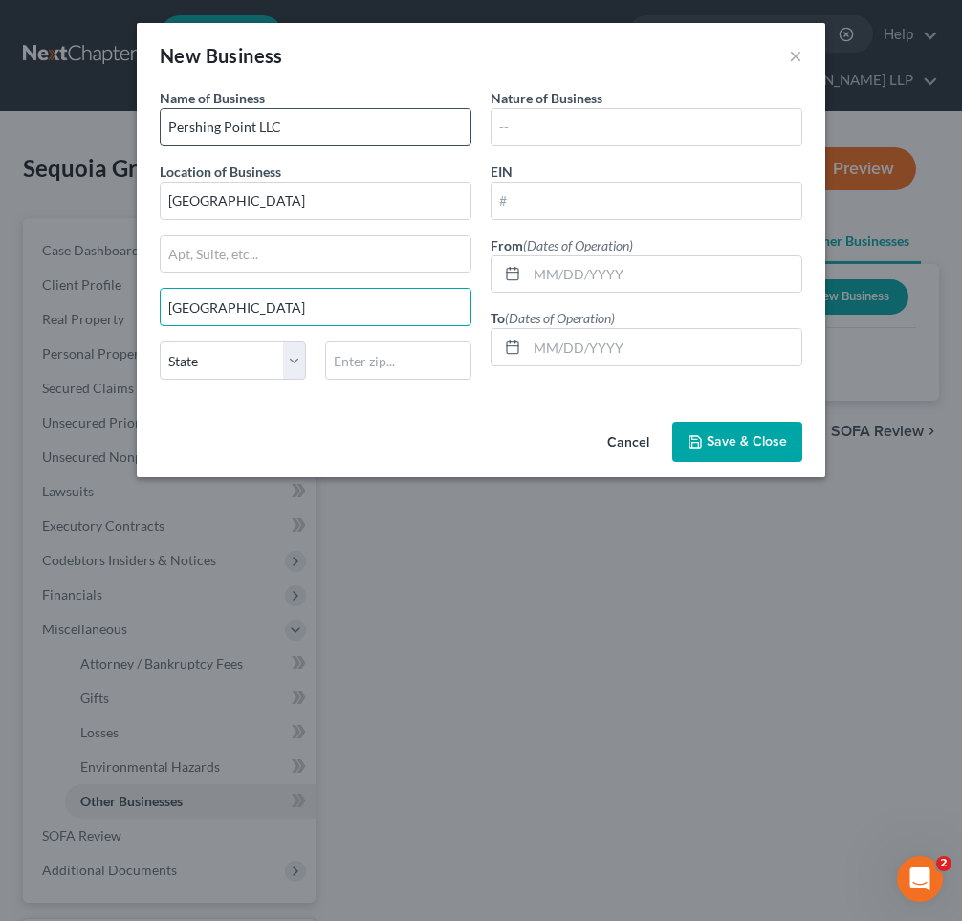
type input "[GEOGRAPHIC_DATA]"
select select "45"
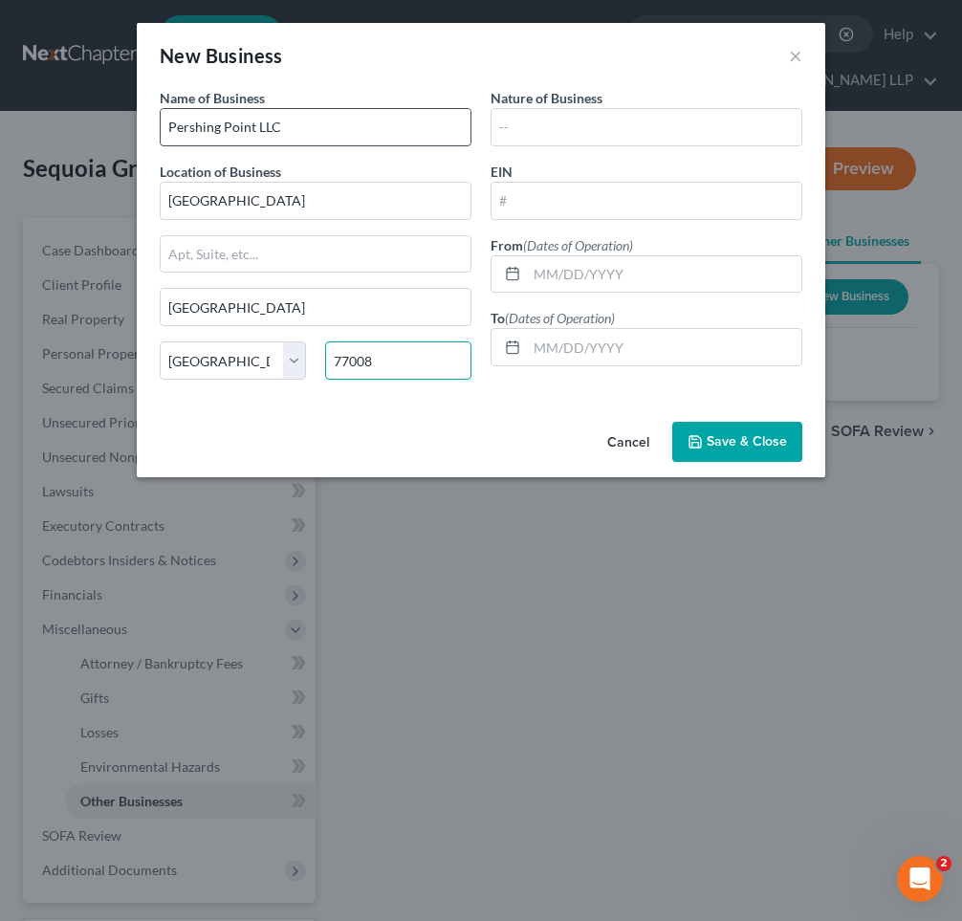
type input "77008"
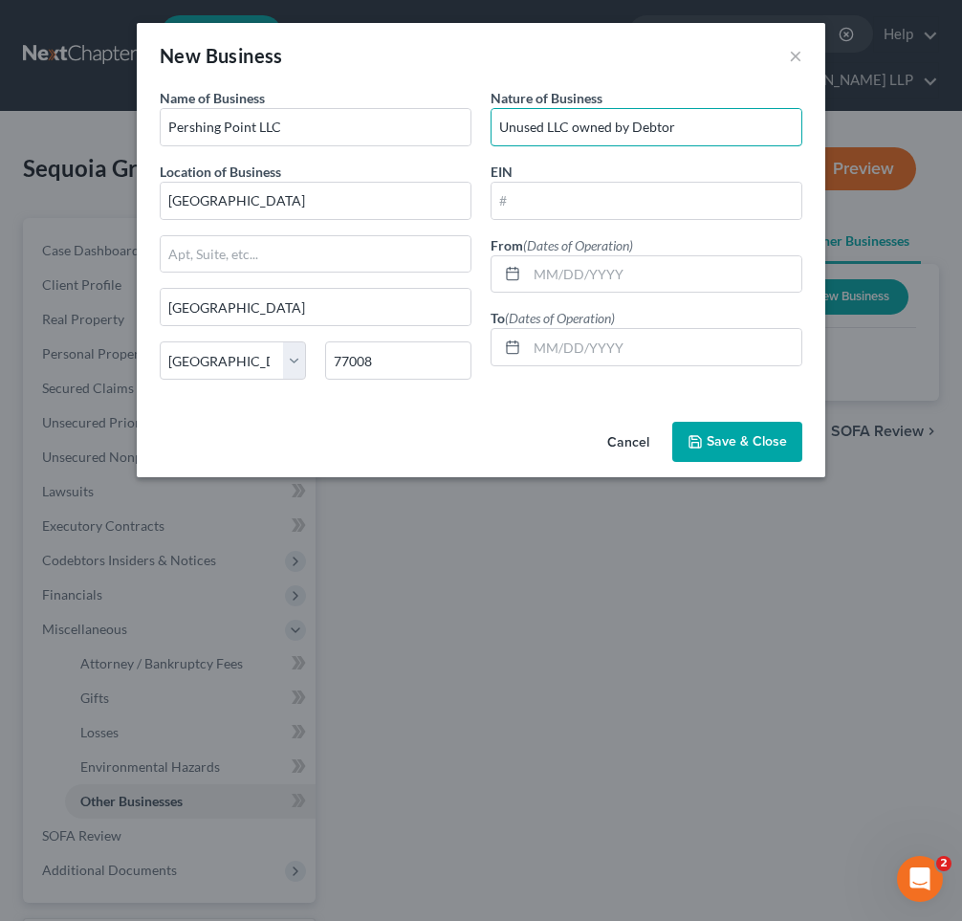
type input "Unused LLC owned by Debtor"
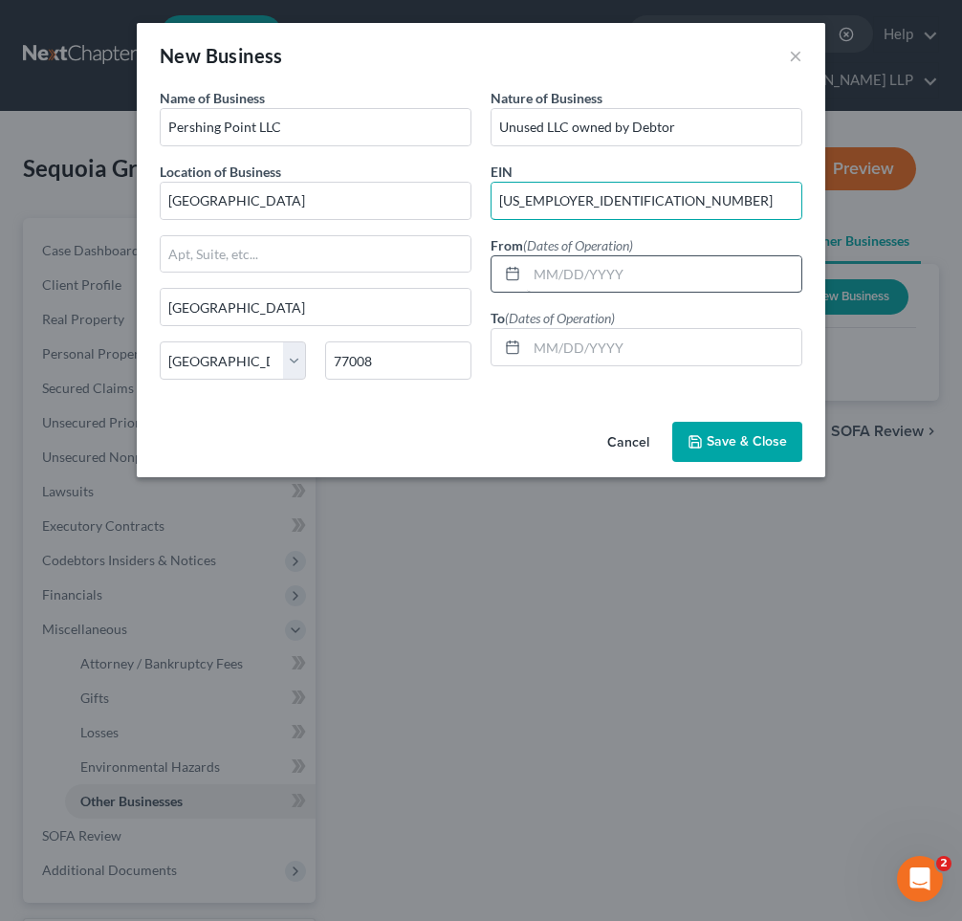
type input "[US_EMPLOYER_IDENTIFICATION_NUMBER]"
click at [537, 271] on input "text" at bounding box center [664, 274] width 274 height 36
type input "[DATE]"
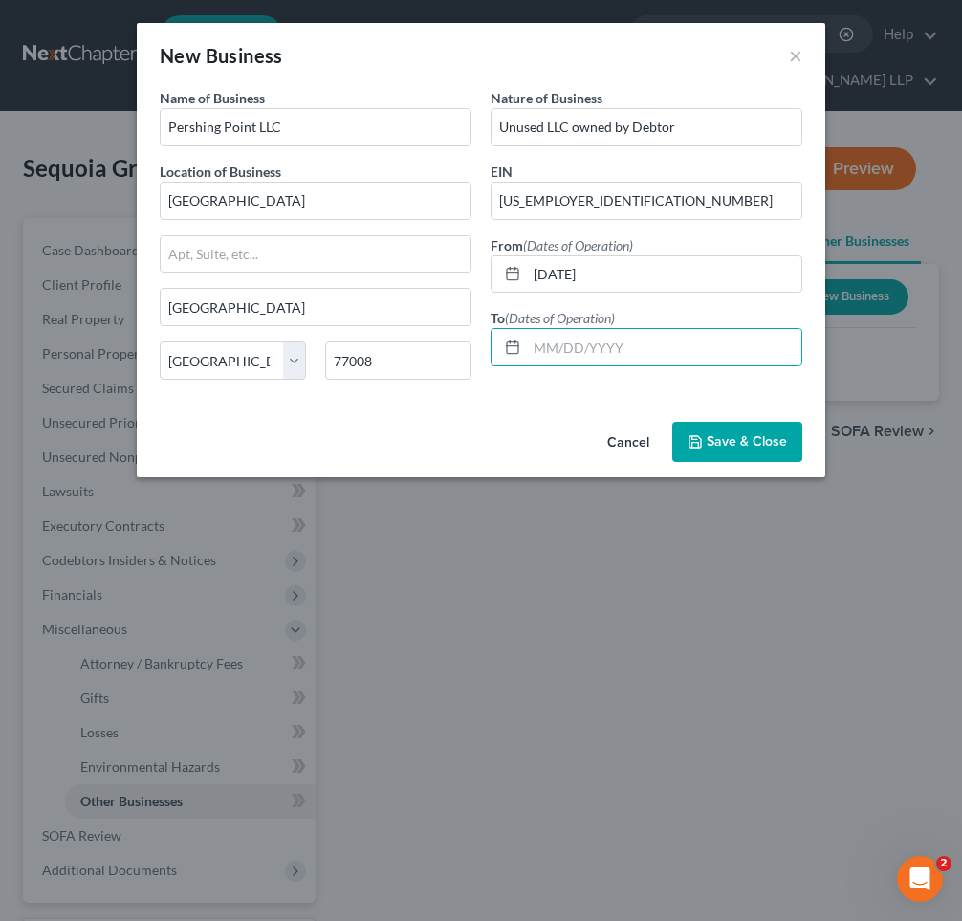
click at [718, 443] on span "Save & Close" at bounding box center [746, 441] width 80 height 16
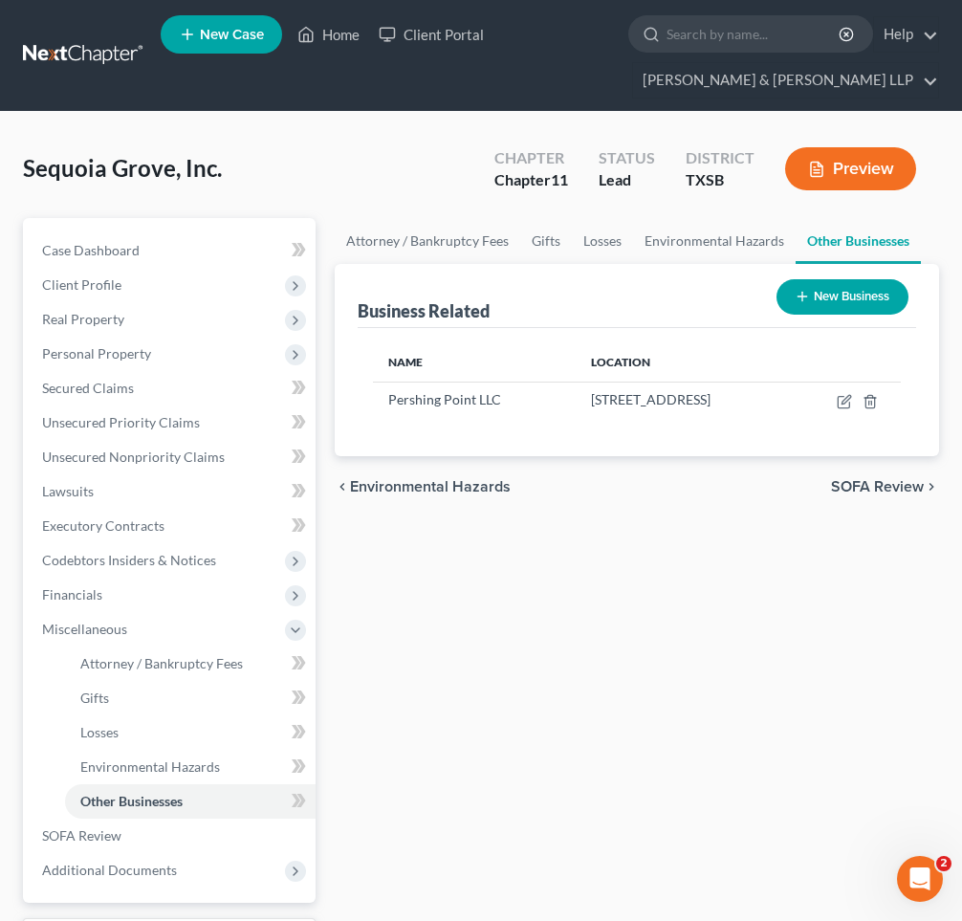
click at [835, 296] on button "New Business" at bounding box center [842, 296] width 132 height 35
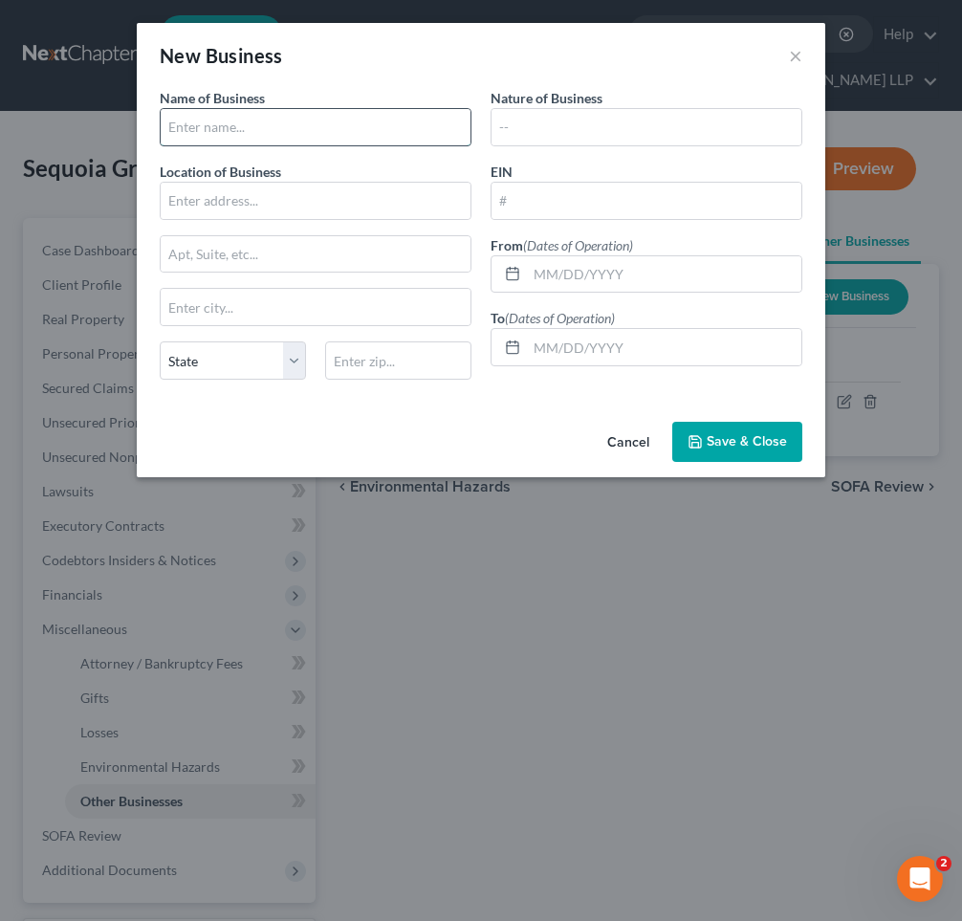
click at [241, 118] on input "text" at bounding box center [316, 127] width 310 height 36
type input "West Point Pool Pros LLC"
type input "[GEOGRAPHIC_DATA]"
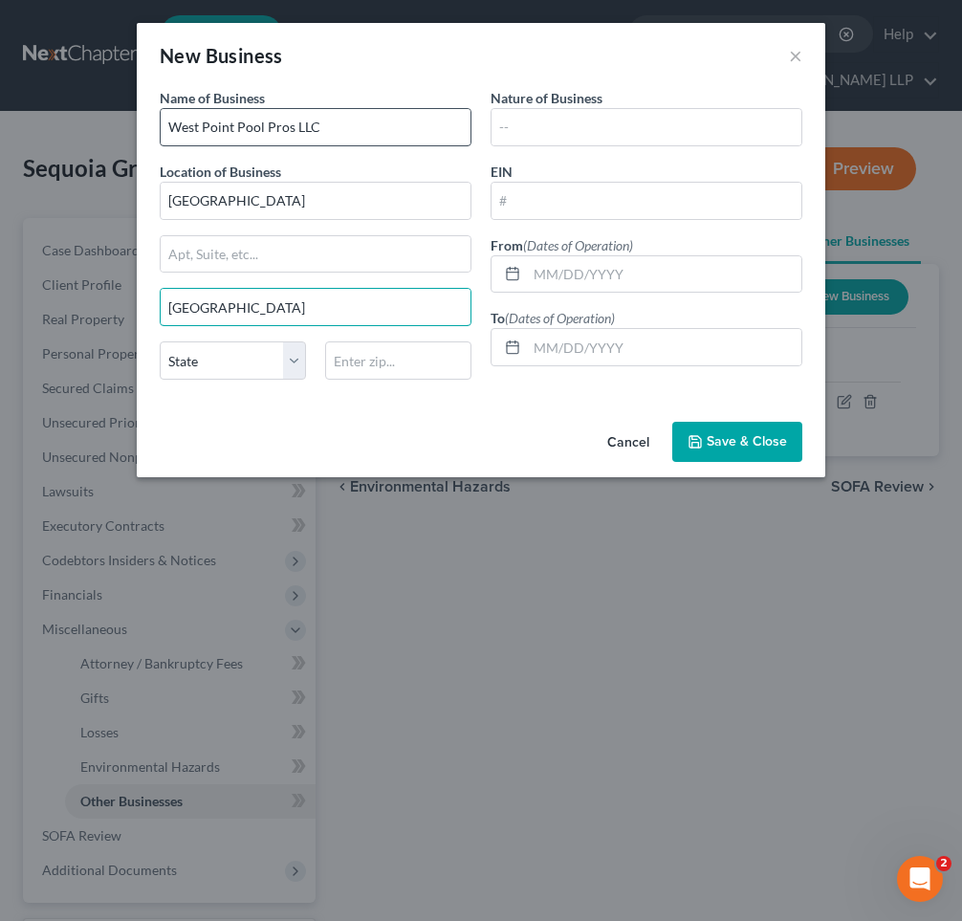
type input "[GEOGRAPHIC_DATA]"
select select "45"
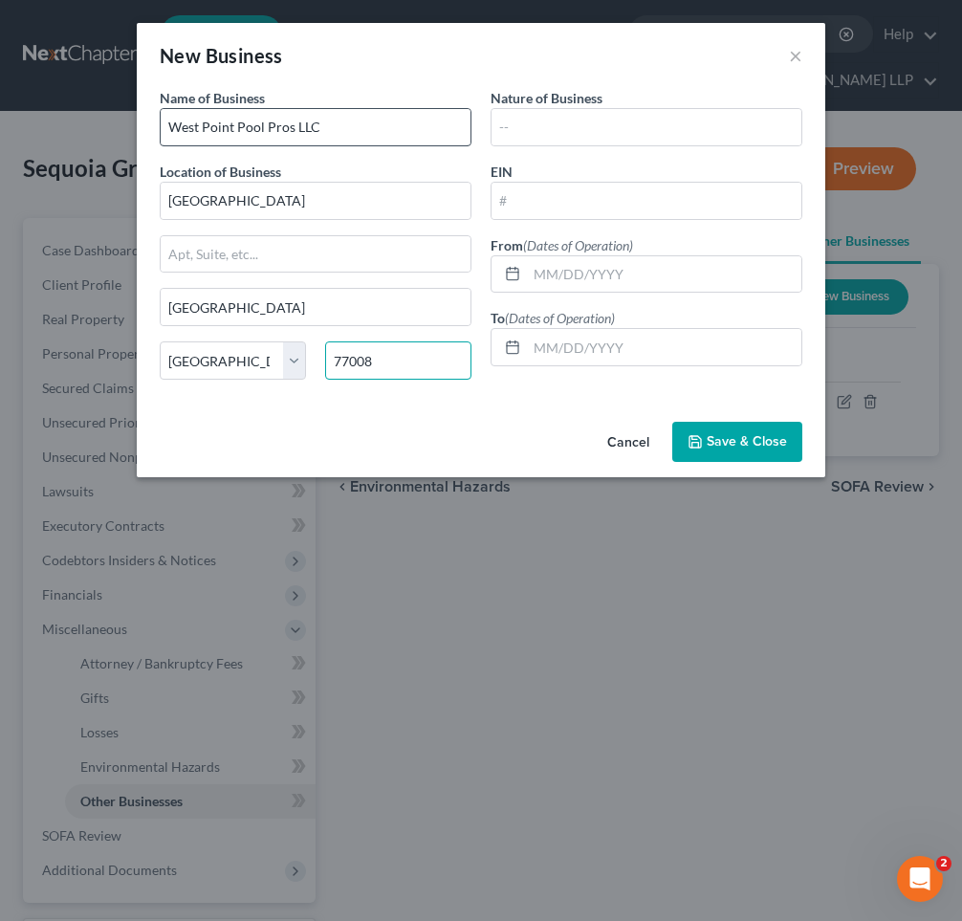
type input "77008"
type input "Unused LLC owned by Debtor"
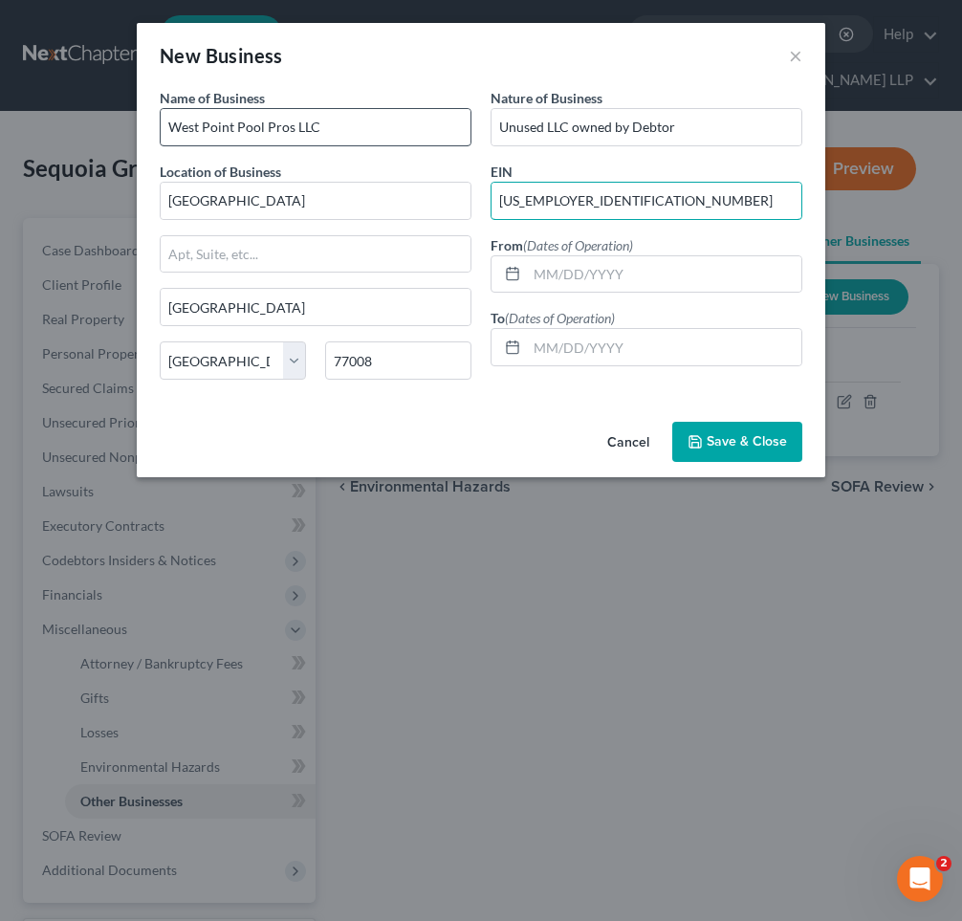
type input "[US_EMPLOYER_IDENTIFICATION_NUMBER]"
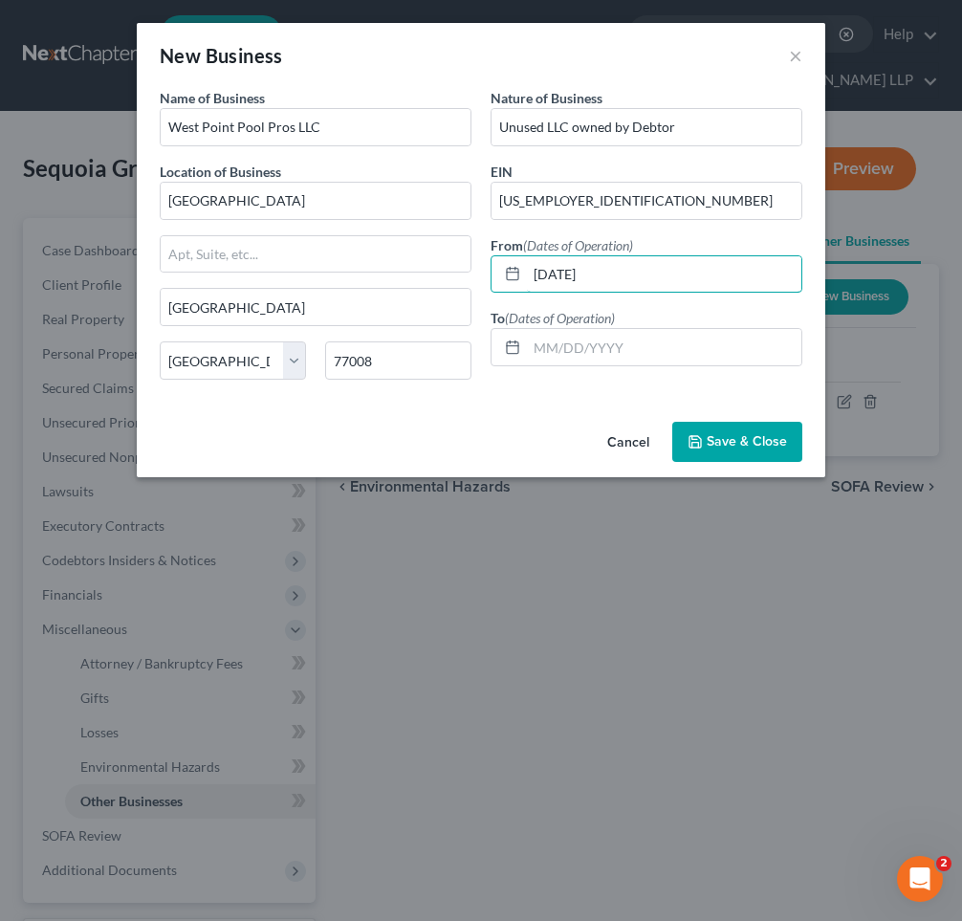
type input "[DATE]"
click at [713, 457] on button "Save & Close" at bounding box center [737, 442] width 130 height 40
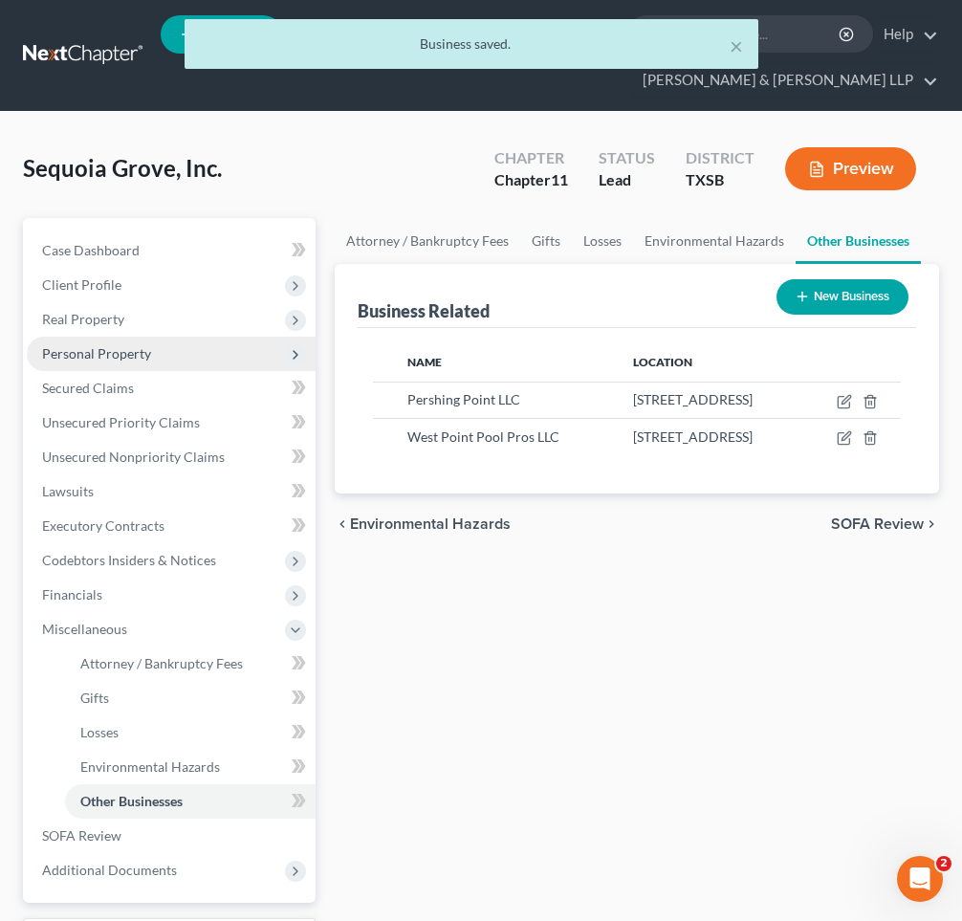
click at [286, 351] on icon at bounding box center [295, 354] width 21 height 21
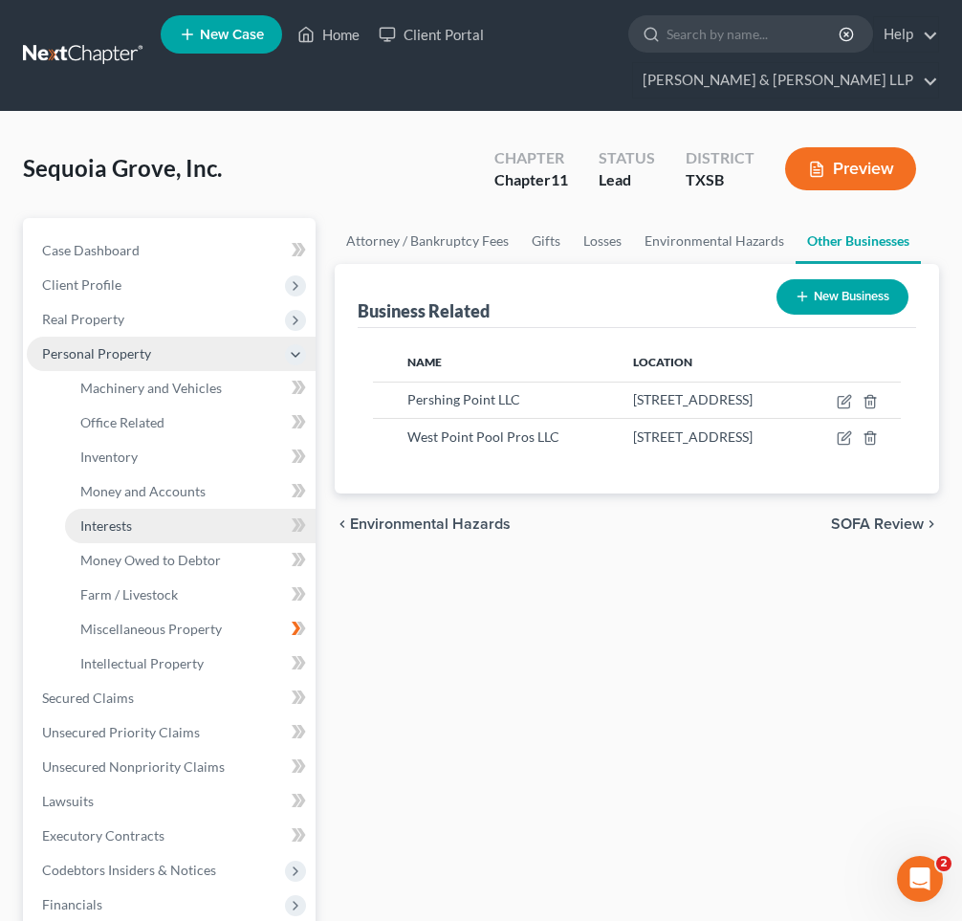
click at [176, 520] on link "Interests" at bounding box center [190, 526] width 250 height 34
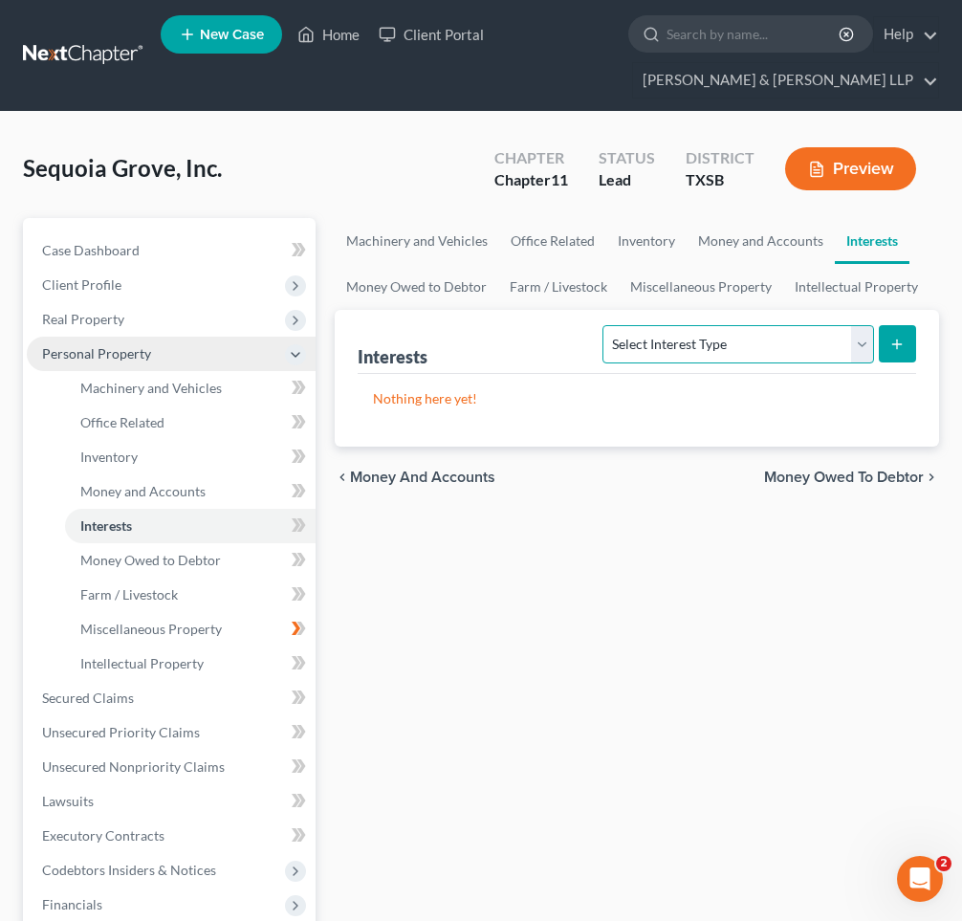
click at [705, 348] on select "Select Interest Type Bond (A/B: 16) Incorporated Business (A/B: 15) Insurance P…" at bounding box center [737, 344] width 271 height 38
select select "incorporated_business"
click at [607, 325] on select "Select Interest Type Bond (A/B: 16) Incorporated Business (A/B: 15) Insurance P…" at bounding box center [737, 344] width 271 height 38
click at [894, 344] on line "submit" at bounding box center [897, 344] width 9 height 0
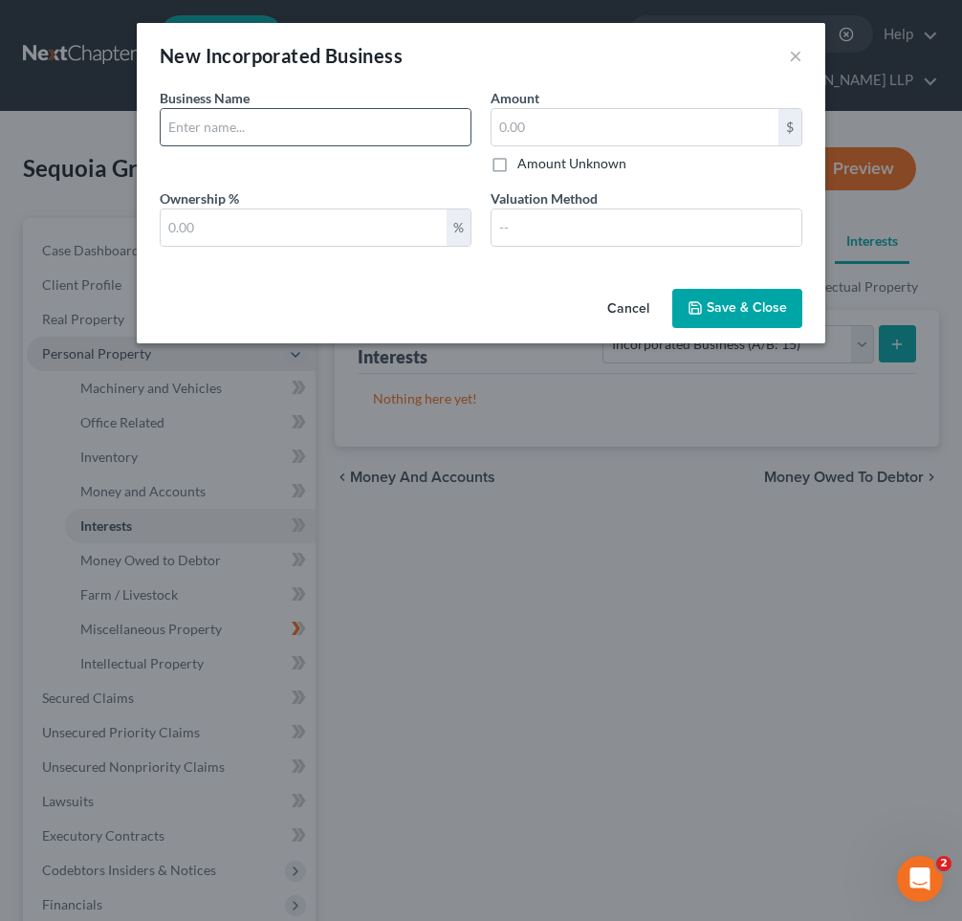
click at [226, 123] on input "text" at bounding box center [316, 127] width 310 height 36
type input "Pershing Point LLC"
type input "1.00"
type input "100"
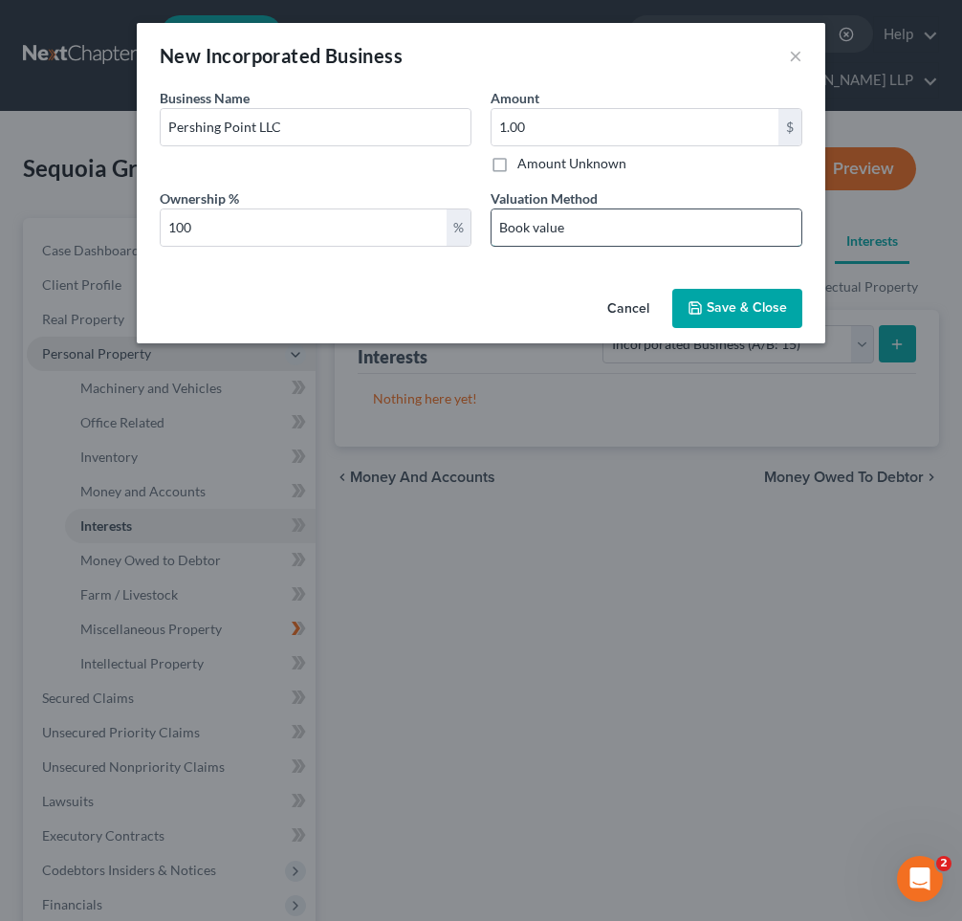
click at [507, 228] on input "Book value" at bounding box center [646, 227] width 310 height 36
type input "Book value"
click at [718, 309] on span "Save & Close" at bounding box center [746, 308] width 80 height 16
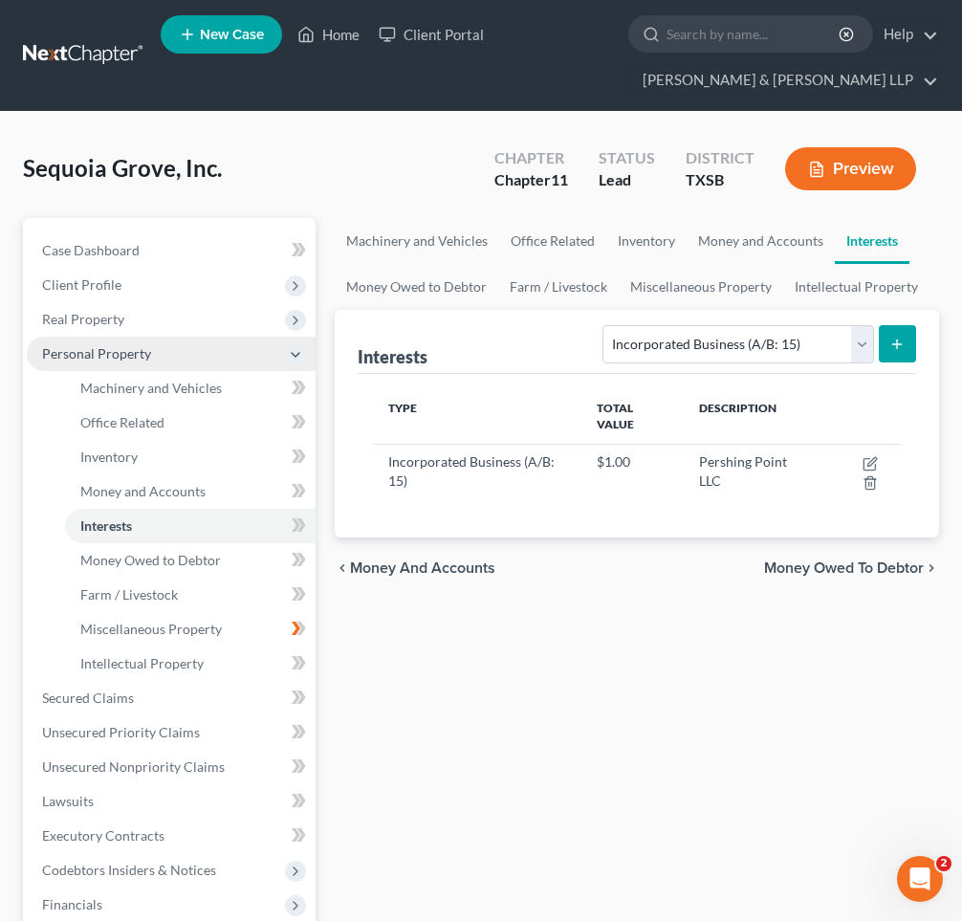
click at [895, 346] on icon "submit" at bounding box center [896, 343] width 15 height 15
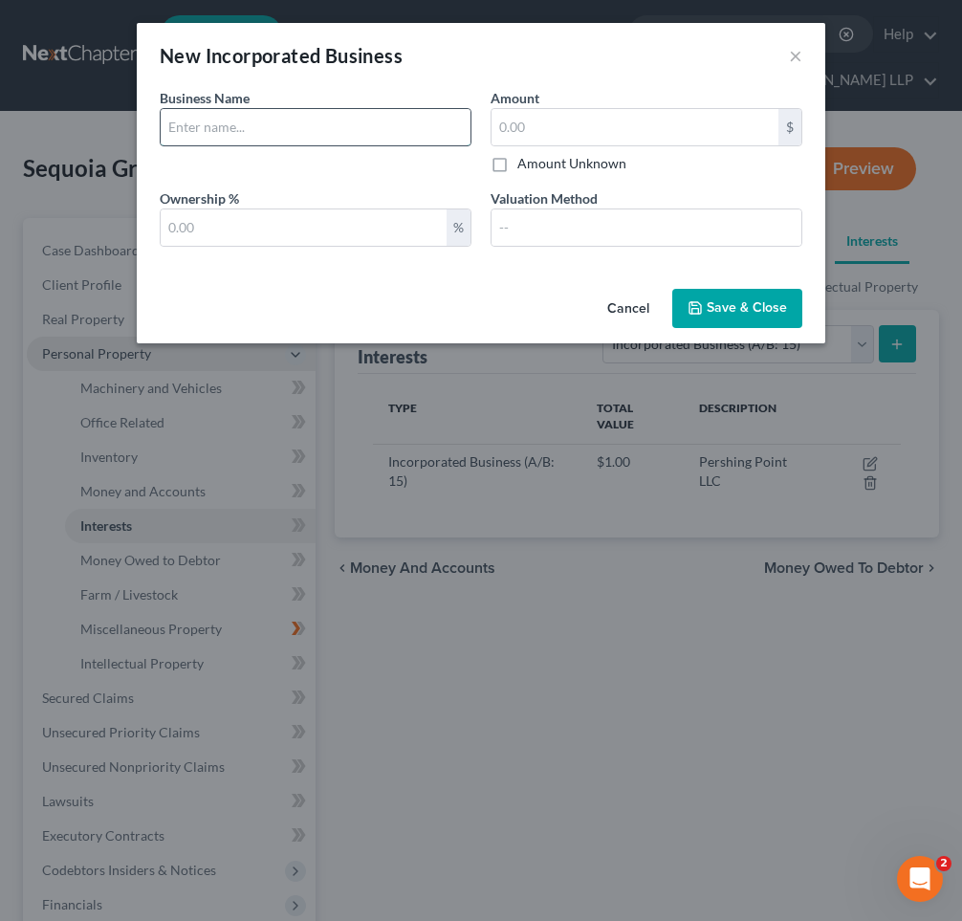
click at [356, 124] on input "text" at bounding box center [316, 127] width 310 height 36
type input "West Point Pool Pros LLC"
type input "1.00"
type input "100"
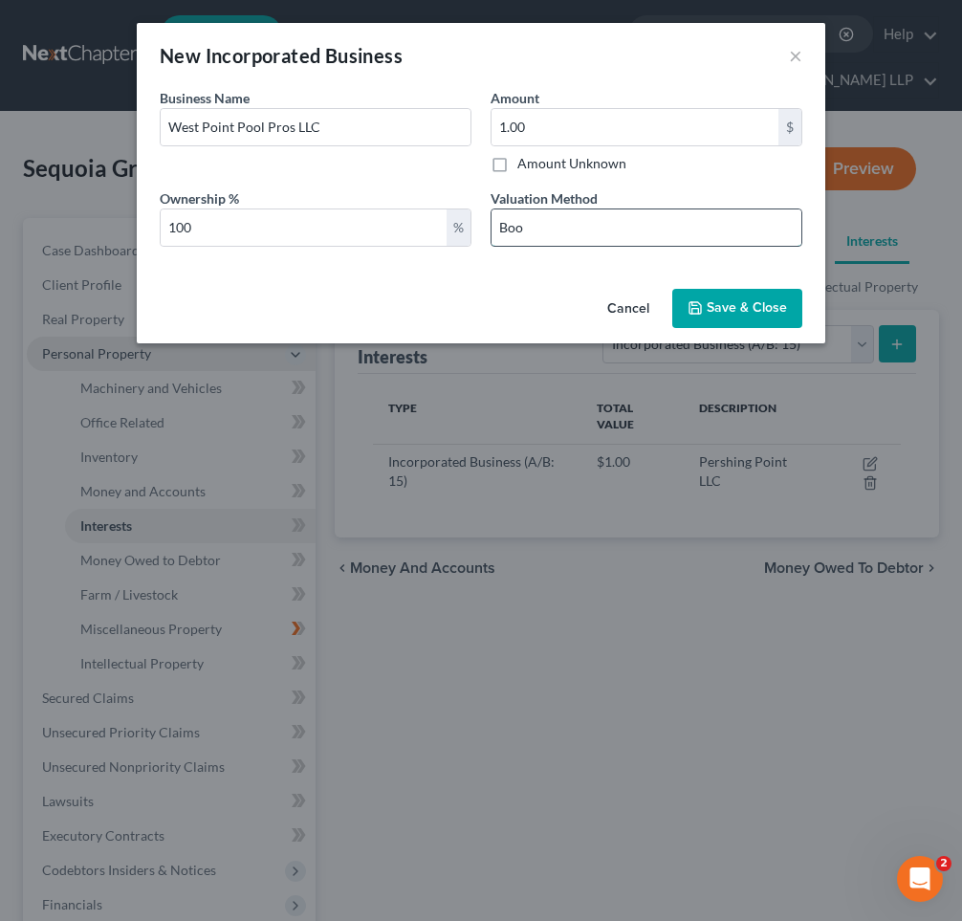
type input "Book value"
click at [710, 318] on button "Save & Close" at bounding box center [737, 309] width 130 height 40
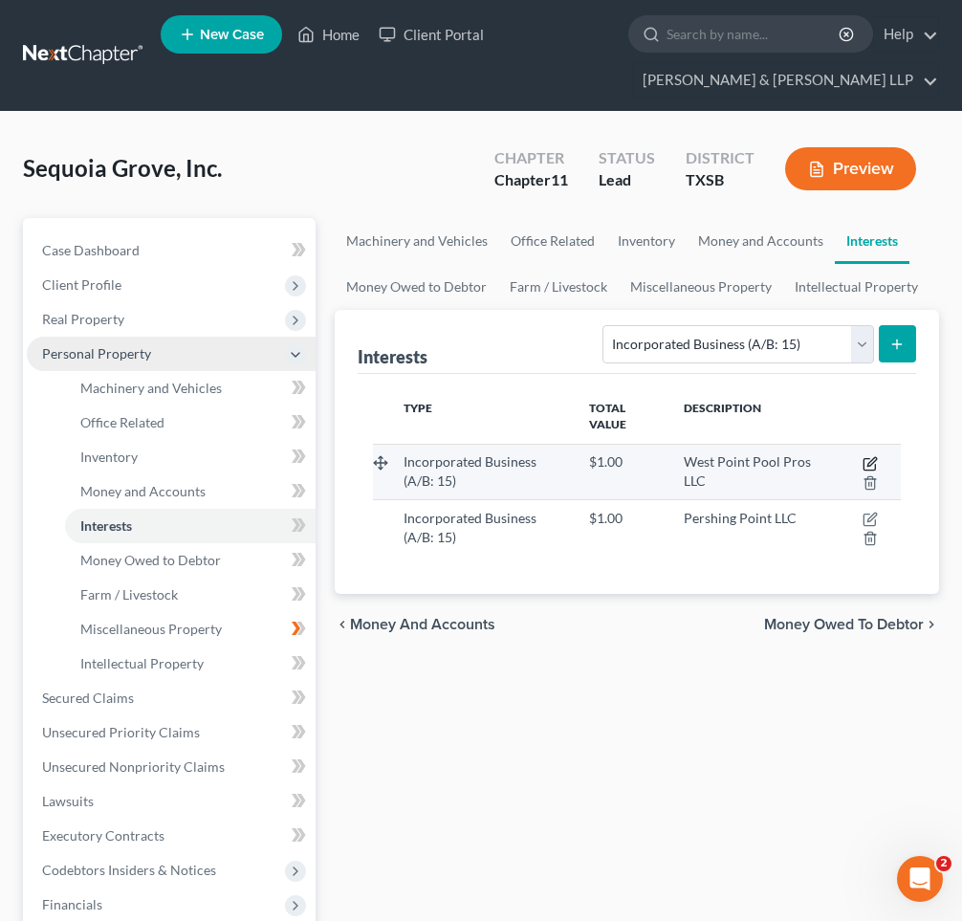
click at [869, 466] on icon "button" at bounding box center [869, 463] width 15 height 15
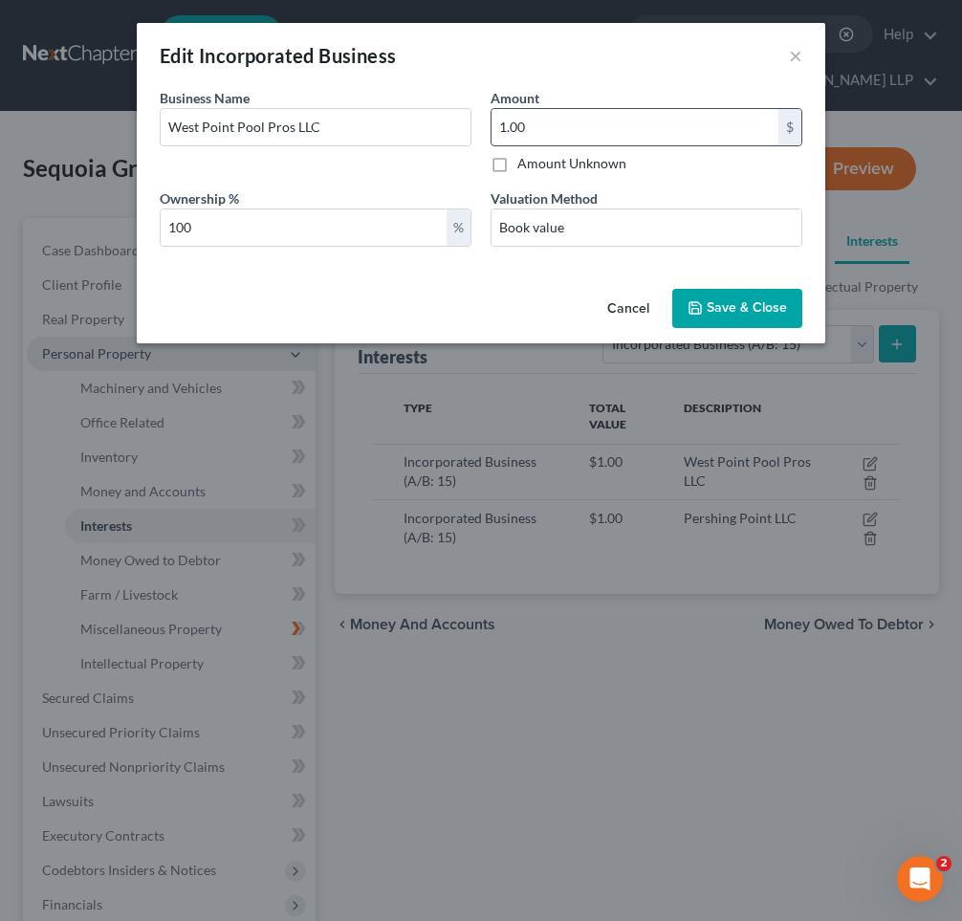
click at [508, 129] on input "1.00" at bounding box center [634, 127] width 287 height 36
type input "0.00"
click at [734, 313] on span "Save & Close" at bounding box center [746, 308] width 80 height 16
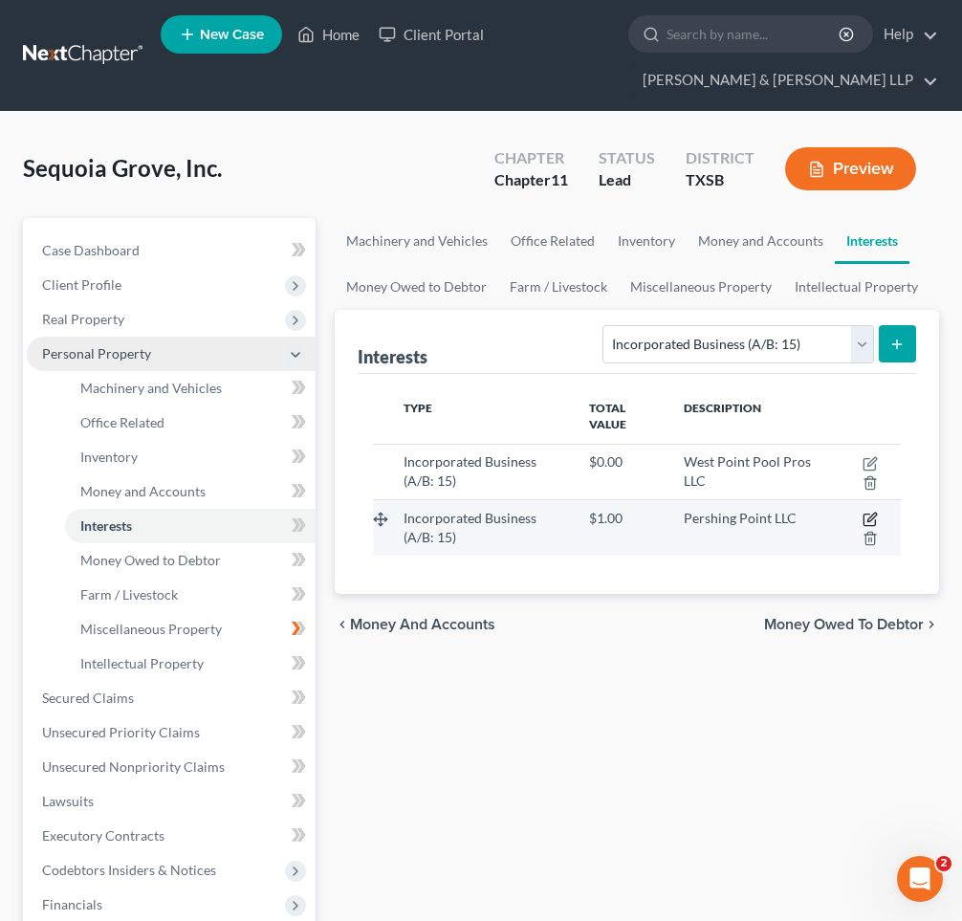
click at [866, 520] on icon "button" at bounding box center [869, 518] width 15 height 15
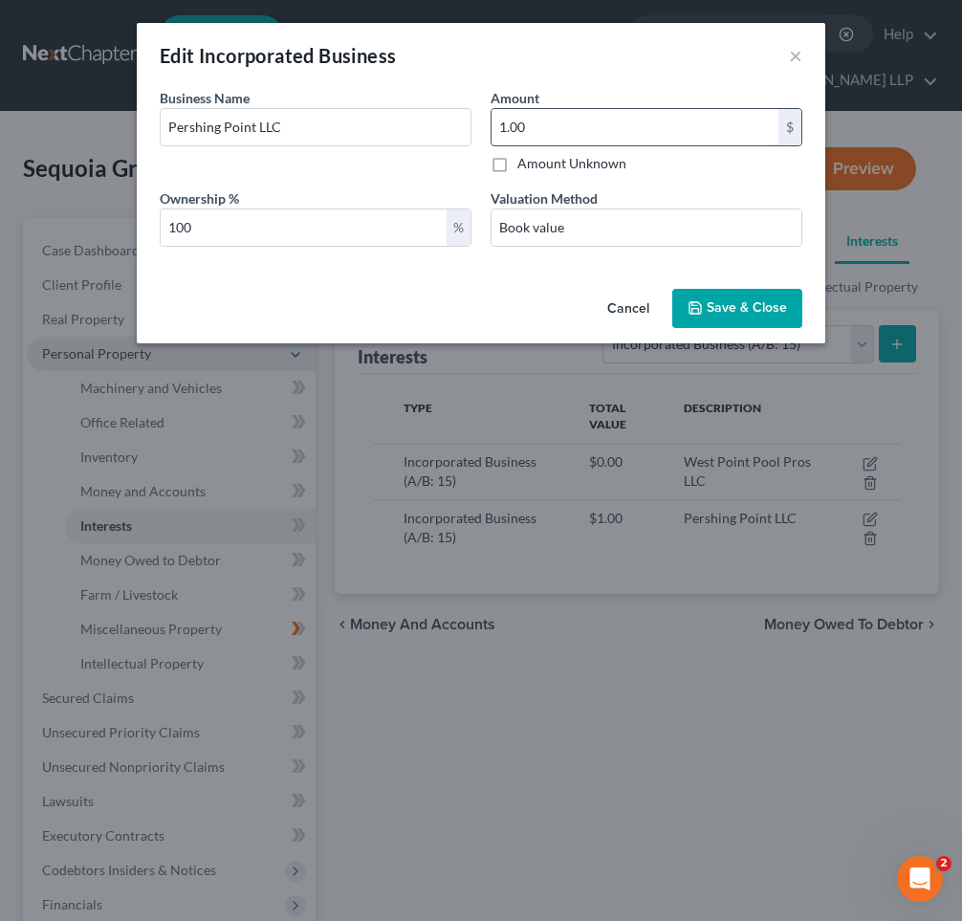
click at [530, 133] on input "1.00" at bounding box center [634, 127] width 287 height 36
type input "0.00"
click at [722, 311] on span "Save & Close" at bounding box center [746, 308] width 80 height 16
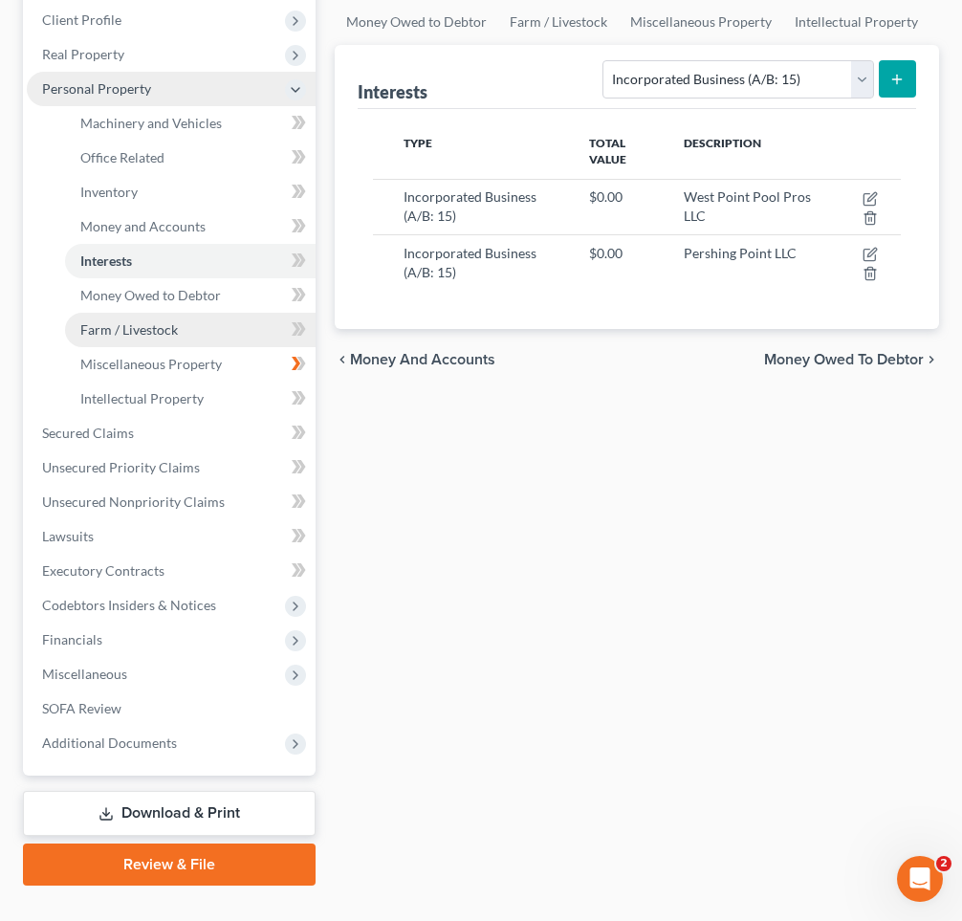
scroll to position [266, 0]
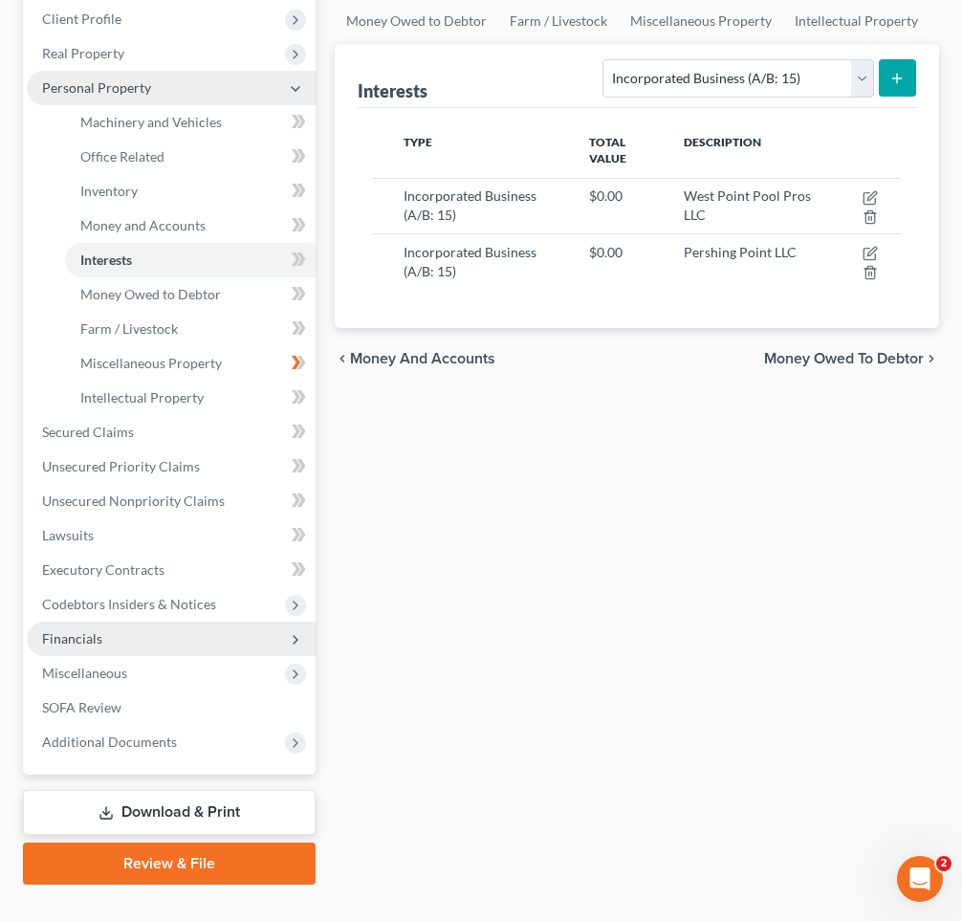
click at [294, 632] on icon at bounding box center [295, 639] width 15 height 15
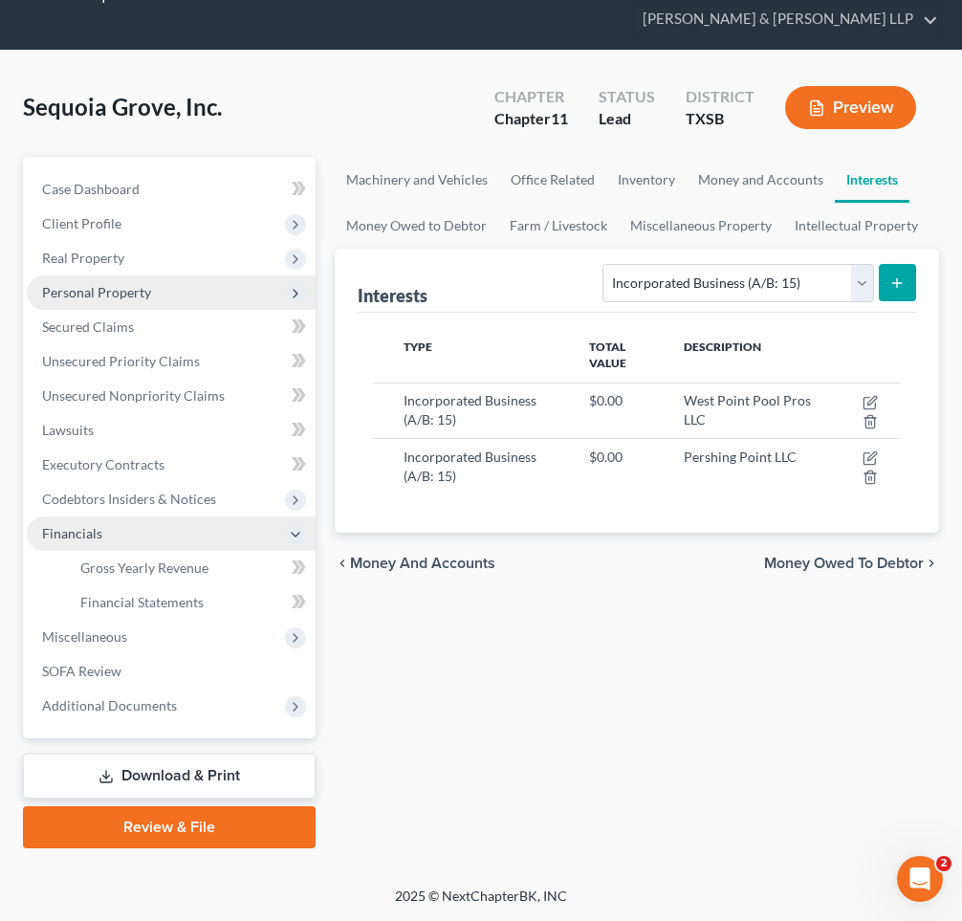
scroll to position [59, 0]
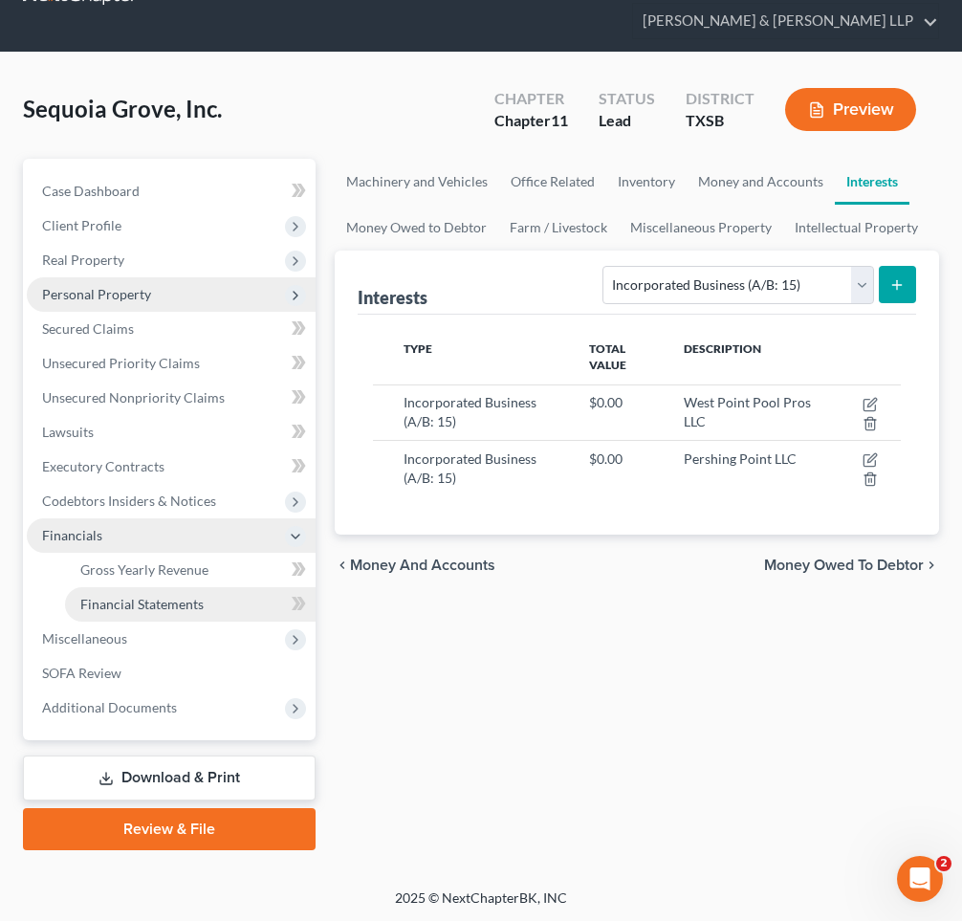
click at [199, 608] on span "Financial Statements" at bounding box center [141, 604] width 123 height 16
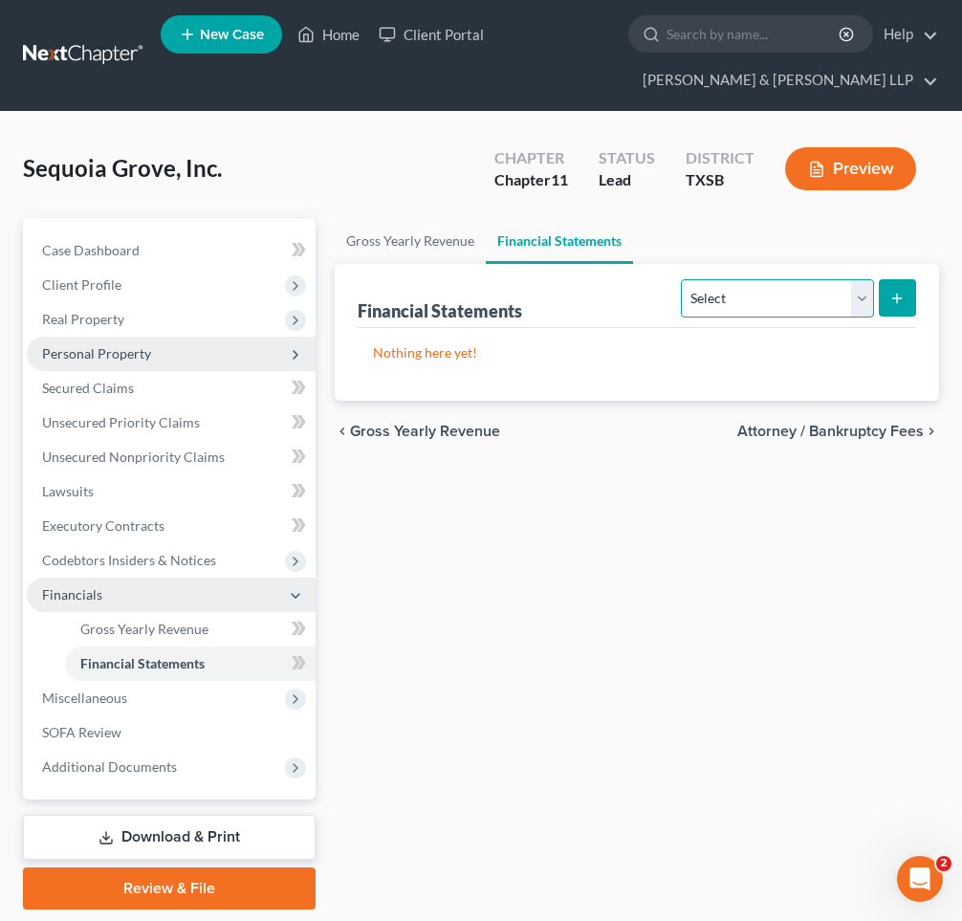
click at [718, 299] on select "Select Auditor Bookkeeper Creditor Pension Contribution Records Keeper Tax Cons…" at bounding box center [777, 298] width 192 height 38
select select "bookkeeper"
click at [681, 279] on select "Select Auditor Bookkeeper Creditor Pension Contribution Records Keeper Tax Cons…" at bounding box center [777, 298] width 192 height 38
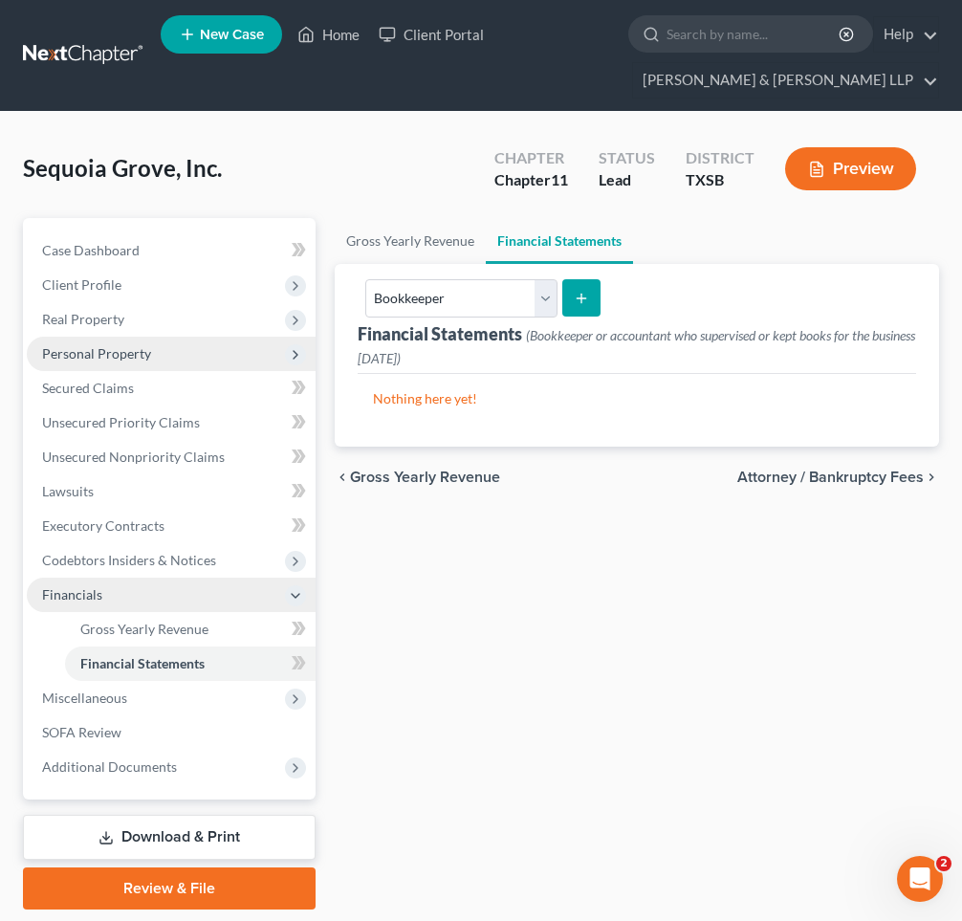
click at [579, 298] on line "submit" at bounding box center [580, 298] width 9 height 0
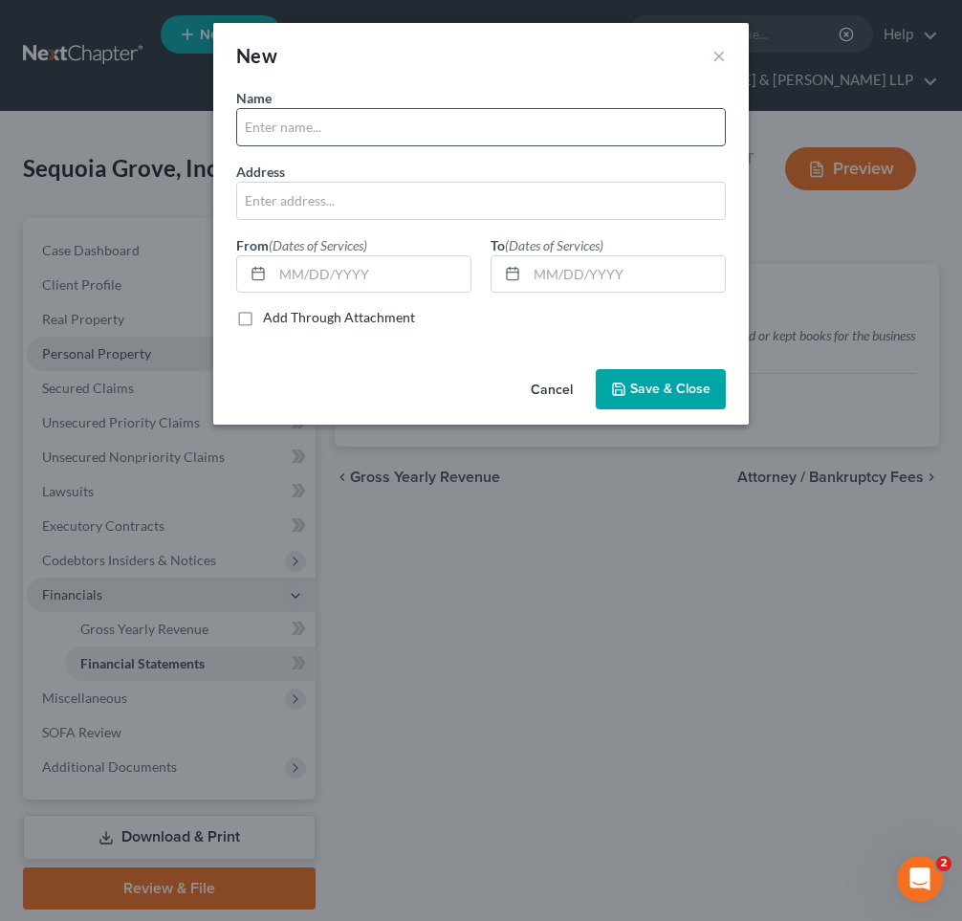
click at [326, 123] on input "text" at bounding box center [481, 127] width 488 height 36
type input "B"
type input "[PERSON_NAME], [PERSON_NAME] & [PERSON_NAME] LLC"
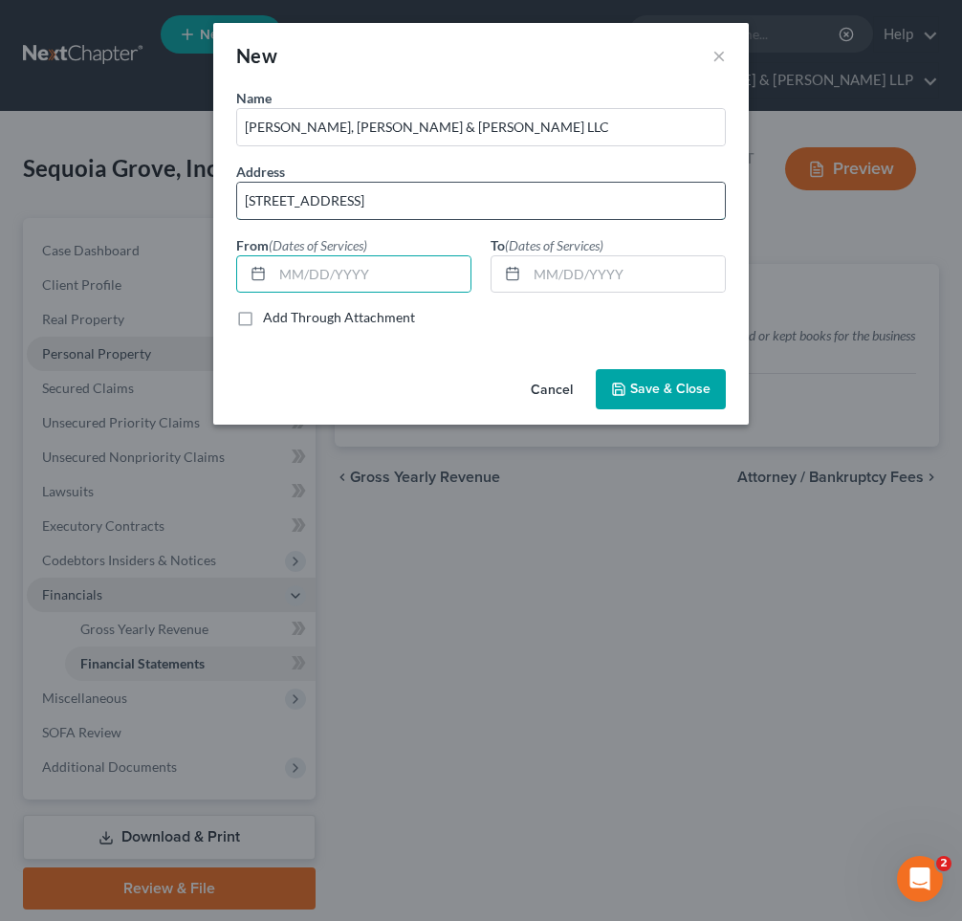
click at [452, 204] on input "[STREET_ADDRESS]" at bounding box center [481, 201] width 488 height 36
type input "[STREET_ADDRESS]"
type input "09//07/2022"
click at [665, 399] on button "Save & Close" at bounding box center [661, 389] width 130 height 40
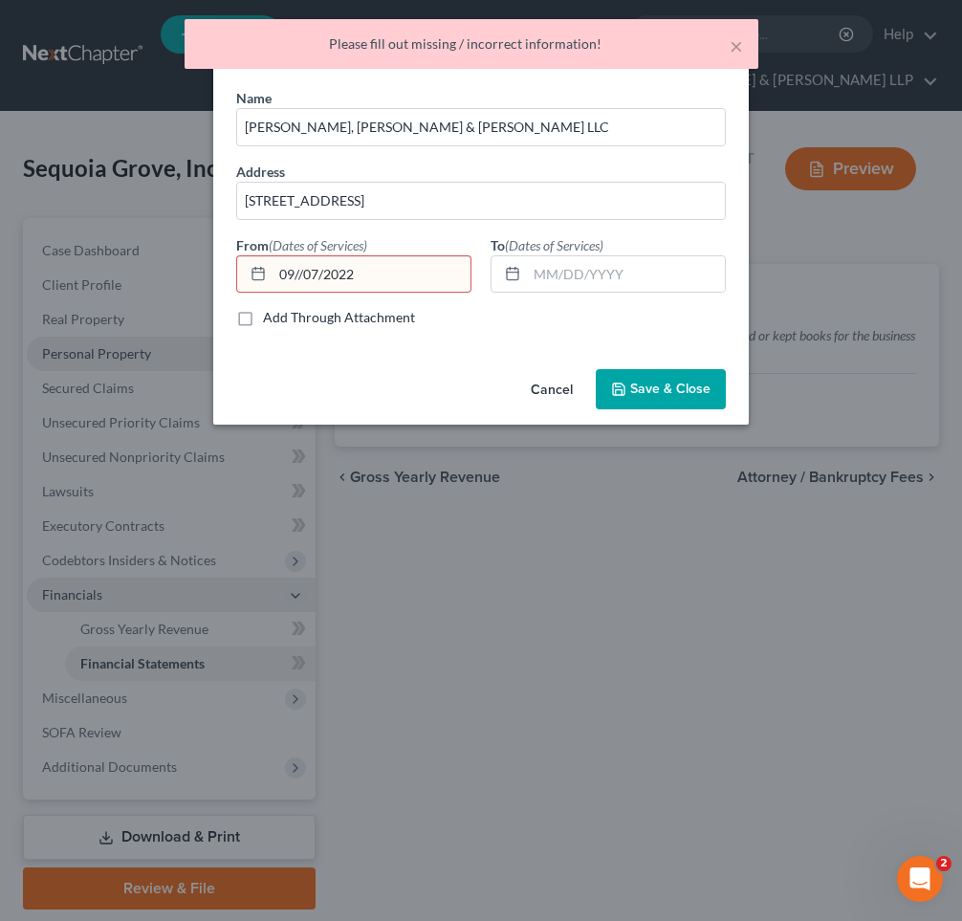
drag, startPoint x: 380, startPoint y: 277, endPoint x: 263, endPoint y: 278, distance: 116.6
click at [263, 278] on div "09//07/2022" at bounding box center [353, 274] width 235 height 38
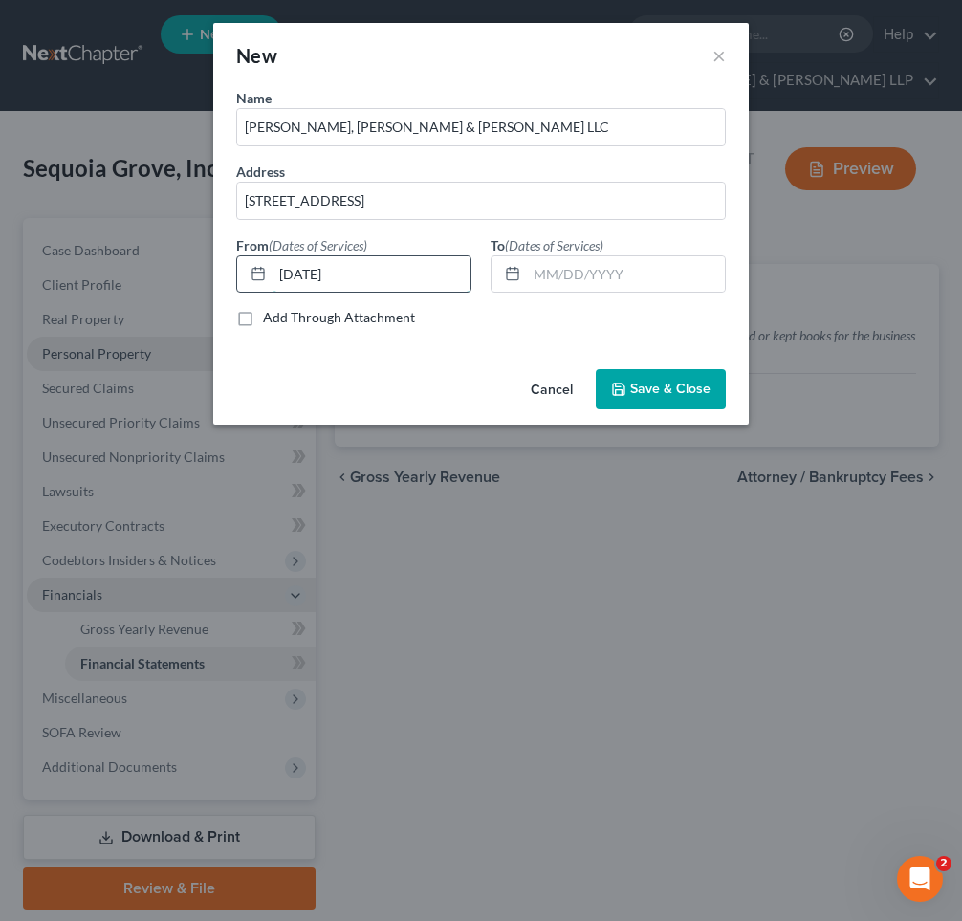
type input "[DATE]"
click at [675, 386] on span "Save & Close" at bounding box center [670, 388] width 80 height 16
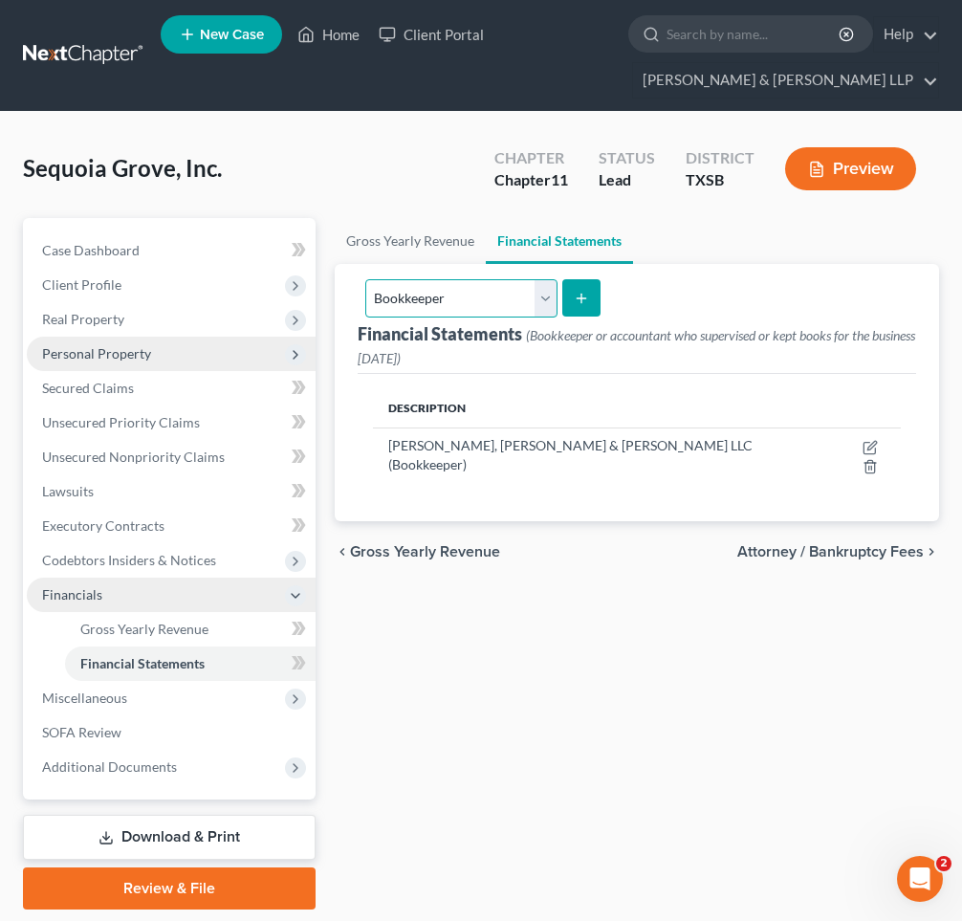
click at [544, 297] on select "Select Auditor Bookkeeper Creditor Pension Contribution Records Keeper Tax Cons…" at bounding box center [461, 298] width 192 height 38
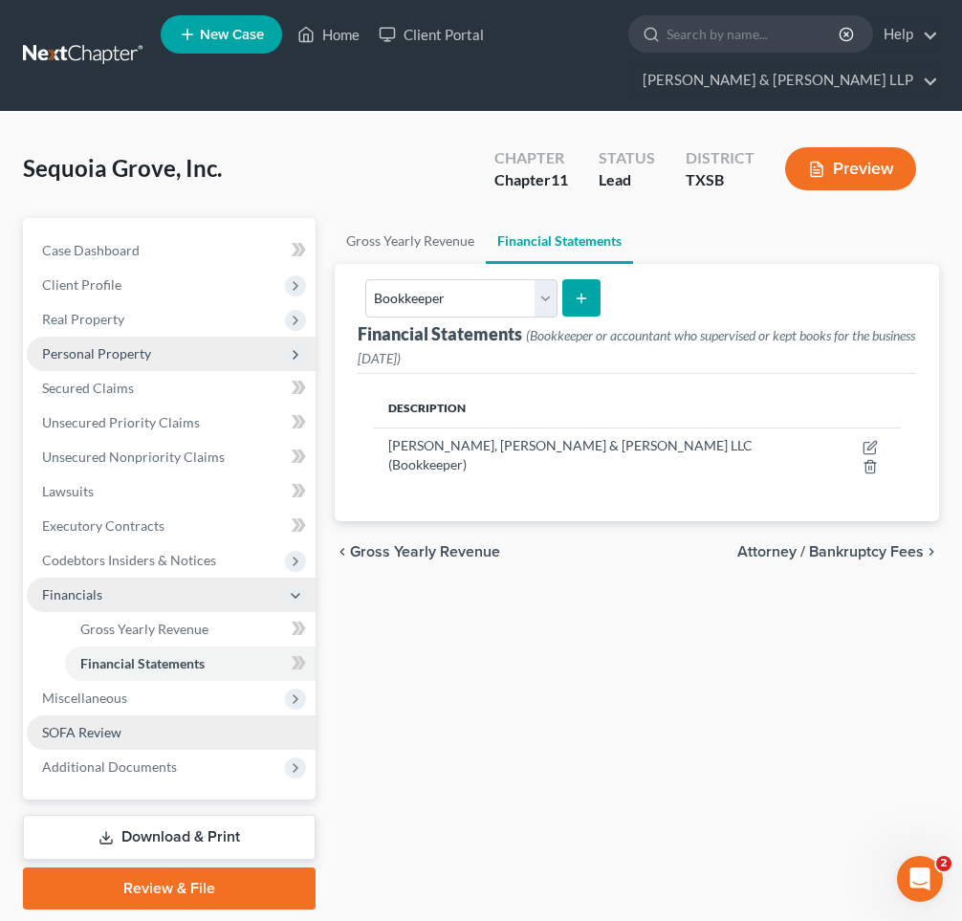
click at [119, 730] on span "SOFA Review" at bounding box center [81, 732] width 79 height 16
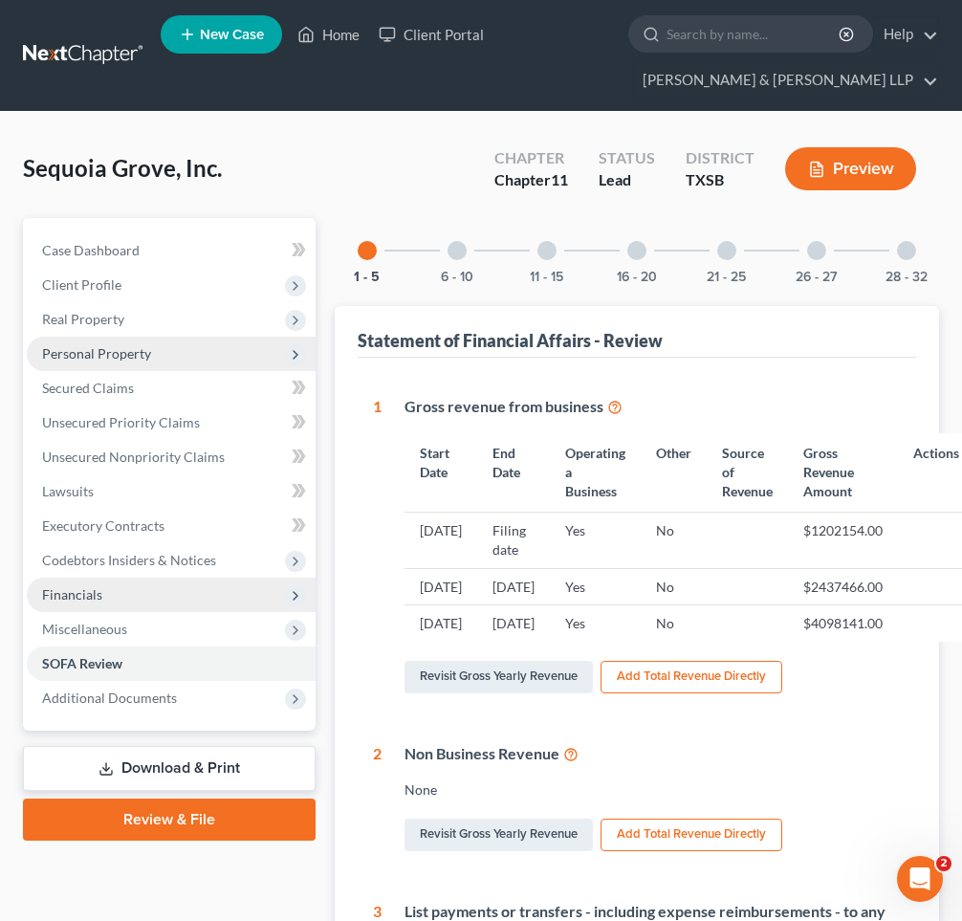
click at [903, 256] on div at bounding box center [906, 250] width 19 height 19
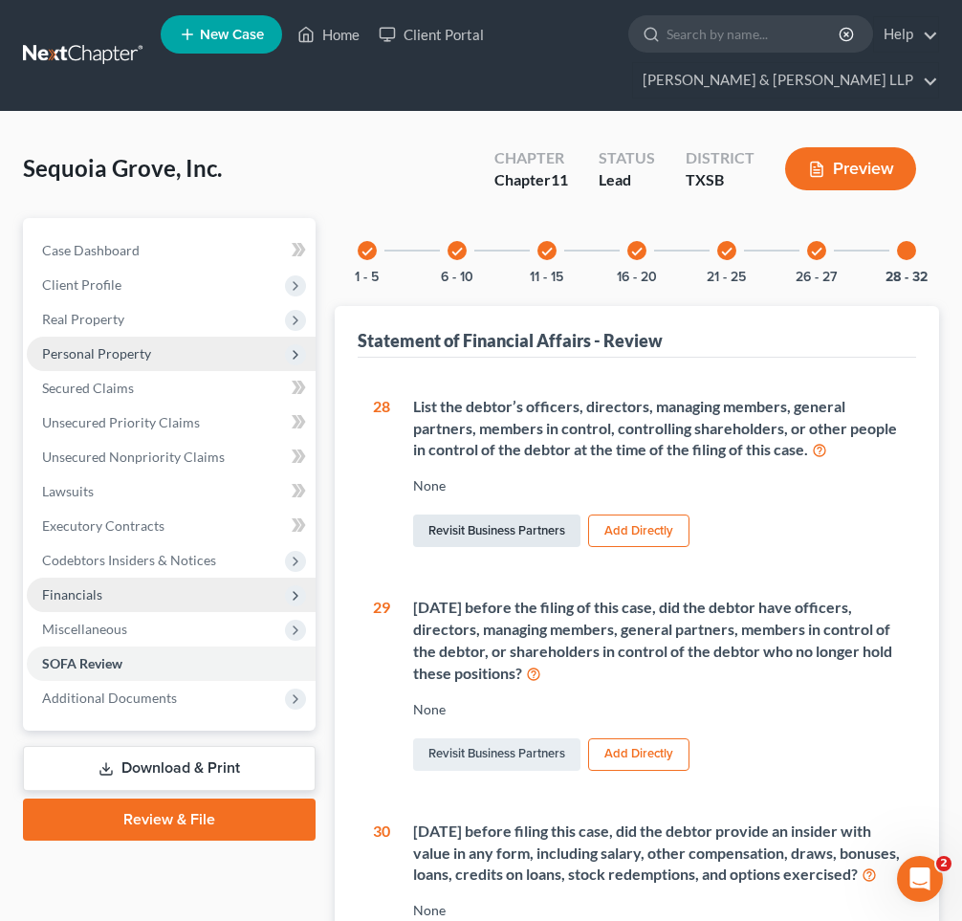
click at [543, 531] on link "Revisit Business Partners" at bounding box center [496, 530] width 167 height 33
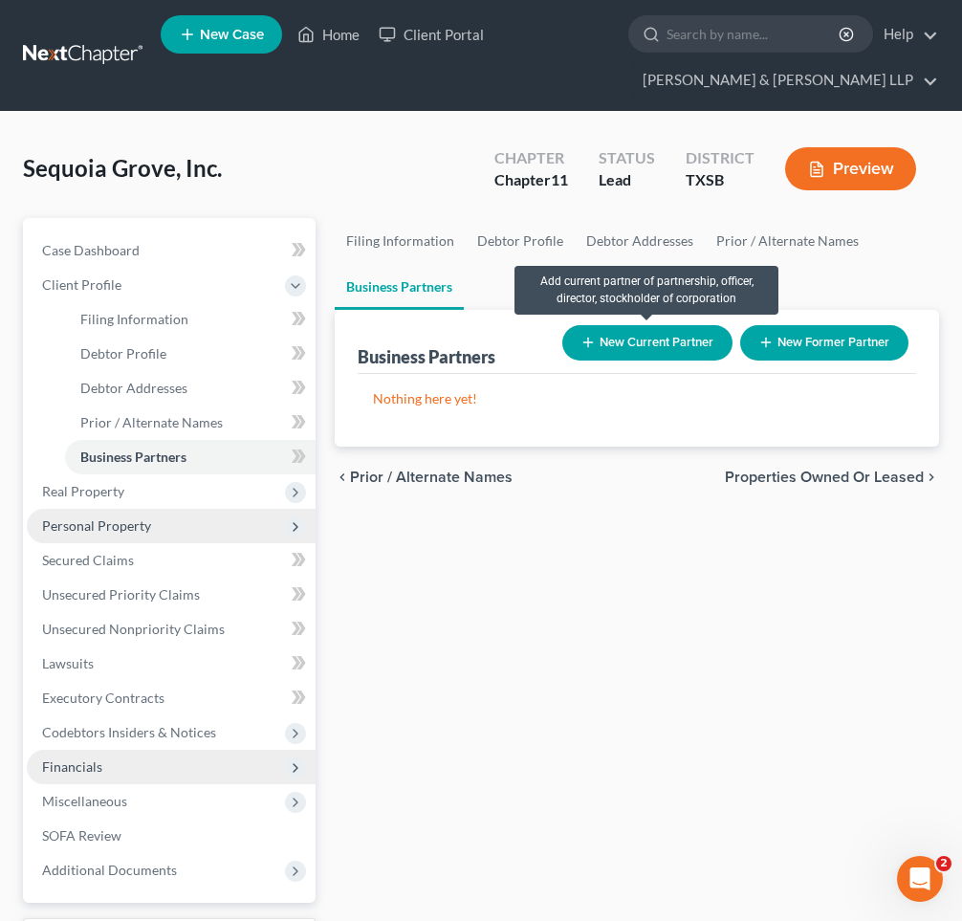
click at [650, 339] on button "New Current Partner" at bounding box center [647, 342] width 170 height 35
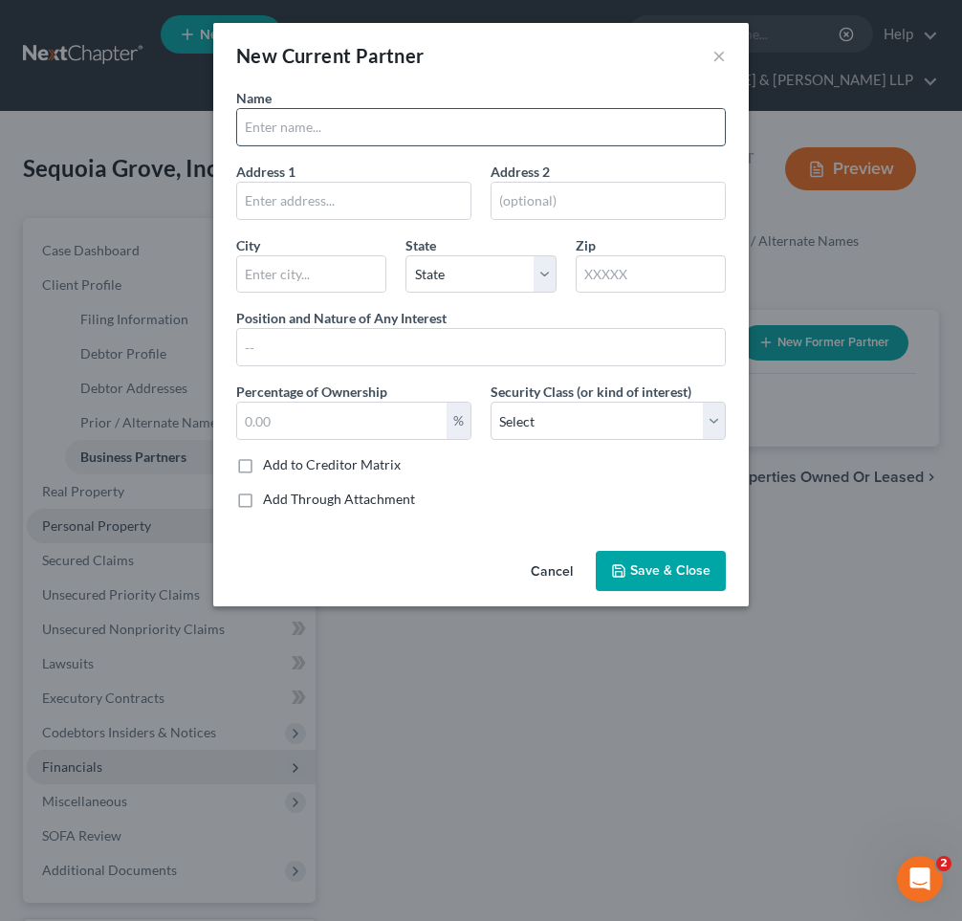
click at [287, 129] on input "text" at bounding box center [481, 127] width 488 height 36
type input "[PERSON_NAME]"
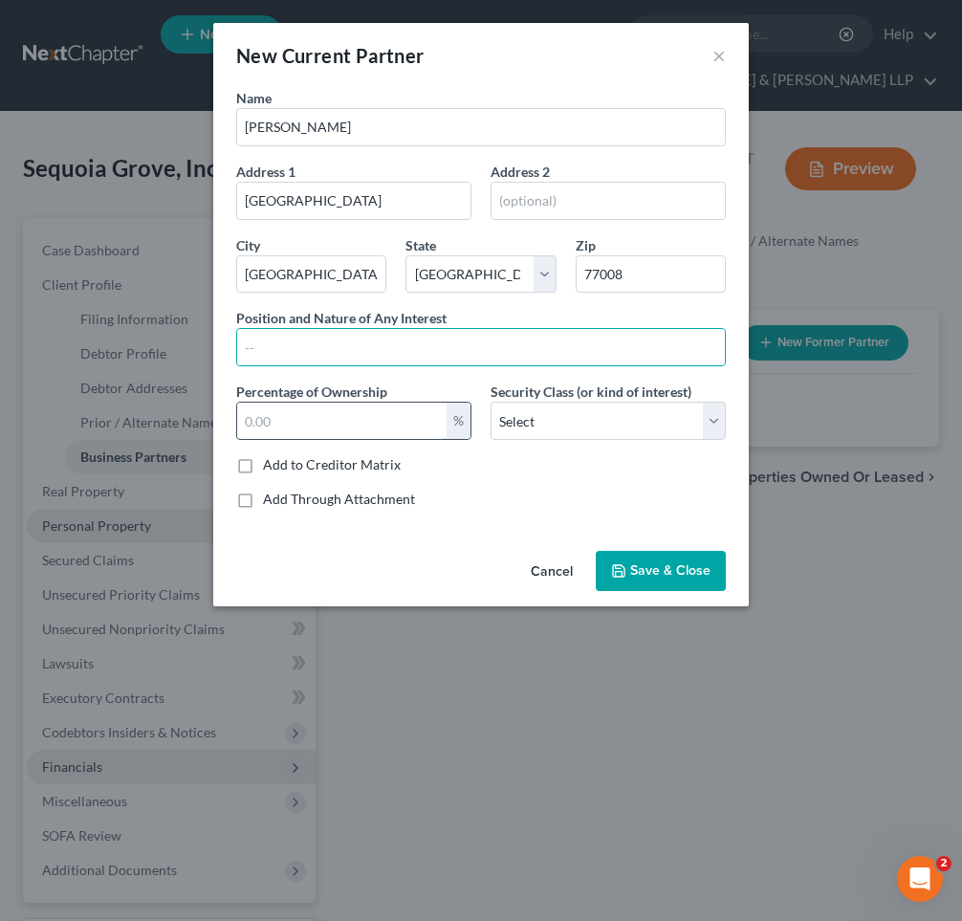
click at [266, 410] on input "text" at bounding box center [341, 420] width 209 height 36
click at [279, 347] on input "text" at bounding box center [481, 347] width 488 height 36
click at [549, 425] on select "Select Select Common Stockholder General Partner Limited Partner Managing Membe…" at bounding box center [607, 421] width 235 height 38
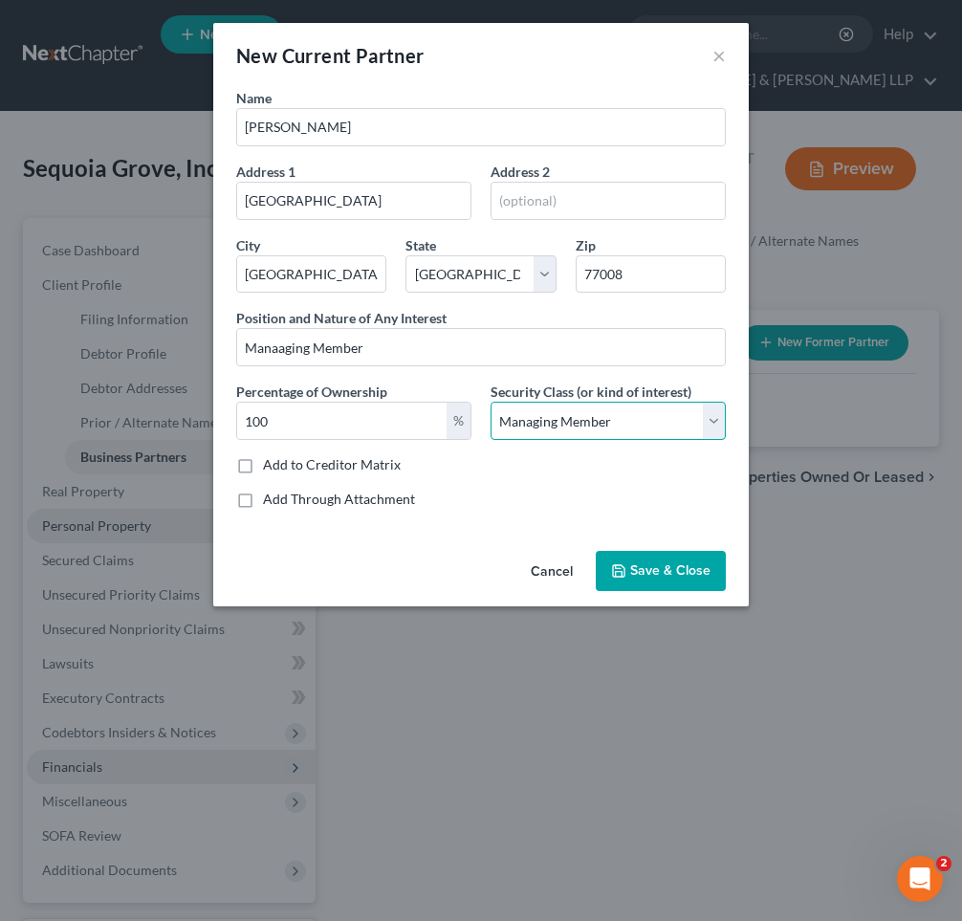
click at [490, 402] on select "Select Select Common Stockholder General Partner Limited Partner Managing Membe…" at bounding box center [607, 421] width 235 height 38
click at [638, 571] on span "Save & Close" at bounding box center [670, 570] width 80 height 16
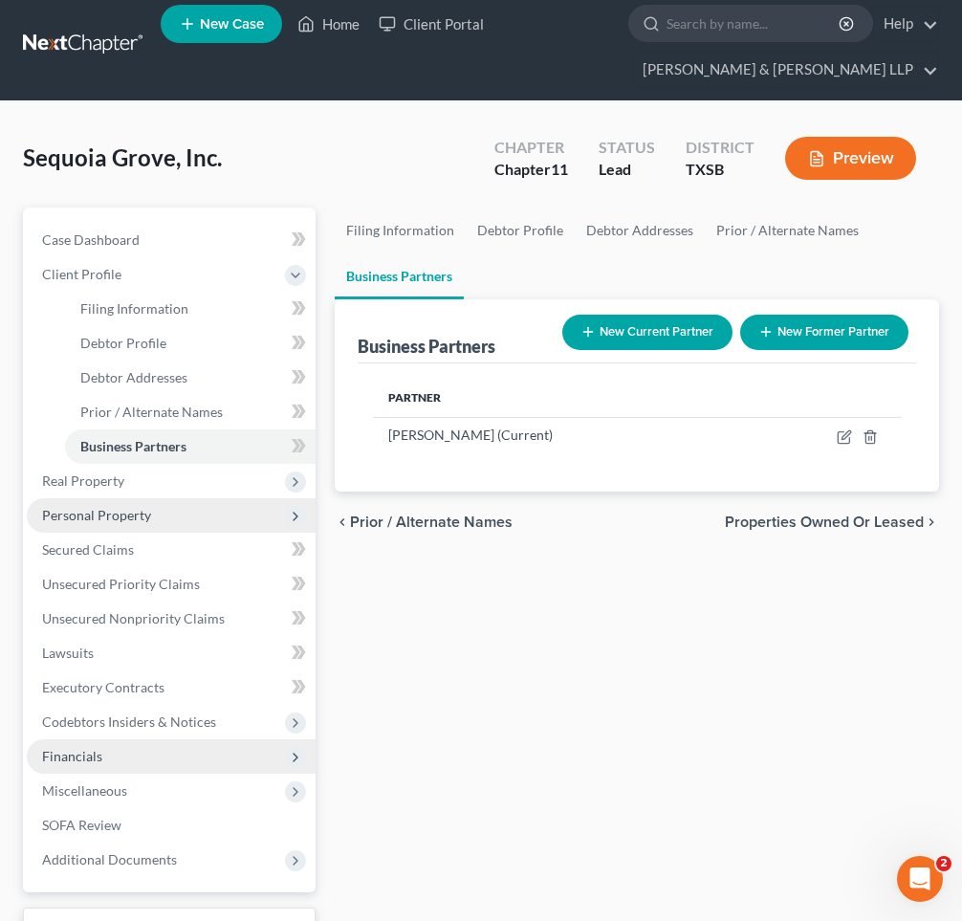
scroll to position [14, 0]
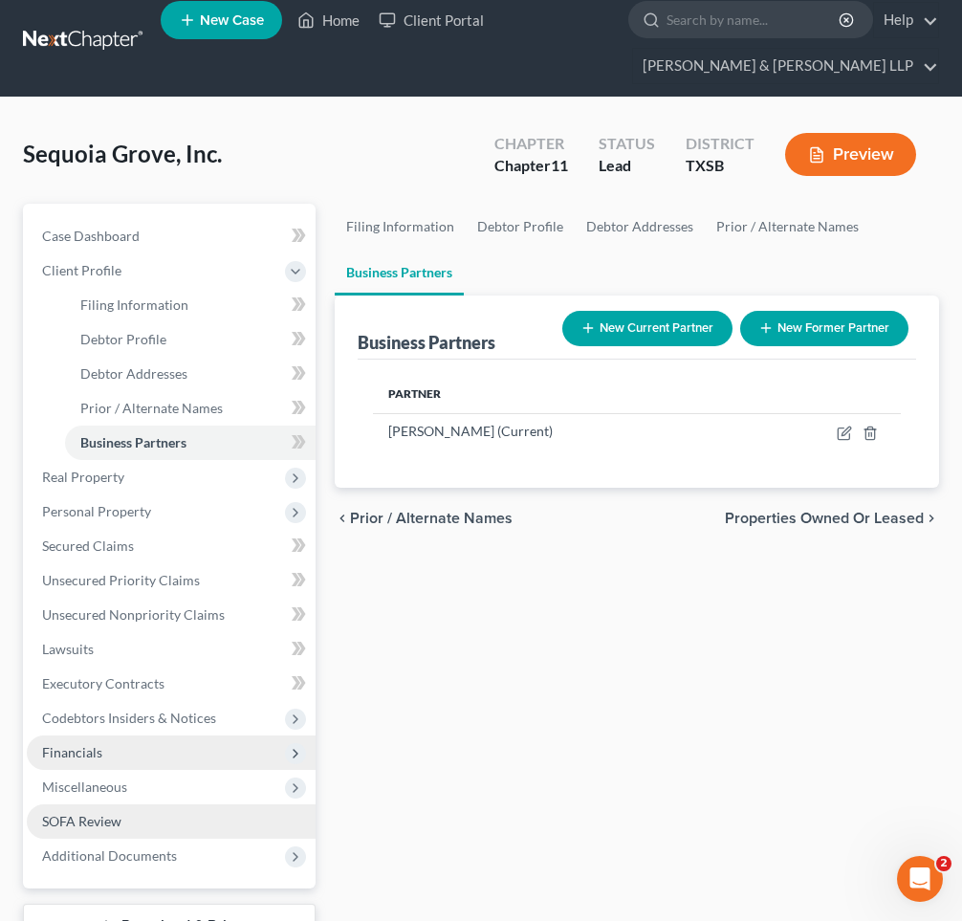
click at [97, 824] on span "SOFA Review" at bounding box center [81, 821] width 79 height 16
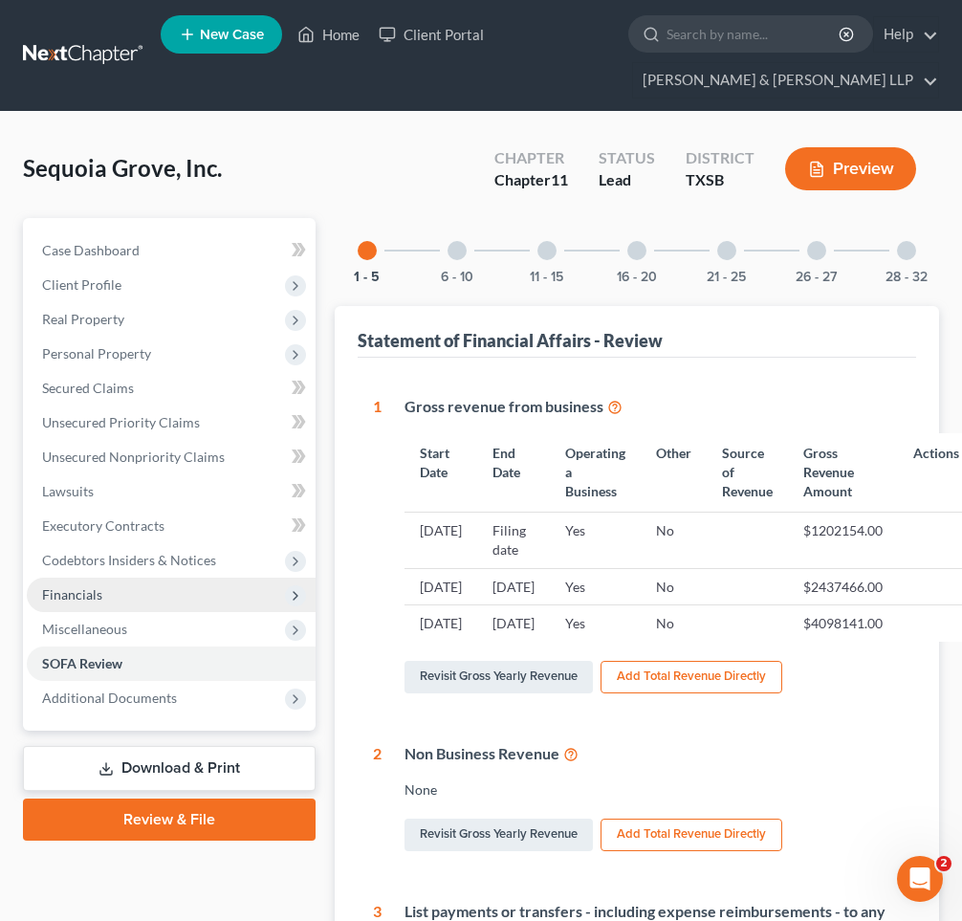
click at [906, 250] on div at bounding box center [906, 250] width 19 height 19
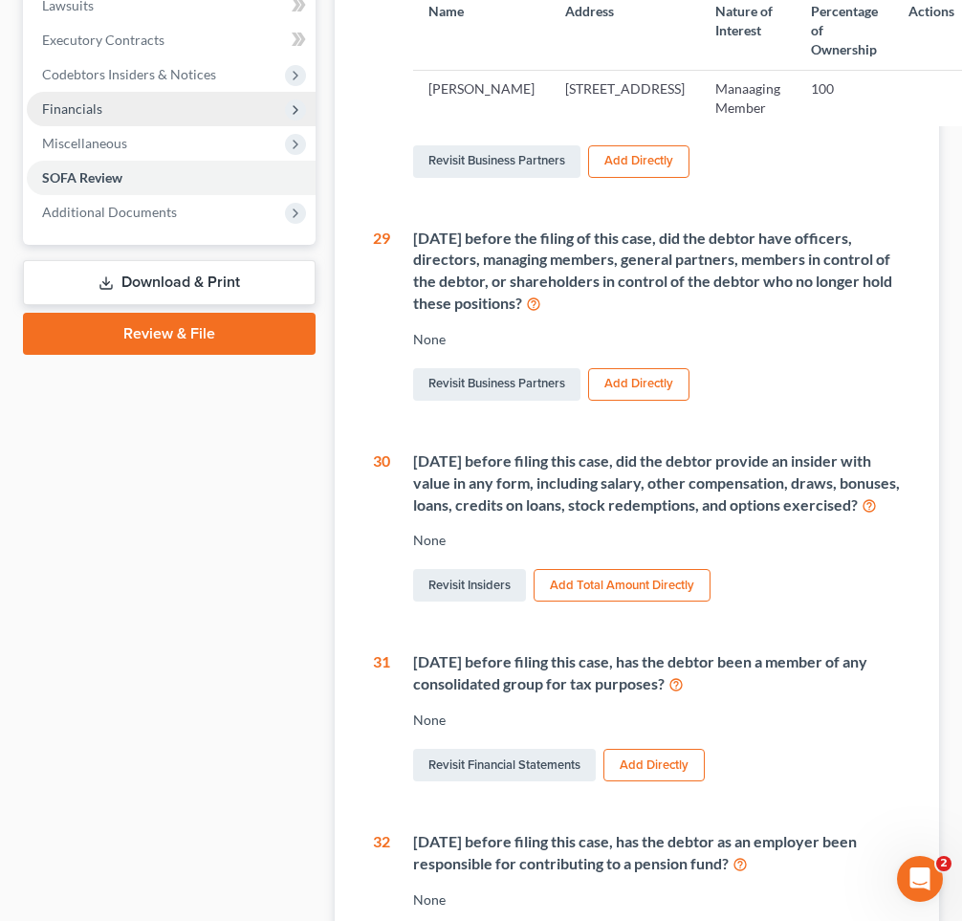
scroll to position [497, 0]
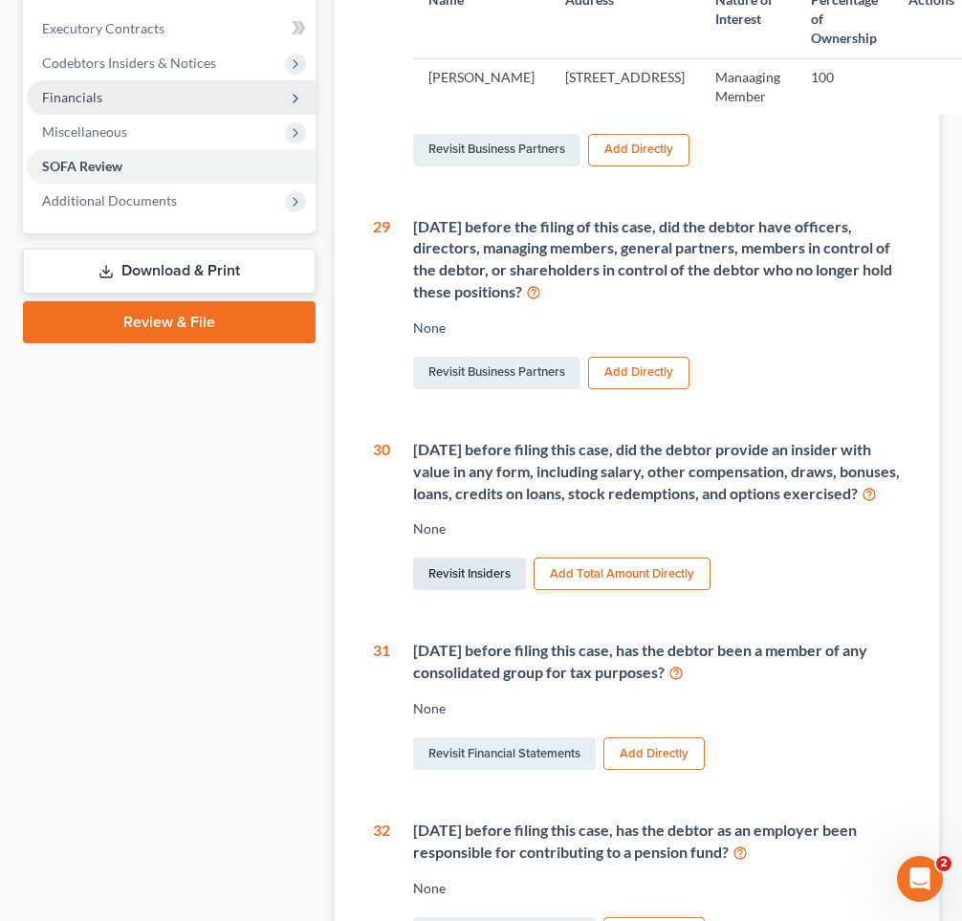
click at [500, 590] on link "Revisit Insiders" at bounding box center [469, 573] width 113 height 33
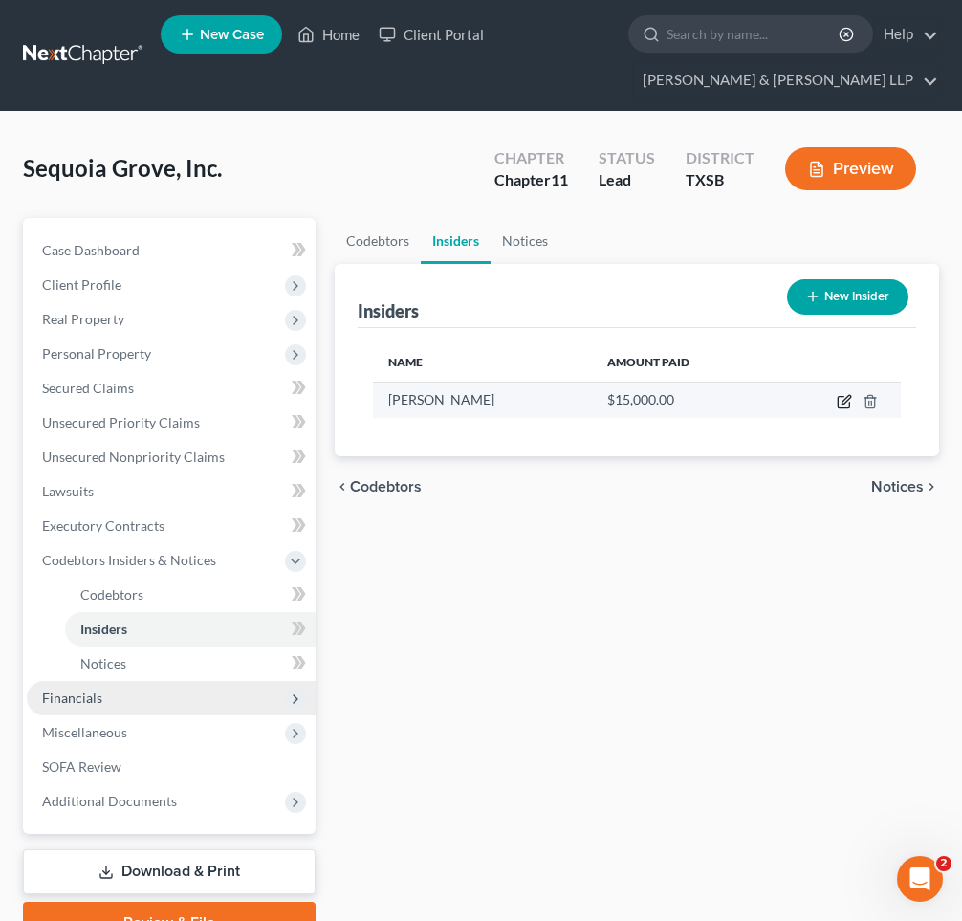
click at [840, 397] on icon "button" at bounding box center [843, 401] width 15 height 15
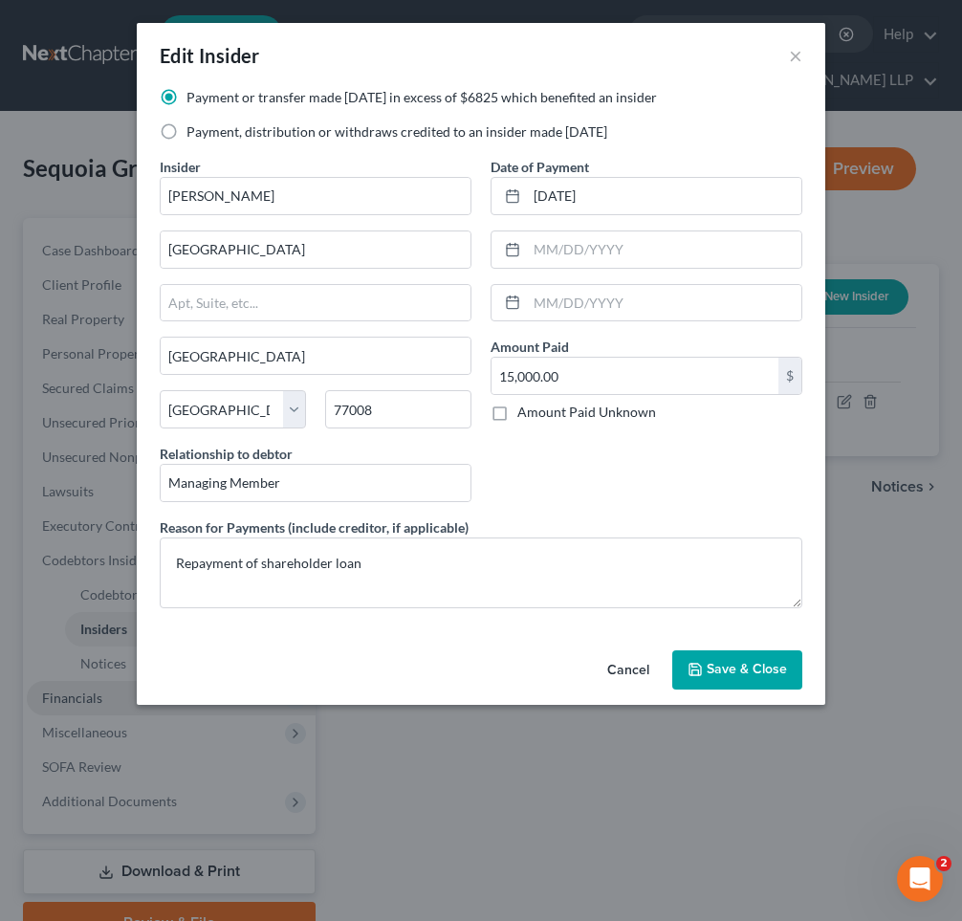
click at [186, 133] on label "Payment, distribution or withdraws credited to an insider made [DATE]" at bounding box center [396, 131] width 421 height 19
click at [194, 133] on input "Payment, distribution or withdraws credited to an insider made [DATE]" at bounding box center [200, 128] width 12 height 12
click at [563, 364] on input "text" at bounding box center [634, 376] width 287 height 36
click at [619, 198] on input "[DATE]" at bounding box center [664, 196] width 274 height 36
click at [707, 678] on button "Save & Close" at bounding box center [737, 670] width 130 height 40
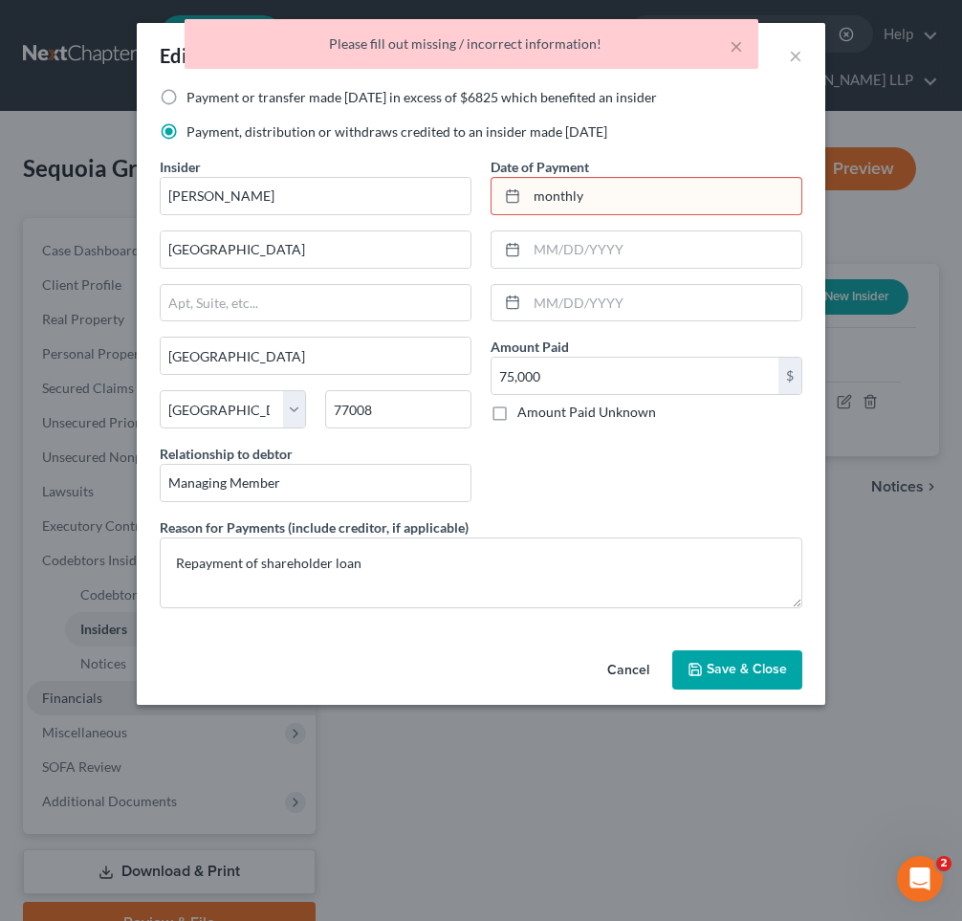
click at [595, 200] on input "monthly" at bounding box center [664, 196] width 274 height 36
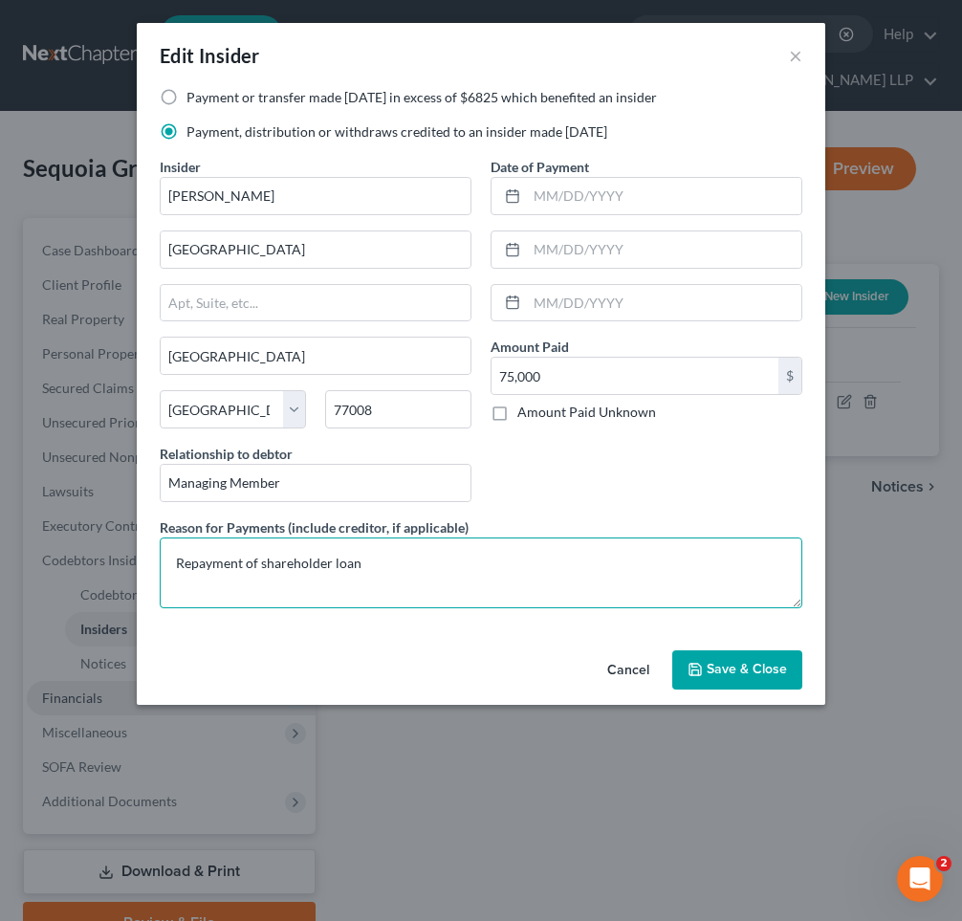
drag, startPoint x: 401, startPoint y: 573, endPoint x: 128, endPoint y: 548, distance: 273.6
click at [128, 548] on div "Edit Insider × Payment or transfer made [DATE] in excess of $6825 which benefit…" at bounding box center [481, 460] width 962 height 921
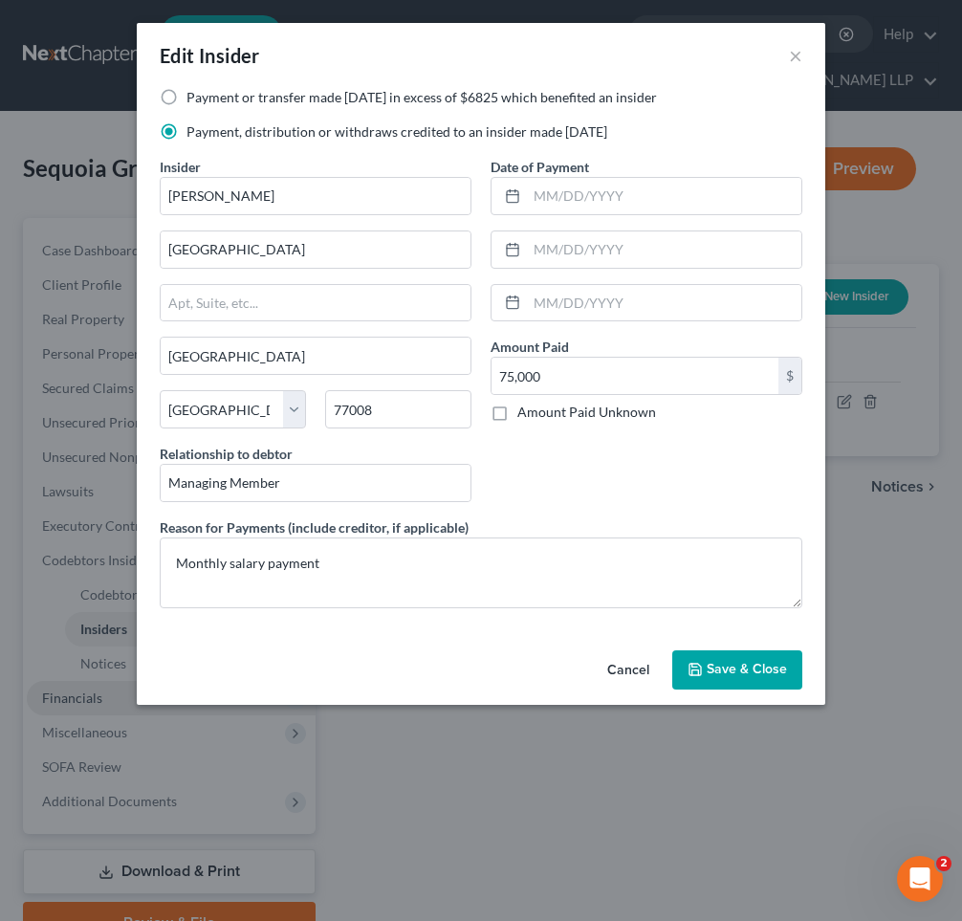
click at [697, 666] on polyline "button" at bounding box center [694, 664] width 5 height 3
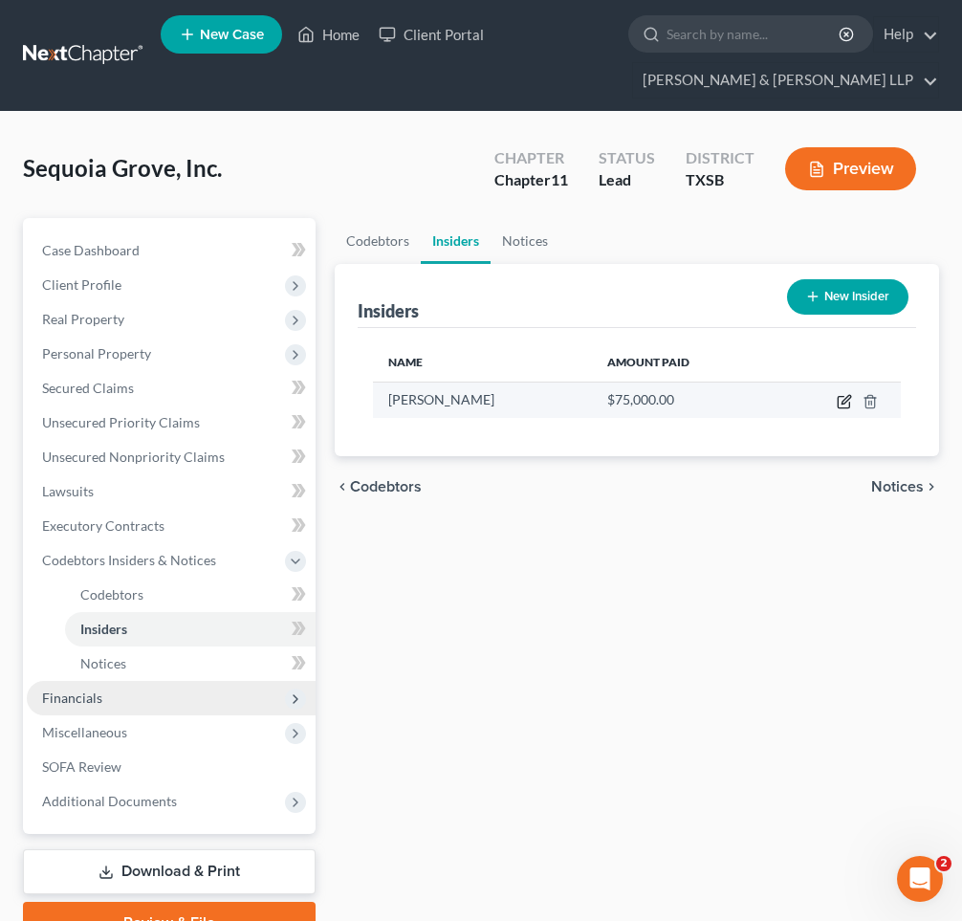
click at [839, 405] on icon "button" at bounding box center [843, 401] width 15 height 15
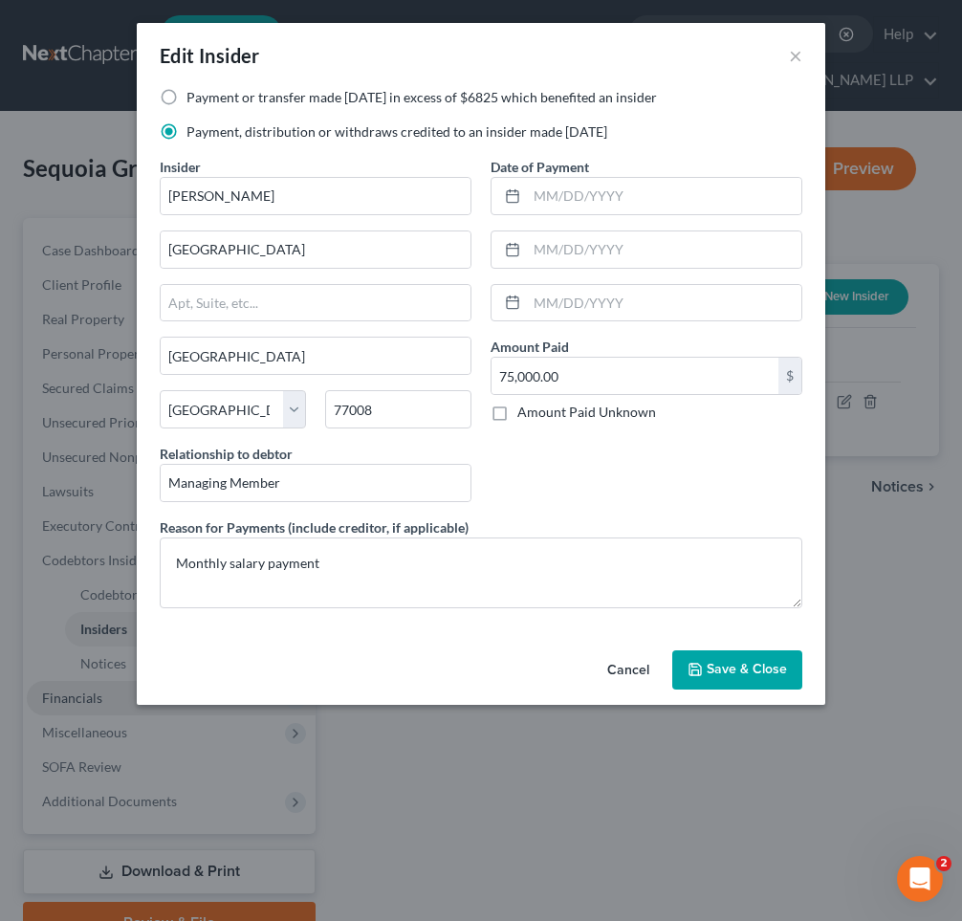
click at [629, 672] on button "Cancel" at bounding box center [628, 671] width 73 height 38
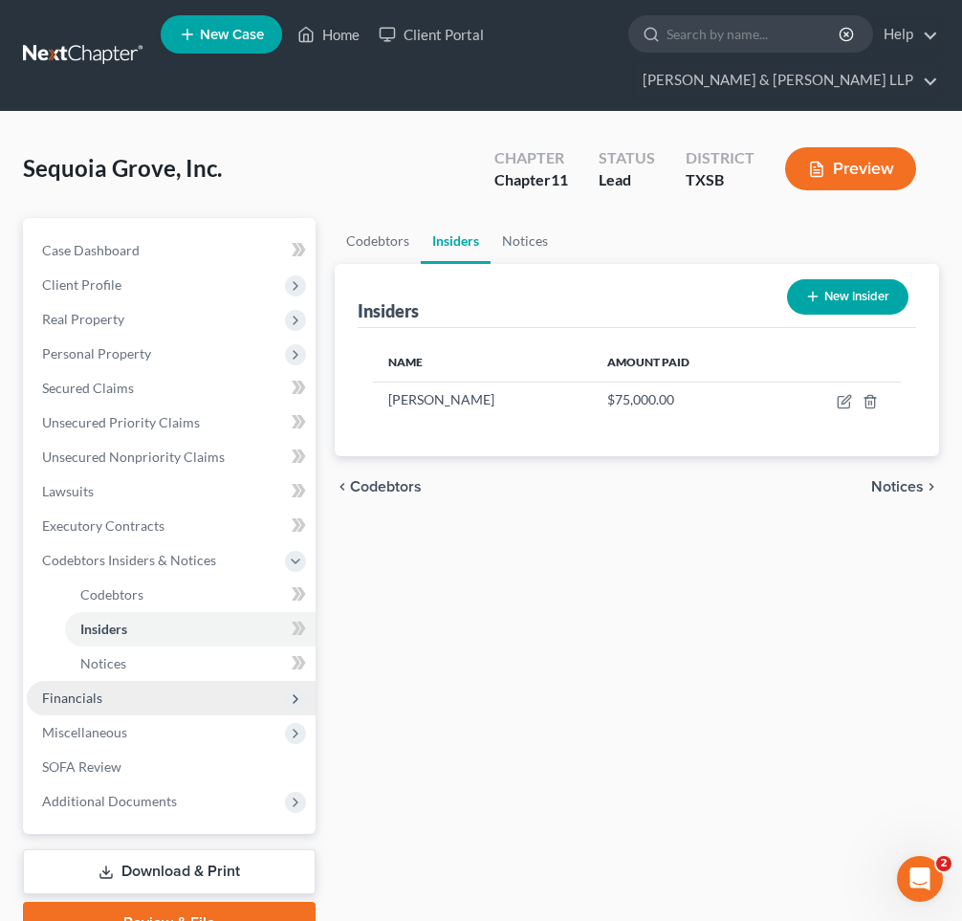
click at [843, 293] on button "New Insider" at bounding box center [847, 296] width 121 height 35
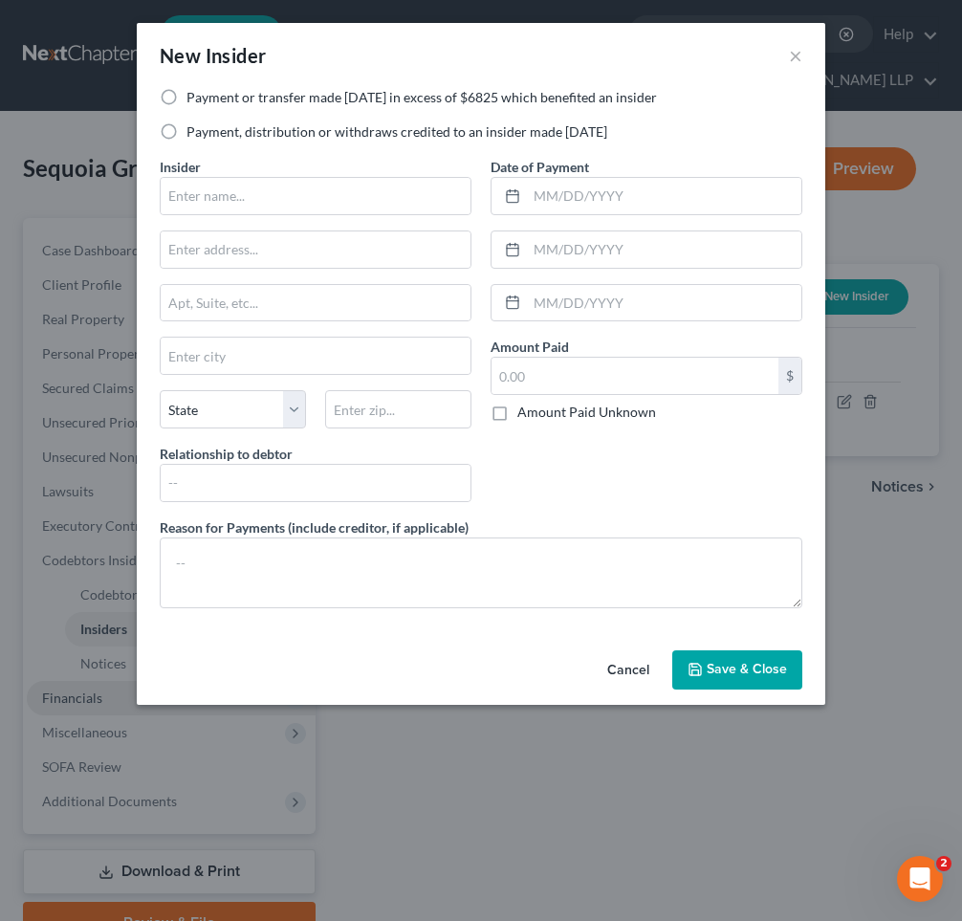
click at [186, 92] on label "Payment or transfer made [DATE] in excess of $6825 which benefited an insider" at bounding box center [421, 97] width 470 height 19
click at [194, 92] on input "Payment or transfer made [DATE] in excess of $6825 which benefited an insider" at bounding box center [200, 94] width 12 height 12
click at [210, 196] on input "text" at bounding box center [316, 196] width 310 height 36
click at [221, 366] on input "text" at bounding box center [316, 355] width 310 height 36
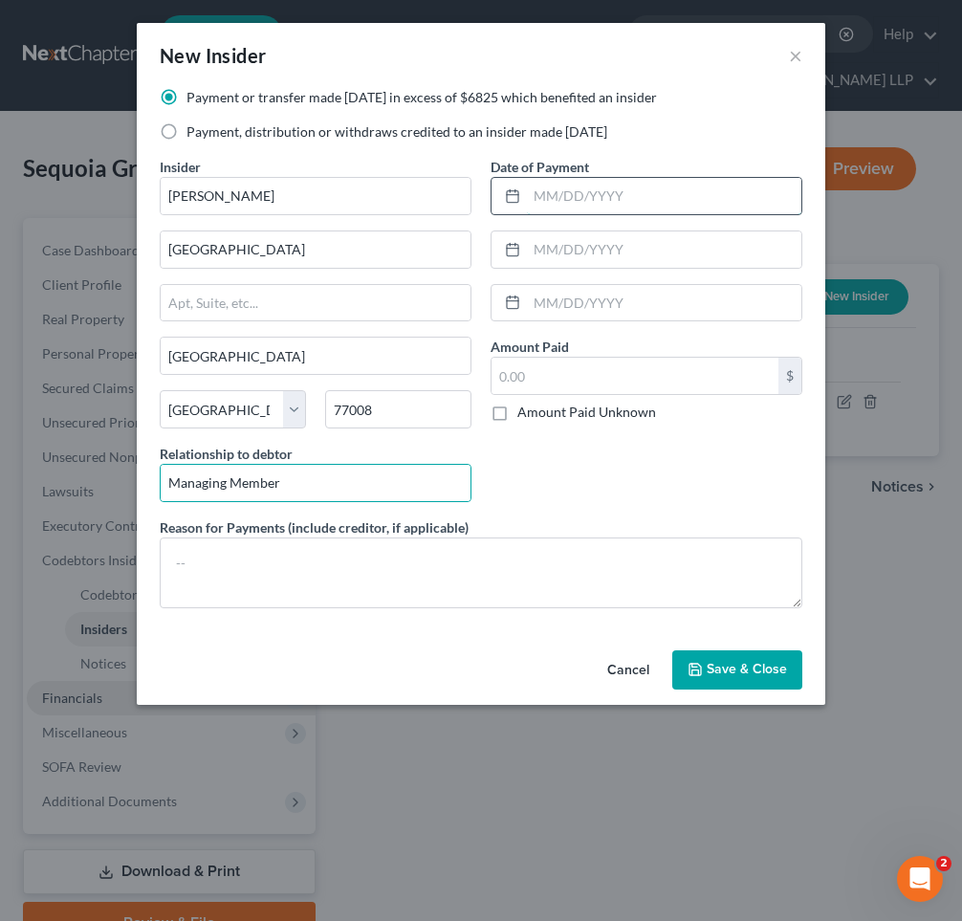
click at [550, 204] on input "text" at bounding box center [664, 196] width 274 height 36
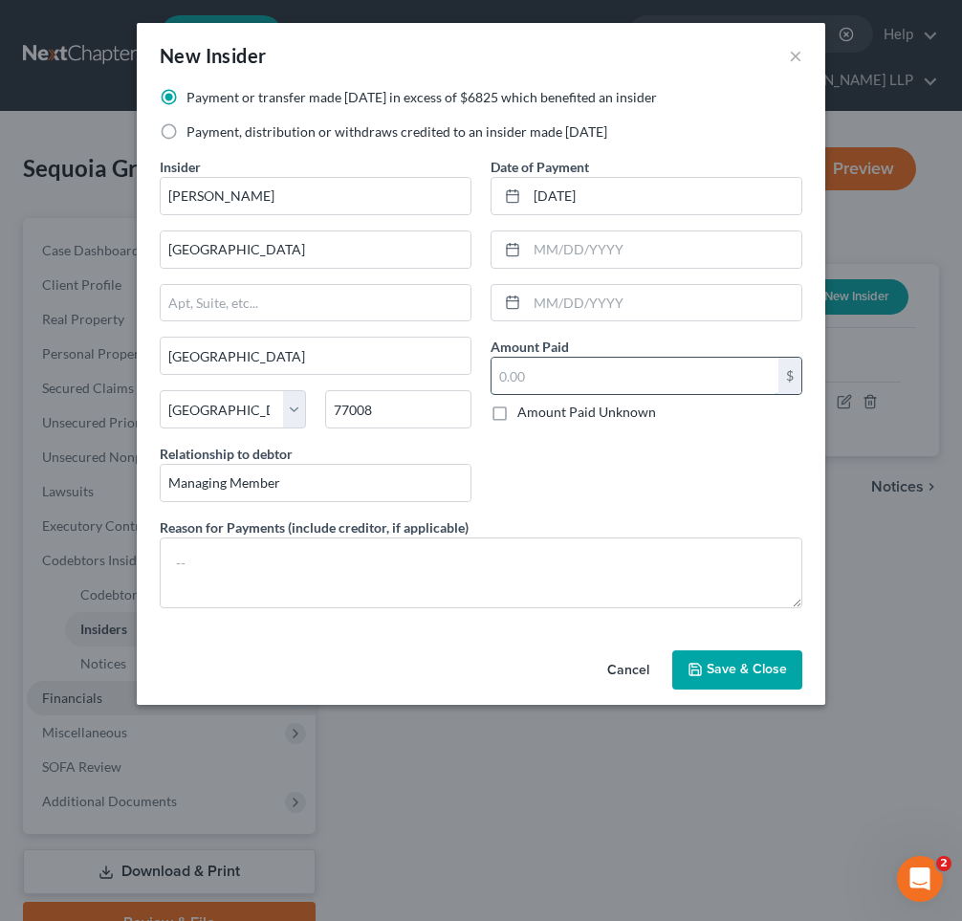
click at [552, 381] on input "text" at bounding box center [634, 376] width 287 height 36
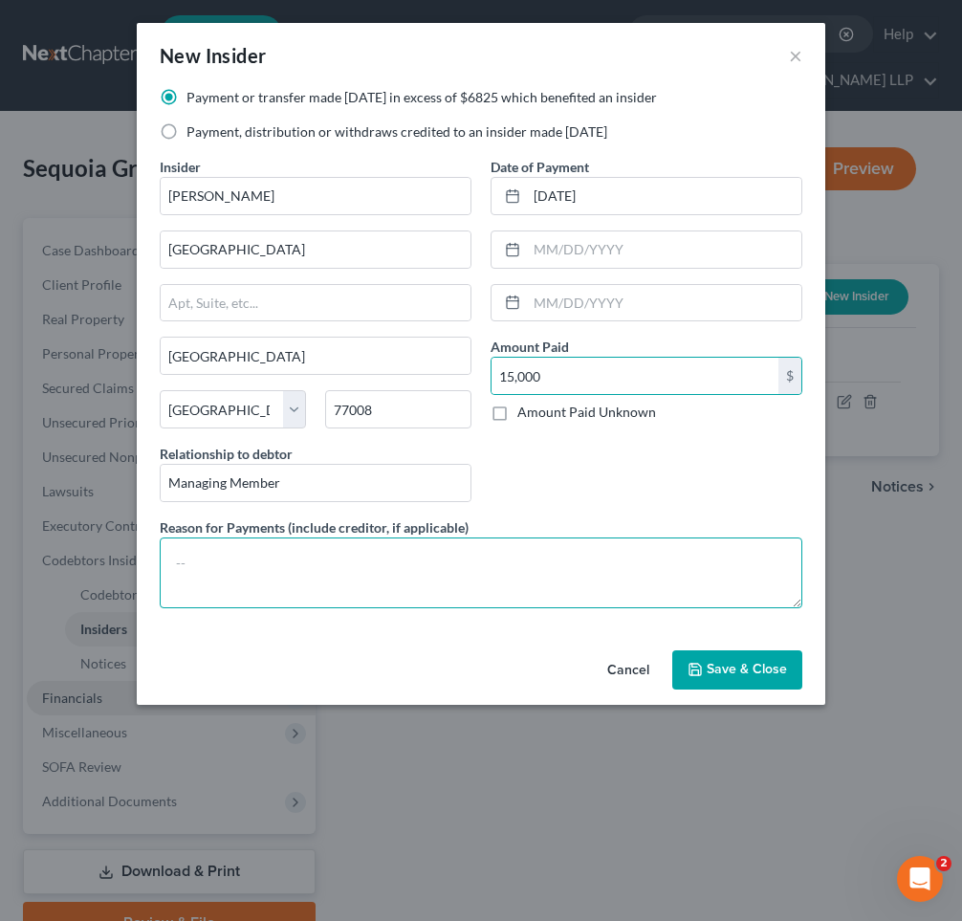
click at [308, 559] on textarea at bounding box center [481, 572] width 642 height 71
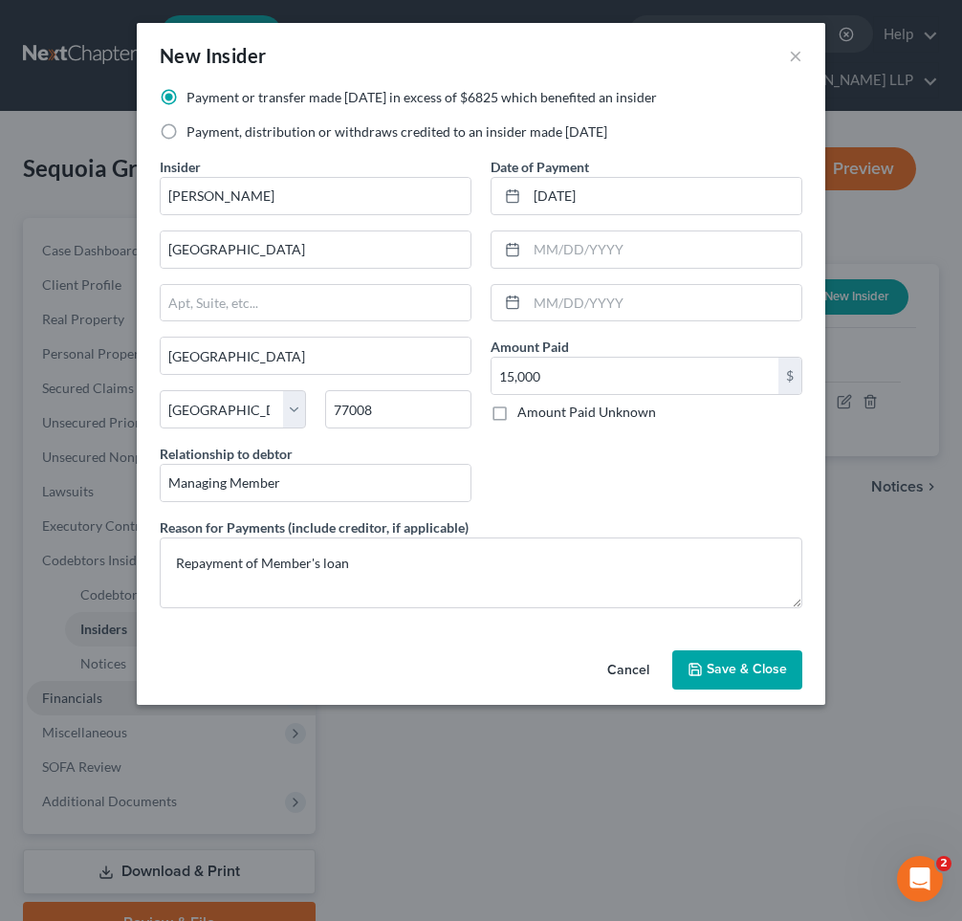
click at [739, 671] on span "Save & Close" at bounding box center [746, 670] width 80 height 16
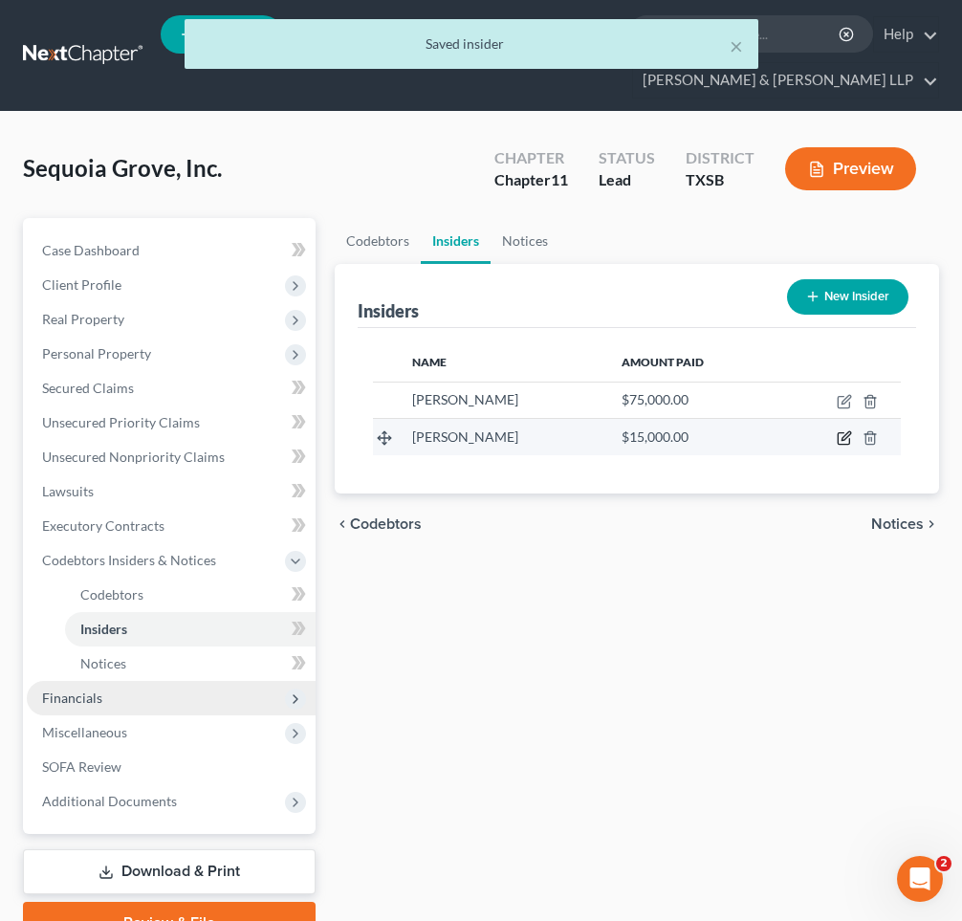
click at [848, 434] on icon "button" at bounding box center [843, 437] width 15 height 15
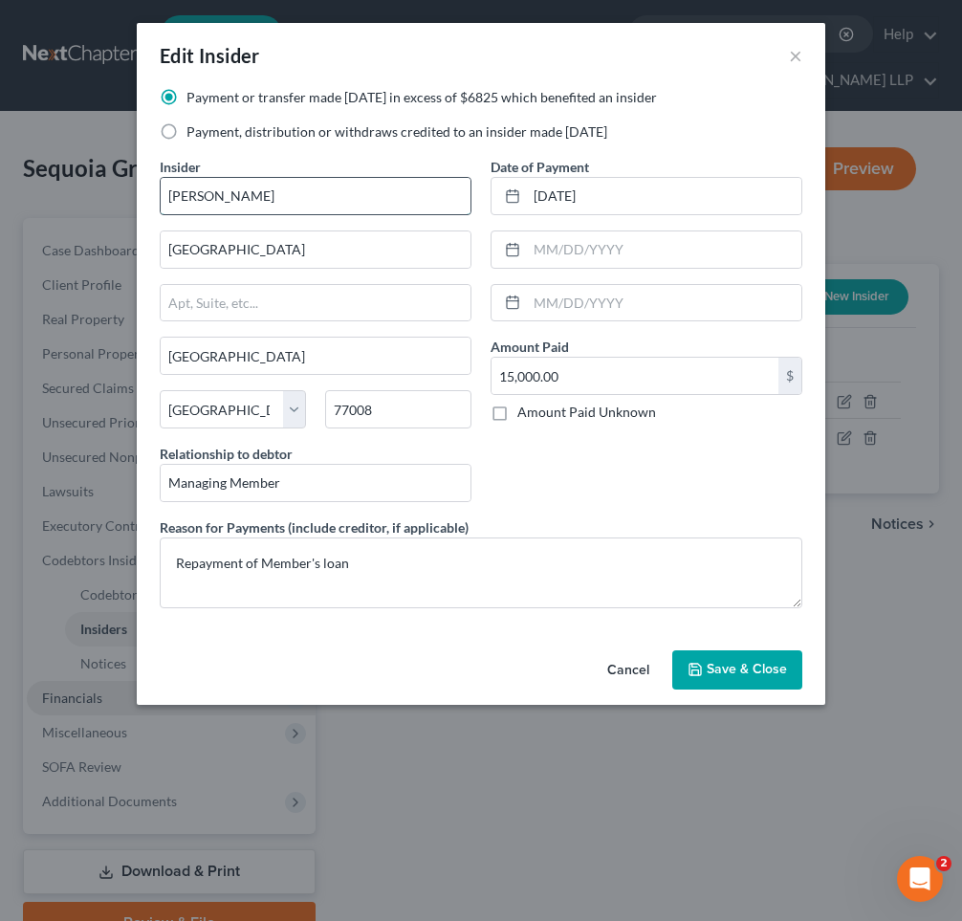
click at [194, 196] on input "[PERSON_NAME]" at bounding box center [316, 196] width 310 height 36
click at [714, 673] on span "Save & Close" at bounding box center [746, 670] width 80 height 16
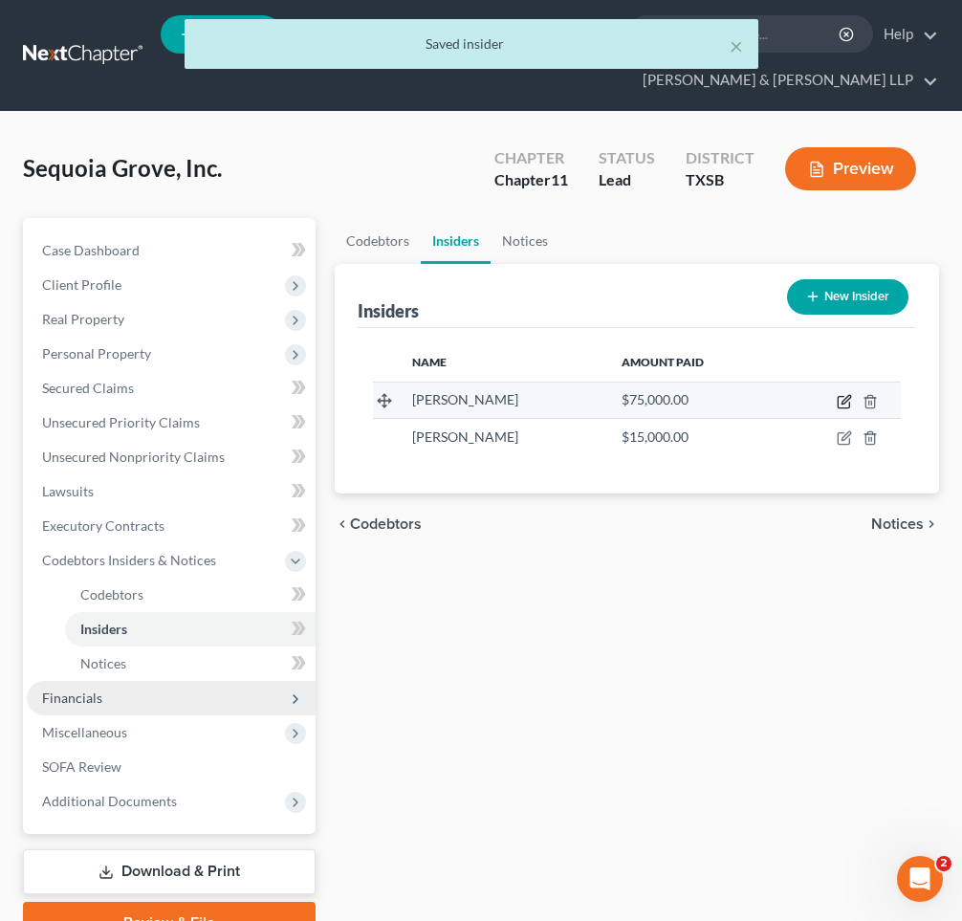
click at [838, 394] on icon "button" at bounding box center [843, 401] width 15 height 15
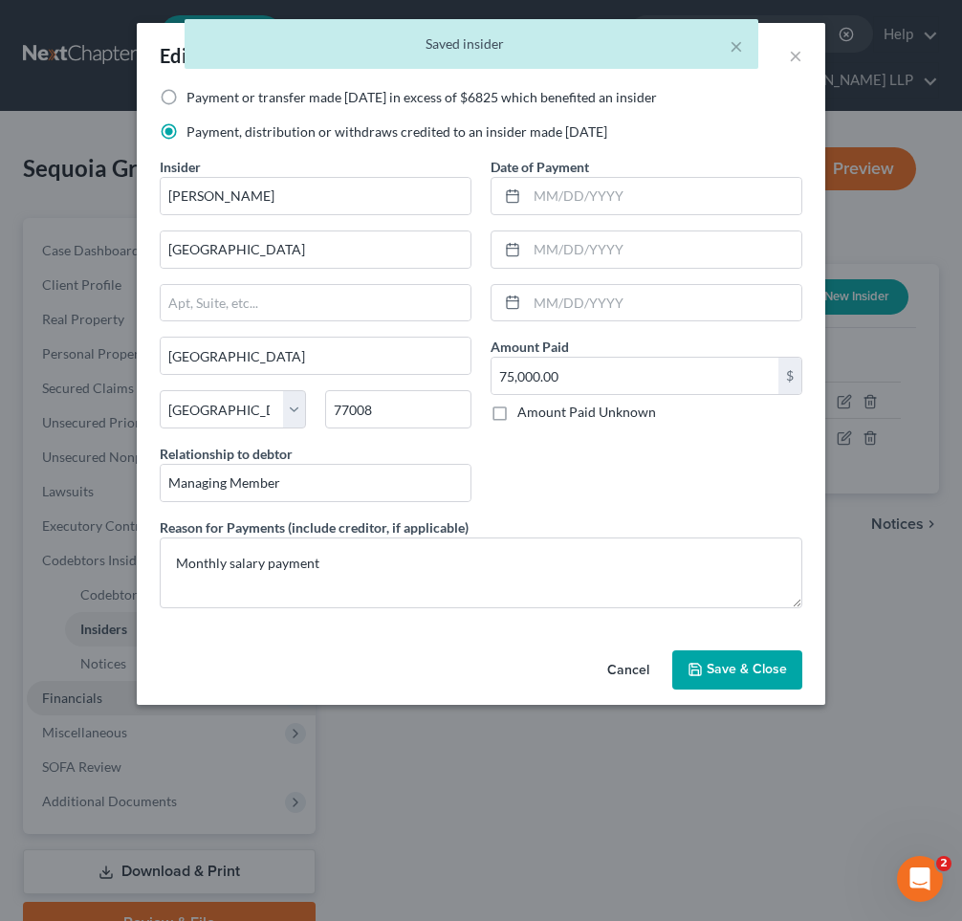
click at [629, 673] on button "Cancel" at bounding box center [628, 671] width 73 height 38
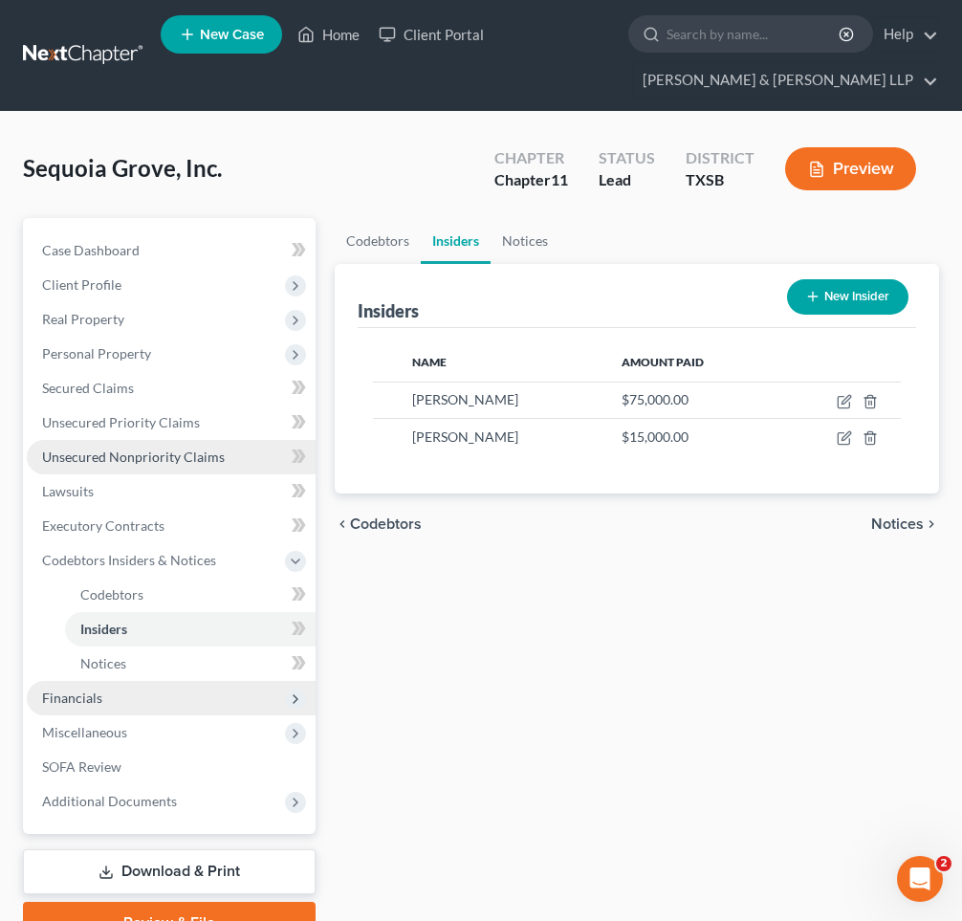
click at [135, 453] on span "Unsecured Nonpriority Claims" at bounding box center [133, 456] width 183 height 16
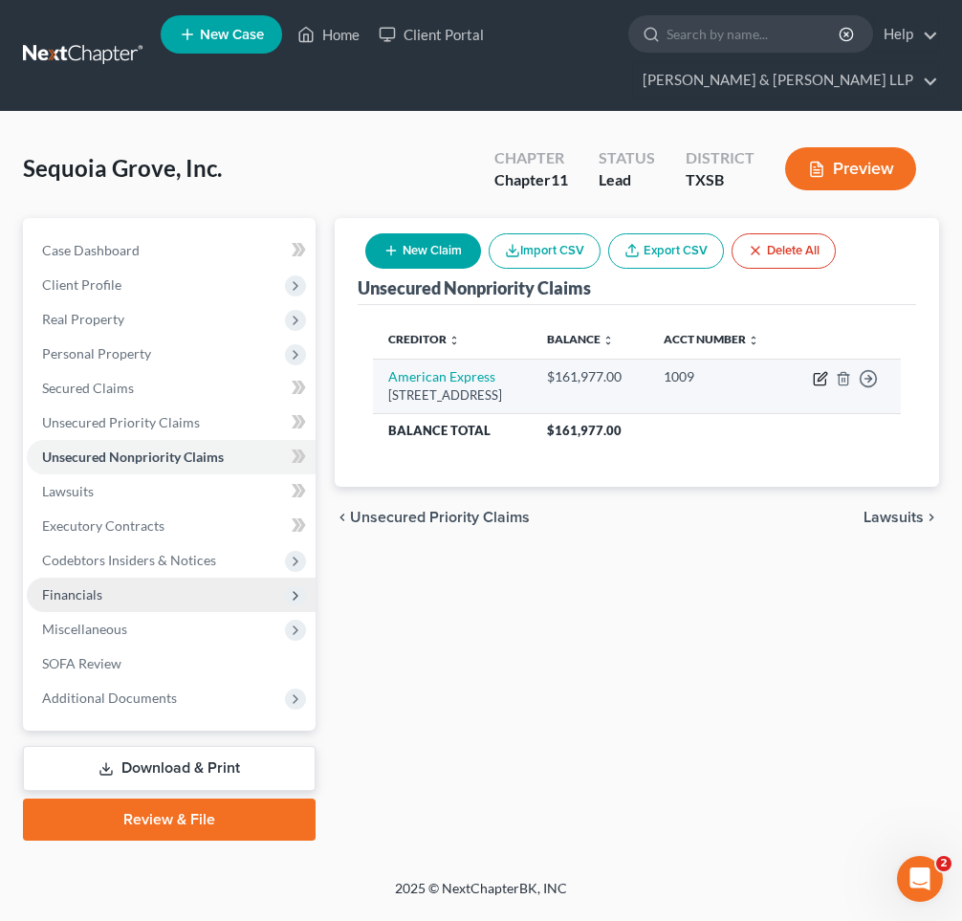
click at [819, 380] on icon "button" at bounding box center [821, 376] width 9 height 9
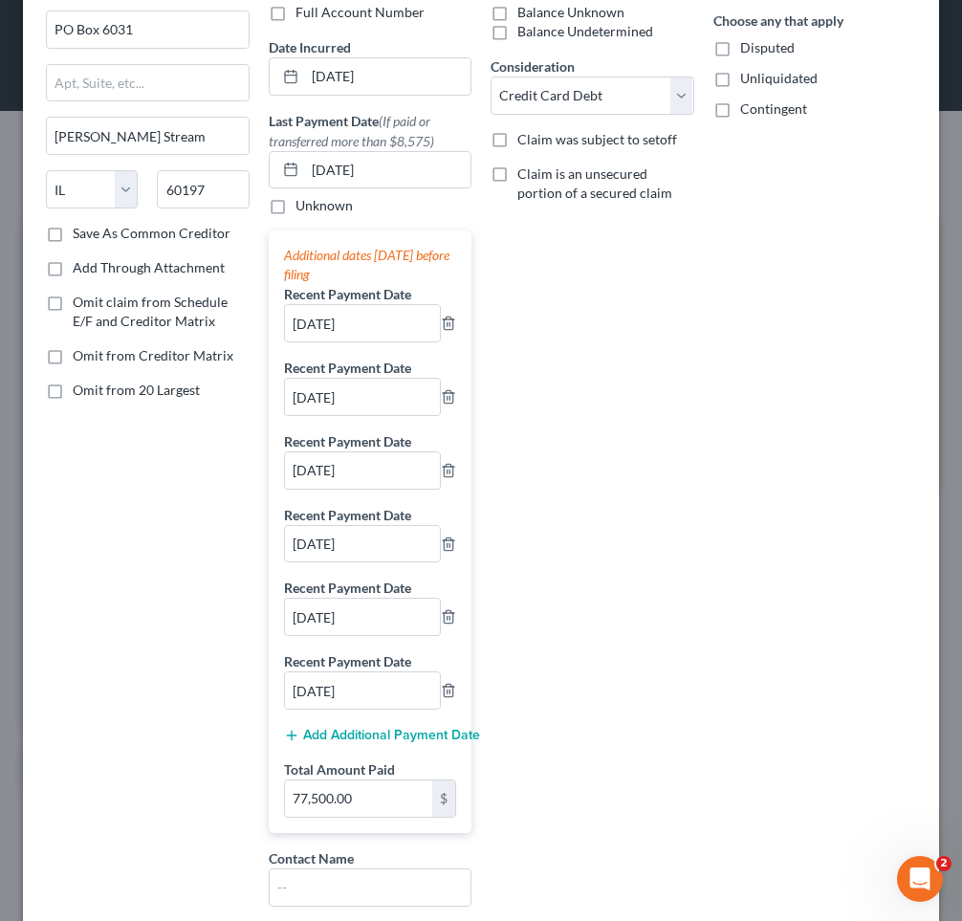
scroll to position [434, 0]
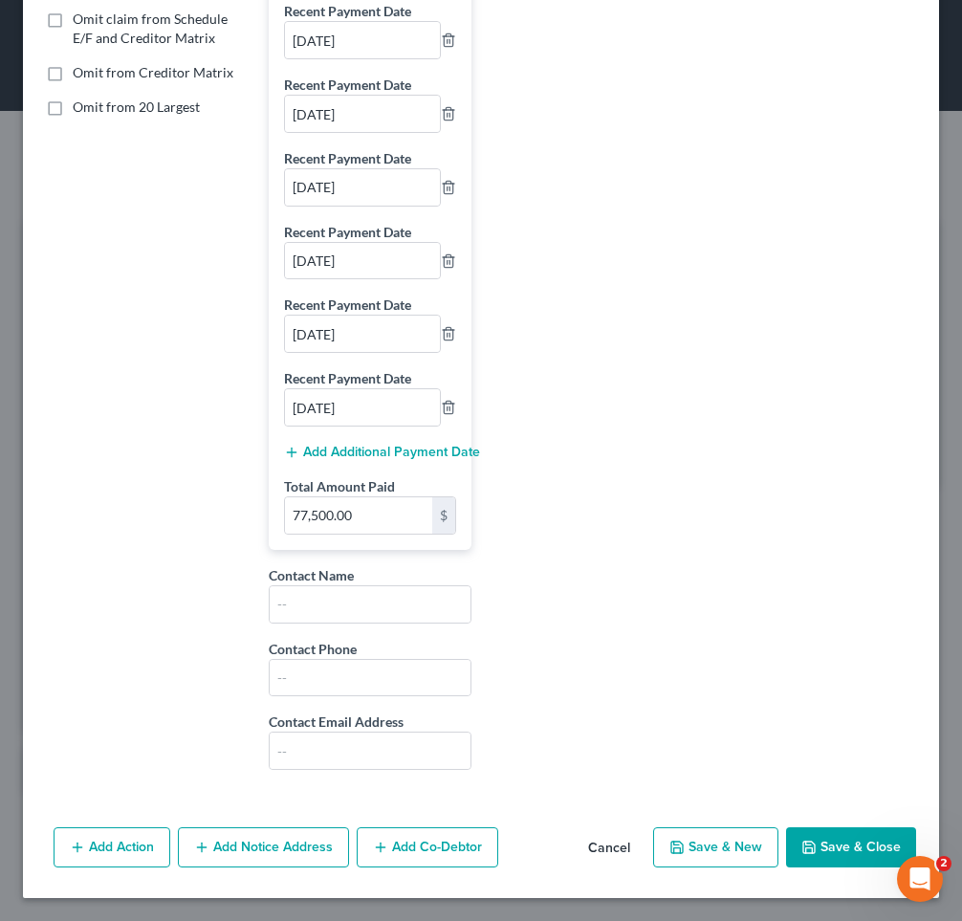
click at [404, 852] on button "Add Co-Debtor" at bounding box center [427, 847] width 141 height 40
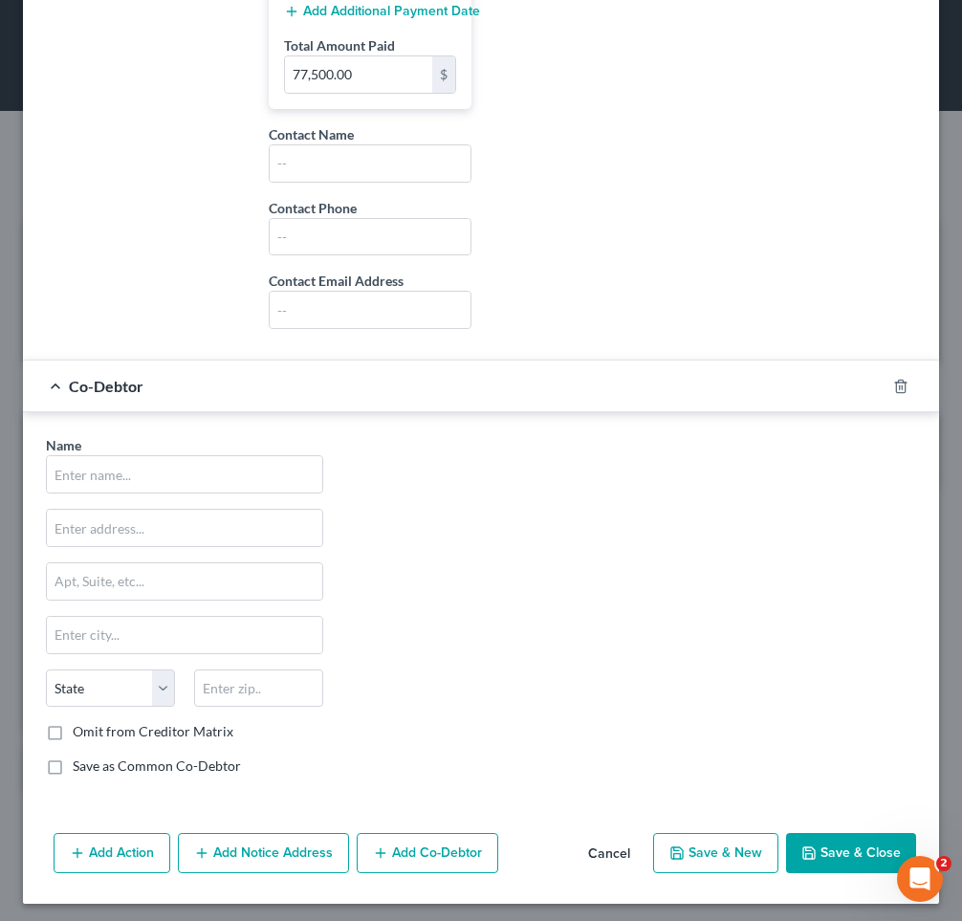
scroll to position [880, 0]
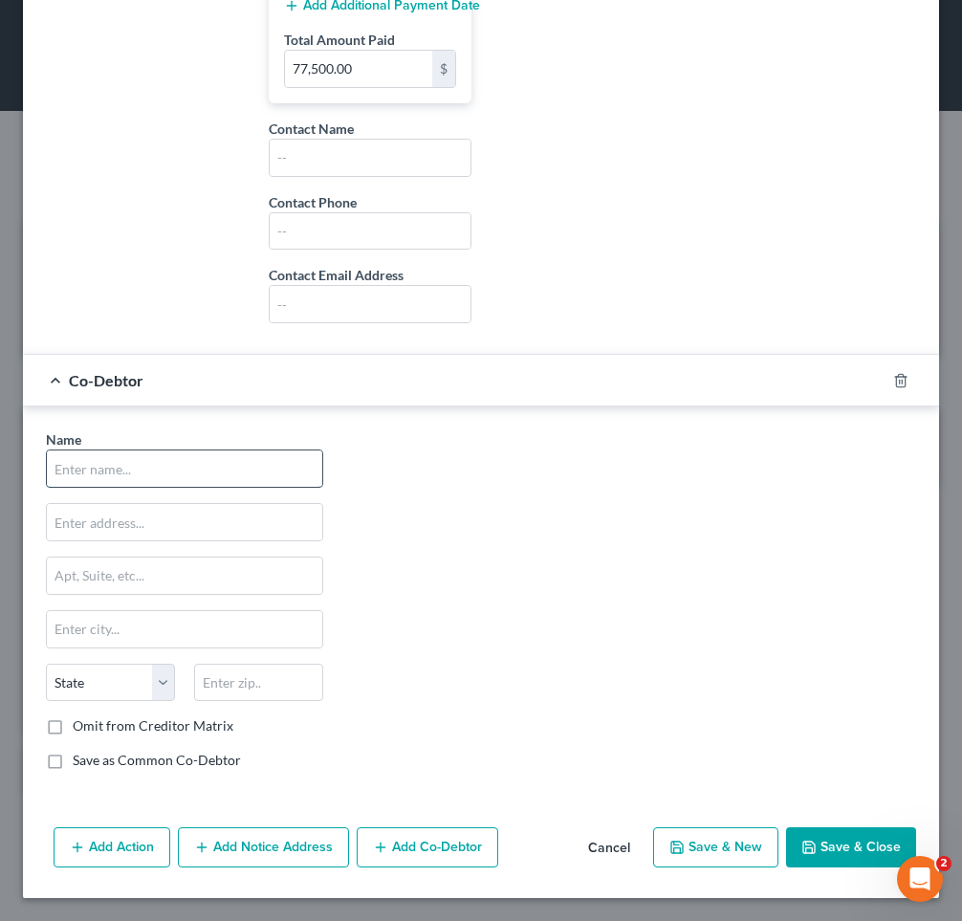
click at [80, 471] on input "text" at bounding box center [184, 468] width 275 height 36
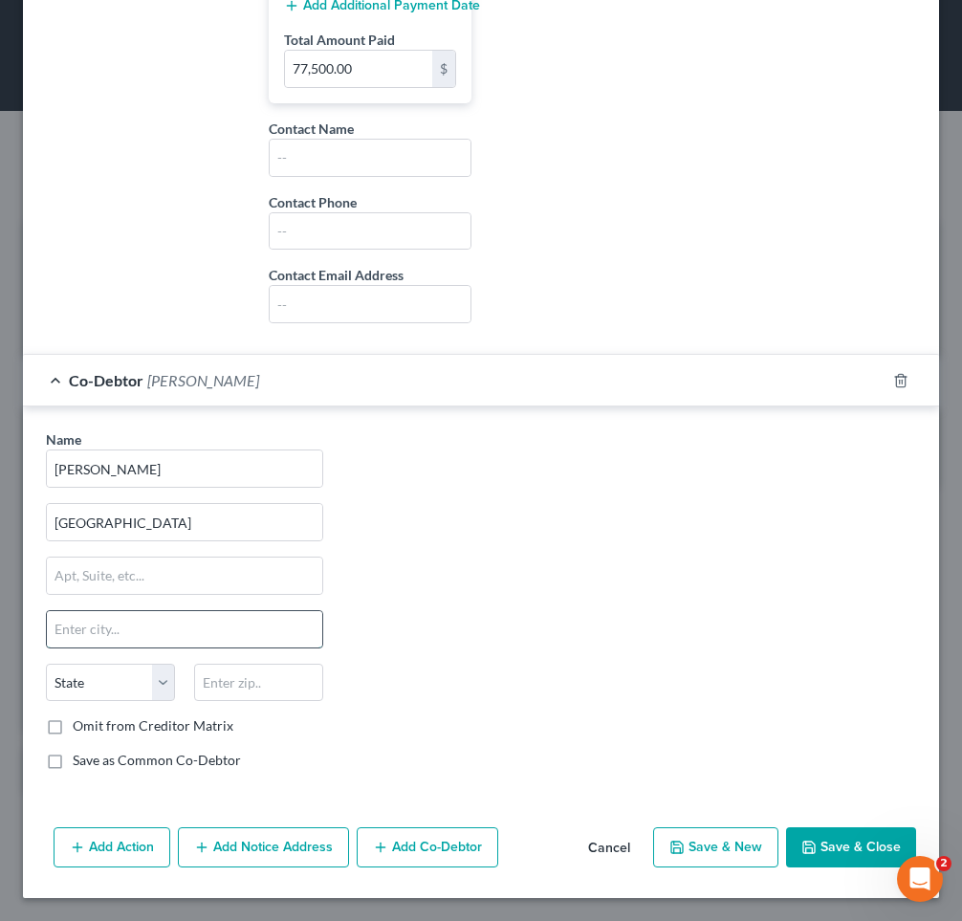
click at [128, 623] on input "text" at bounding box center [184, 629] width 275 height 36
click at [814, 860] on button "Save & Close" at bounding box center [851, 847] width 130 height 40
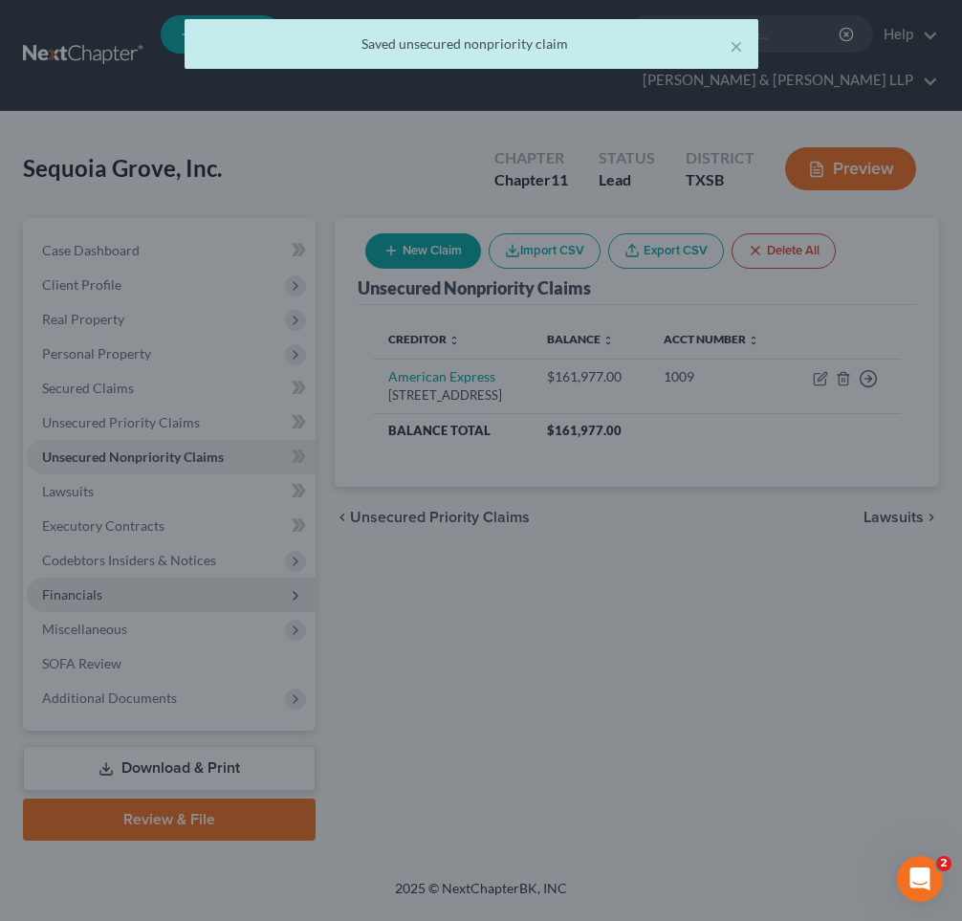
scroll to position [0, 0]
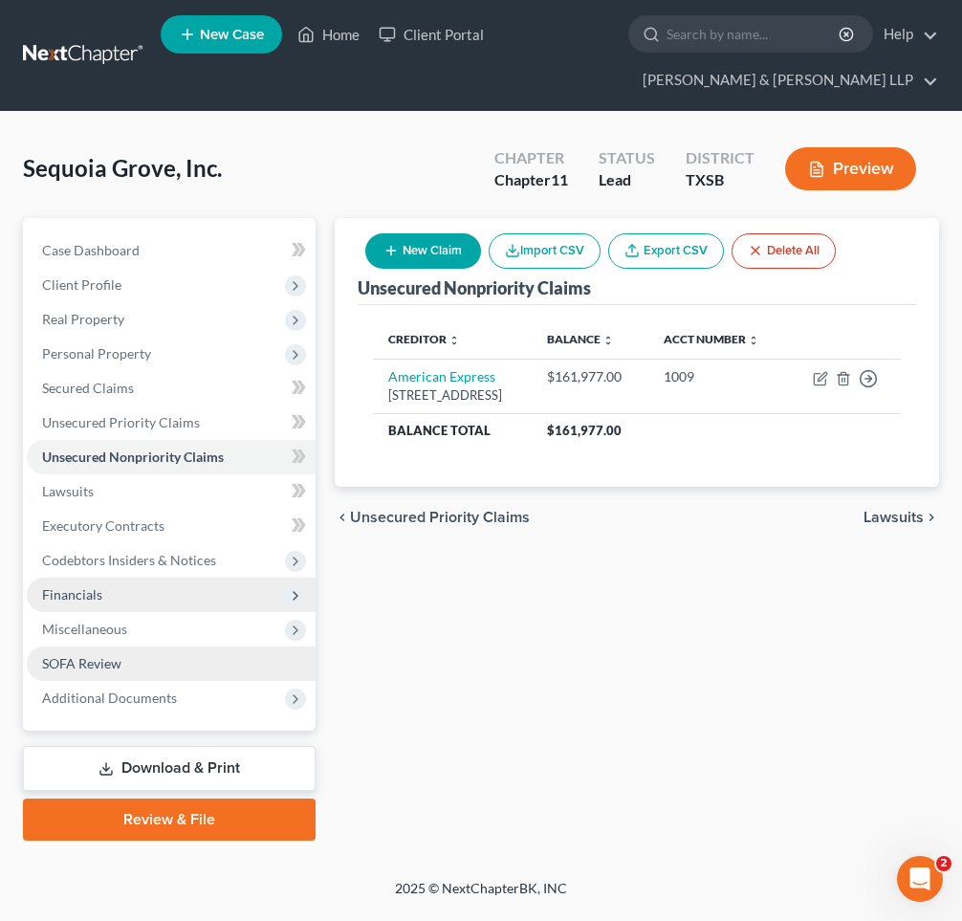
click at [93, 664] on span "SOFA Review" at bounding box center [81, 663] width 79 height 16
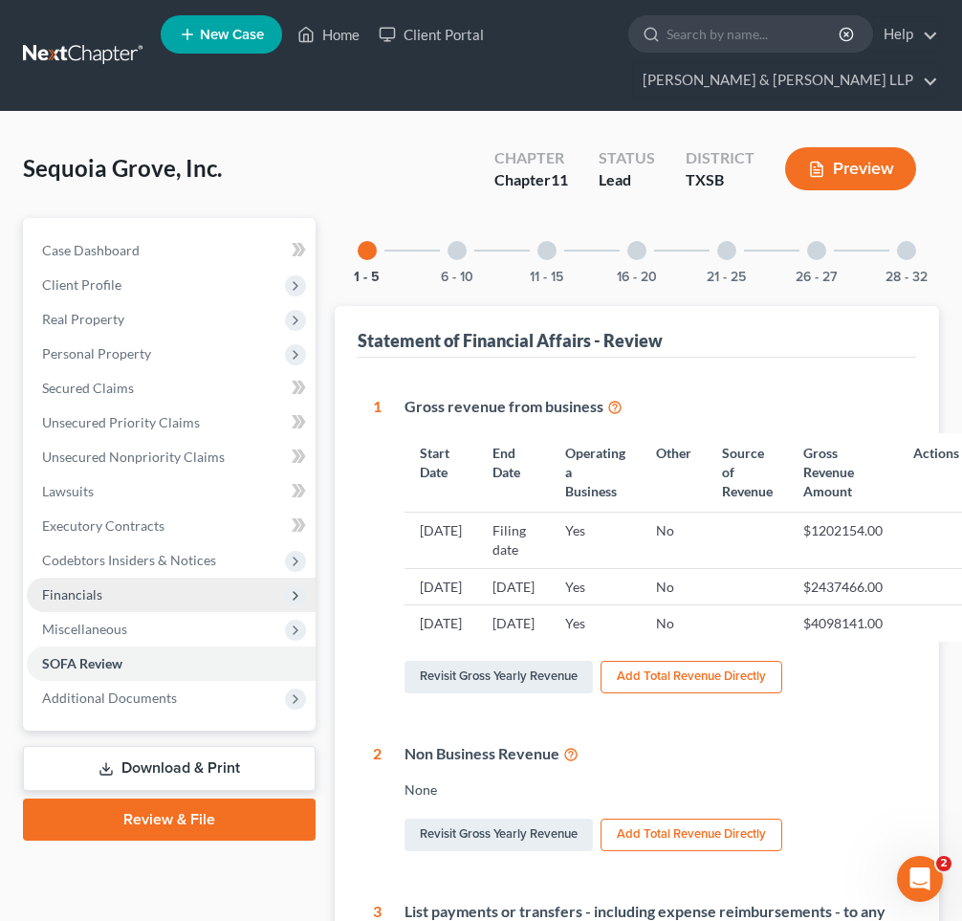
click at [451, 250] on div at bounding box center [456, 250] width 19 height 19
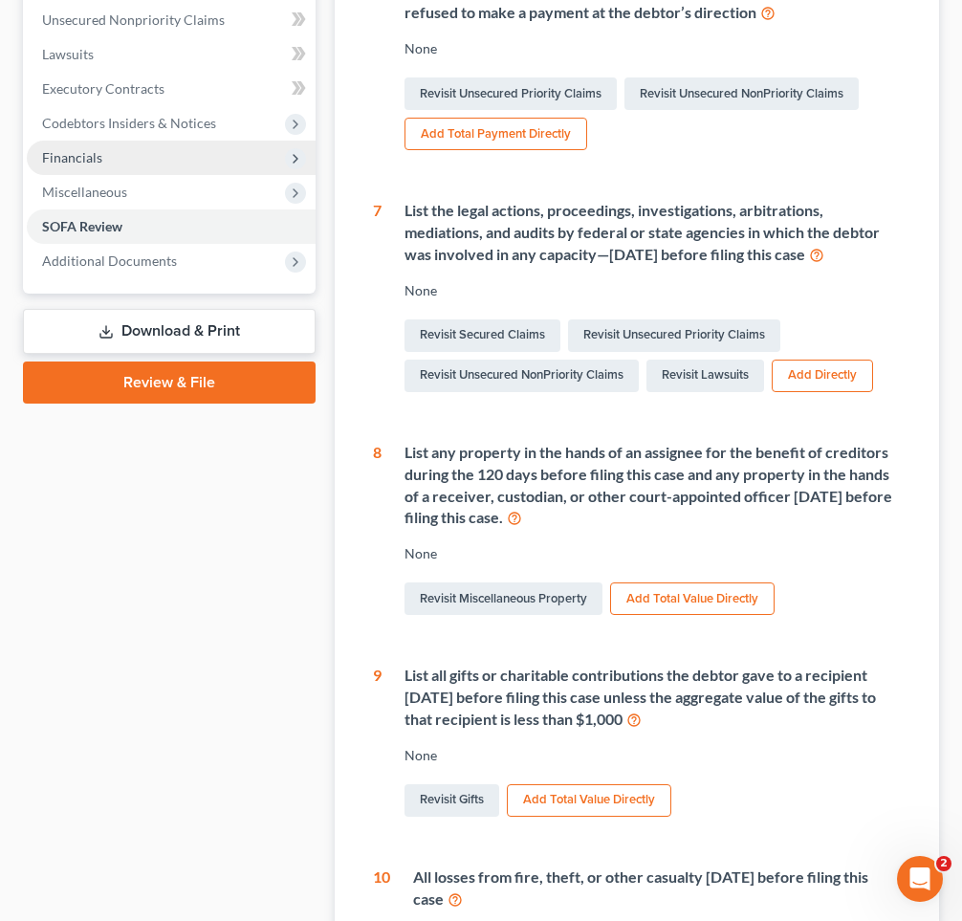
scroll to position [444, 0]
